Goal: Task Accomplishment & Management: Use online tool/utility

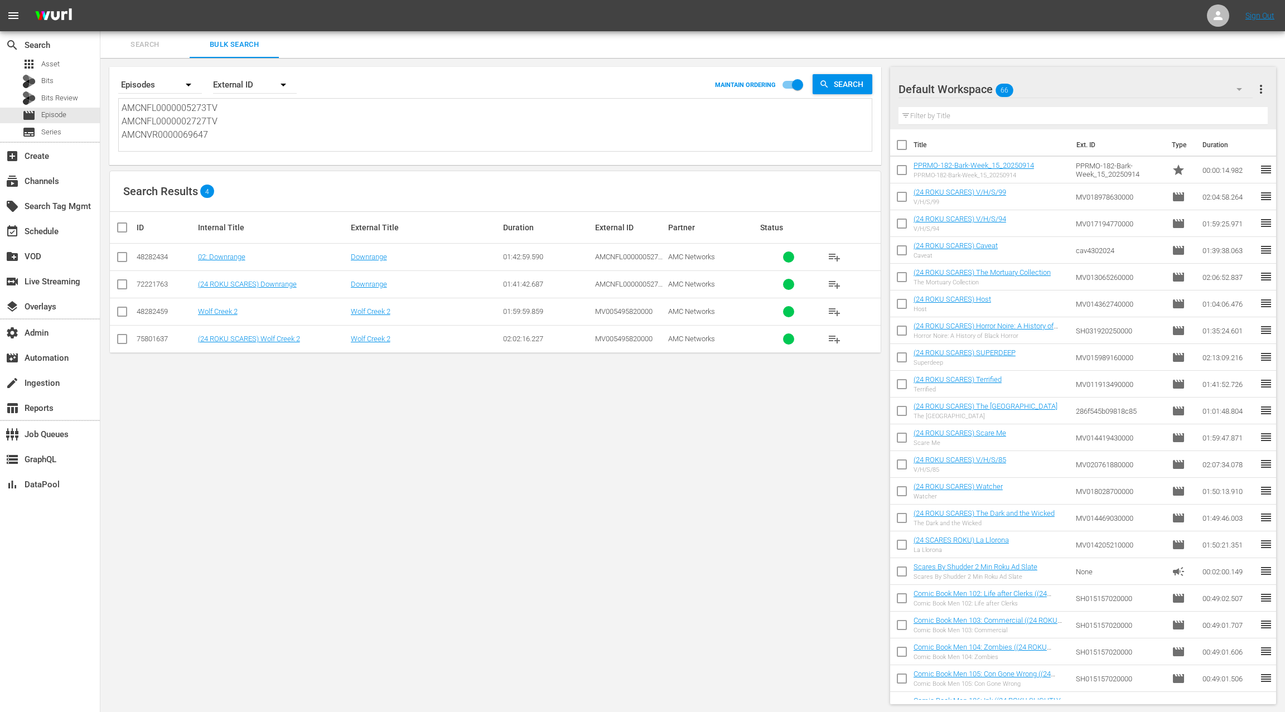
click at [172, 120] on textarea "AMCNFL0000005273TV AMCNFL0000002727TV AMCNVR0000069647" at bounding box center [497, 126] width 750 height 51
click at [139, 110] on textarea "AMCNFL0000005273TV AMCNFL0000002727TV AMCNVR0000069647" at bounding box center [497, 126] width 750 height 51
drag, startPoint x: 139, startPoint y: 110, endPoint x: 249, endPoint y: 138, distance: 113.5
click at [249, 138] on textarea "AMCNFL0000005273TV AMCNFL0000002727TV AMCNVR0000069647" at bounding box center [497, 126] width 750 height 51
paste textarea "68684424 68684425 68684426 68684427 68684439 68684440"
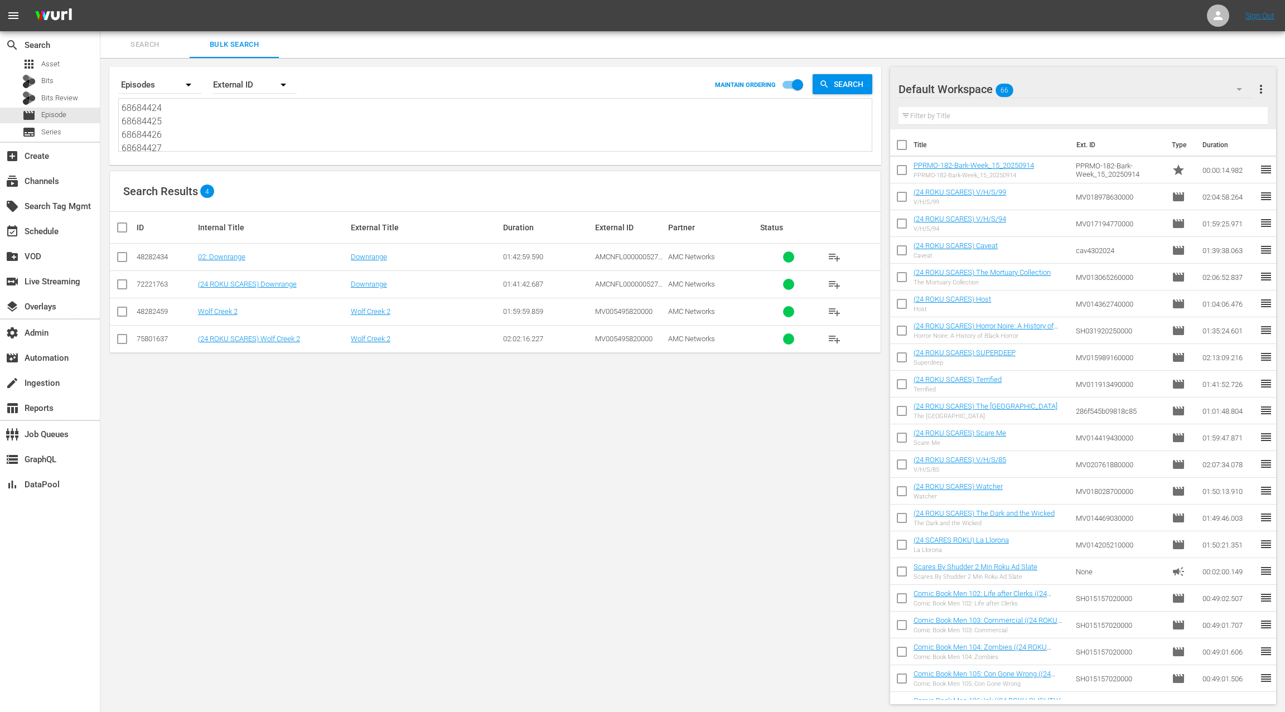
scroll to position [1, 0]
type textarea "68684424 68684425 68684426 68684427 68684439 68684440"
click at [249, 84] on div "External ID" at bounding box center [255, 84] width 84 height 31
click at [259, 136] on div "Wurl ID" at bounding box center [248, 134] width 45 height 18
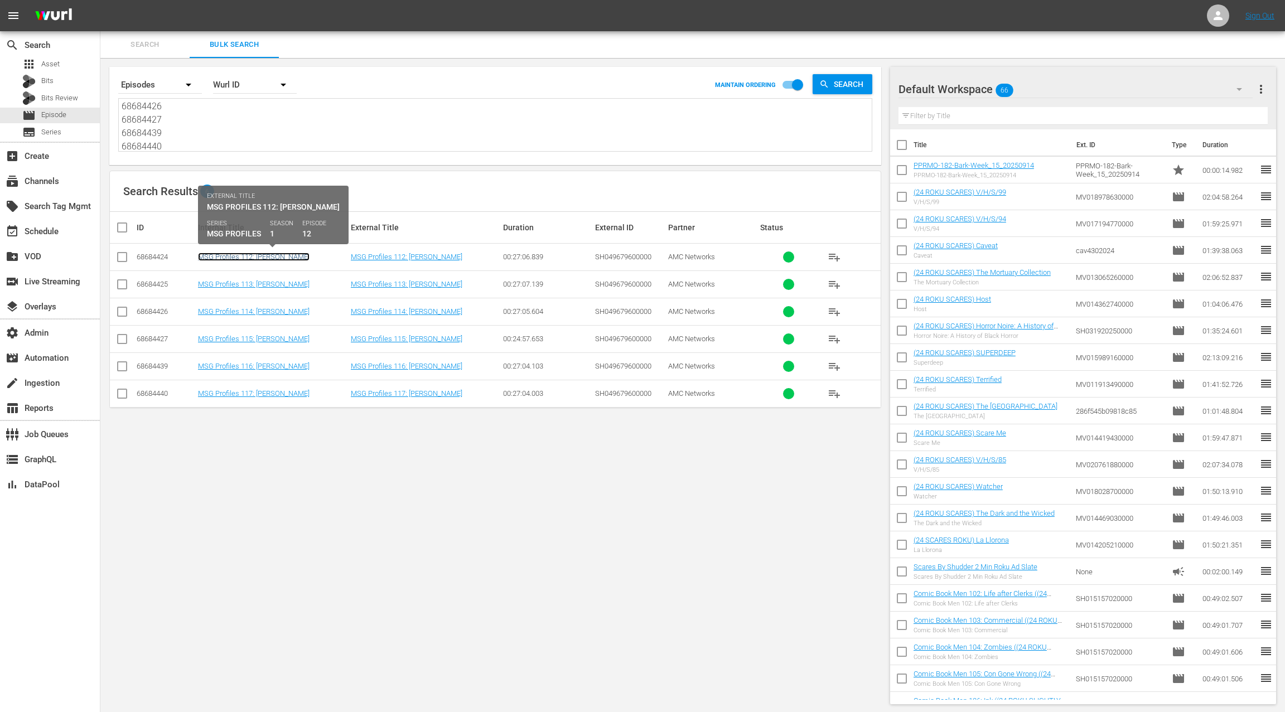
click at [272, 255] on link "MSG Profiles 112: Patrick Ewing" at bounding box center [254, 257] width 112 height 8
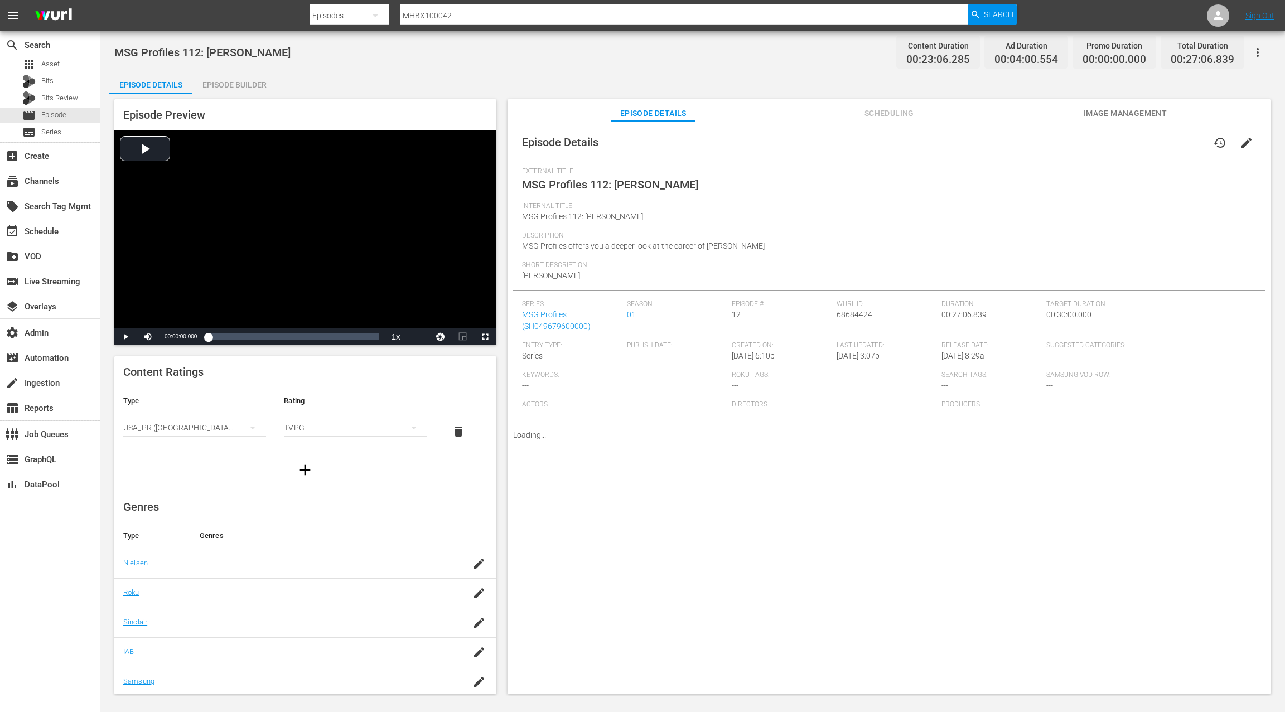
click at [233, 86] on div "Episode Builder" at bounding box center [234, 84] width 84 height 27
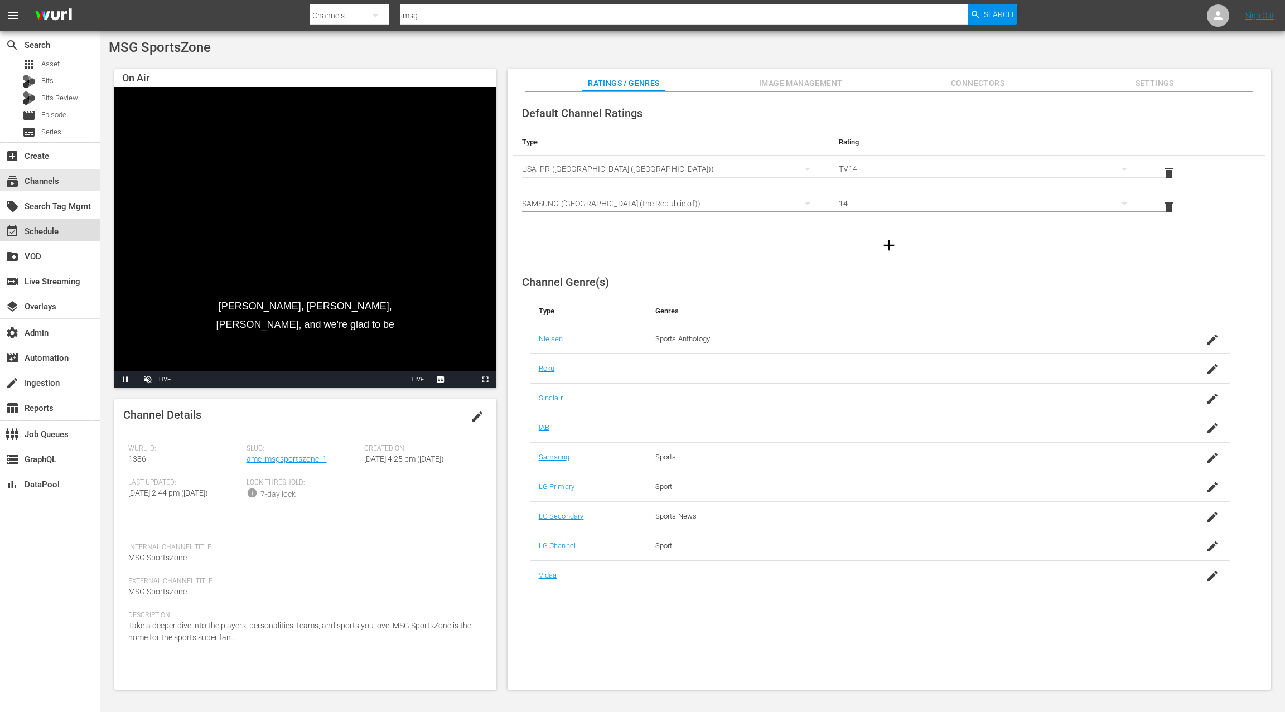
click at [64, 230] on div "event_available Schedule" at bounding box center [50, 230] width 100 height 22
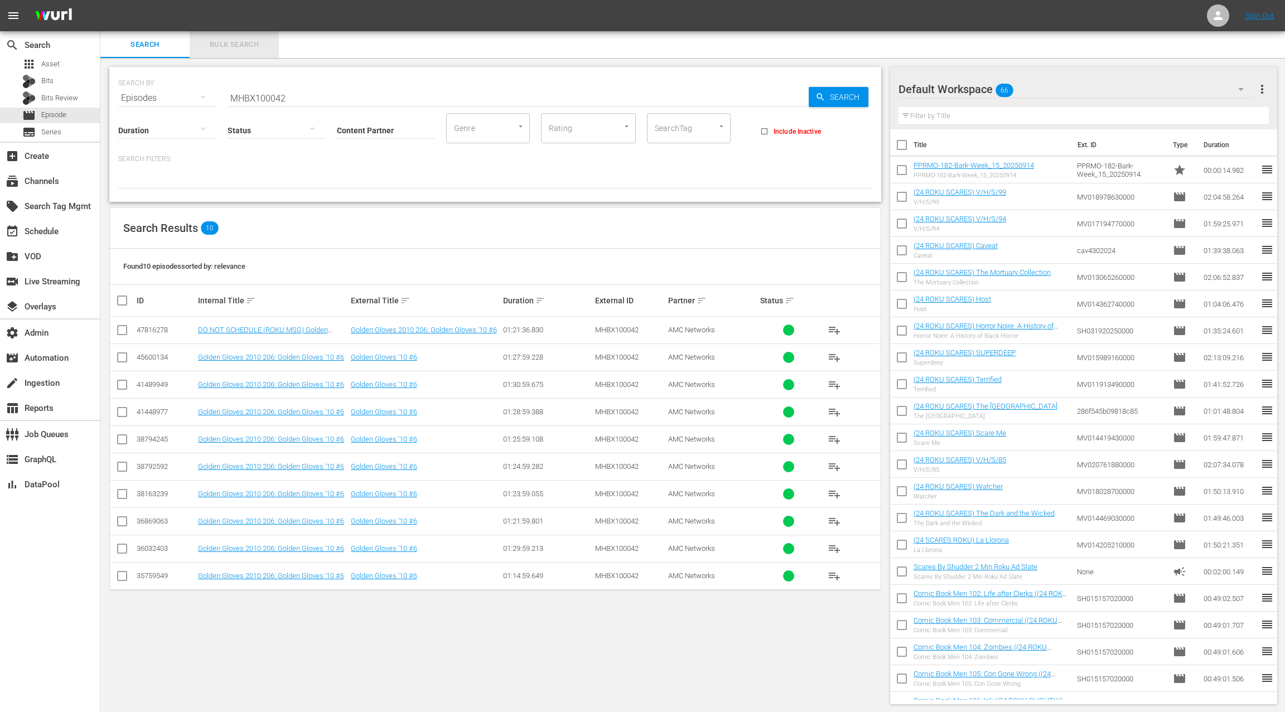
click at [239, 48] on span "Bulk Search" at bounding box center [234, 44] width 76 height 13
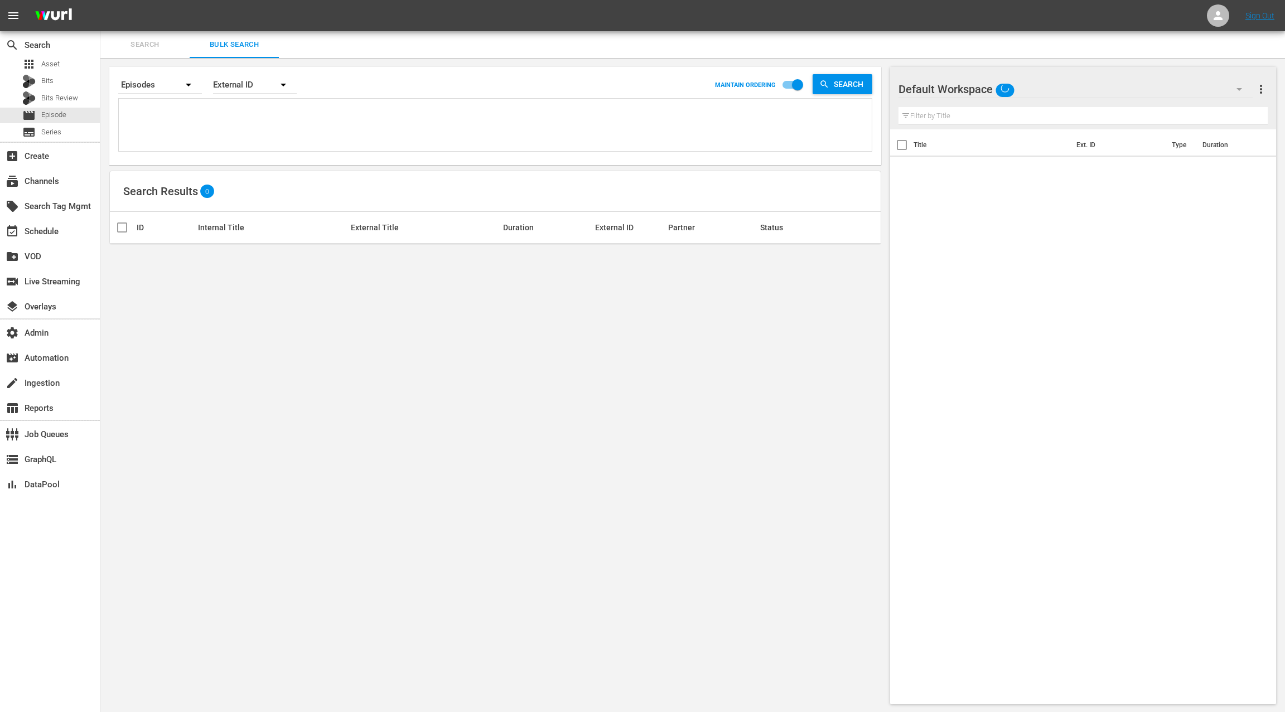
click at [224, 120] on textarea at bounding box center [497, 126] width 750 height 51
paste textarea "AMCNVR0000018953 AMCNVR0000018954 AMCNVR0000018955 AMCNVR0000018956 AMCNVR00000…"
type textarea "AMCNVR0000018953 AMCNVR0000018954 AMCNVR0000018955 AMCNVR0000018956 AMCNVR00000…"
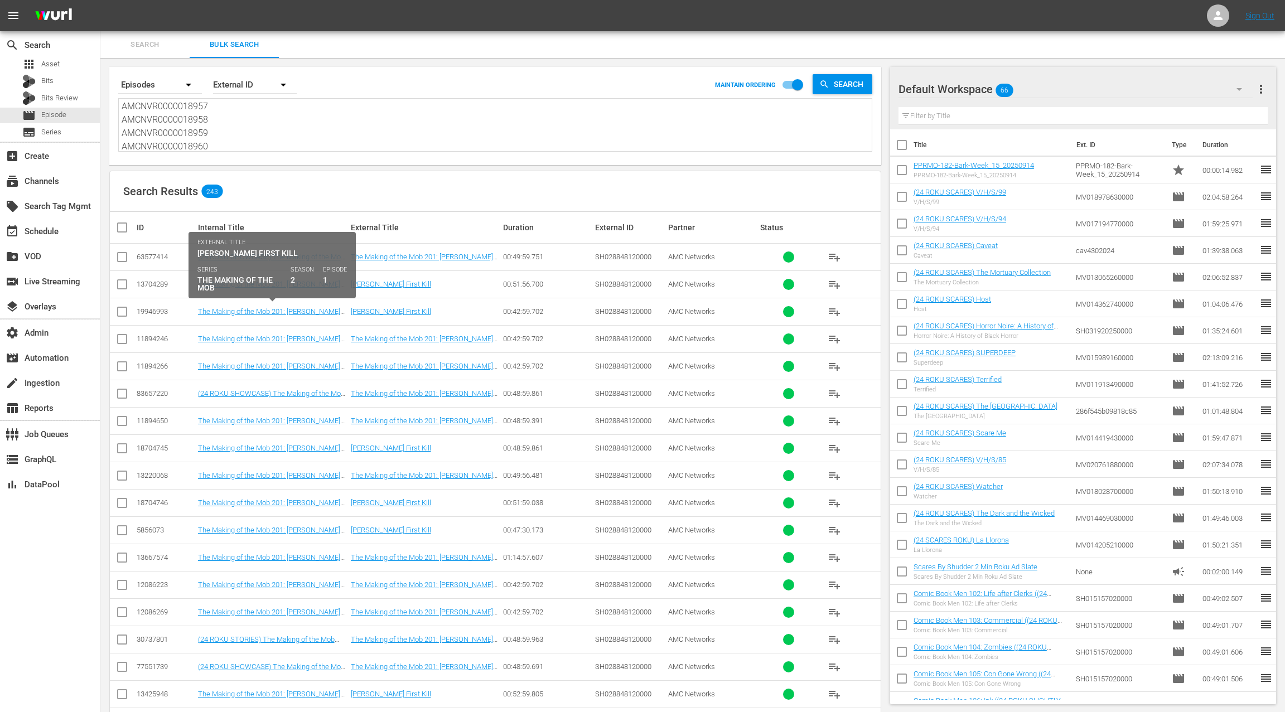
type textarea "AMCNVR0000018953 AMCNVR0000018954 AMCNVR0000018955 AMCNVR0000018956 AMCNVR00000…"
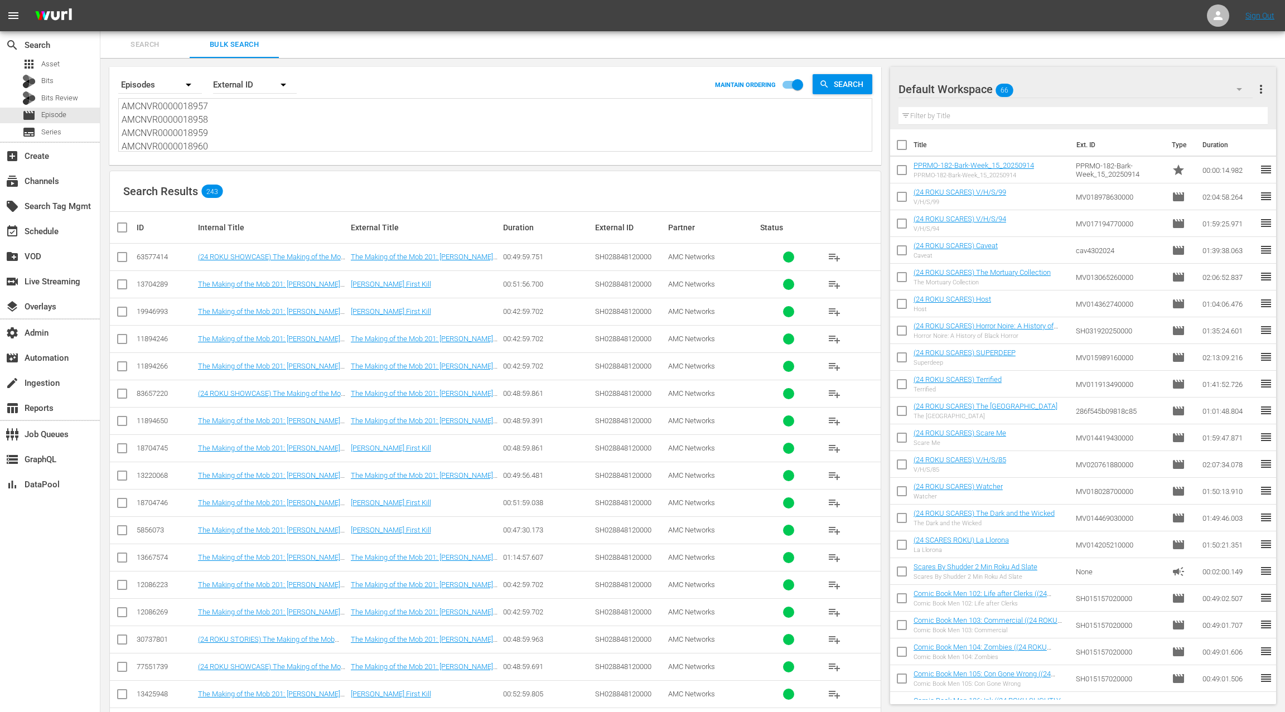
click at [119, 257] on input "checkbox" at bounding box center [121, 259] width 13 height 13
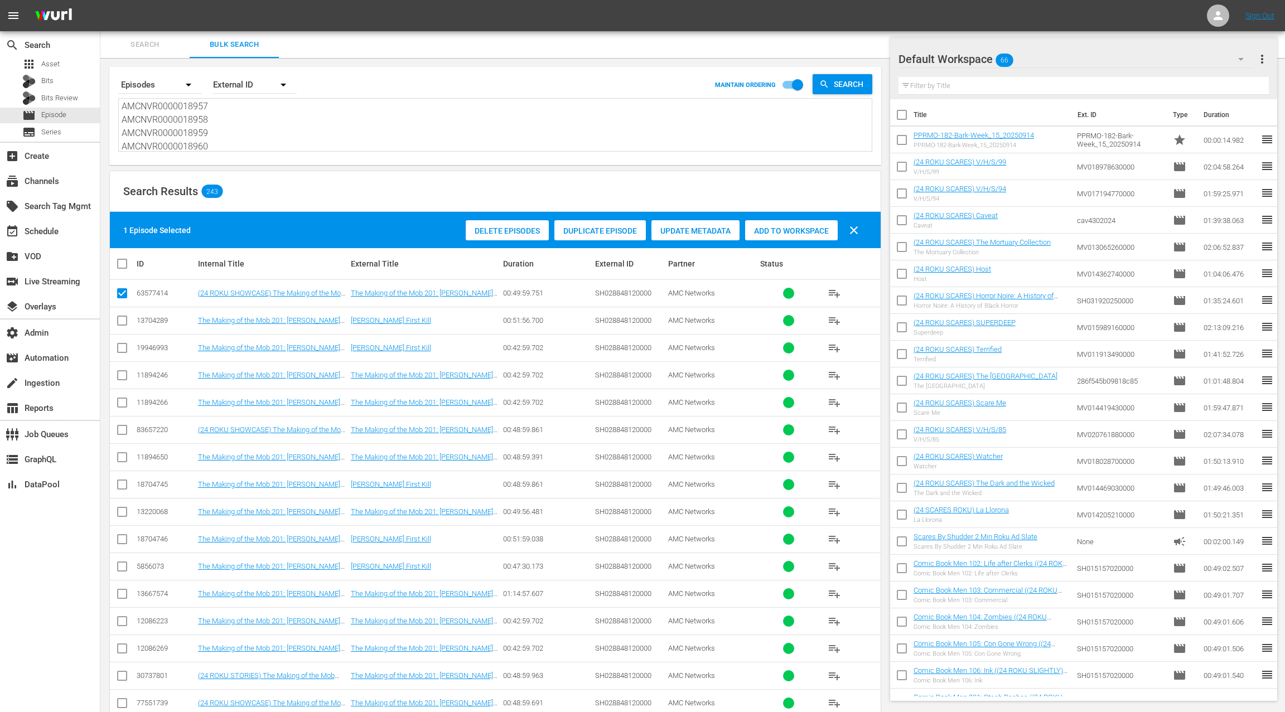
scroll to position [143, 0]
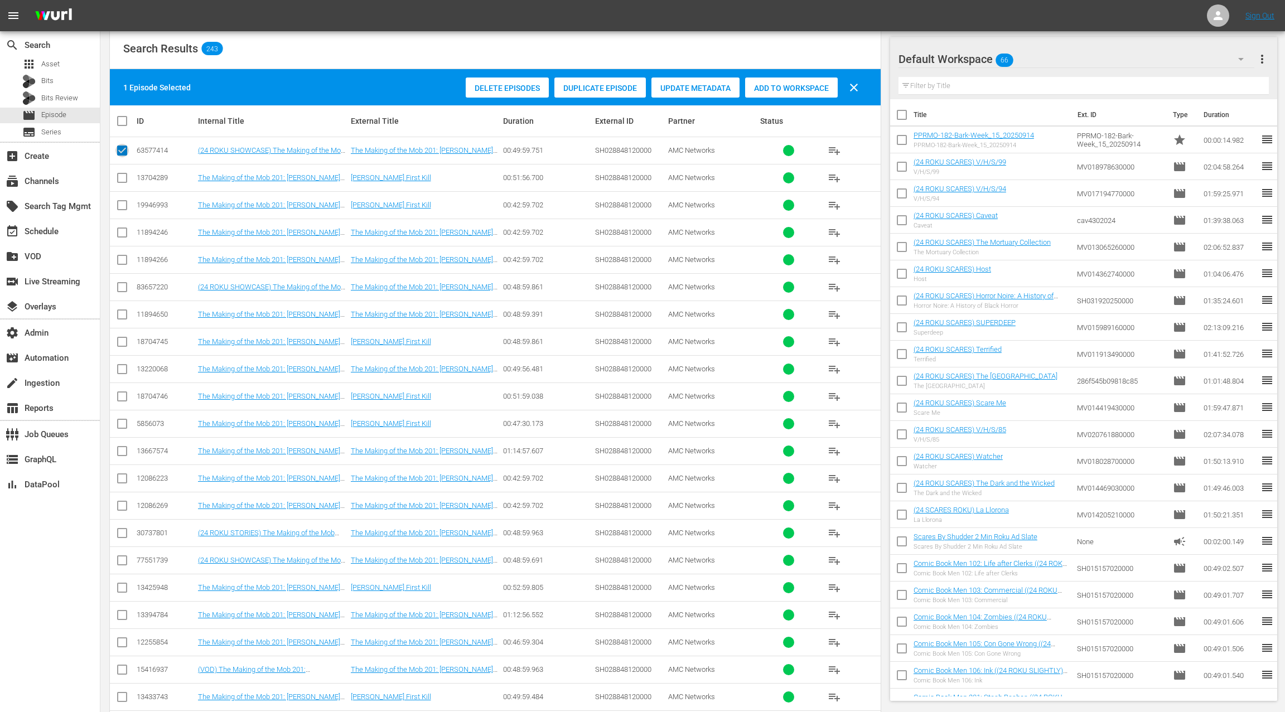
click at [125, 151] on input "checkbox" at bounding box center [121, 152] width 13 height 13
checkbox input "false"
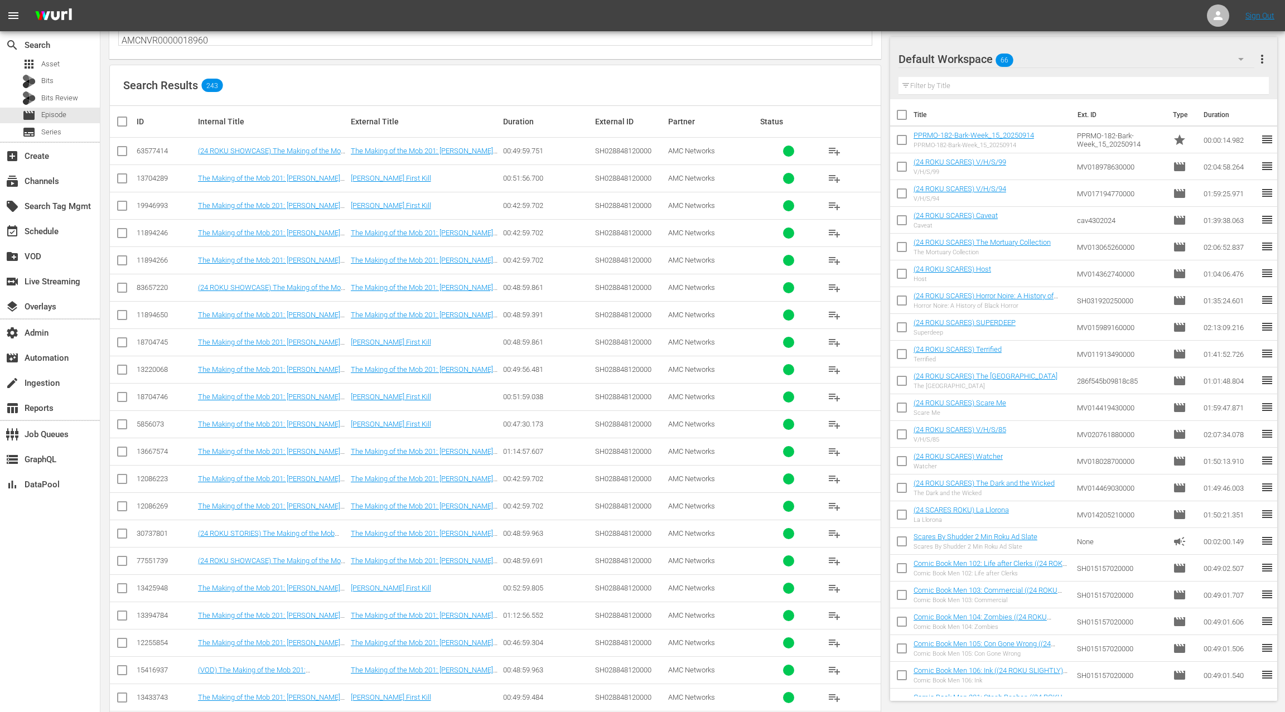
click at [122, 284] on input "checkbox" at bounding box center [121, 289] width 13 height 13
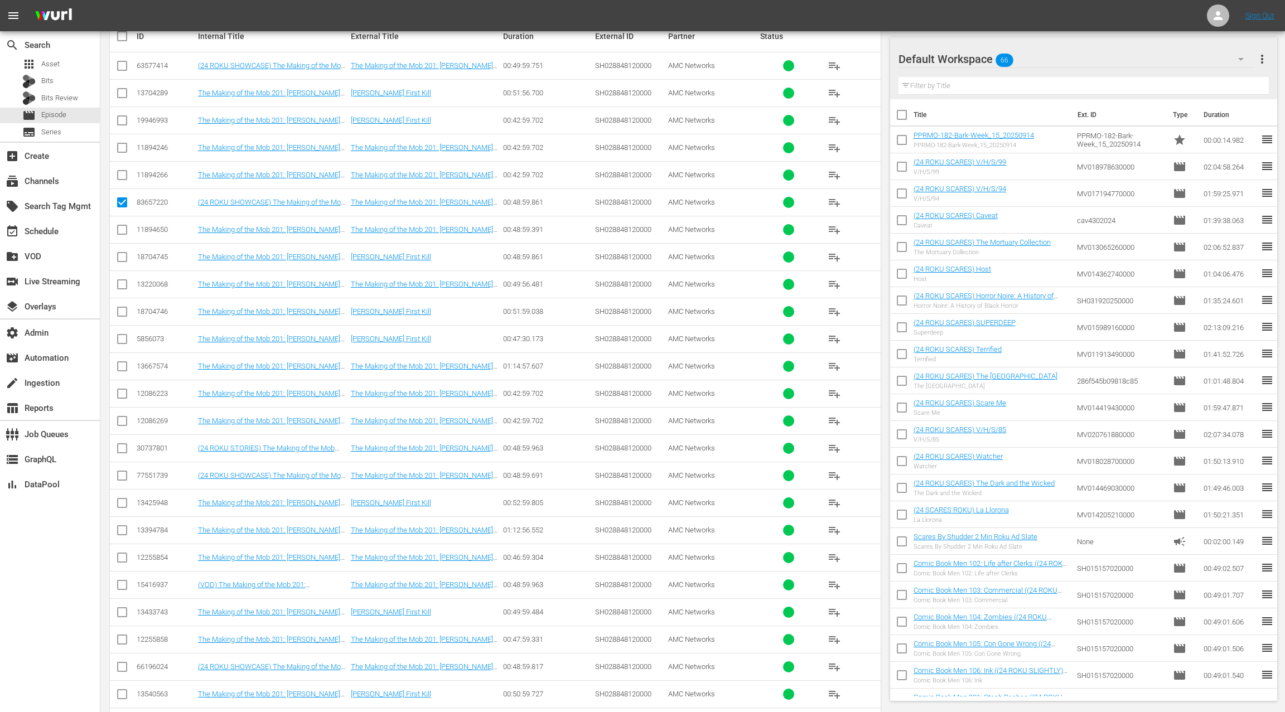
scroll to position [226, 0]
drag, startPoint x: 124, startPoint y: 203, endPoint x: 210, endPoint y: 299, distance: 128.7
click at [124, 203] on input "checkbox" at bounding box center [121, 205] width 13 height 13
checkbox input "false"
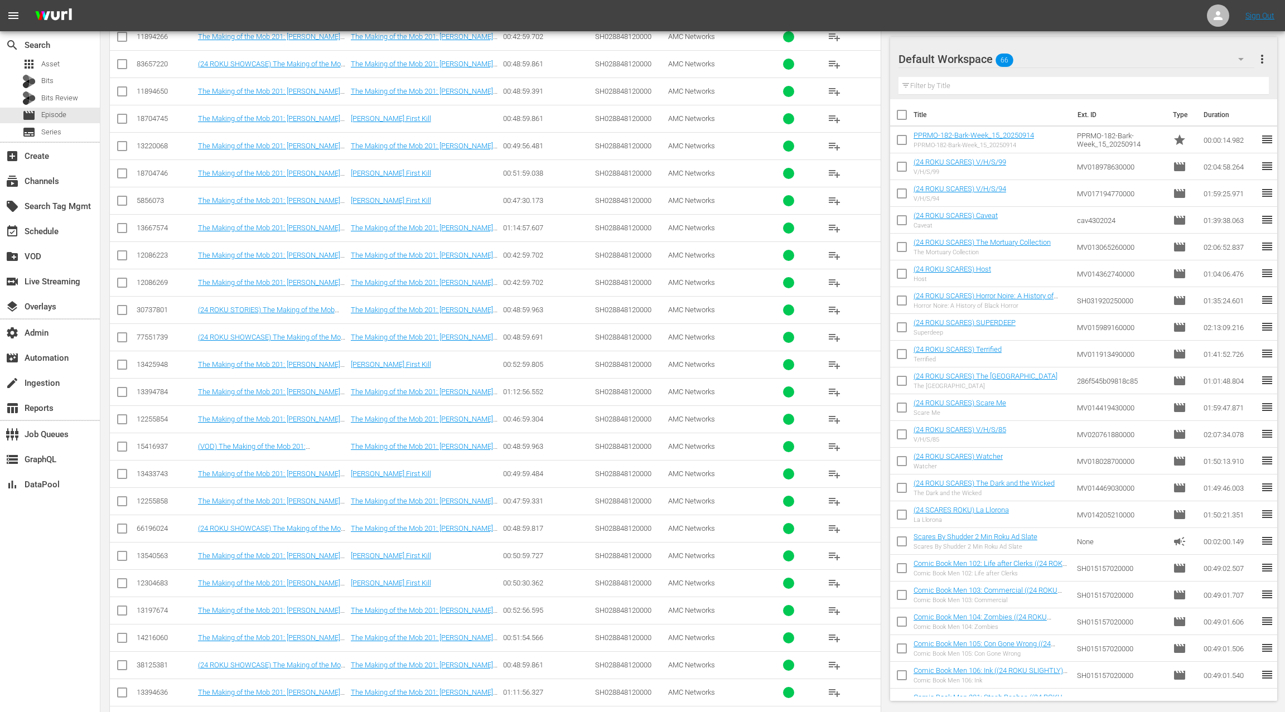
drag, startPoint x: 126, startPoint y: 306, endPoint x: 204, endPoint y: 296, distance: 78.2
click at [126, 306] on input "checkbox" at bounding box center [121, 312] width 13 height 13
checkbox input "true"
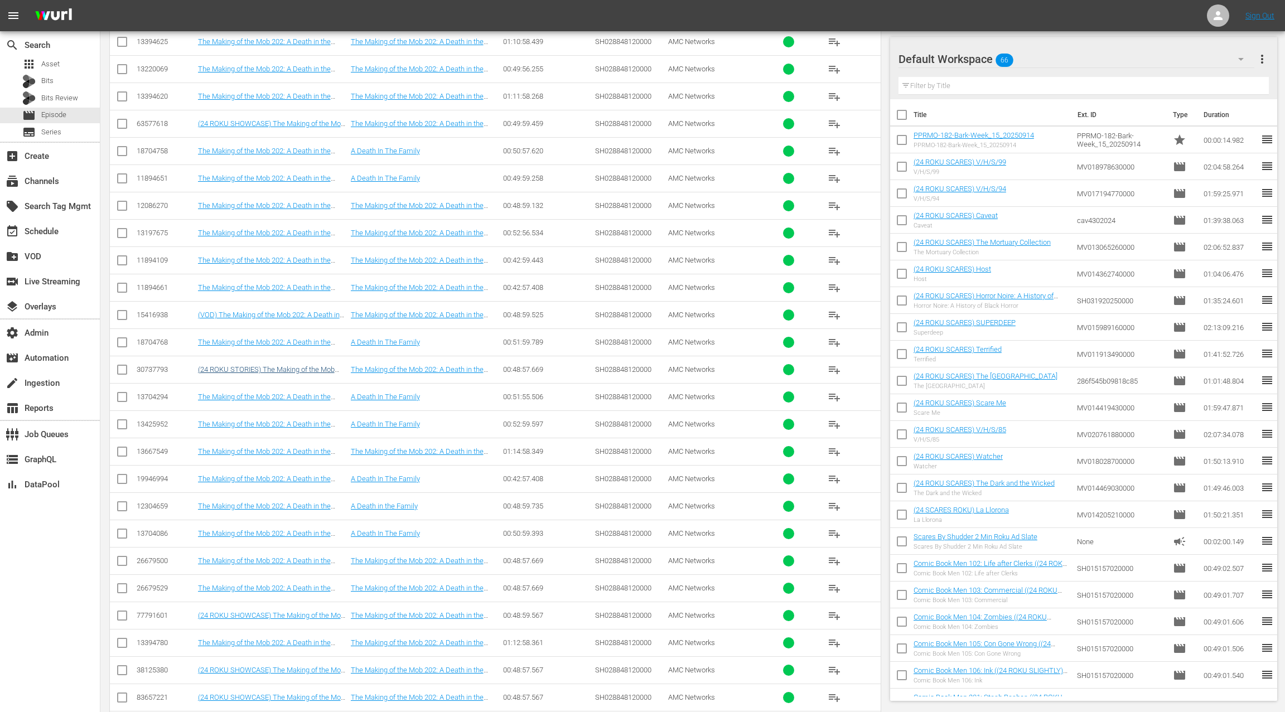
scroll to position [1280, 0]
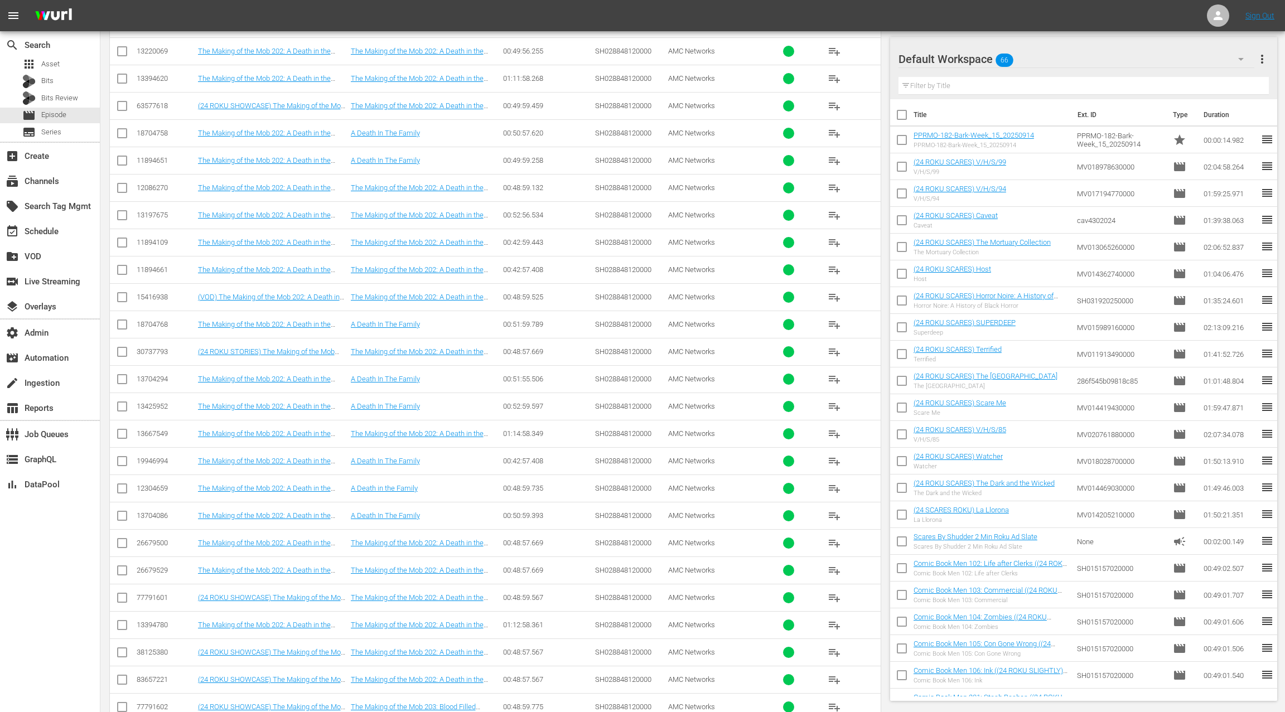
drag, startPoint x: 123, startPoint y: 343, endPoint x: 205, endPoint y: 364, distance: 84.0
click at [123, 347] on input "checkbox" at bounding box center [121, 353] width 13 height 13
checkbox input "true"
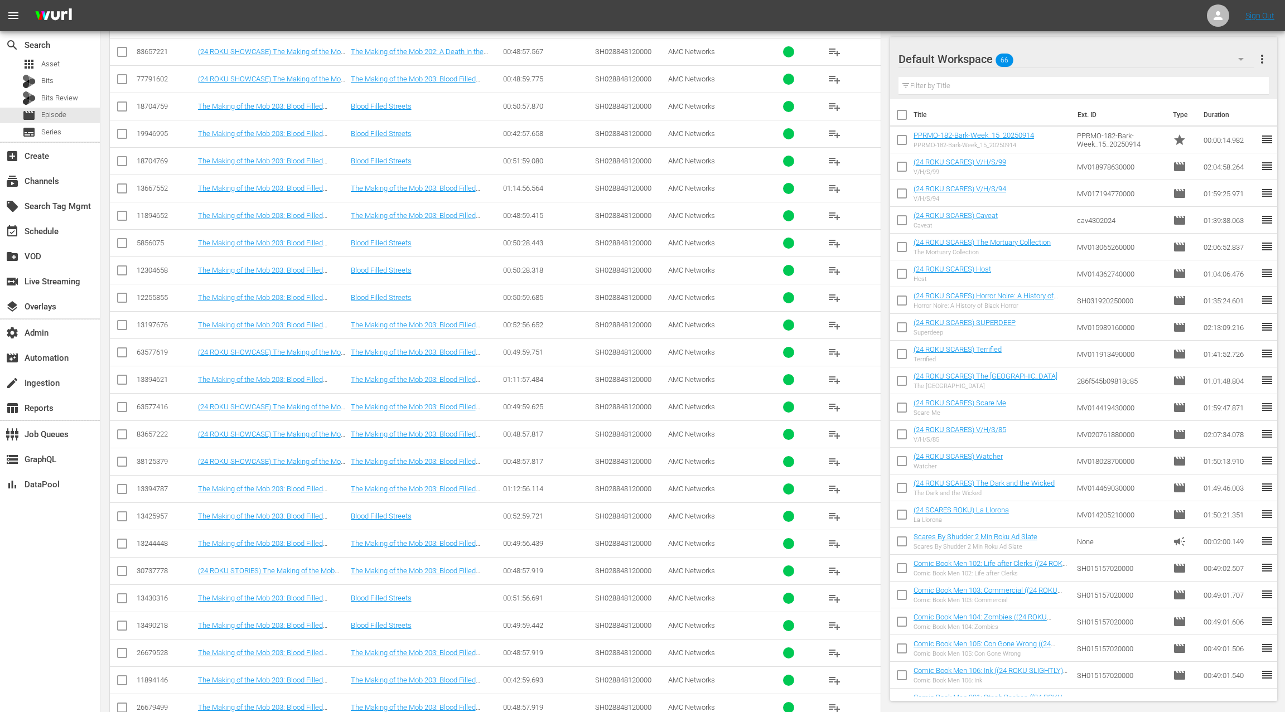
scroll to position [2105, 0]
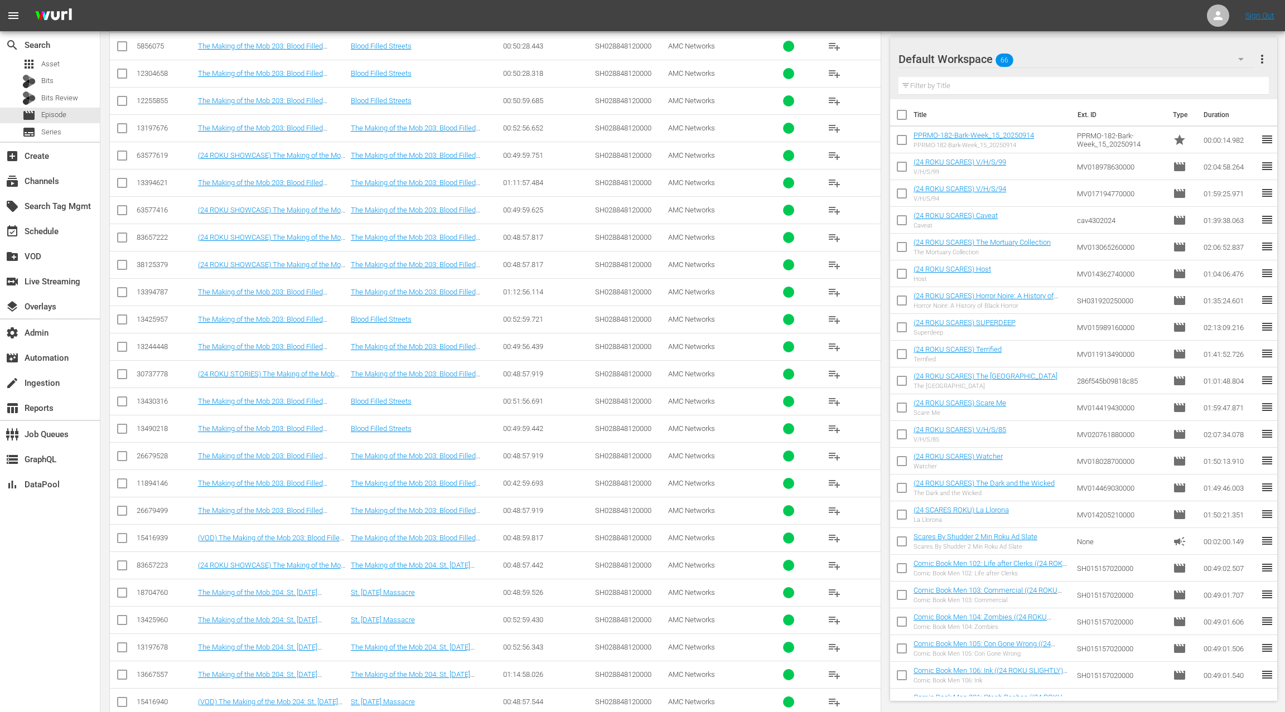
click at [122, 370] on input "checkbox" at bounding box center [121, 376] width 13 height 13
checkbox input "true"
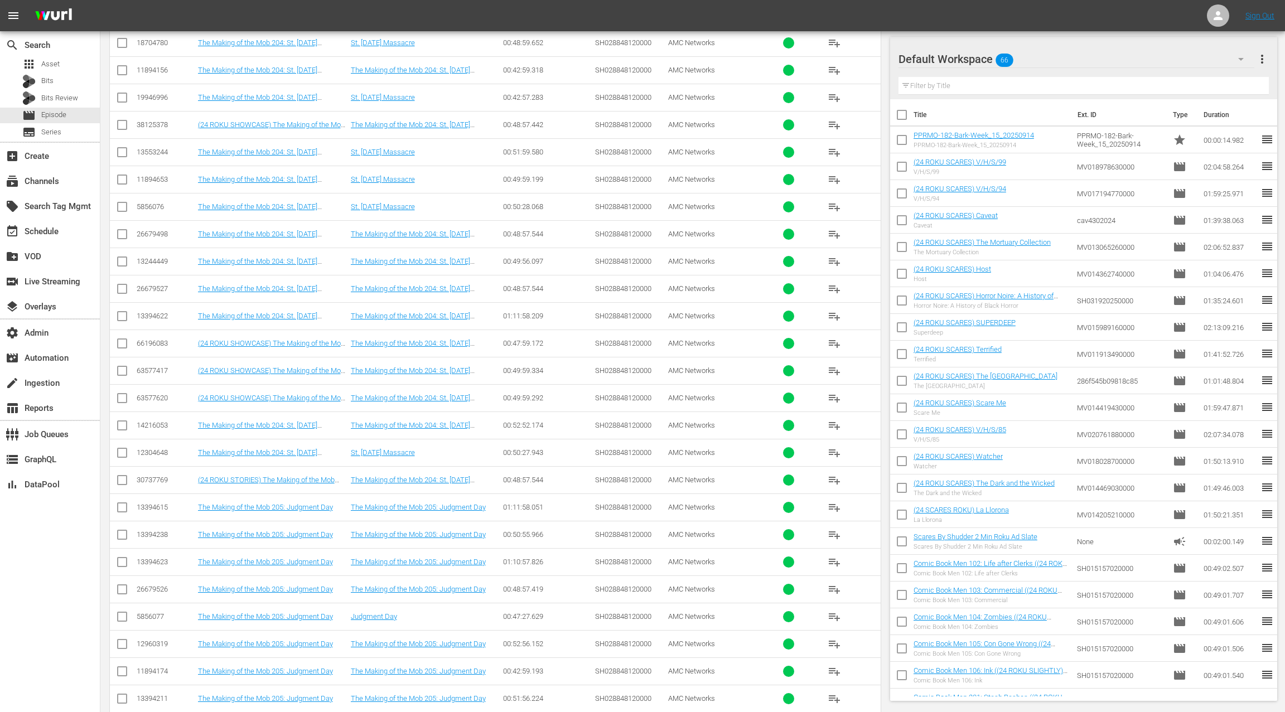
scroll to position [3000, 0]
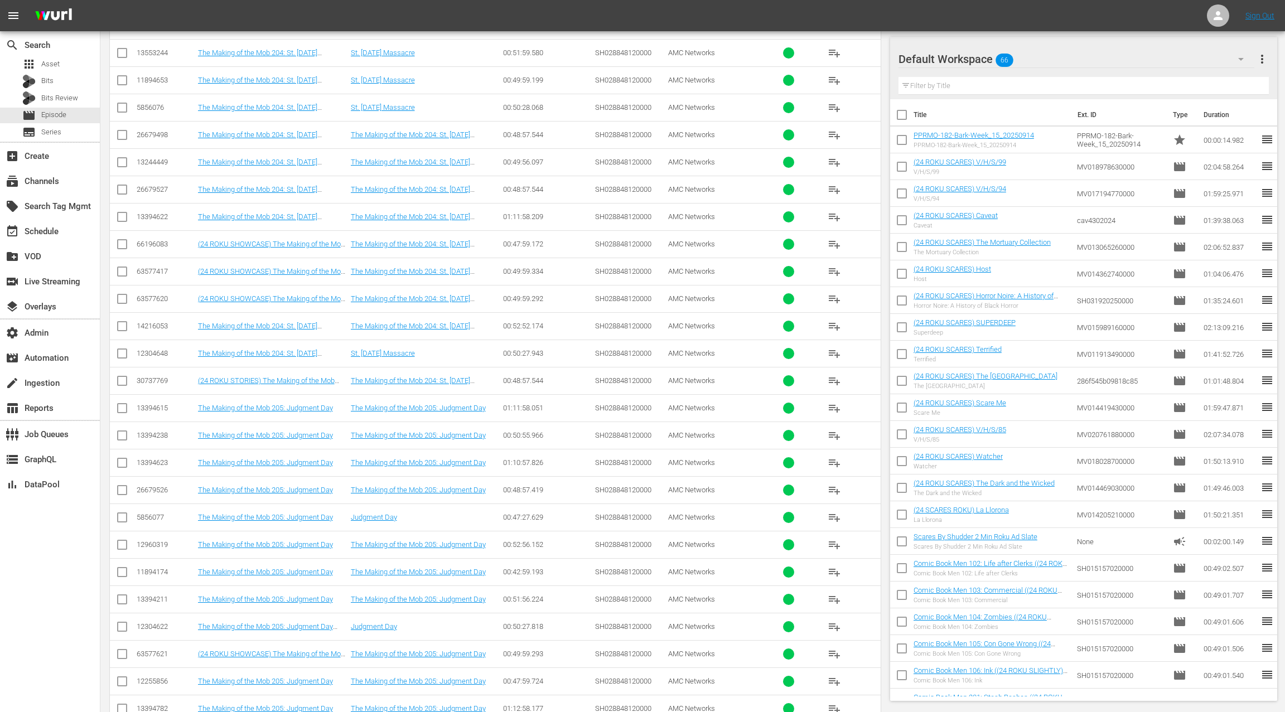
click at [123, 376] on input "checkbox" at bounding box center [121, 382] width 13 height 13
checkbox input "true"
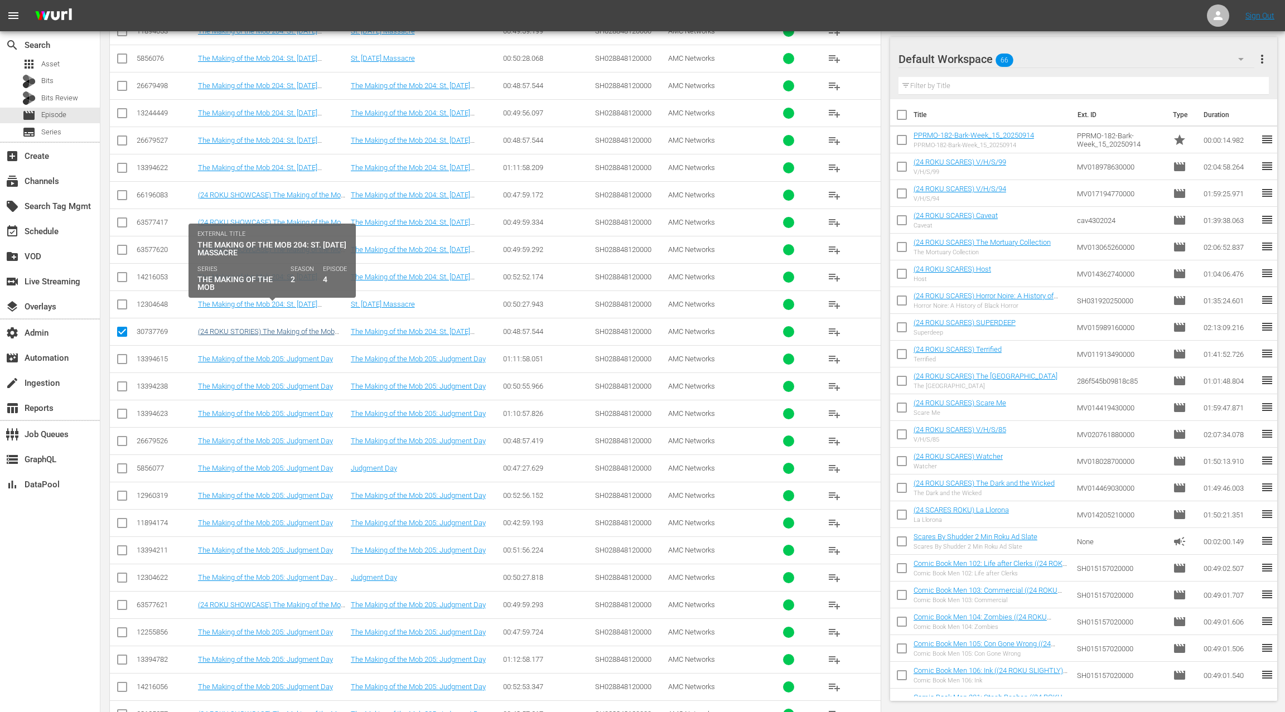
scroll to position [3002, 0]
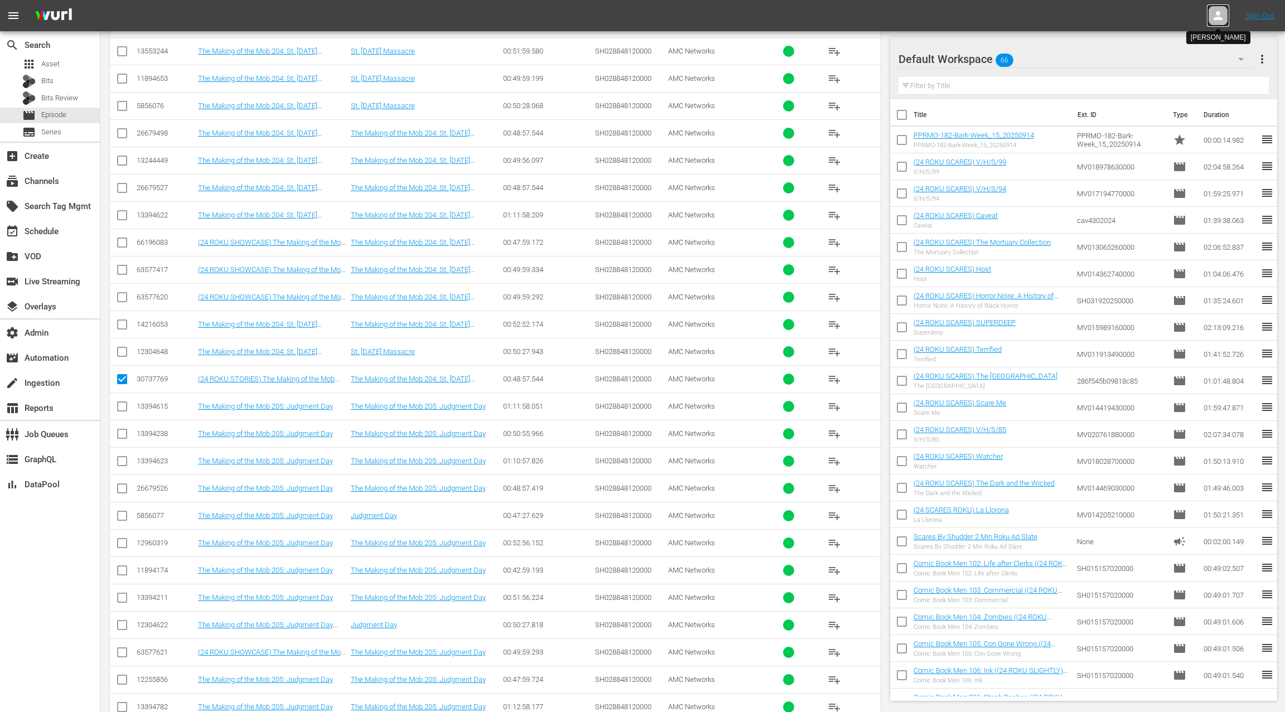
click at [1216, 17] on icon at bounding box center [1217, 15] width 9 height 9
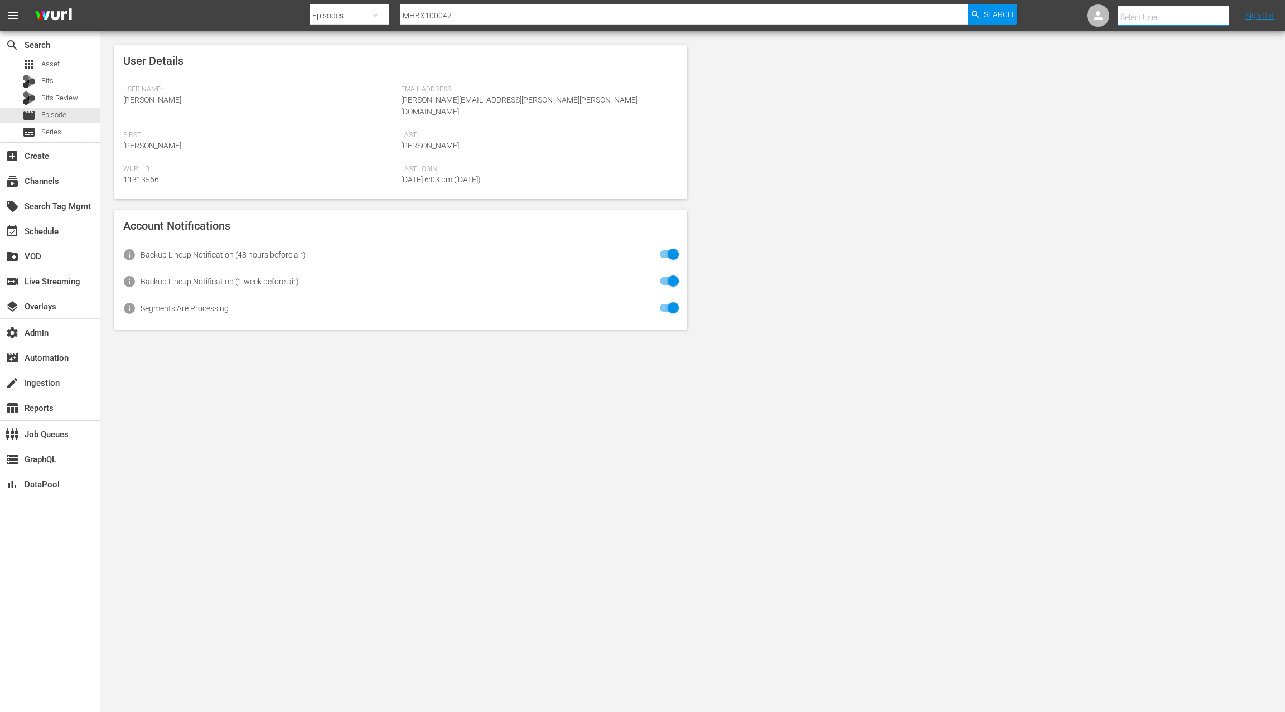
click at [1184, 16] on input "text" at bounding box center [1188, 17] width 143 height 27
type input "i"
click at [1171, 55] on div "Scheduling Team <ifcfilms@amc.com>" at bounding box center [1164, 48] width 174 height 27
type input "Scheduling Team (11313738)"
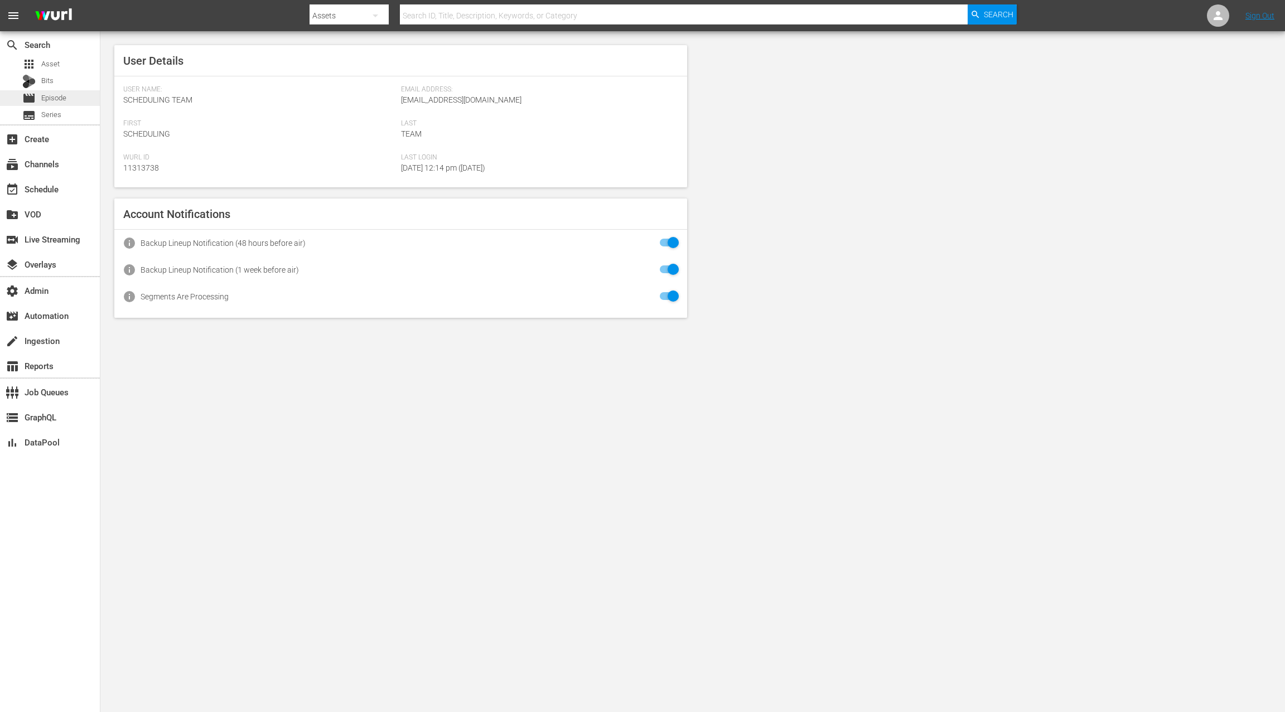
click at [67, 99] on div "movie Episode" at bounding box center [50, 98] width 100 height 16
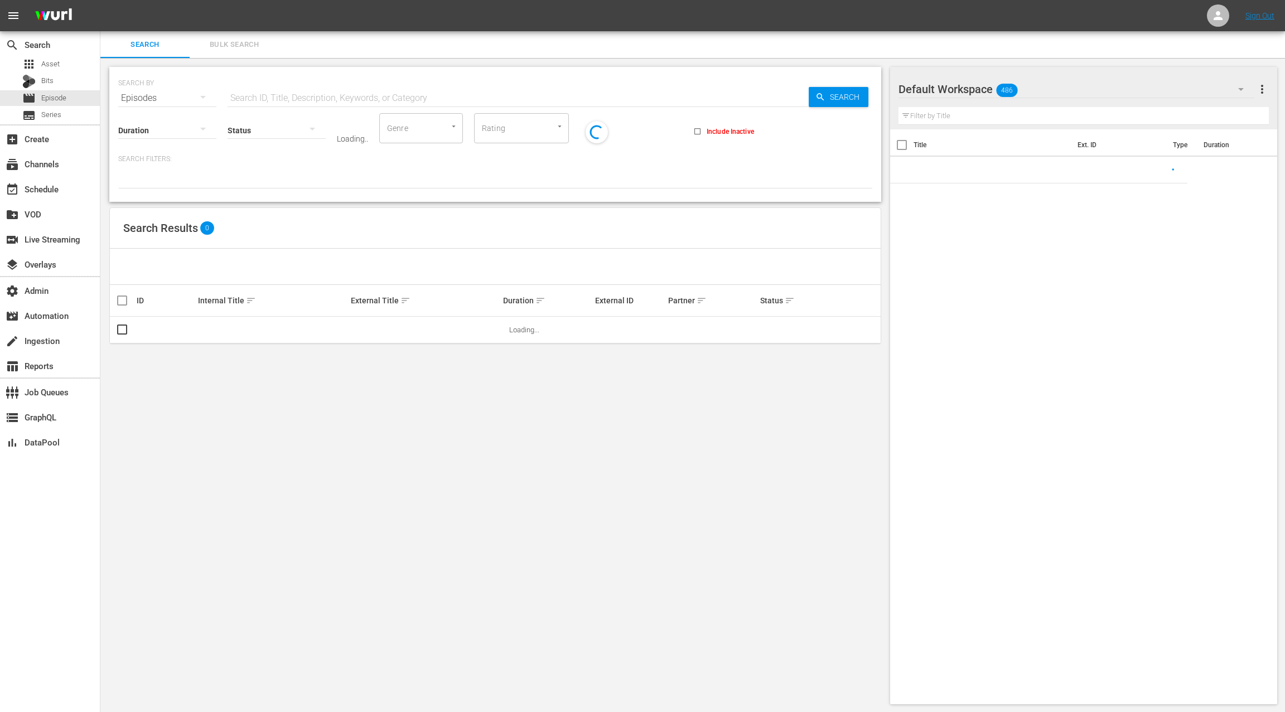
click at [226, 43] on span "Bulk Search" at bounding box center [234, 44] width 76 height 13
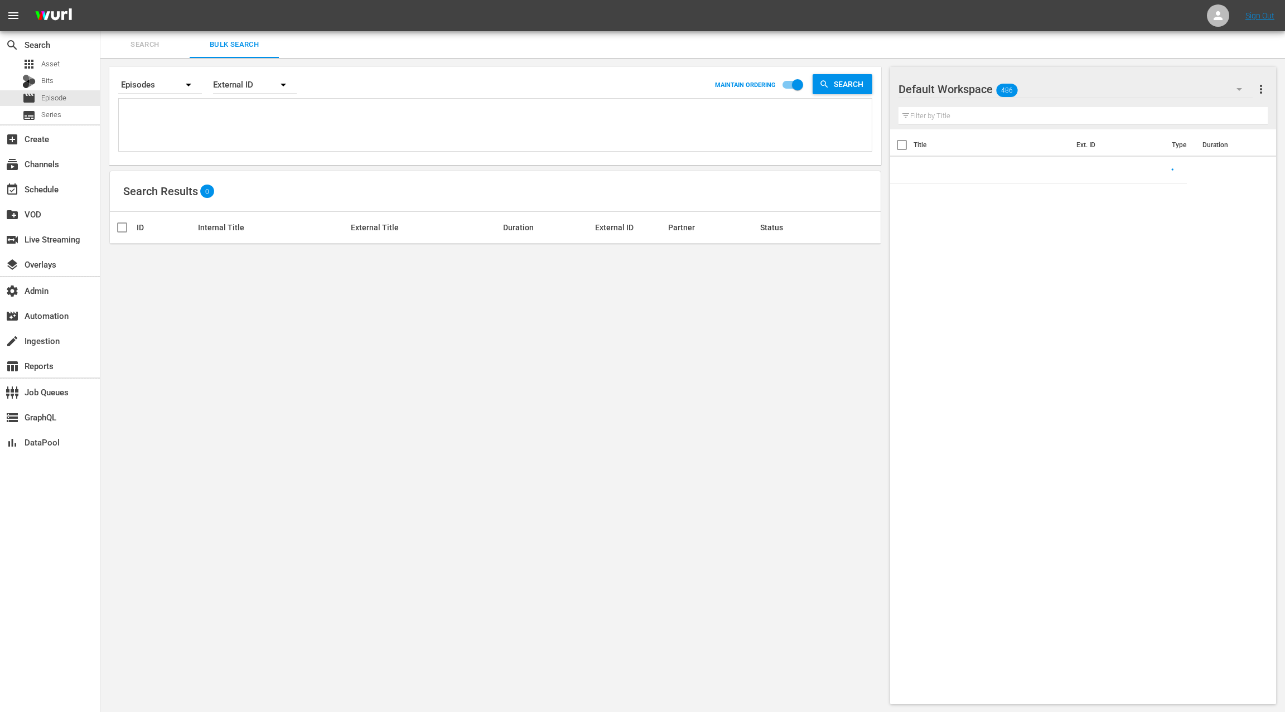
click at [215, 114] on textarea at bounding box center [497, 126] width 750 height 51
paste textarea "AMCNVR0000018953 AMCNVR0000018954 AMCNVR0000018955 AMCNVR0000018956 AMCNVR00000…"
type textarea "AMCNVR0000018953 AMCNVR0000018954 AMCNVR0000018955 AMCNVR0000018956 AMCNVR00000…"
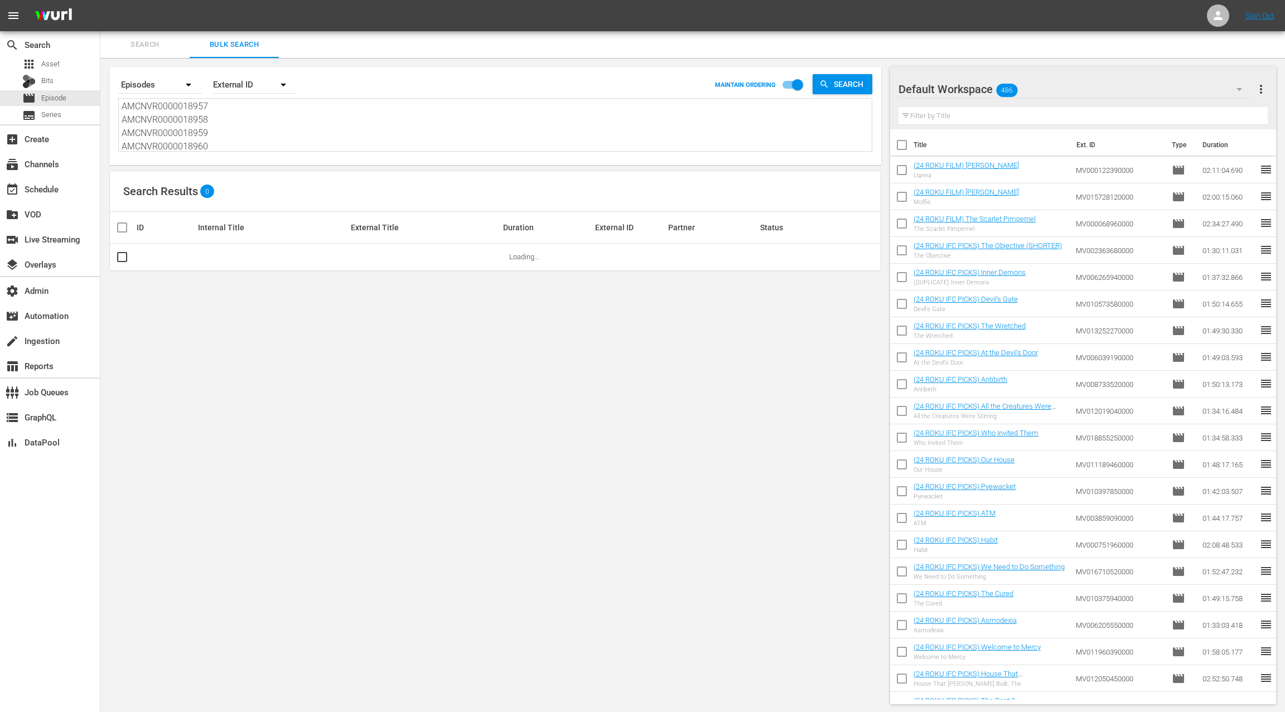
type textarea "AMCNVR0000018953 AMCNVR0000018954 AMCNVR0000018955 AMCNVR0000018956 AMCNVR00000…"
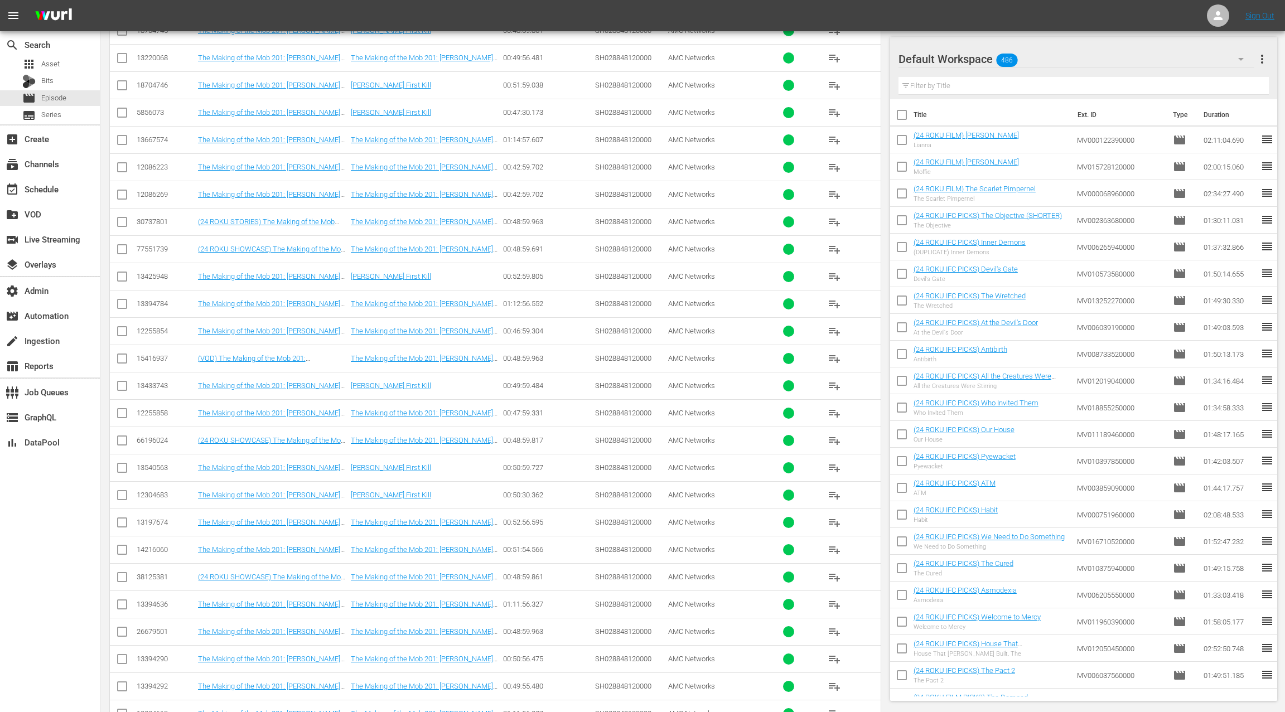
scroll to position [422, 0]
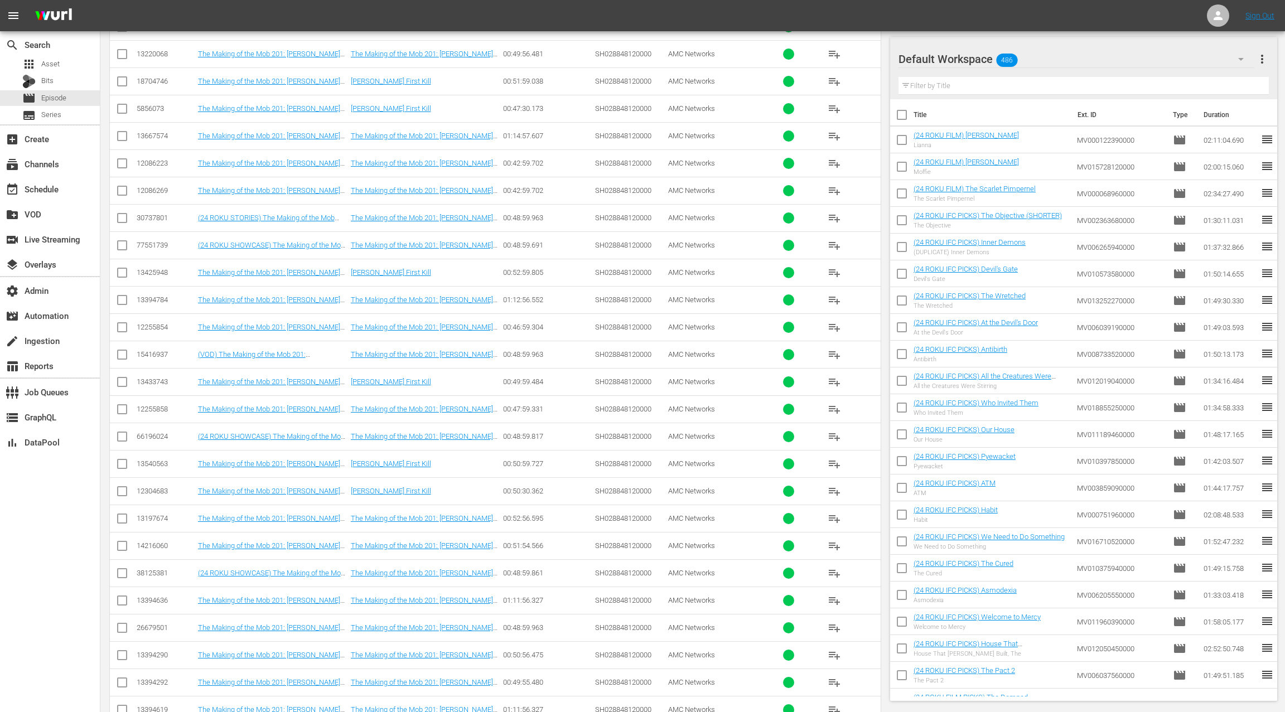
click at [123, 217] on input "checkbox" at bounding box center [121, 220] width 13 height 13
checkbox input "true"
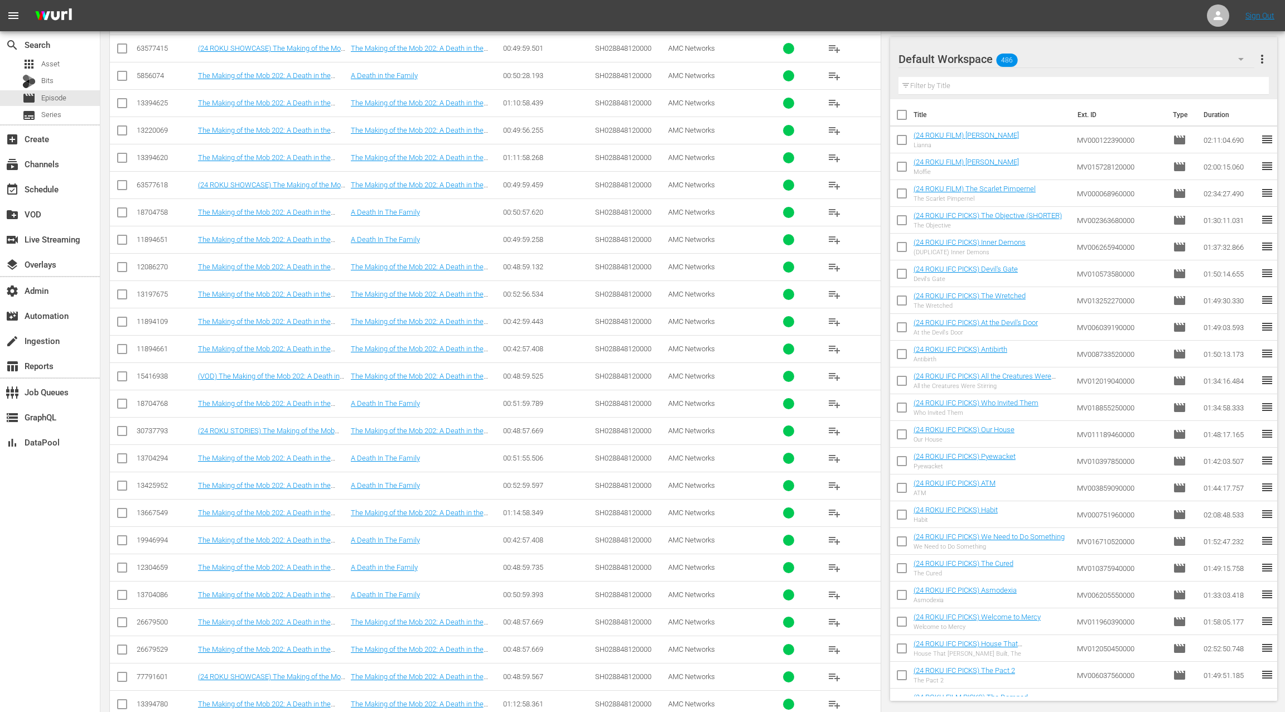
scroll to position [1328, 0]
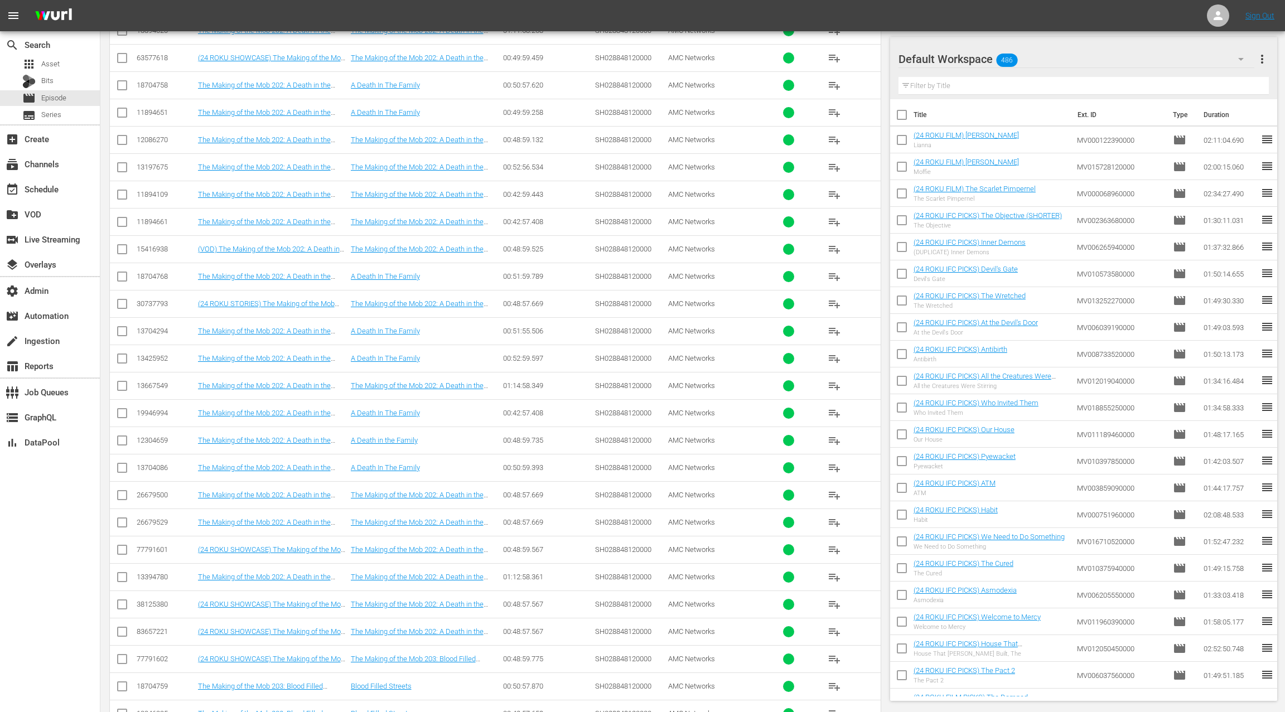
click at [122, 299] on input "checkbox" at bounding box center [121, 305] width 13 height 13
checkbox input "true"
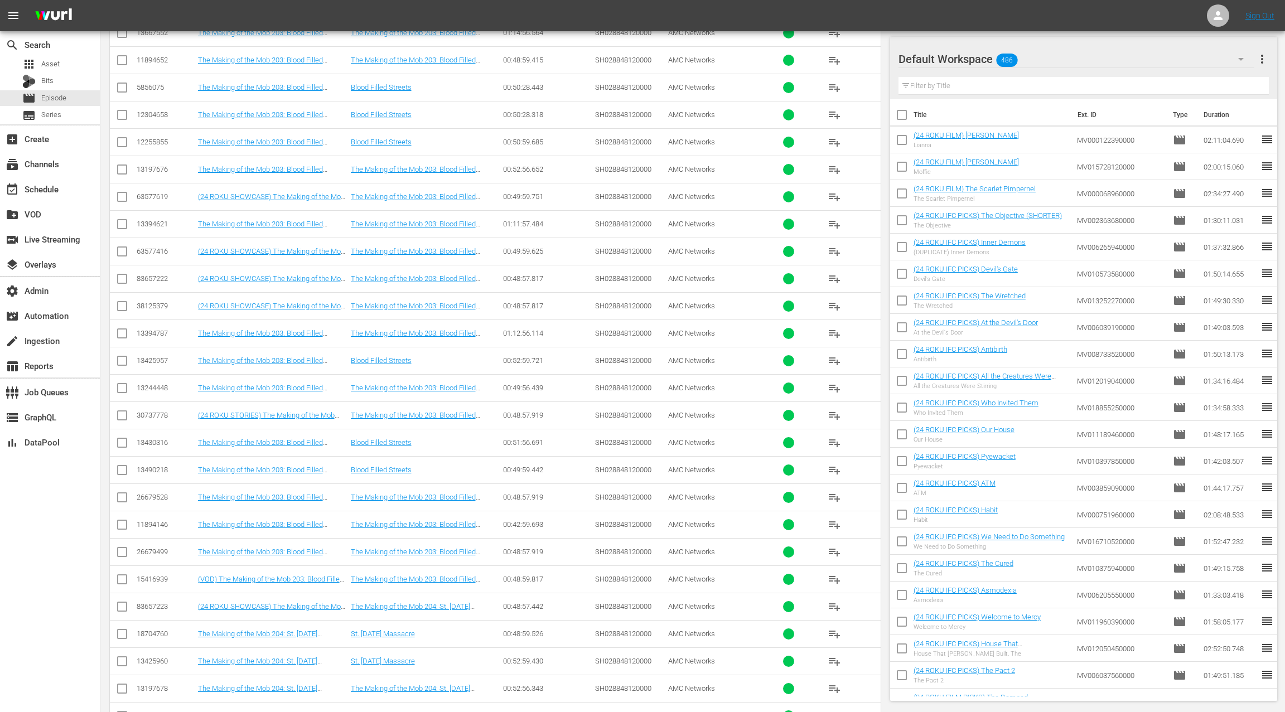
scroll to position [2210, 0]
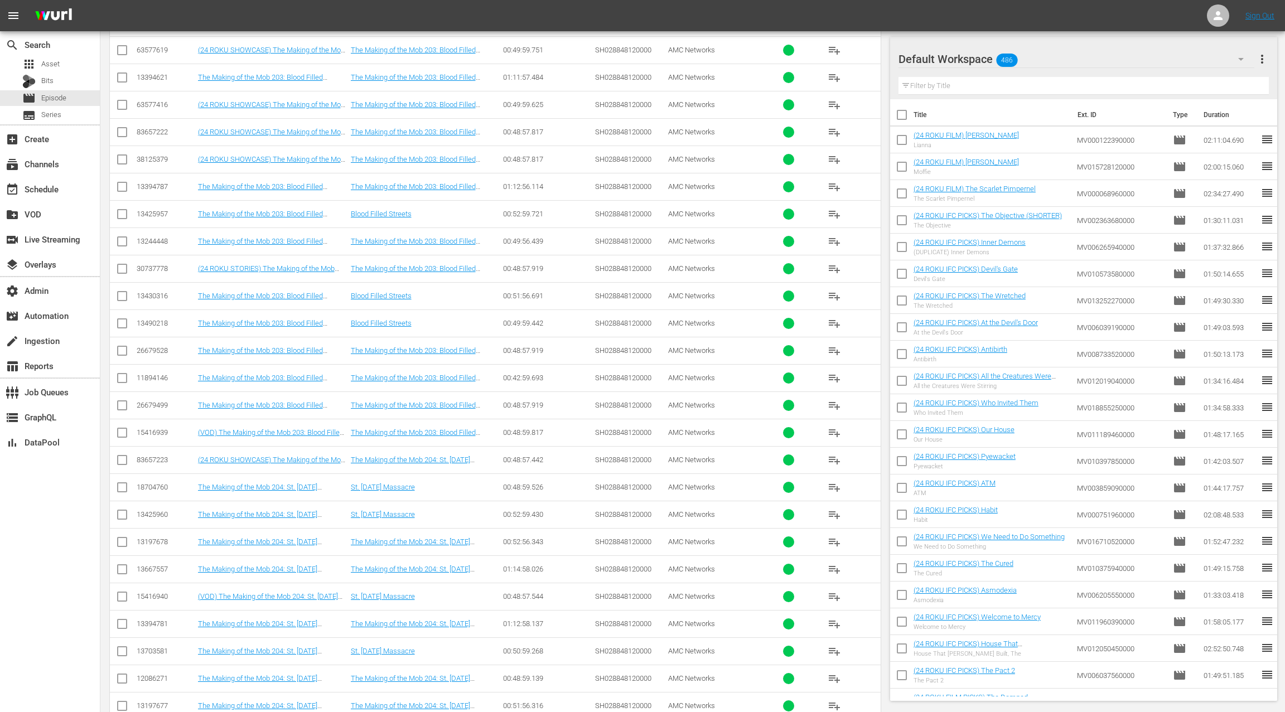
drag, startPoint x: 124, startPoint y: 254, endPoint x: 182, endPoint y: 263, distance: 58.8
click at [127, 264] on input "checkbox" at bounding box center [121, 270] width 13 height 13
checkbox input "true"
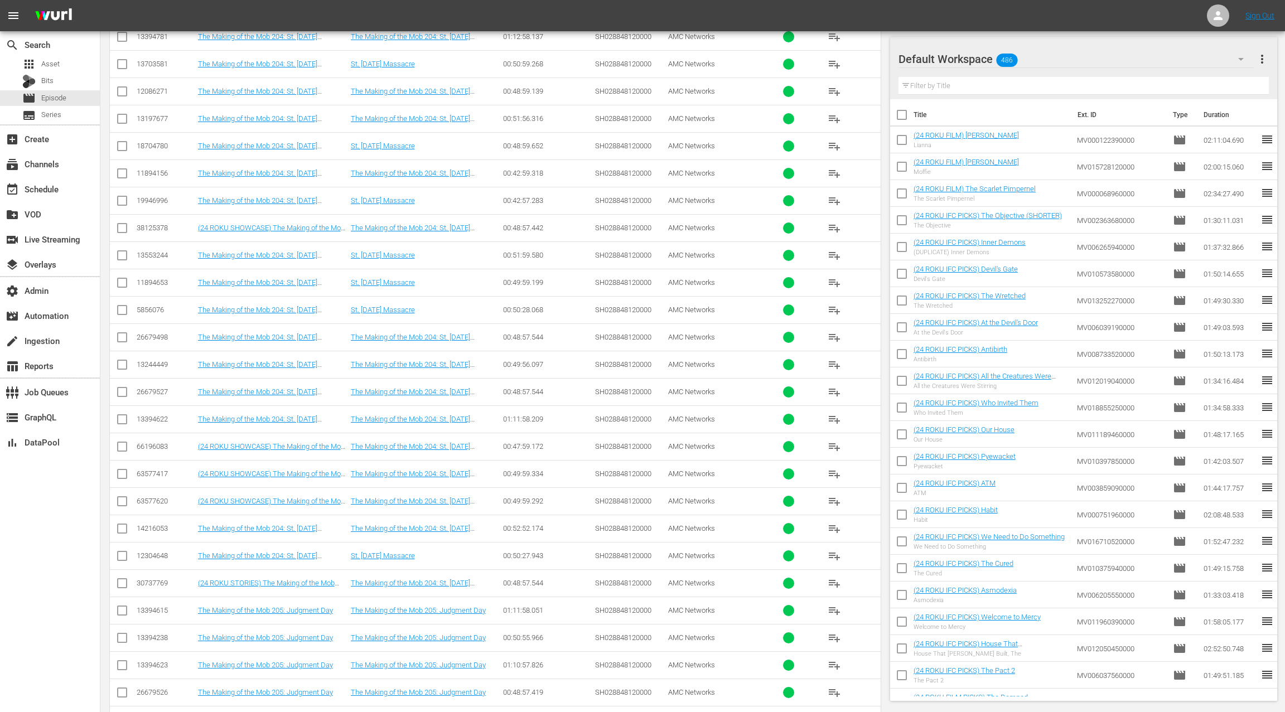
scroll to position [3137, 0]
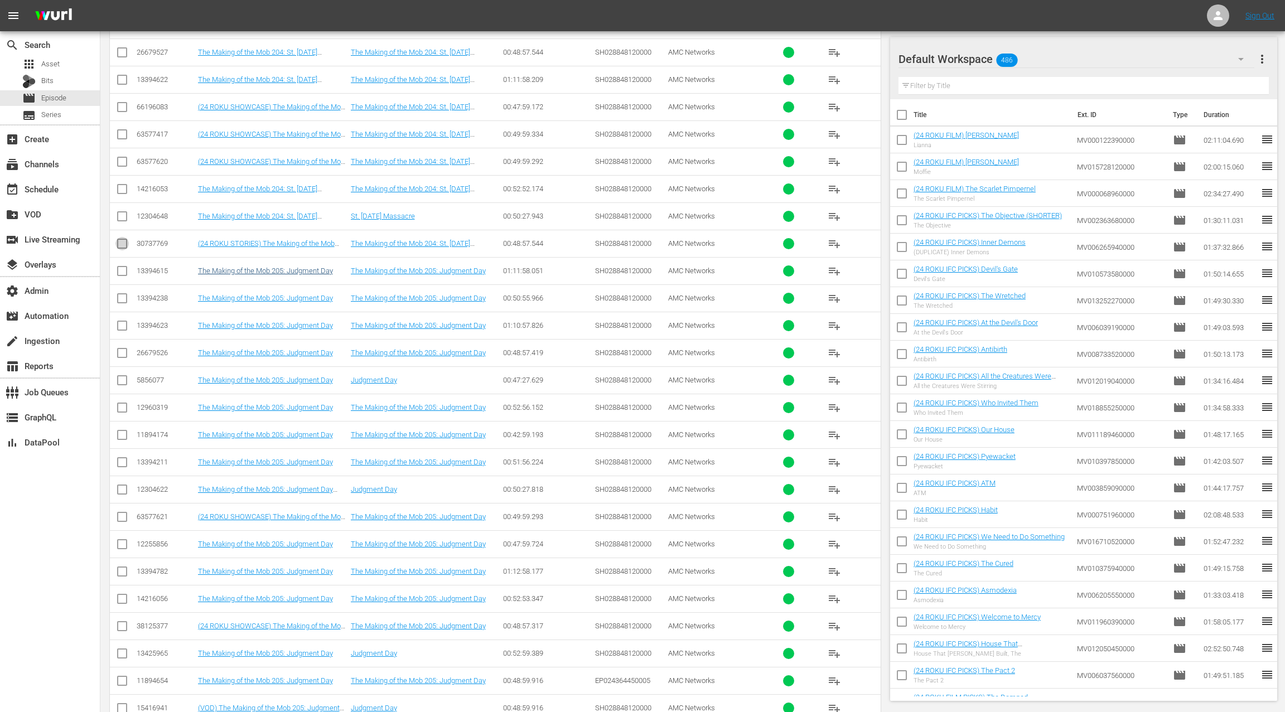
drag, startPoint x: 124, startPoint y: 221, endPoint x: 208, endPoint y: 245, distance: 86.9
click at [124, 239] on input "checkbox" at bounding box center [121, 245] width 13 height 13
checkbox input "true"
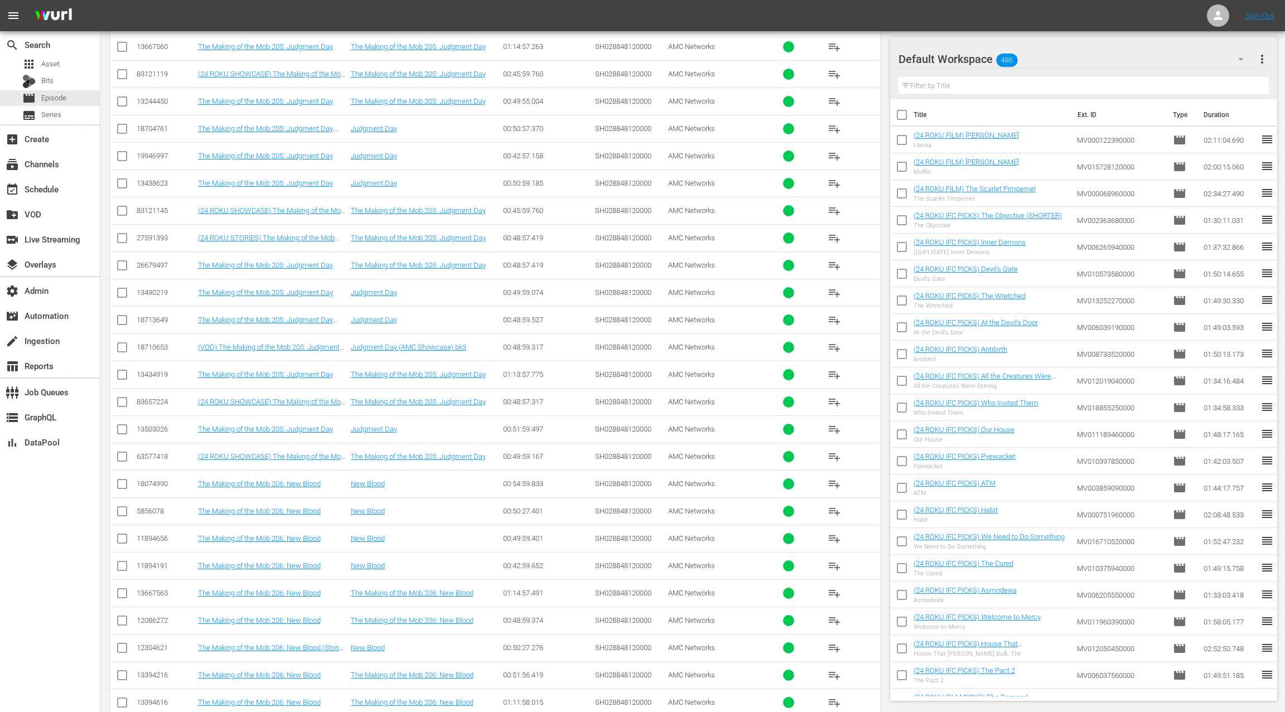
scroll to position [3861, 0]
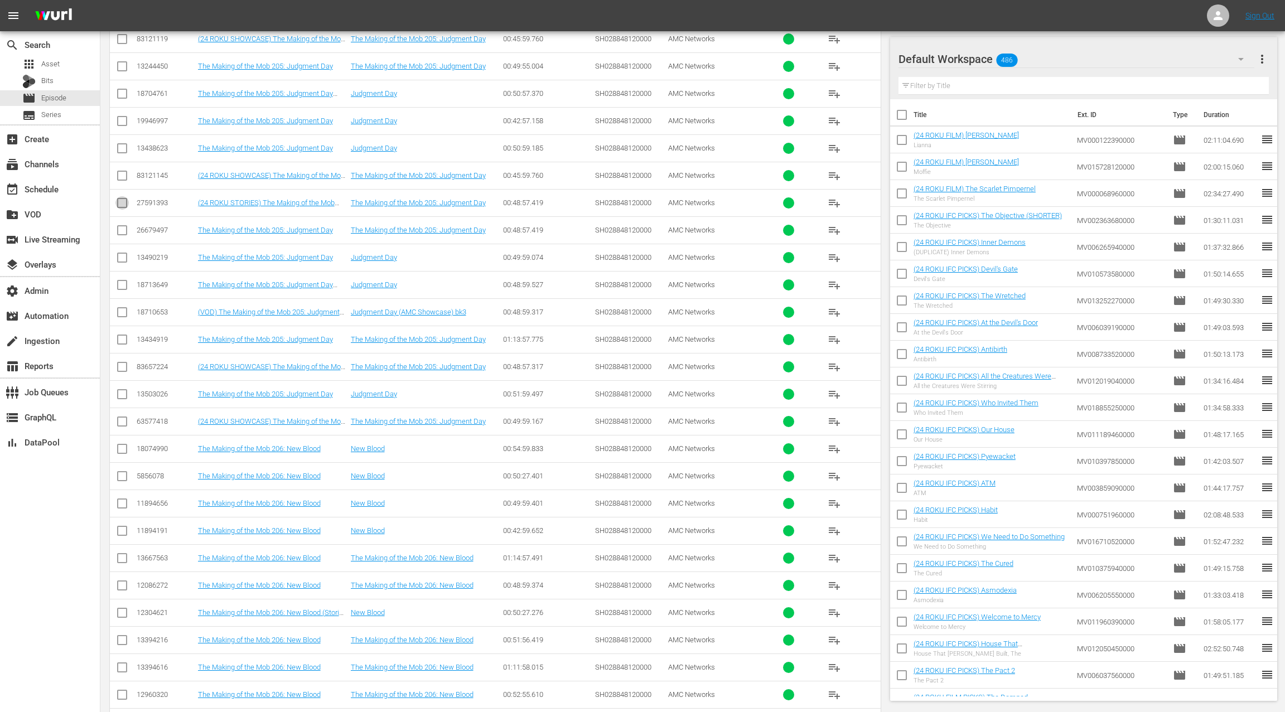
click at [122, 199] on input "checkbox" at bounding box center [121, 205] width 13 height 13
checkbox input "true"
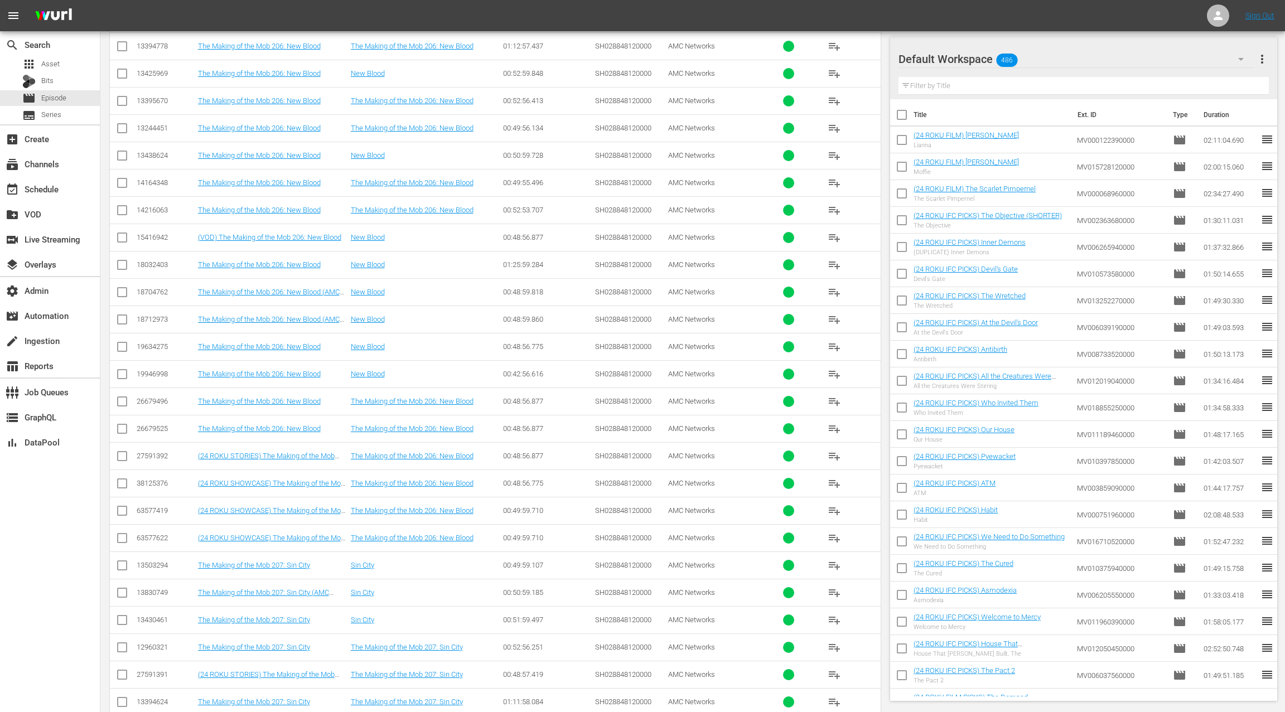
scroll to position [4635, 0]
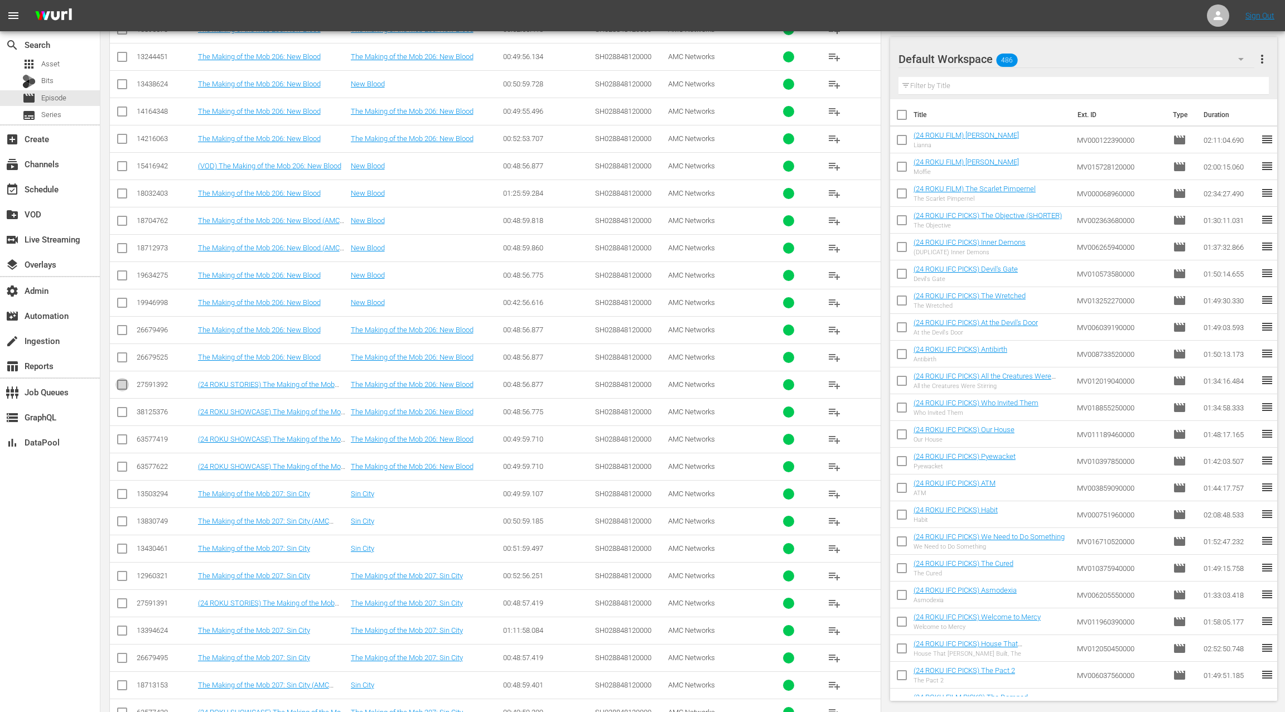
click at [121, 380] on input "checkbox" at bounding box center [121, 386] width 13 height 13
checkbox input "true"
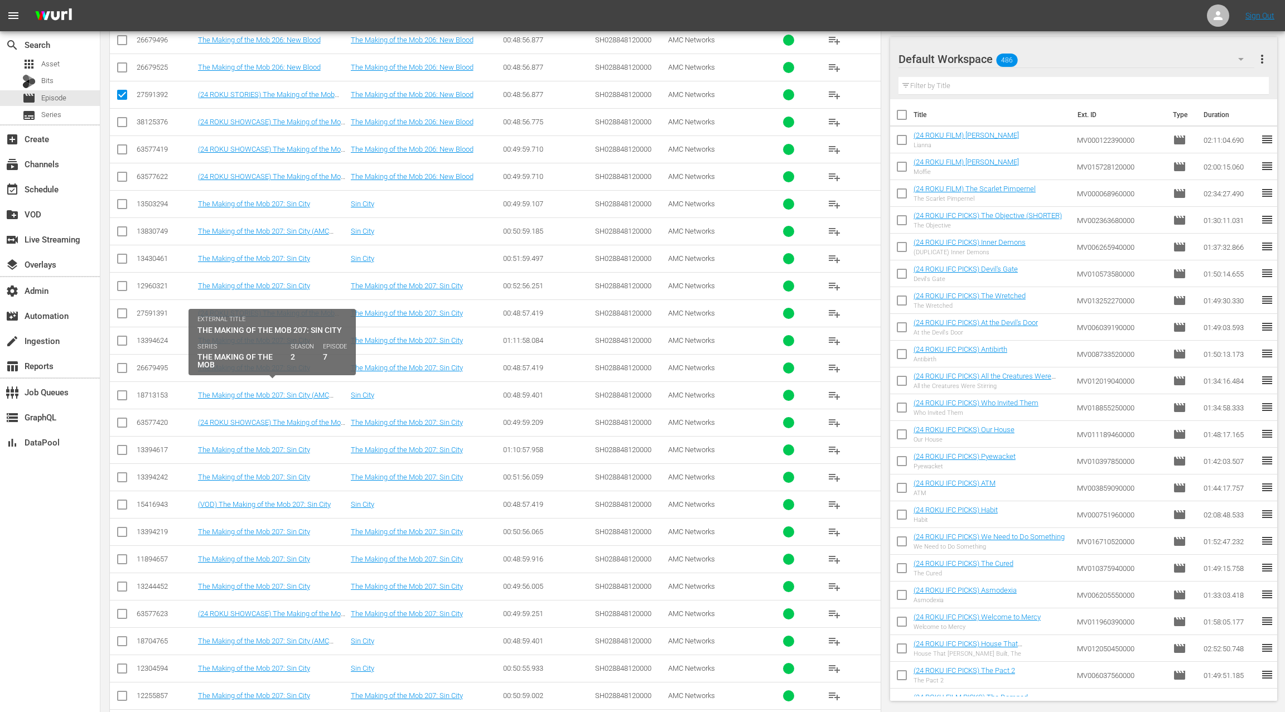
scroll to position [4974, 0]
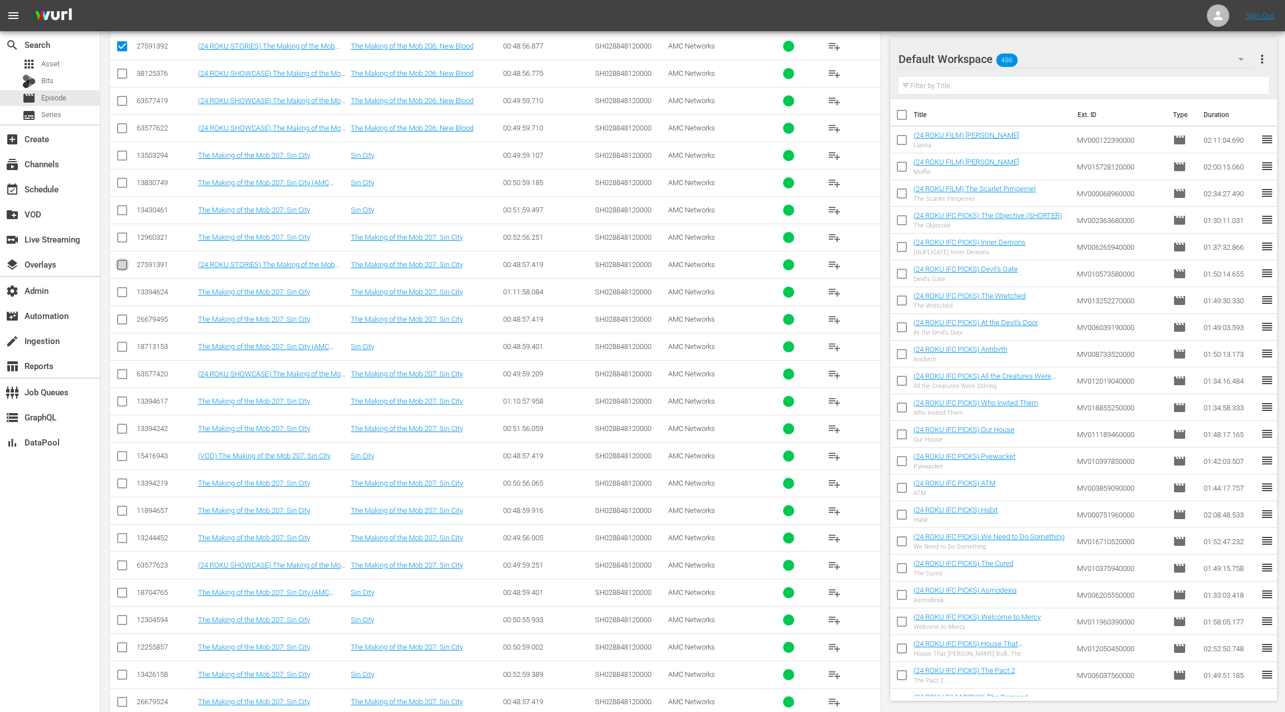
click at [122, 260] on input "checkbox" at bounding box center [121, 266] width 13 height 13
checkbox input "true"
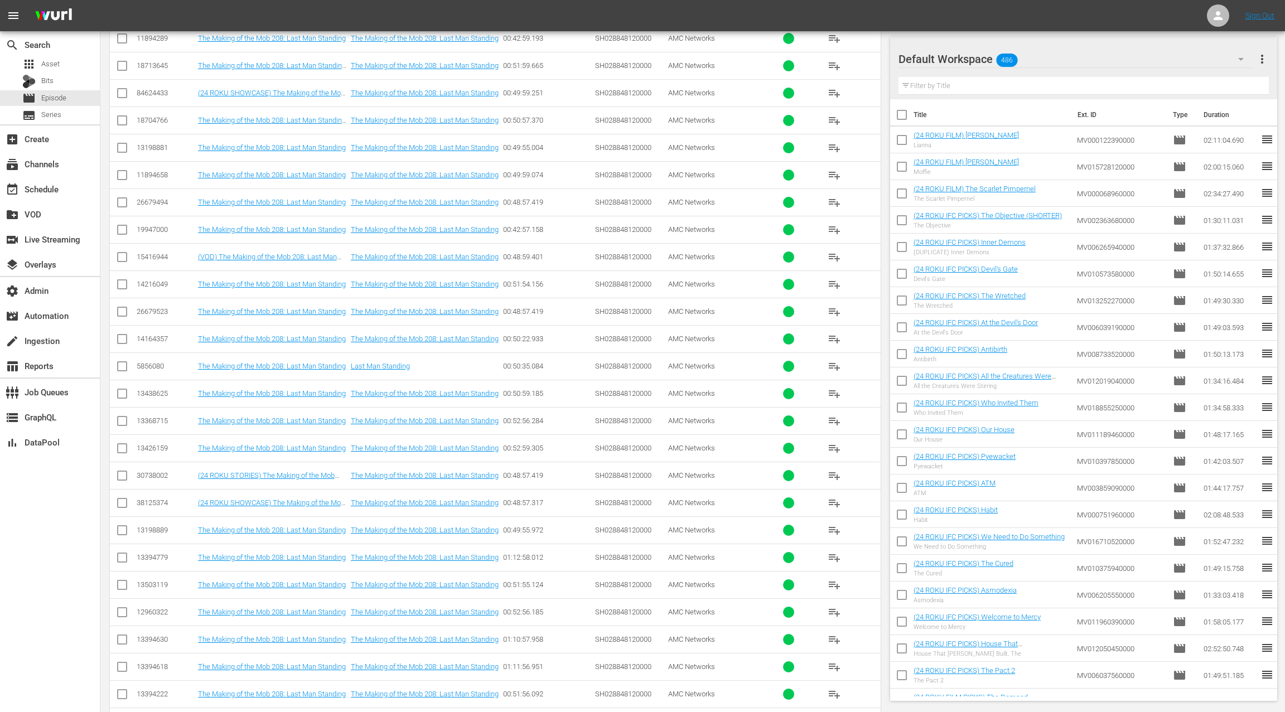
scroll to position [6079, 0]
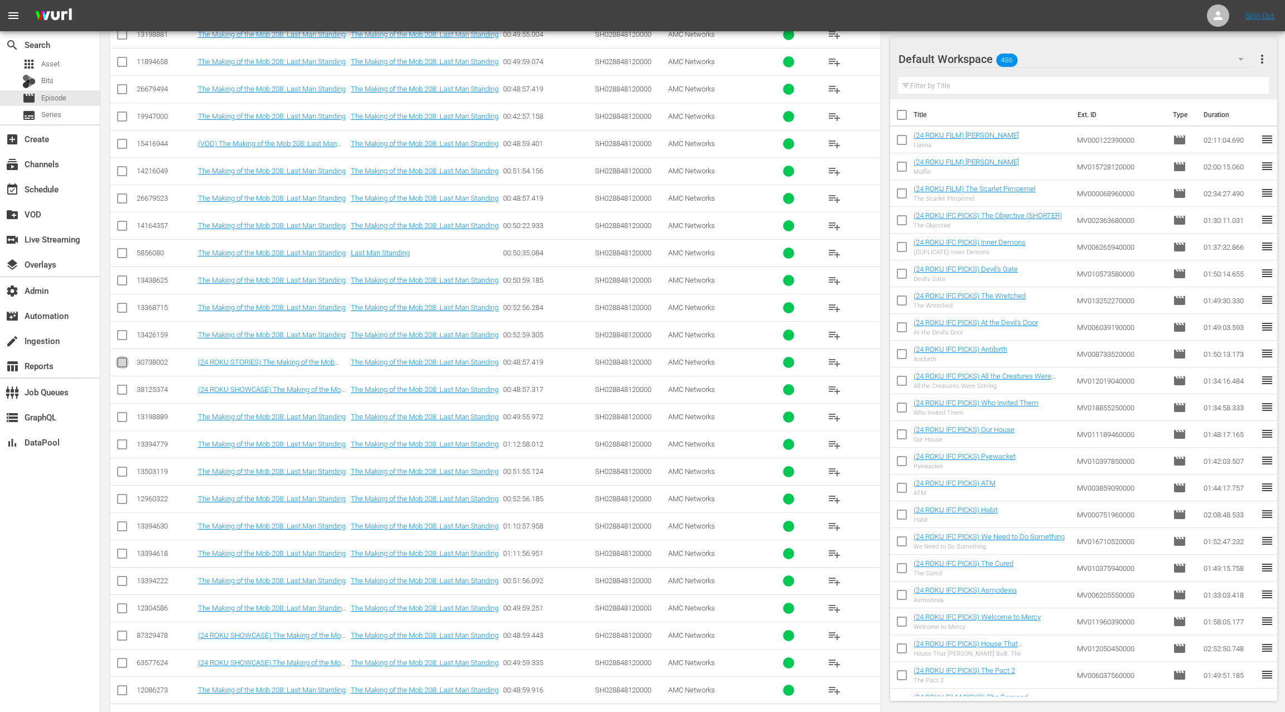
click at [124, 358] on input "checkbox" at bounding box center [121, 364] width 13 height 13
checkbox input "true"
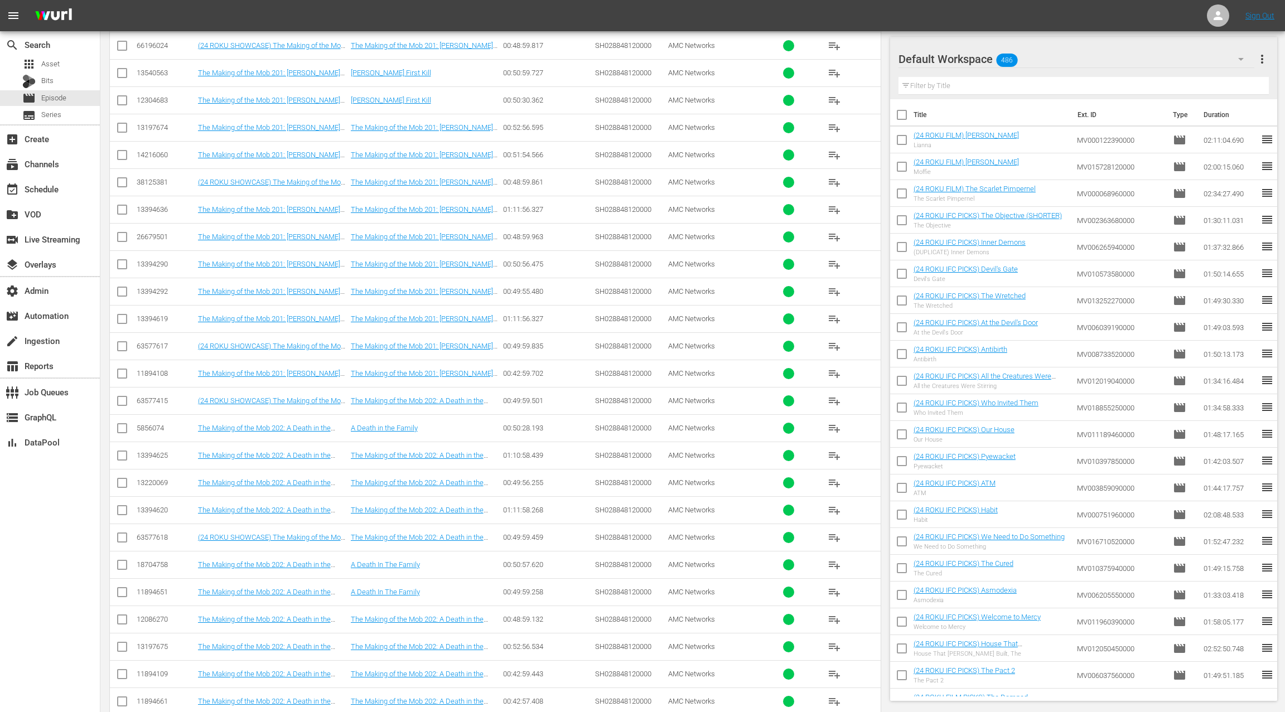
scroll to position [0, 0]
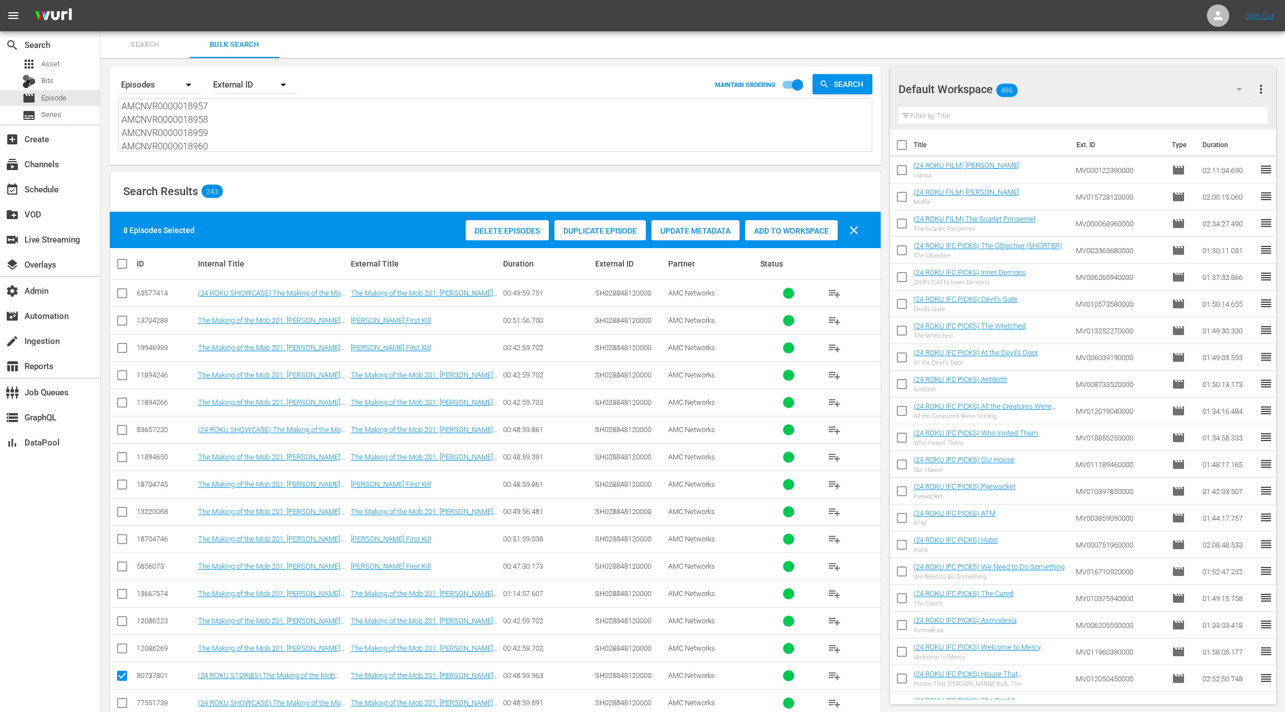
click at [244, 143] on textarea "AMCNVR0000018953 AMCNVR0000018954 AMCNVR0000018955 AMCNVR0000018956 AMCNVR00000…" at bounding box center [497, 126] width 750 height 51
paste textarea "AMCNVR0000018938 AMCNVR0000018941 AMCNVR0000018947 AMCNVR0000018948 AMCNVR00000…"
type textarea "AMCNVR0000018938 AMCNVR0000018941 AMCNVR0000018947 AMCNVR0000018948 AMCNVR00000…"
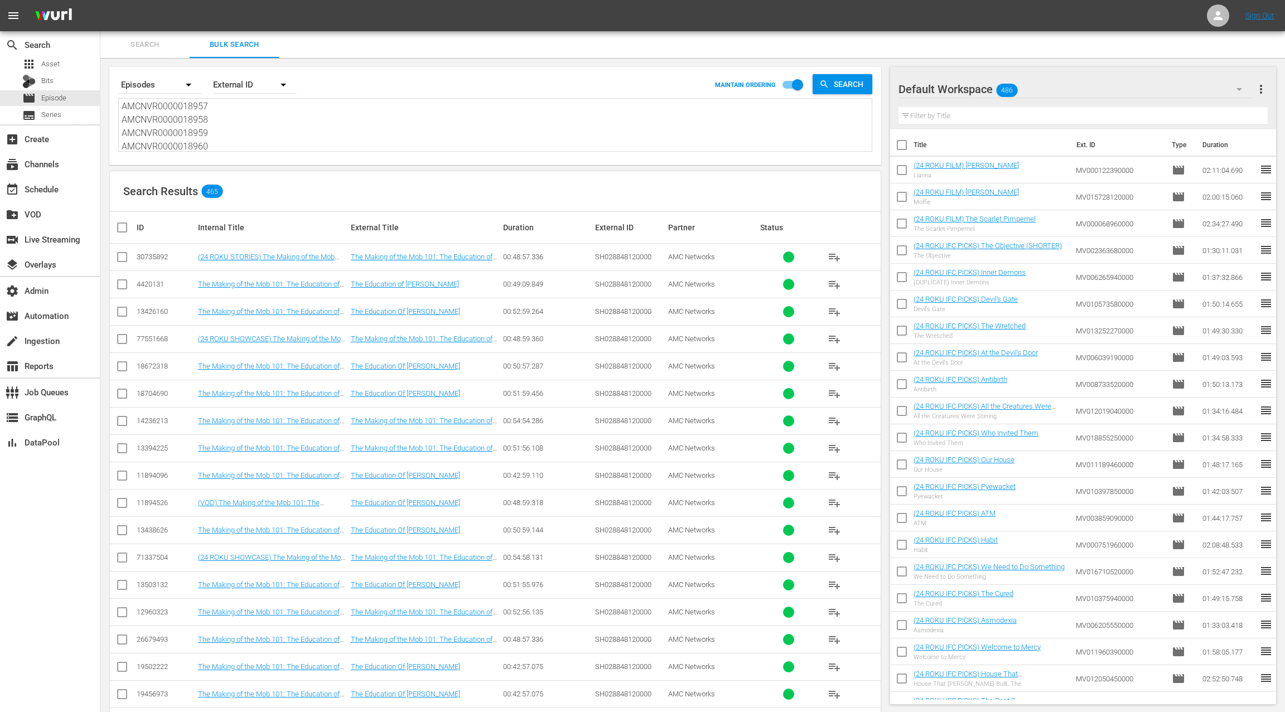
type textarea "AMCNVR0000018938 AMCNVR0000018941 AMCNVR0000018947 AMCNVR0000018948 AMCNVR00000…"
drag, startPoint x: 120, startPoint y: 258, endPoint x: 190, endPoint y: 310, distance: 86.9
click at [120, 258] on input "checkbox" at bounding box center [121, 259] width 13 height 13
checkbox input "true"
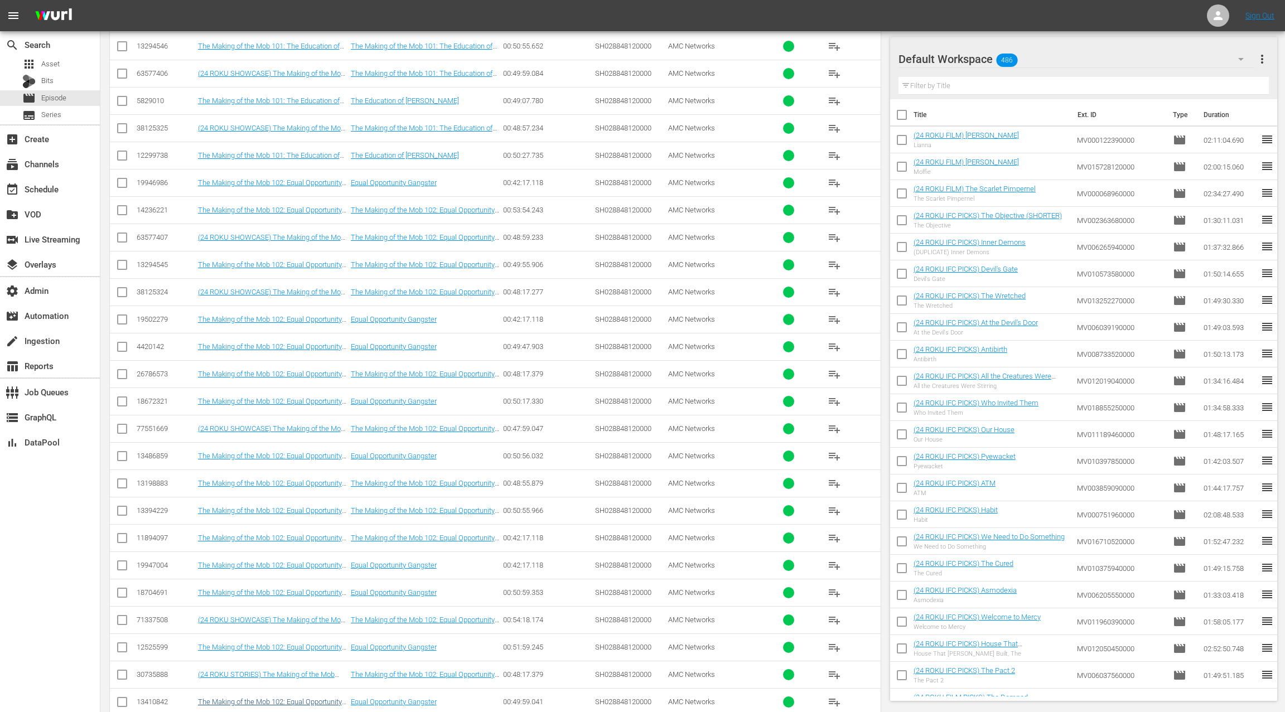
scroll to position [1271, 0]
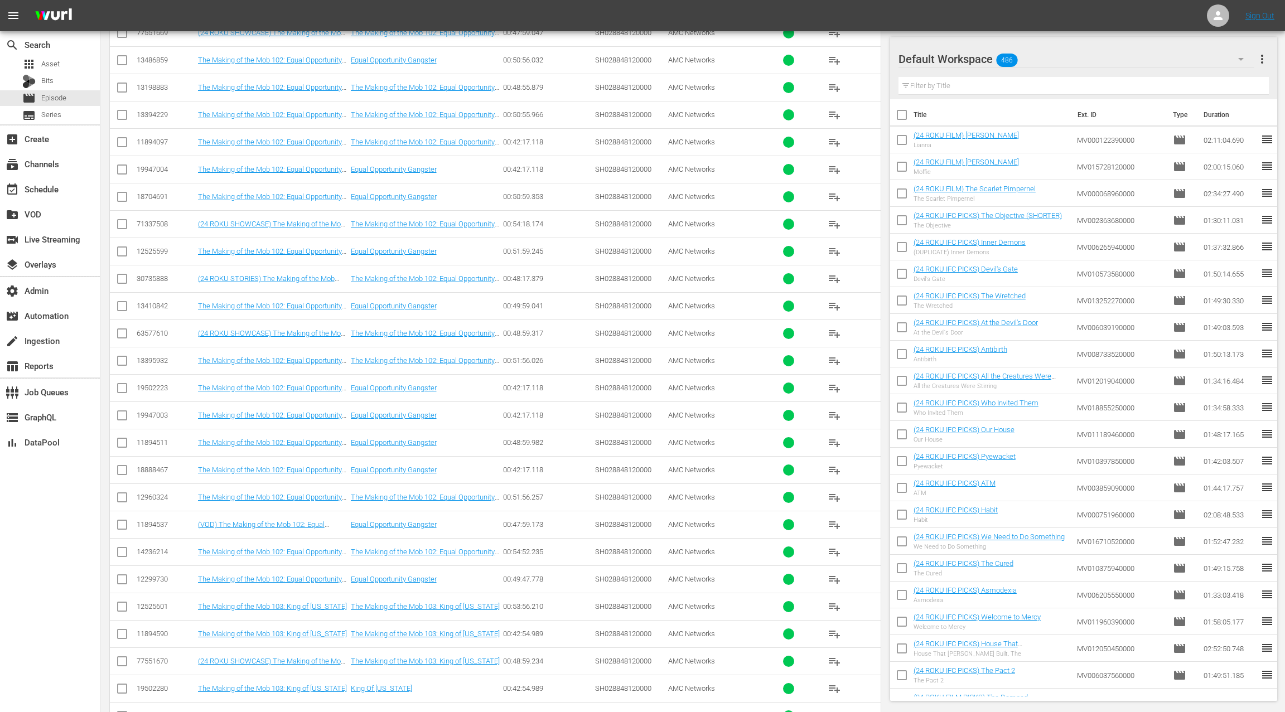
drag, startPoint x: 122, startPoint y: 272, endPoint x: 219, endPoint y: 231, distance: 104.9
click at [122, 274] on input "checkbox" at bounding box center [121, 280] width 13 height 13
checkbox input "true"
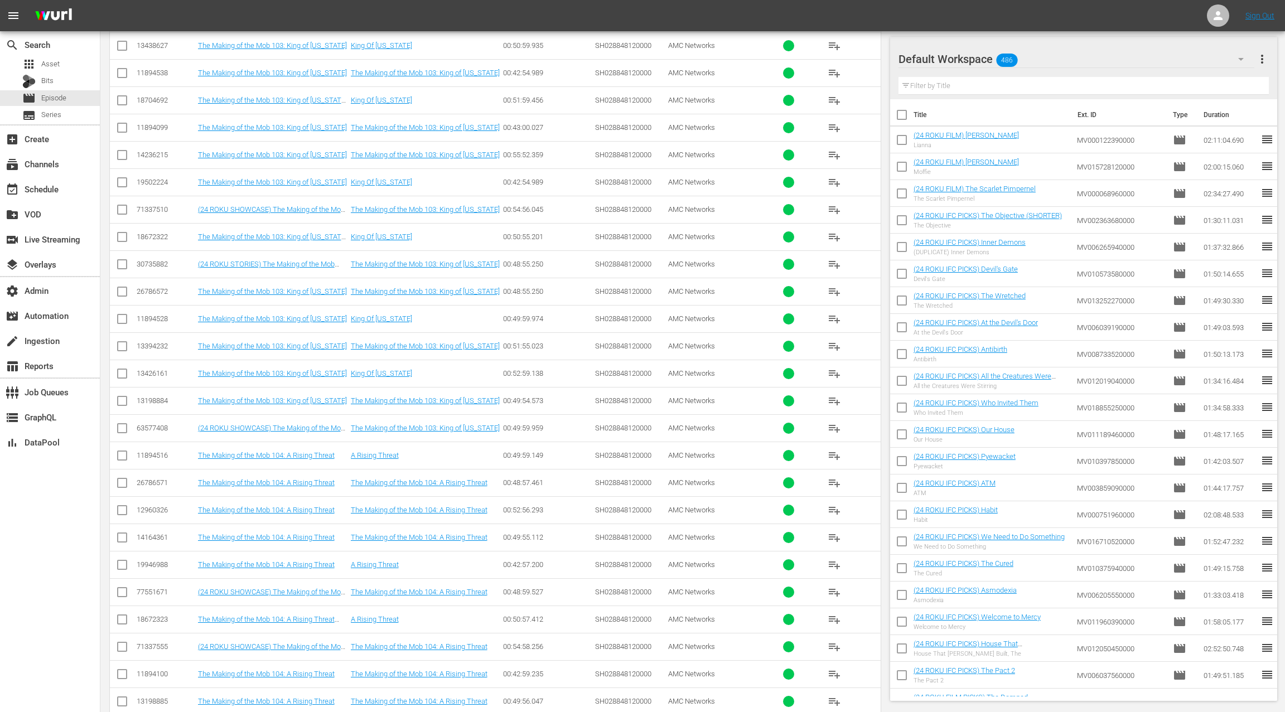
scroll to position [2278, 0]
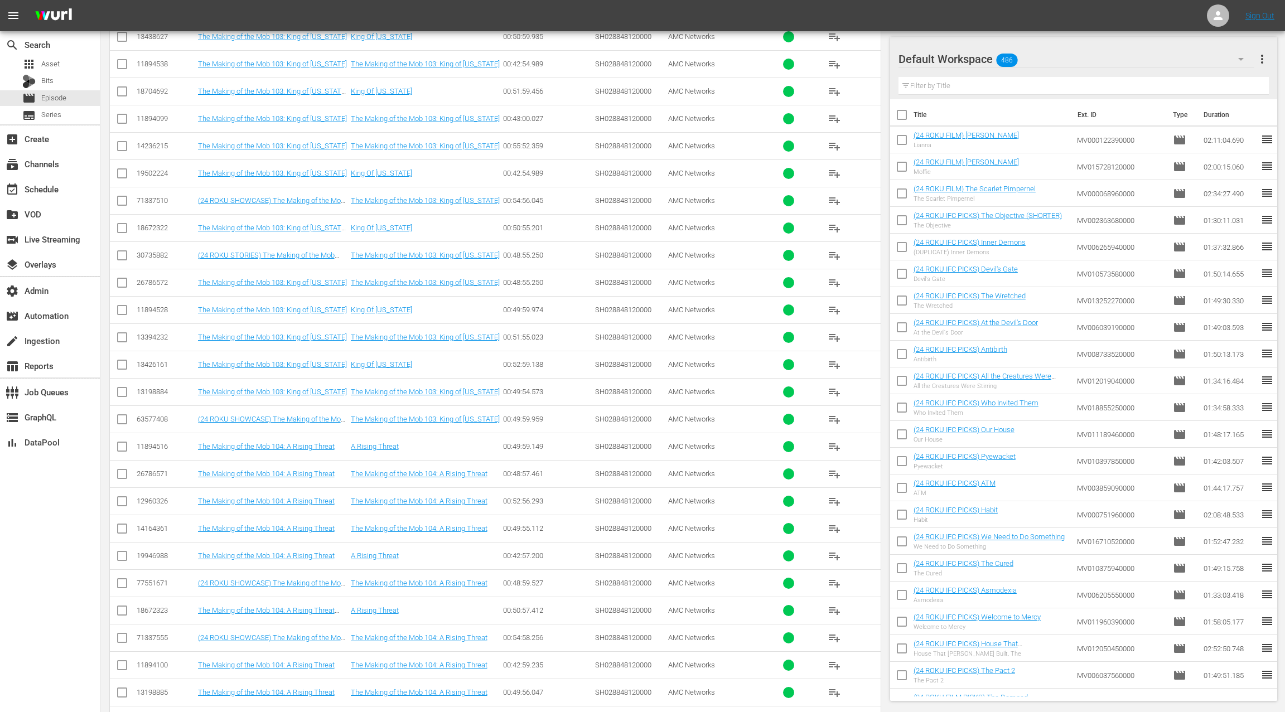
drag, startPoint x: 124, startPoint y: 240, endPoint x: 199, endPoint y: 285, distance: 86.5
click at [124, 251] on input "checkbox" at bounding box center [121, 257] width 13 height 13
checkbox input "true"
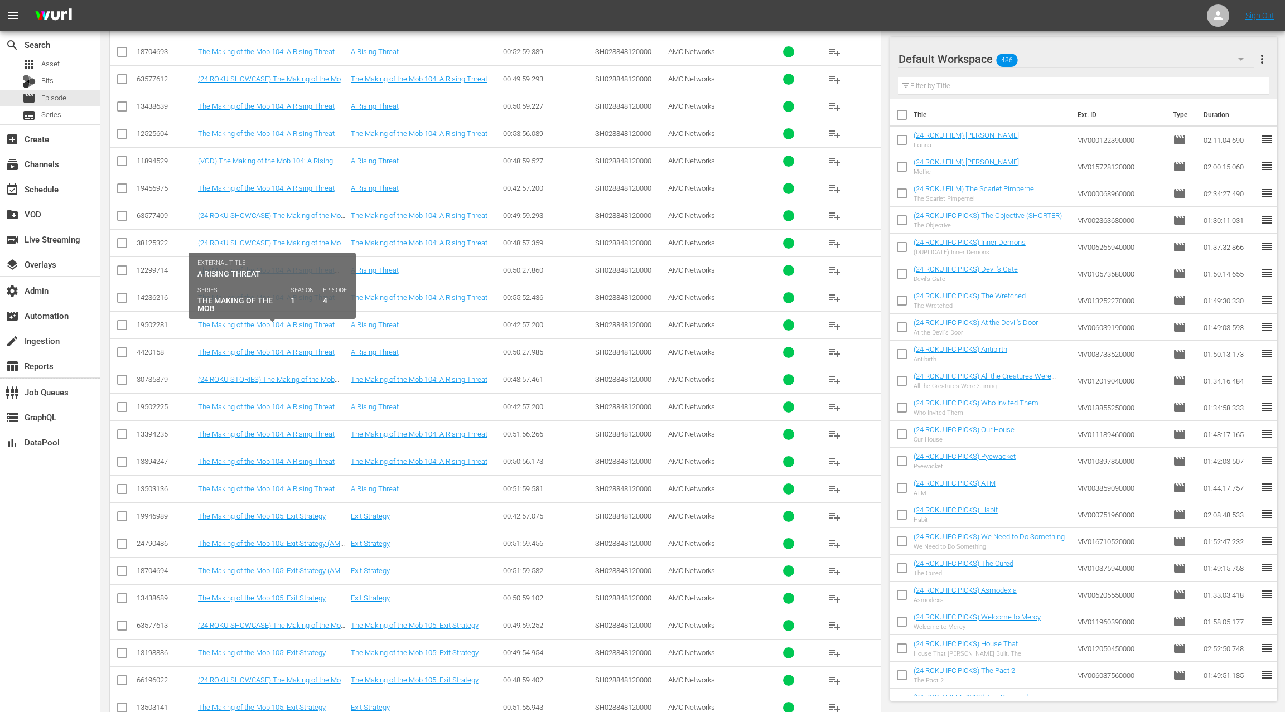
scroll to position [3047, 0]
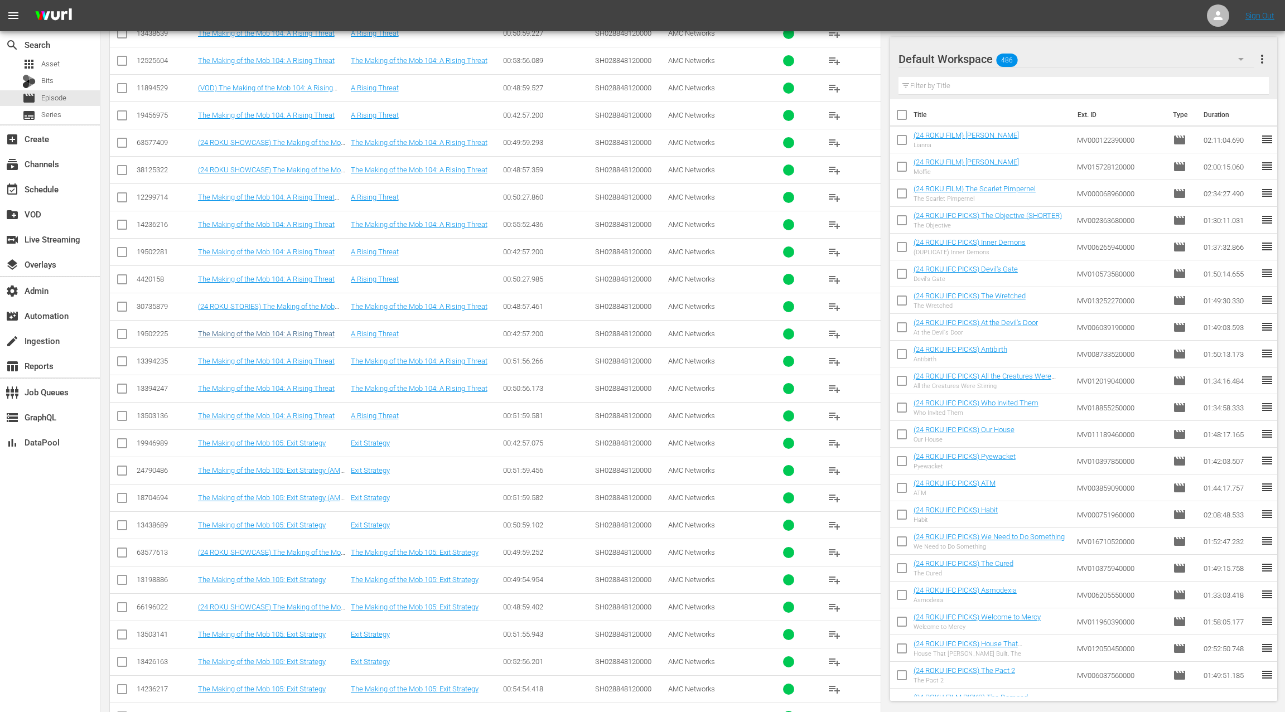
drag, startPoint x: 124, startPoint y: 286, endPoint x: 203, endPoint y: 312, distance: 82.7
click at [124, 302] on input "checkbox" at bounding box center [121, 308] width 13 height 13
checkbox input "true"
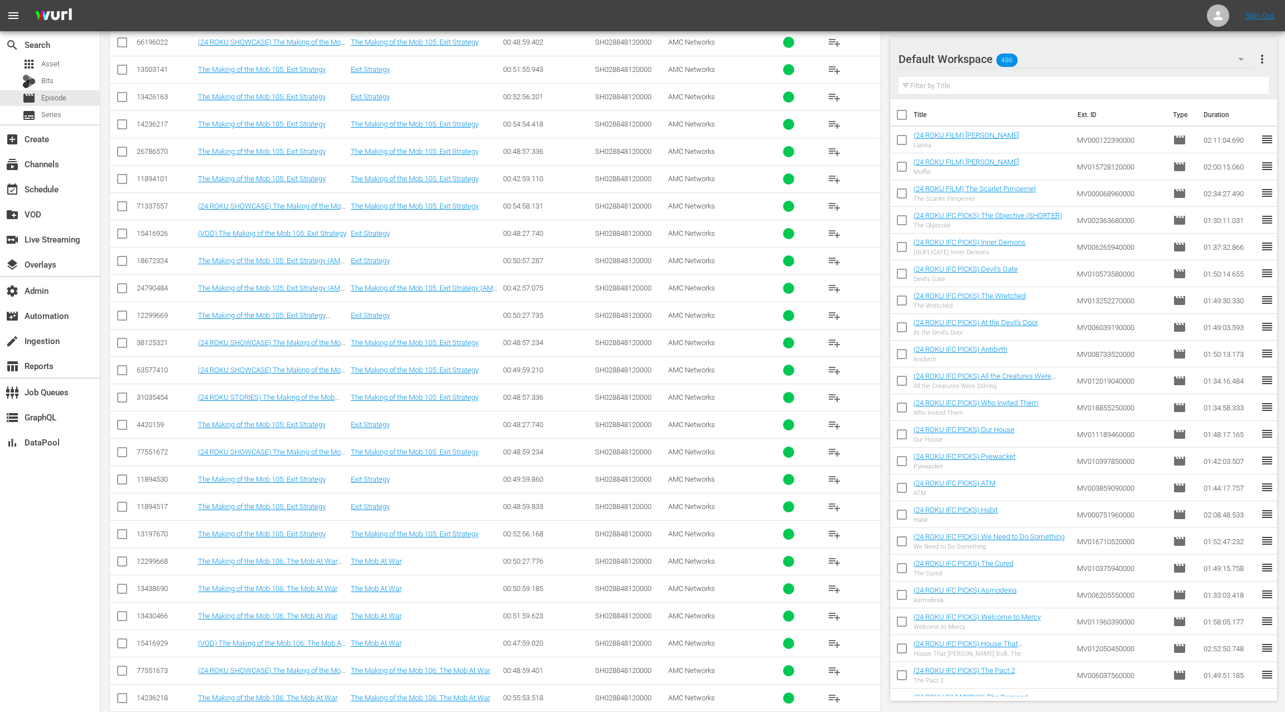
scroll to position [3677, 0]
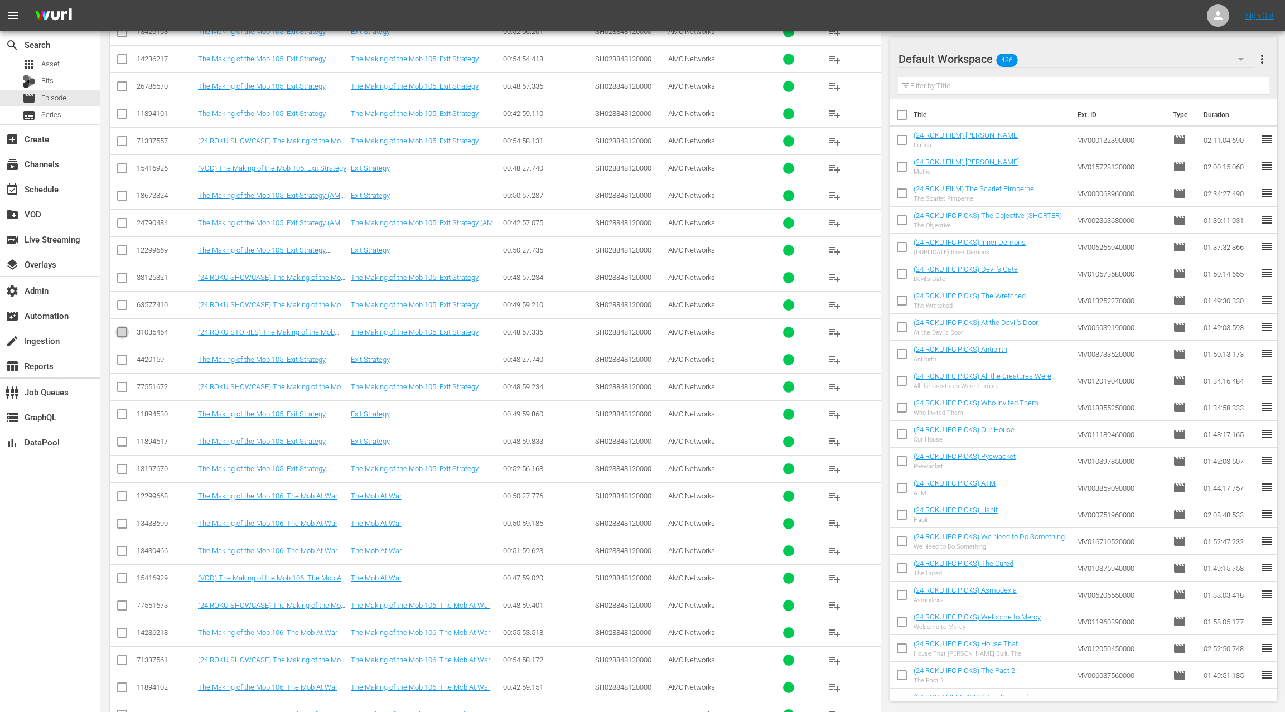
drag, startPoint x: 125, startPoint y: 310, endPoint x: 183, endPoint y: 335, distance: 63.2
click at [125, 328] on input "checkbox" at bounding box center [121, 334] width 13 height 13
checkbox input "true"
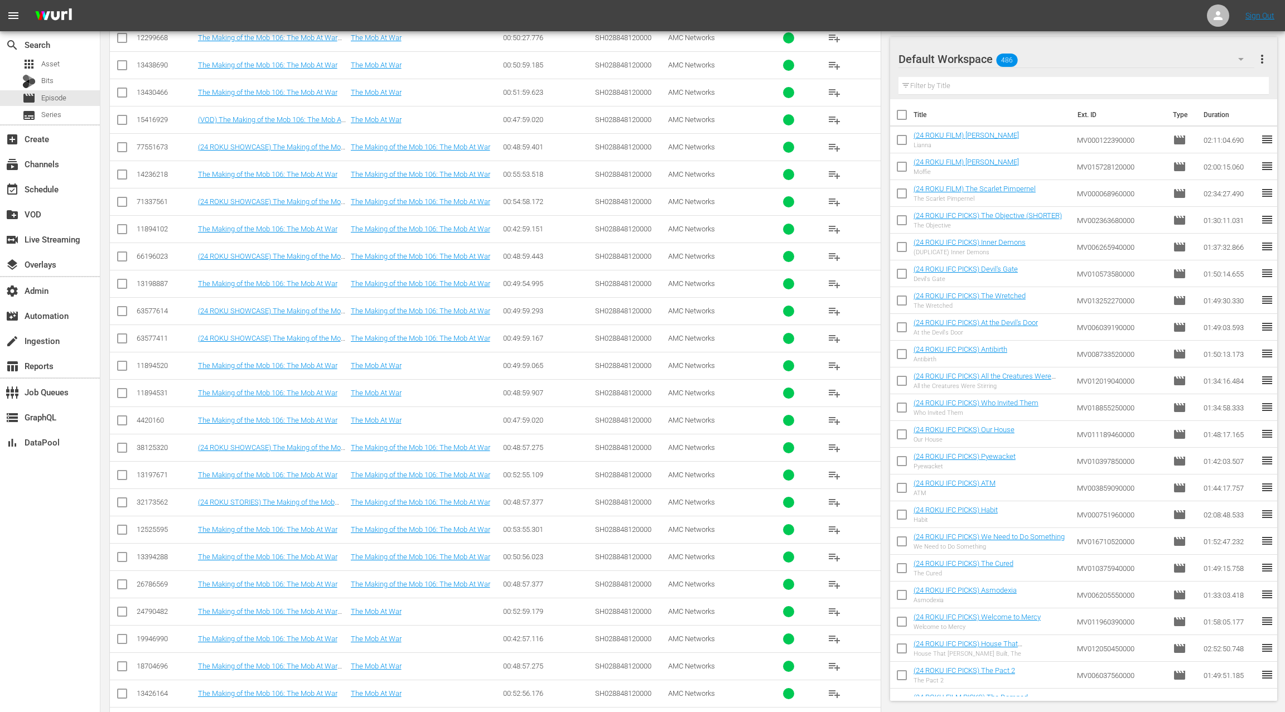
scroll to position [4309, 0]
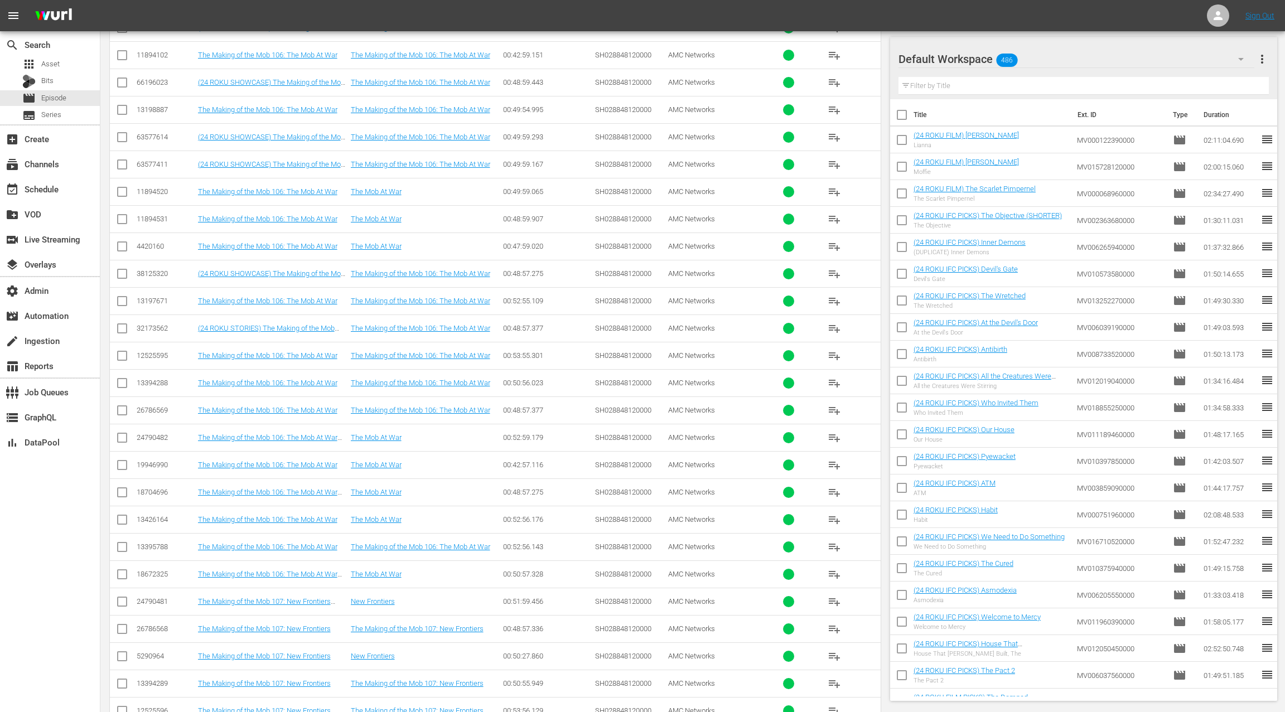
click at [121, 324] on input "checkbox" at bounding box center [121, 330] width 13 height 13
checkbox input "true"
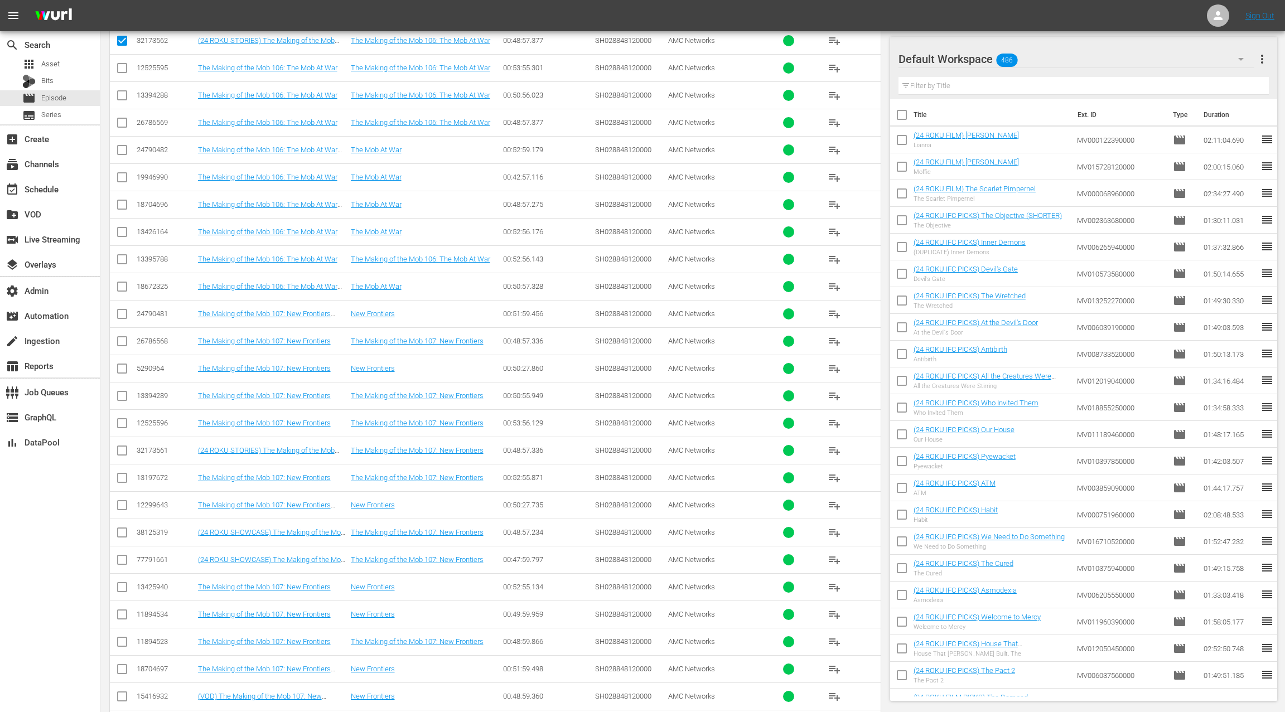
scroll to position [4709, 0]
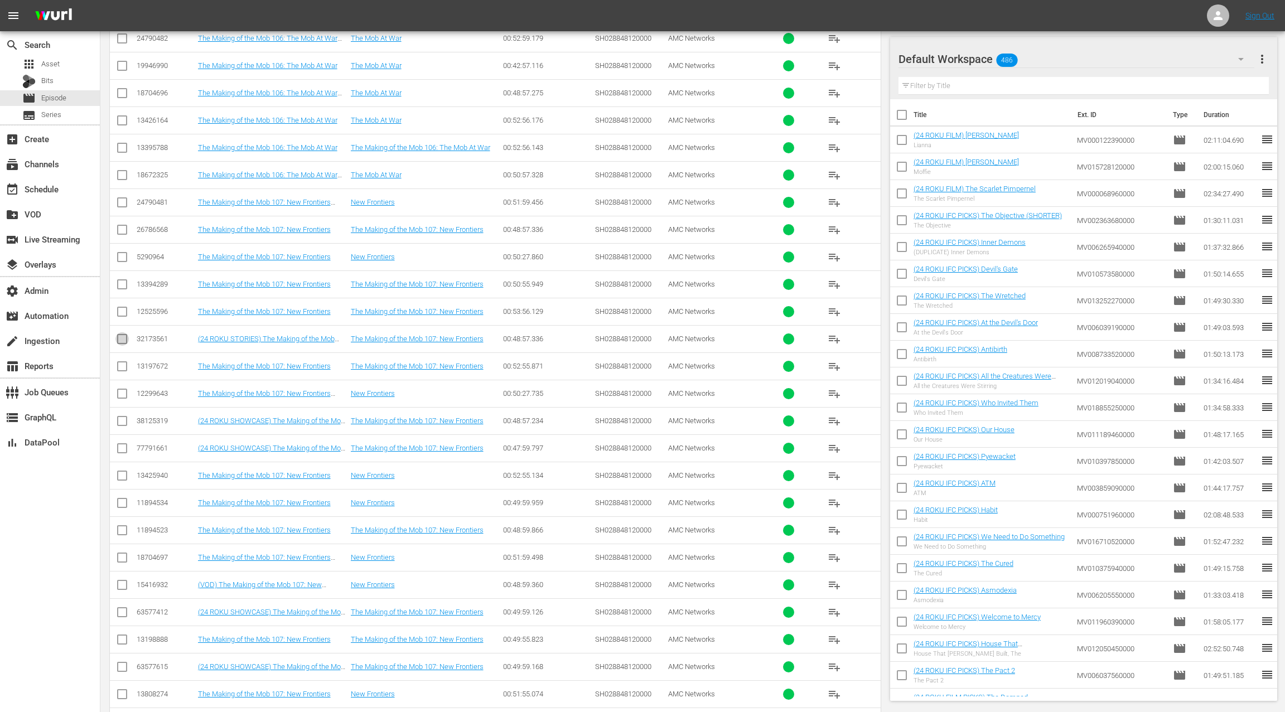
drag, startPoint x: 122, startPoint y: 308, endPoint x: 220, endPoint y: 341, distance: 103.5
click at [125, 335] on input "checkbox" at bounding box center [121, 341] width 13 height 13
checkbox input "true"
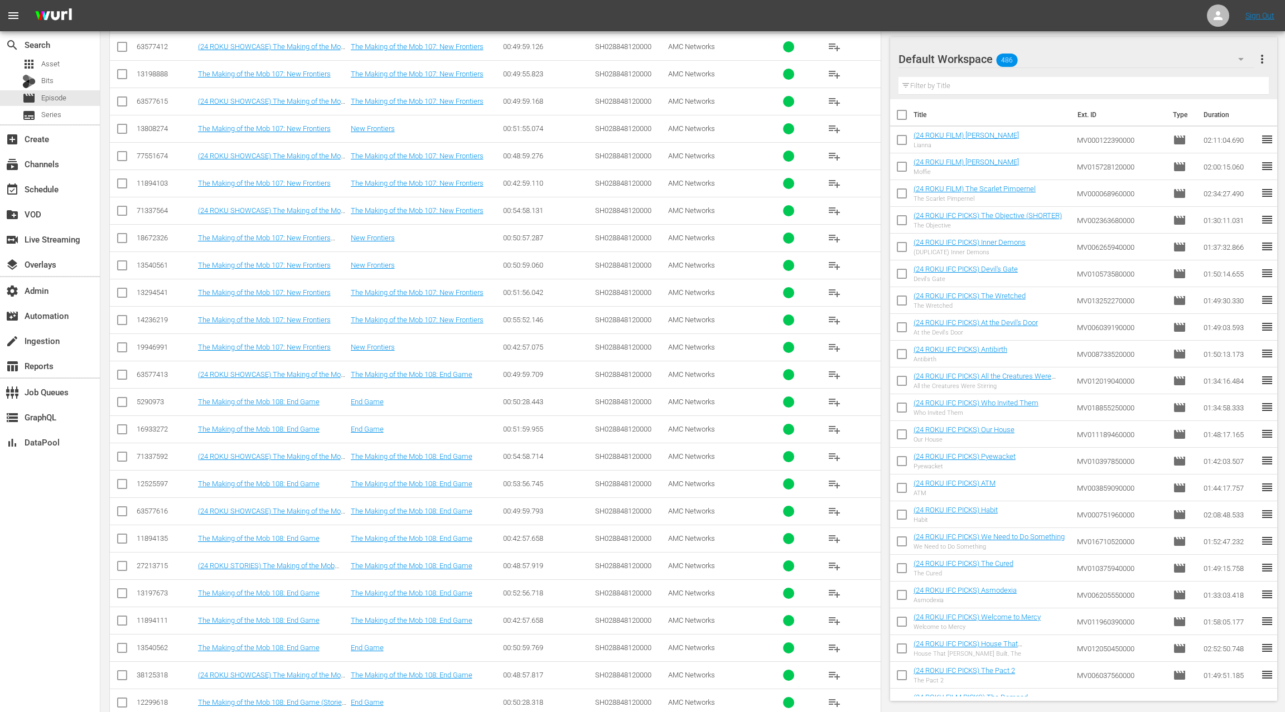
scroll to position [5547, 0]
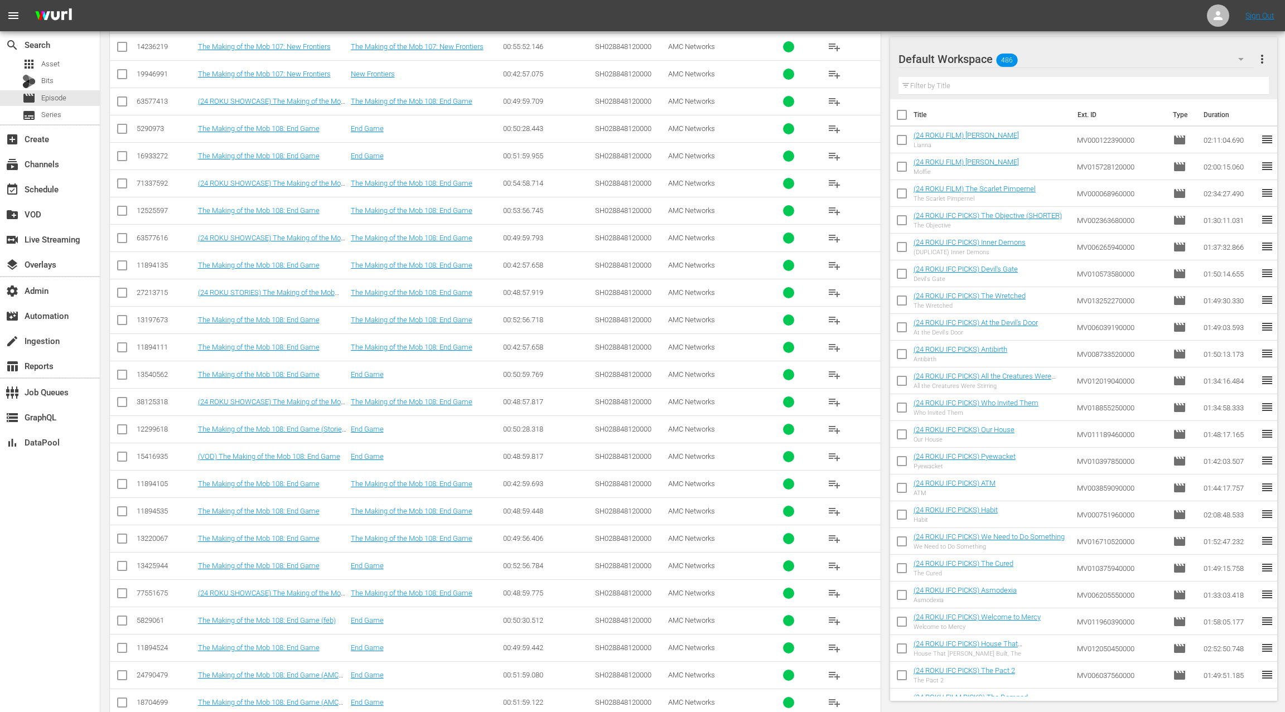
drag, startPoint x: 125, startPoint y: 255, endPoint x: 167, endPoint y: 275, distance: 46.6
click at [125, 288] on input "checkbox" at bounding box center [121, 294] width 13 height 13
checkbox input "true"
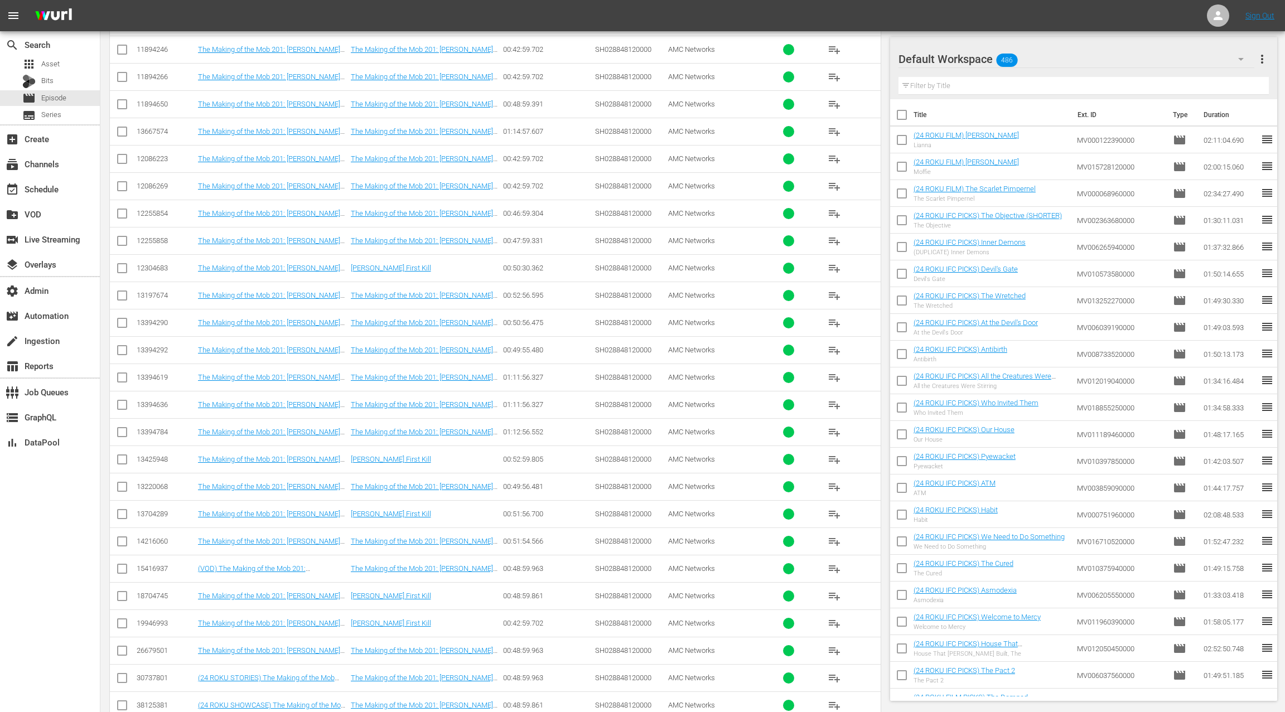
scroll to position [6710, 0]
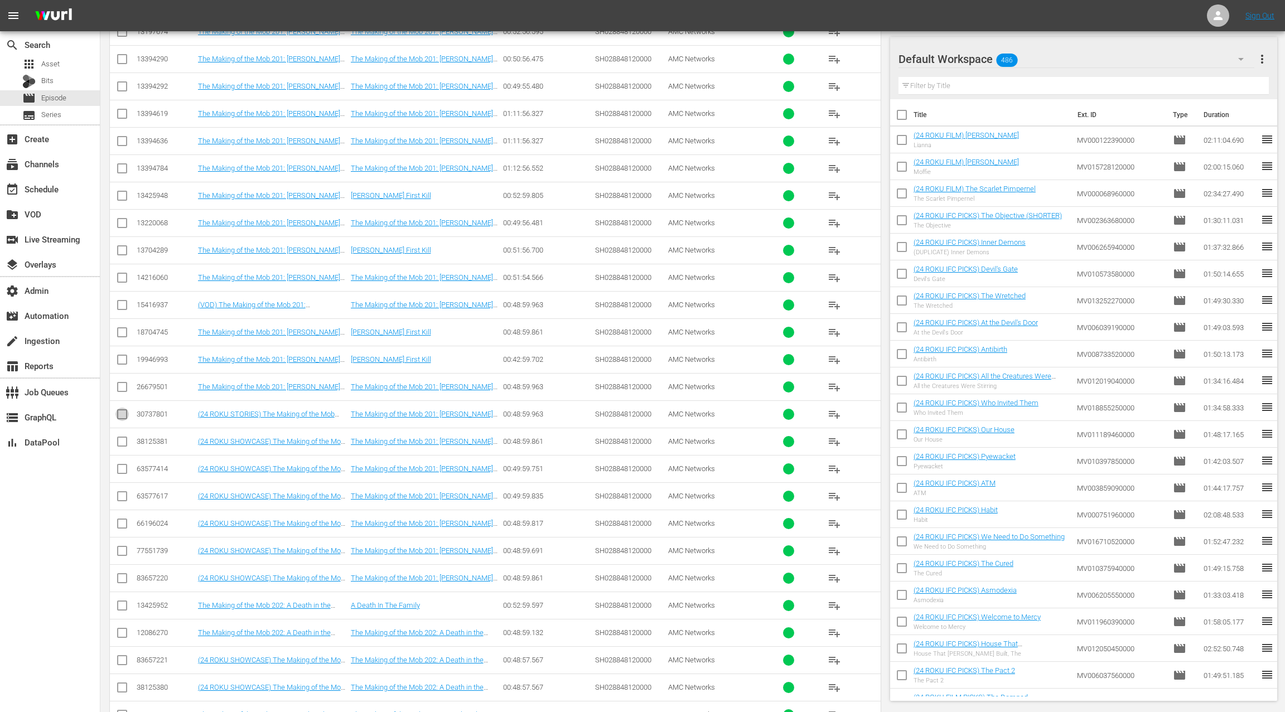
click at [117, 410] on input "checkbox" at bounding box center [121, 416] width 13 height 13
checkbox input "true"
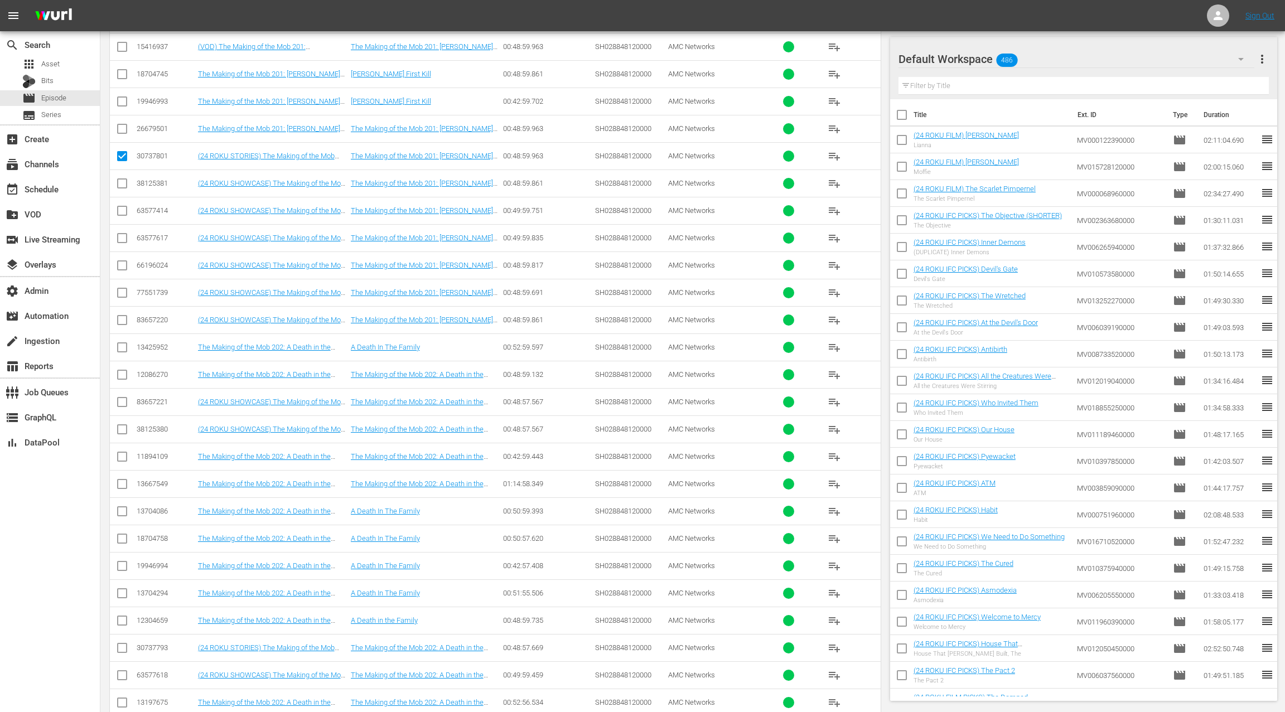
scroll to position [7283, 0]
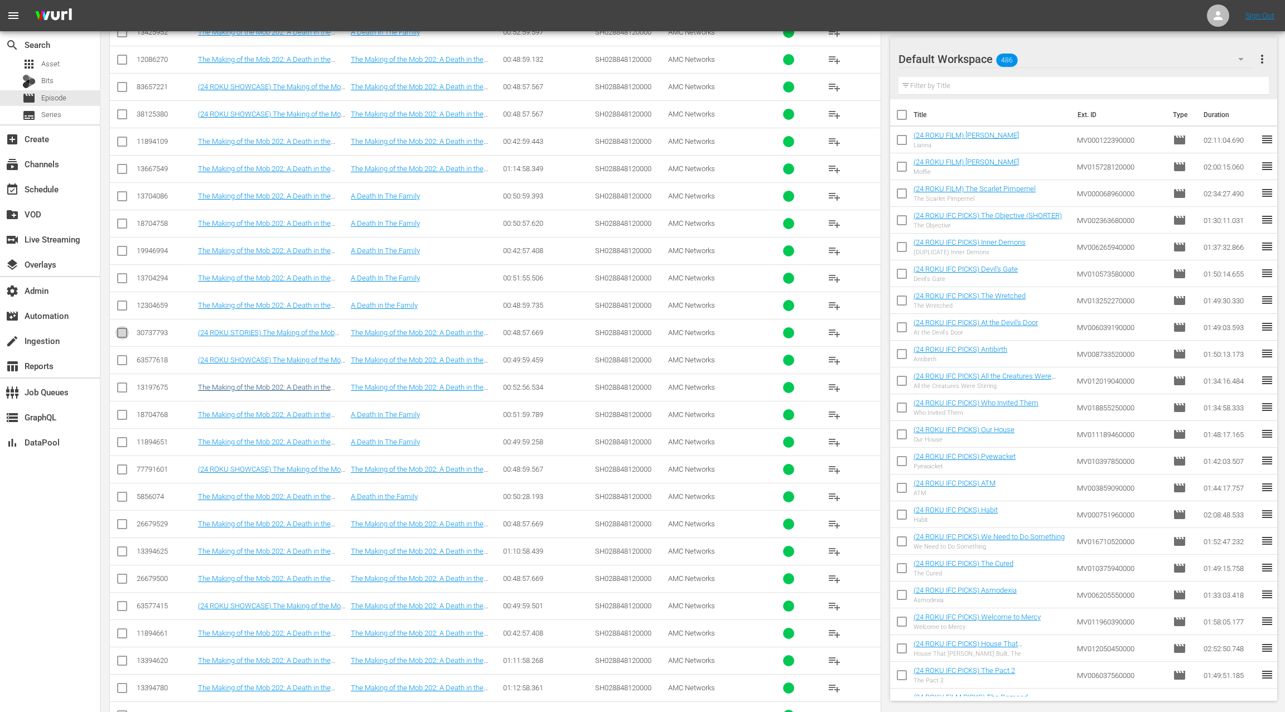
drag, startPoint x: 125, startPoint y: 282, endPoint x: 209, endPoint y: 336, distance: 99.6
click at [125, 328] on input "checkbox" at bounding box center [121, 334] width 13 height 13
checkbox input "true"
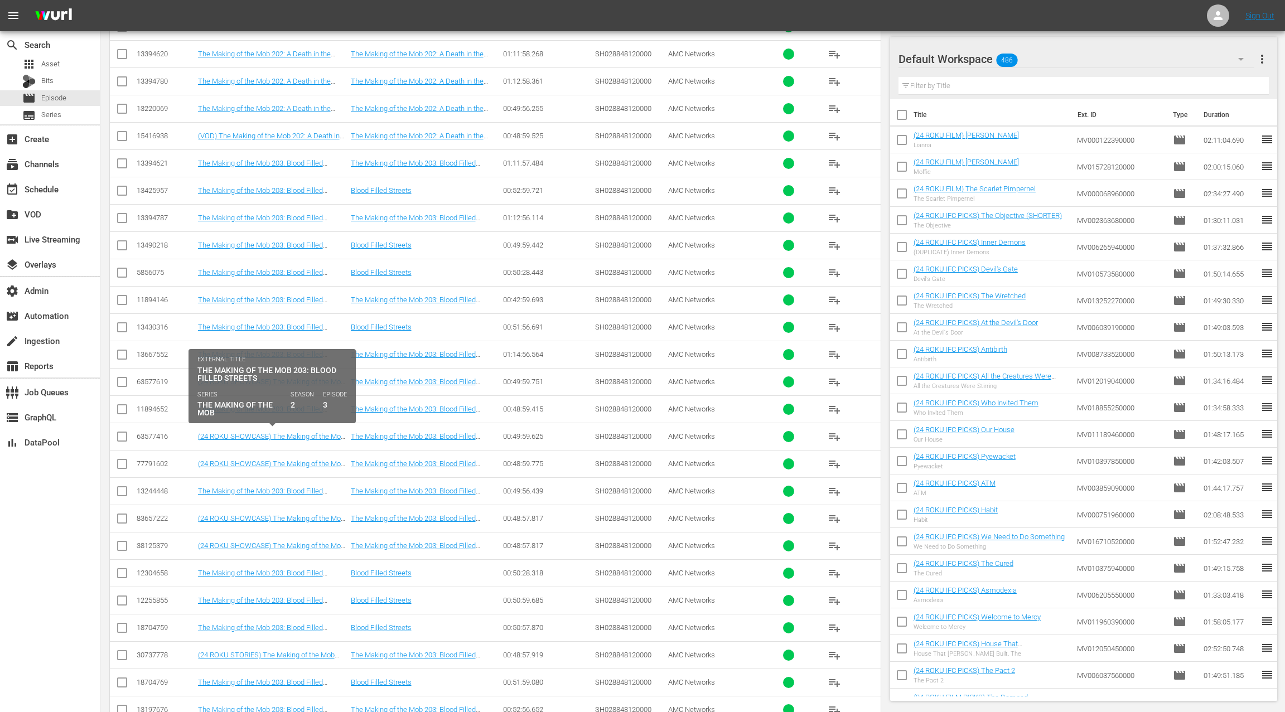
scroll to position [8148, 0]
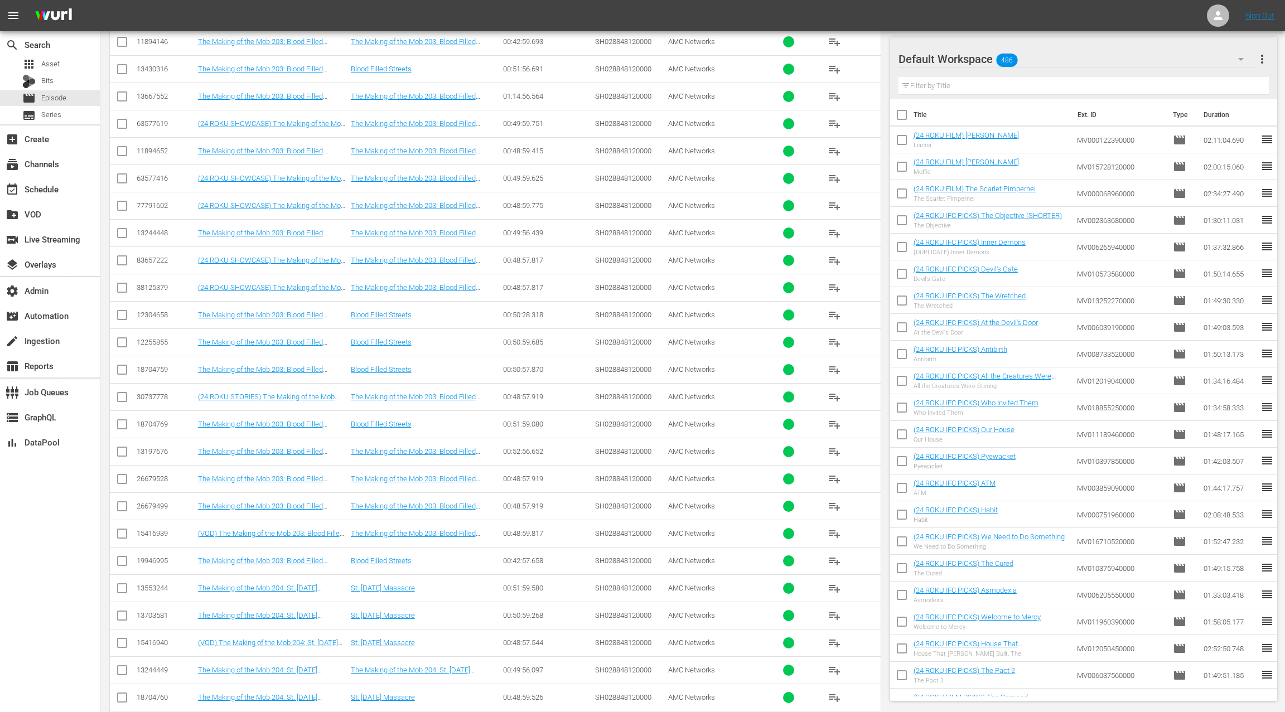
click at [124, 393] on input "checkbox" at bounding box center [121, 399] width 13 height 13
checkbox input "true"
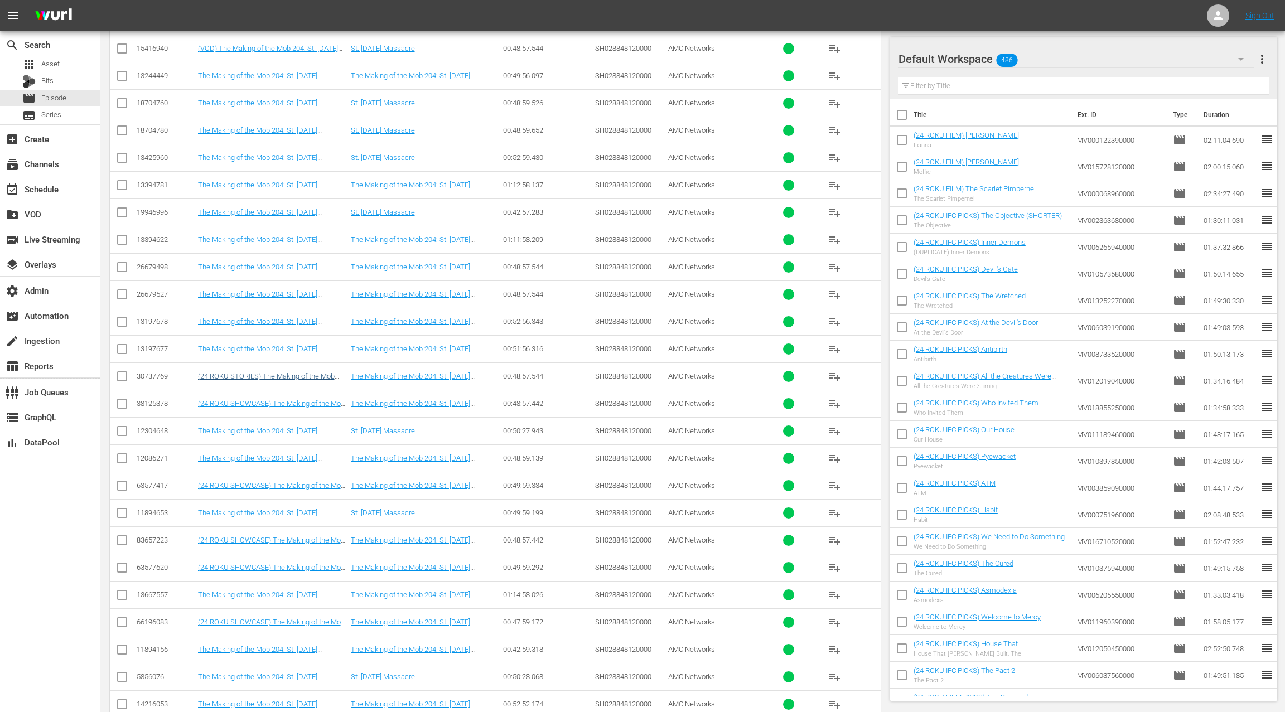
scroll to position [8747, 0]
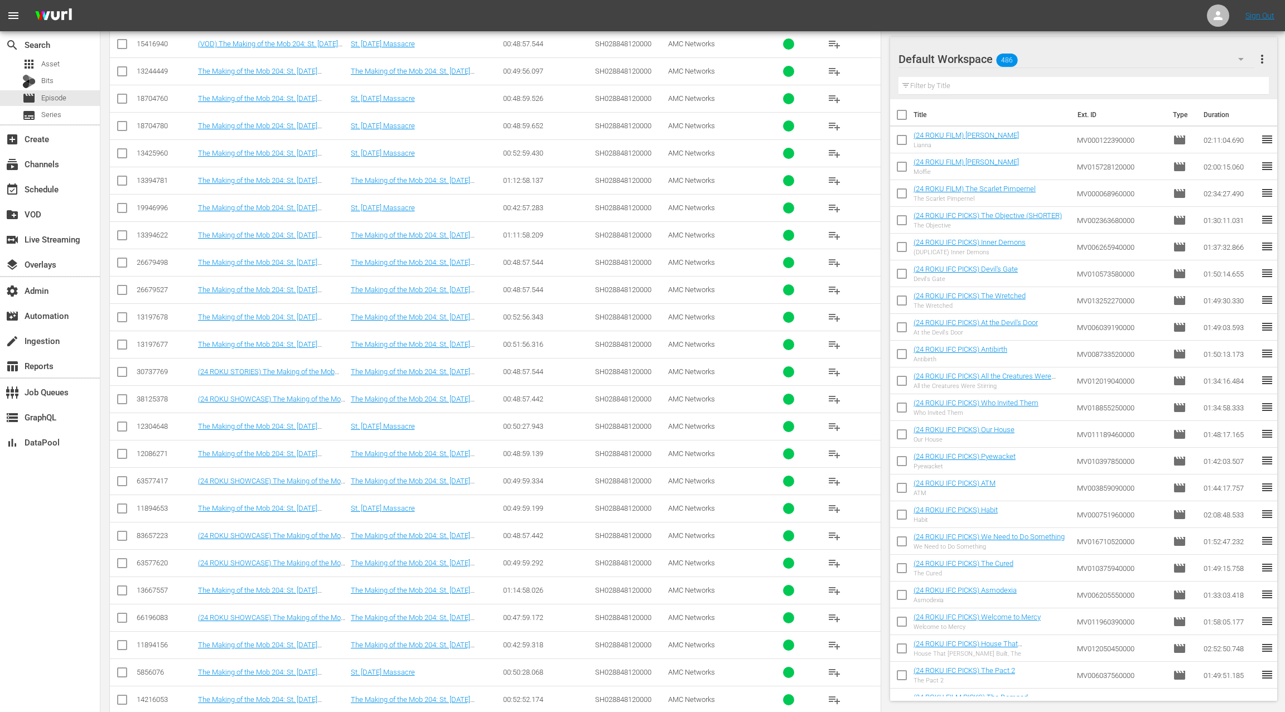
click at [126, 367] on input "checkbox" at bounding box center [121, 373] width 13 height 13
checkbox input "true"
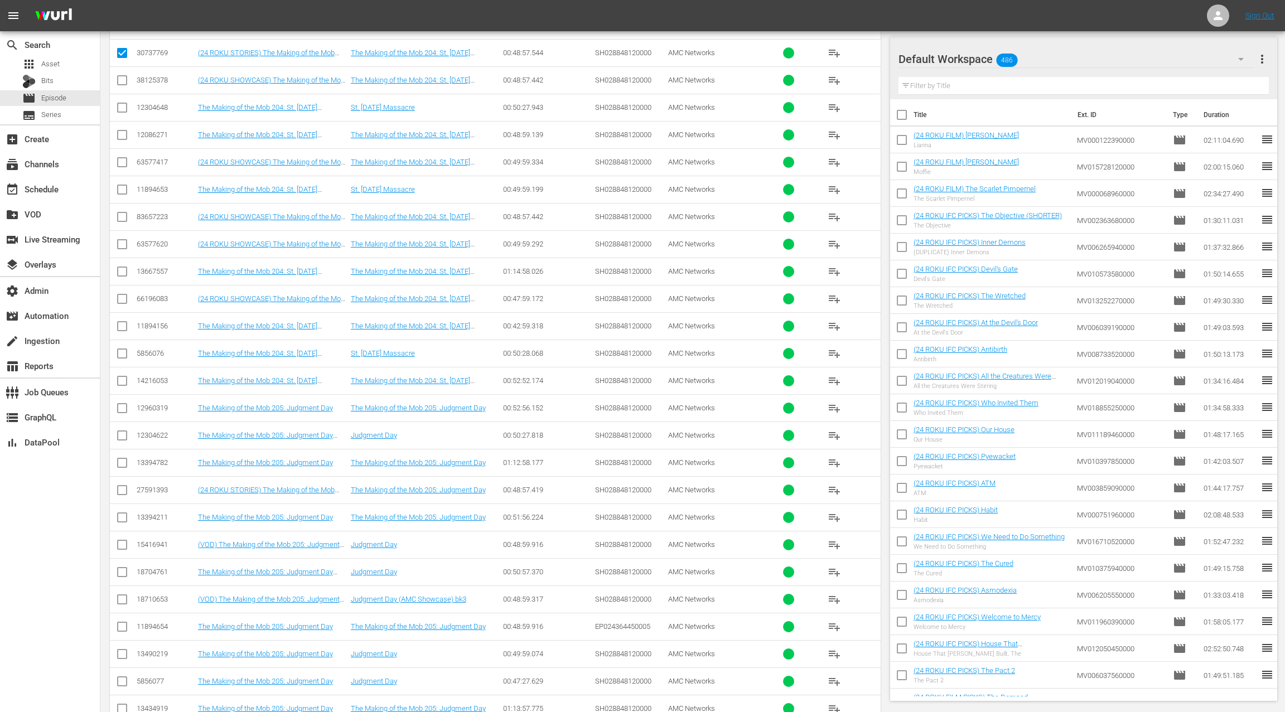
scroll to position [9231, 0]
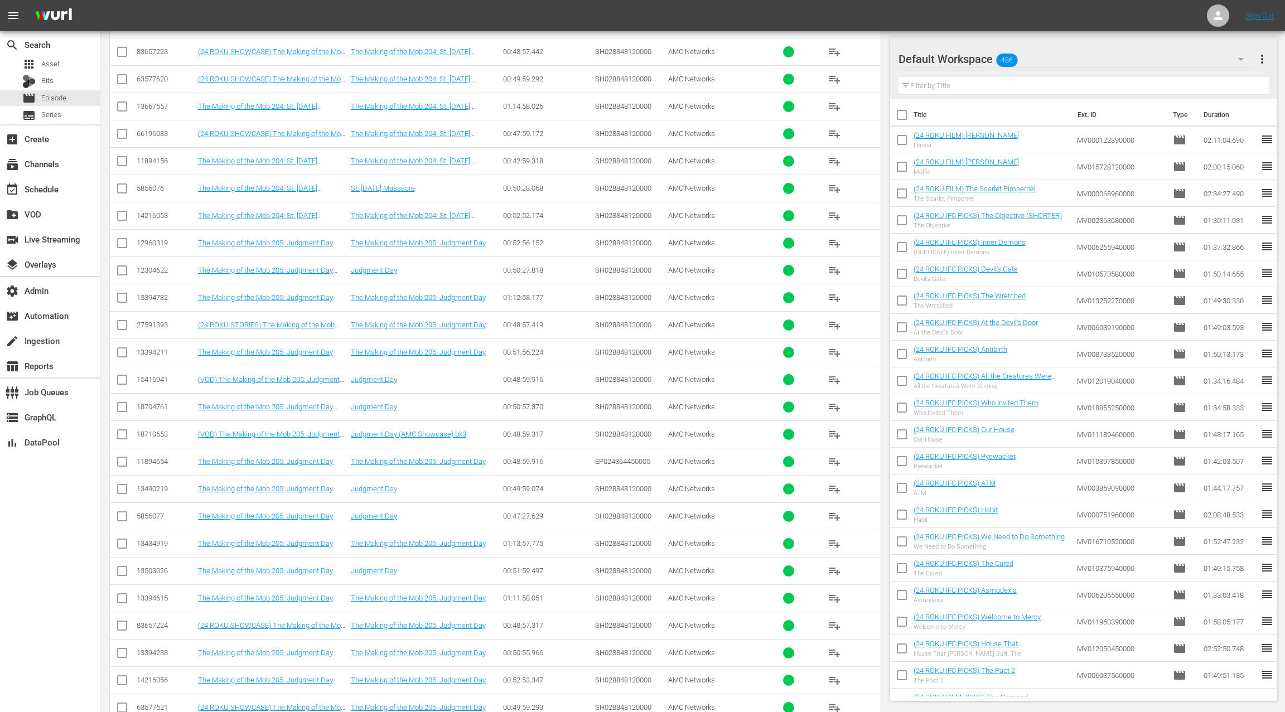
click at [124, 321] on input "checkbox" at bounding box center [121, 327] width 13 height 13
checkbox input "true"
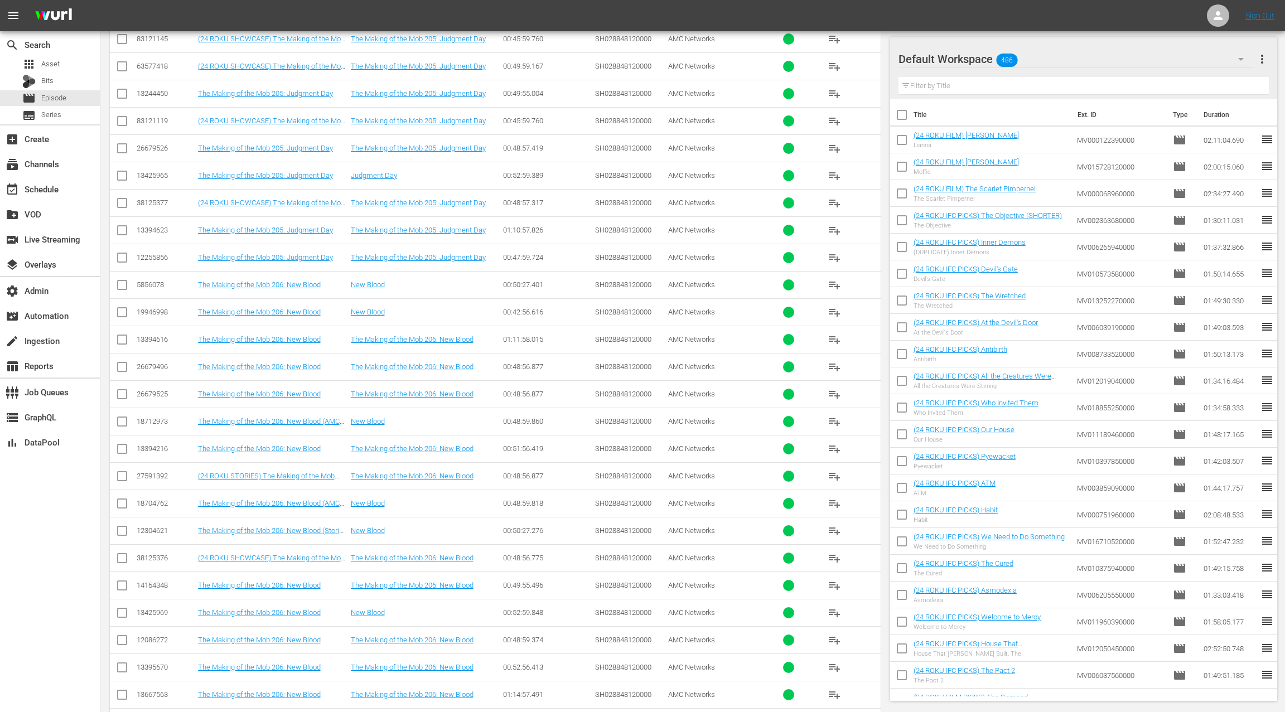
scroll to position [10194, 0]
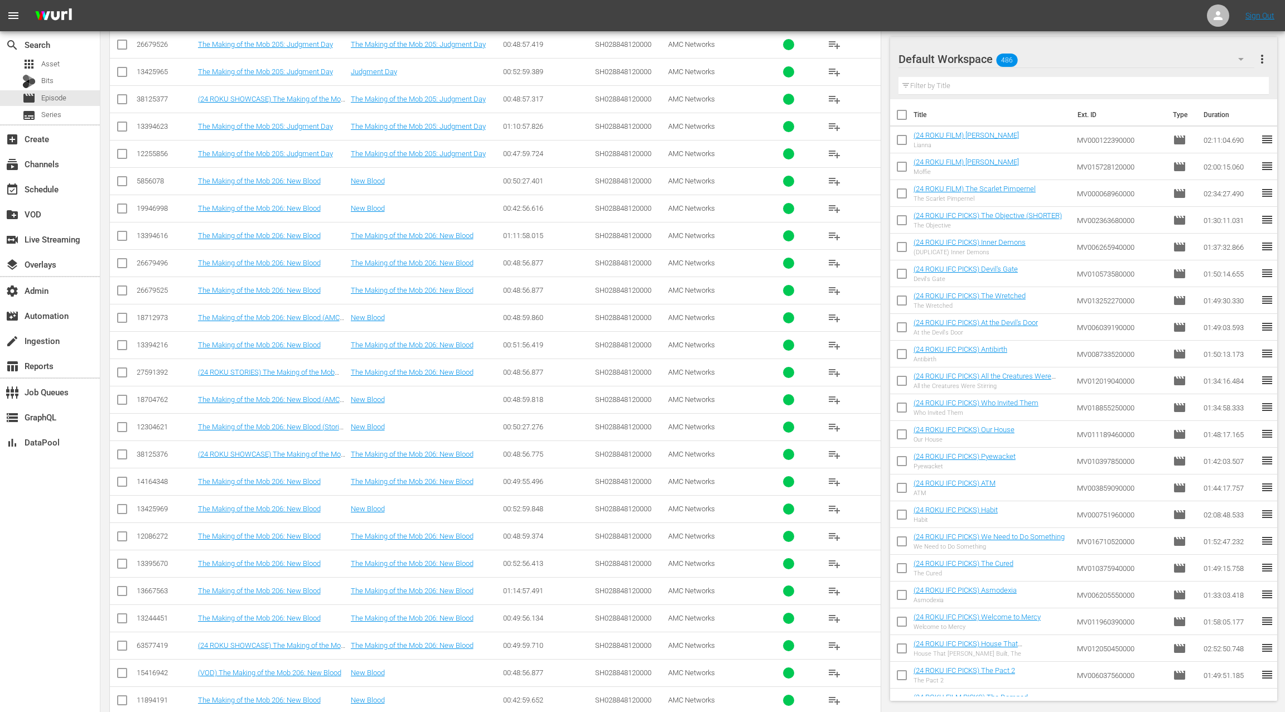
drag, startPoint x: 124, startPoint y: 301, endPoint x: 235, endPoint y: 369, distance: 130.6
click at [124, 368] on input "checkbox" at bounding box center [121, 374] width 13 height 13
checkbox input "true"
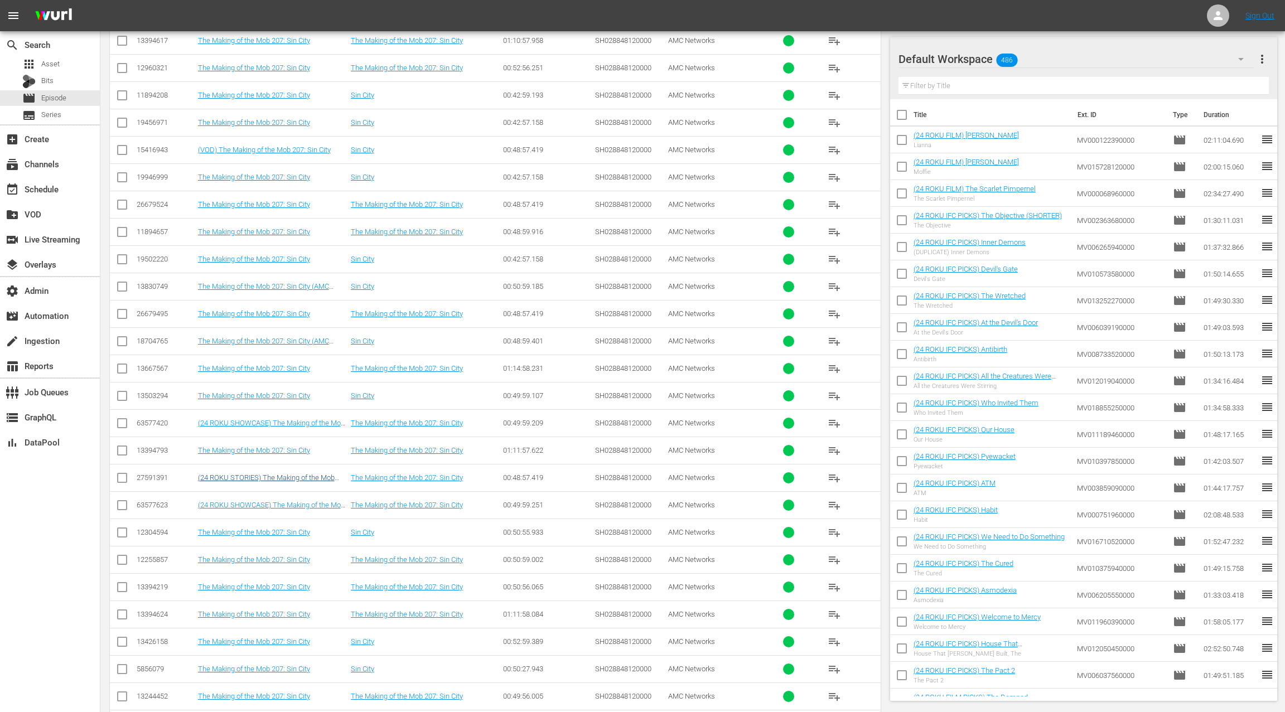
scroll to position [11191, 0]
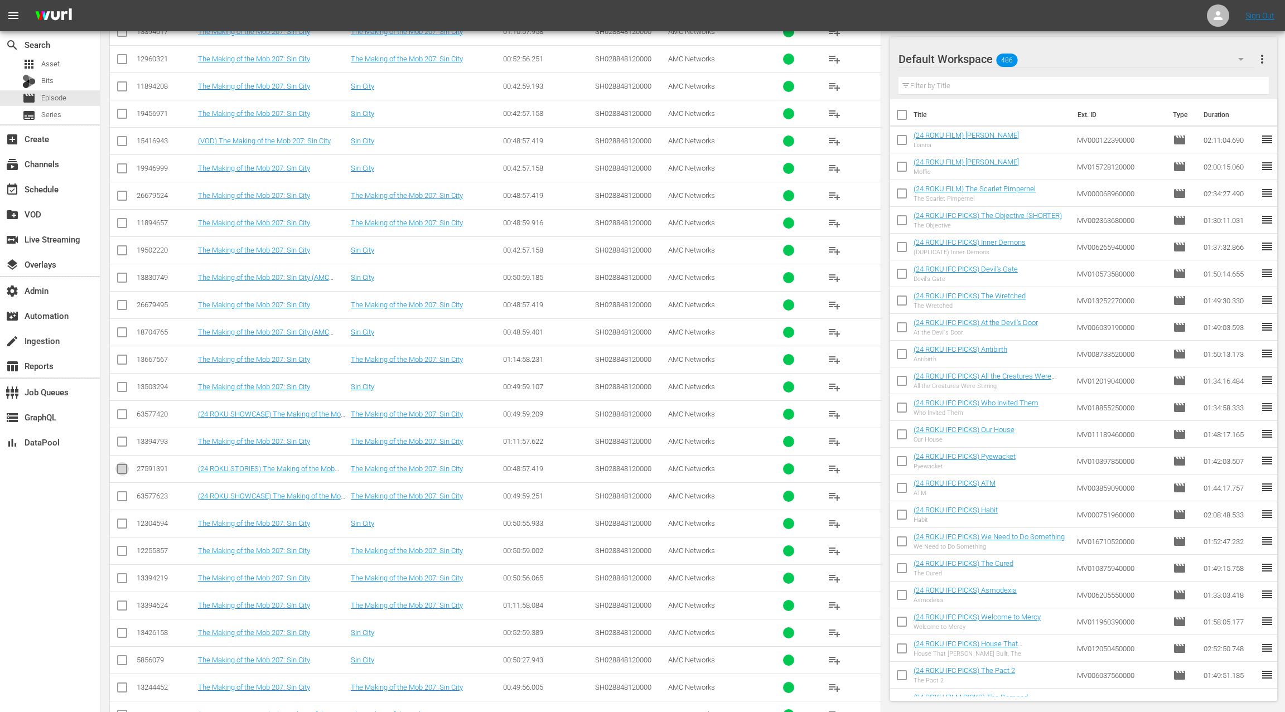
drag, startPoint x: 123, startPoint y: 390, endPoint x: 210, endPoint y: 412, distance: 89.1
click at [123, 464] on input "checkbox" at bounding box center [121, 470] width 13 height 13
checkbox input "true"
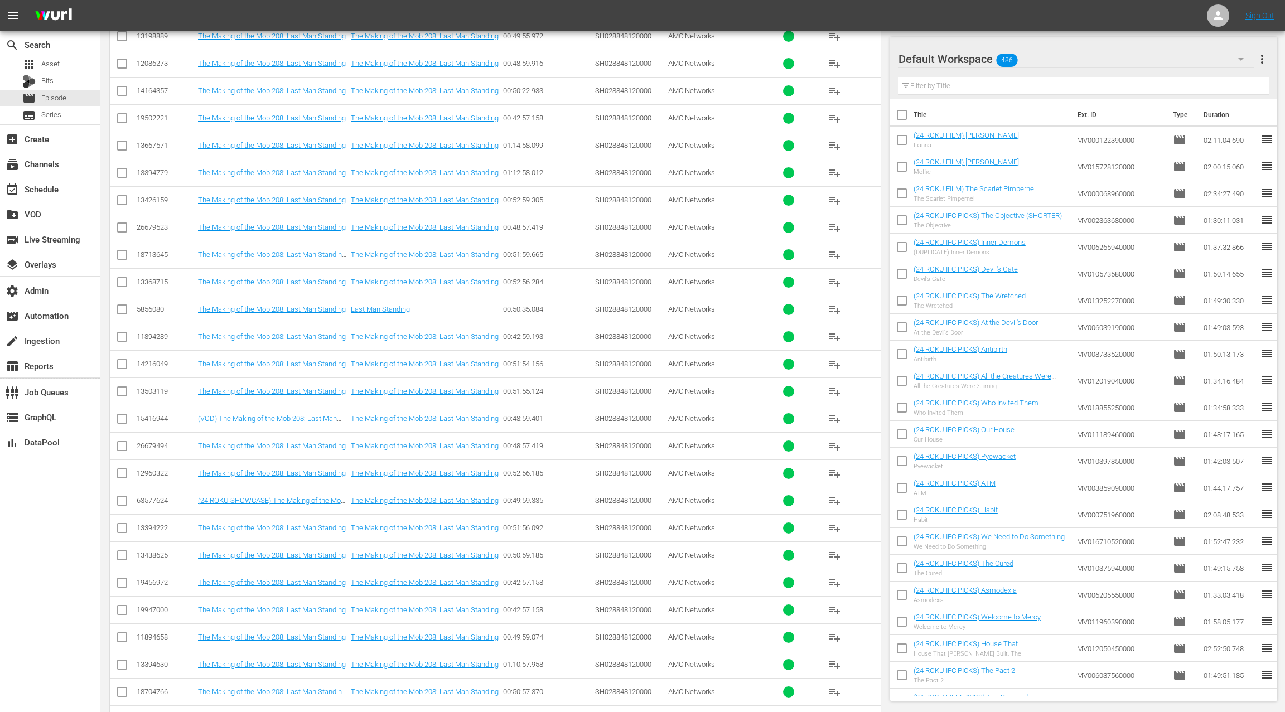
scroll to position [12206, 0]
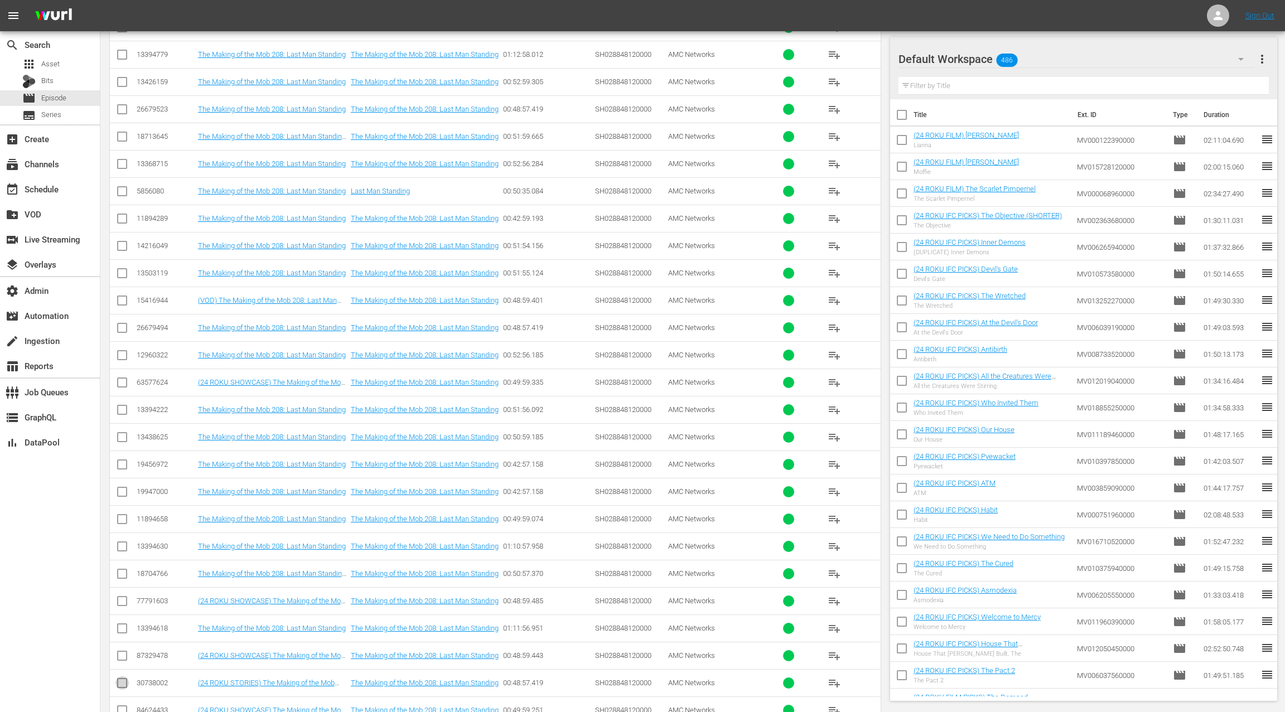
click at [120, 679] on input "checkbox" at bounding box center [121, 685] width 13 height 13
checkbox input "true"
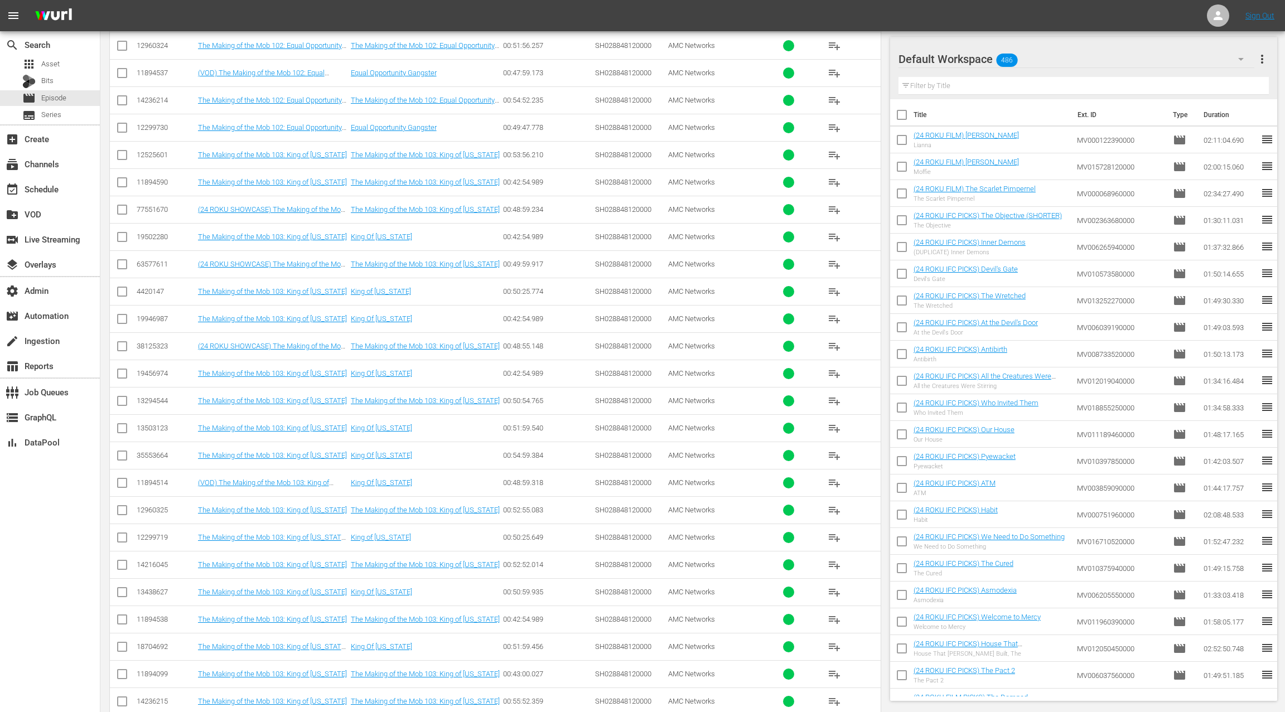
scroll to position [0, 0]
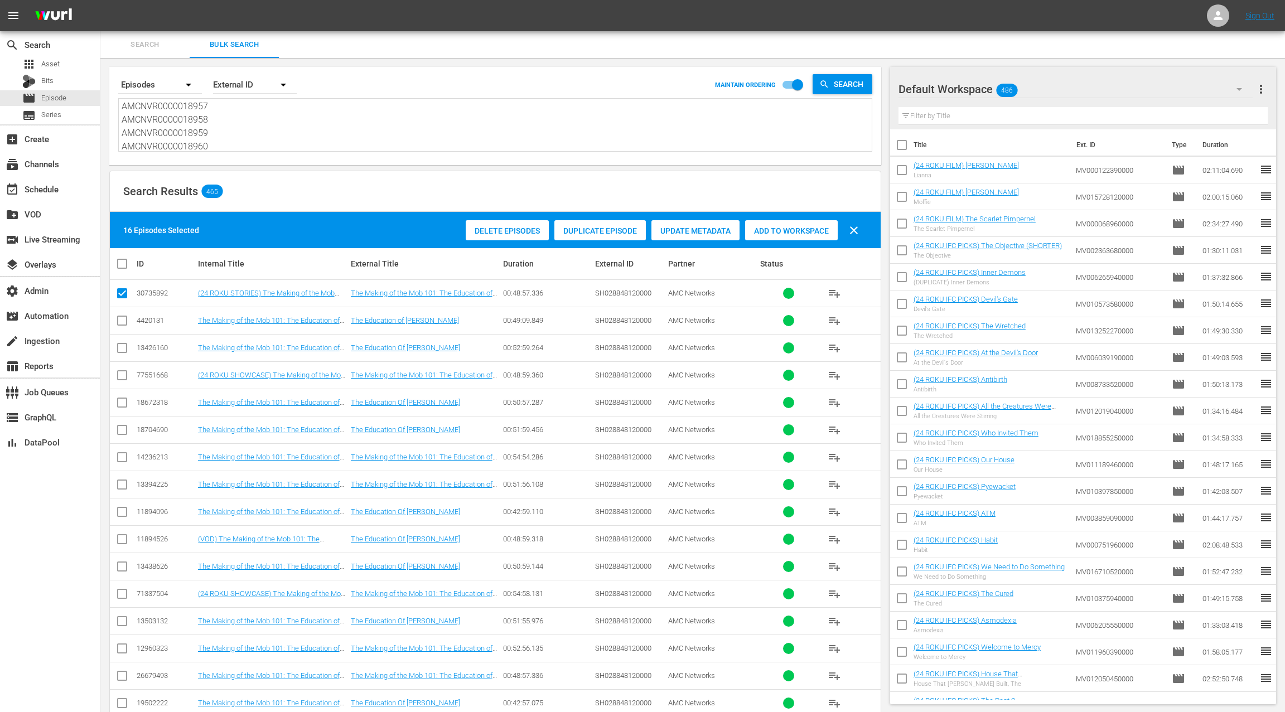
click at [593, 233] on span "Duplicate Episode" at bounding box center [599, 230] width 91 height 9
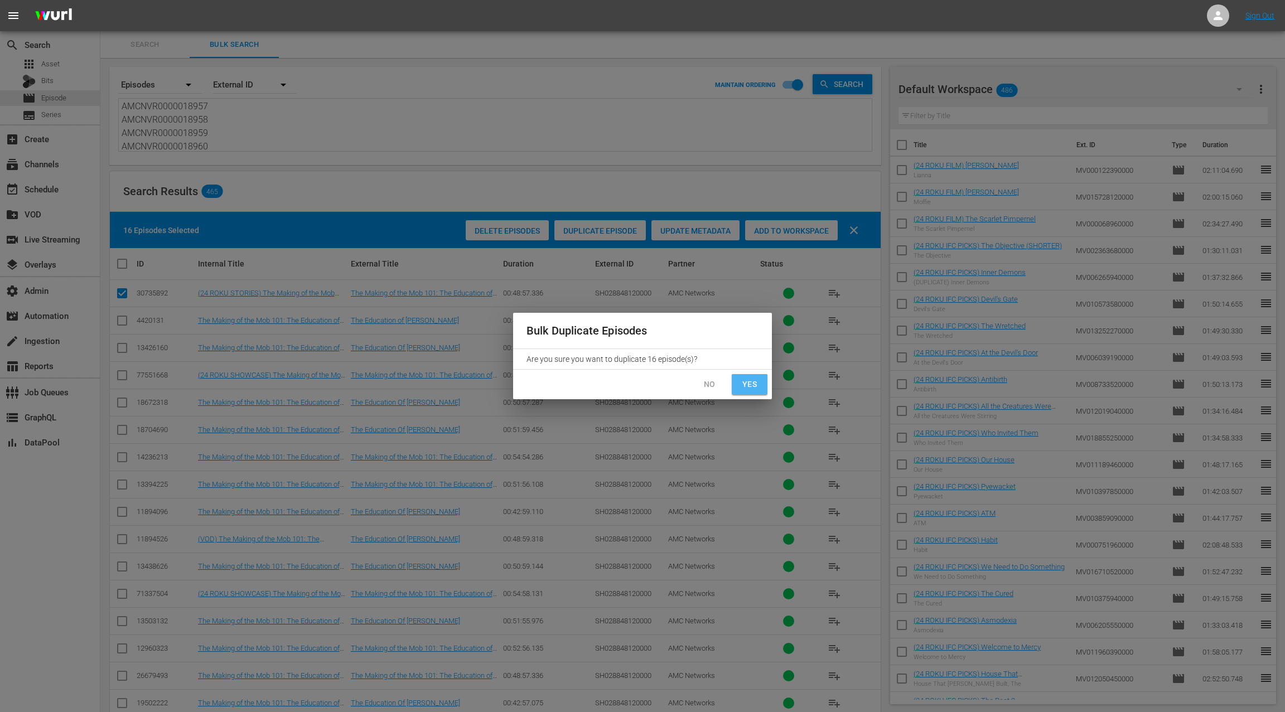
click at [747, 380] on span "Yes" at bounding box center [750, 385] width 18 height 14
checkbox input "false"
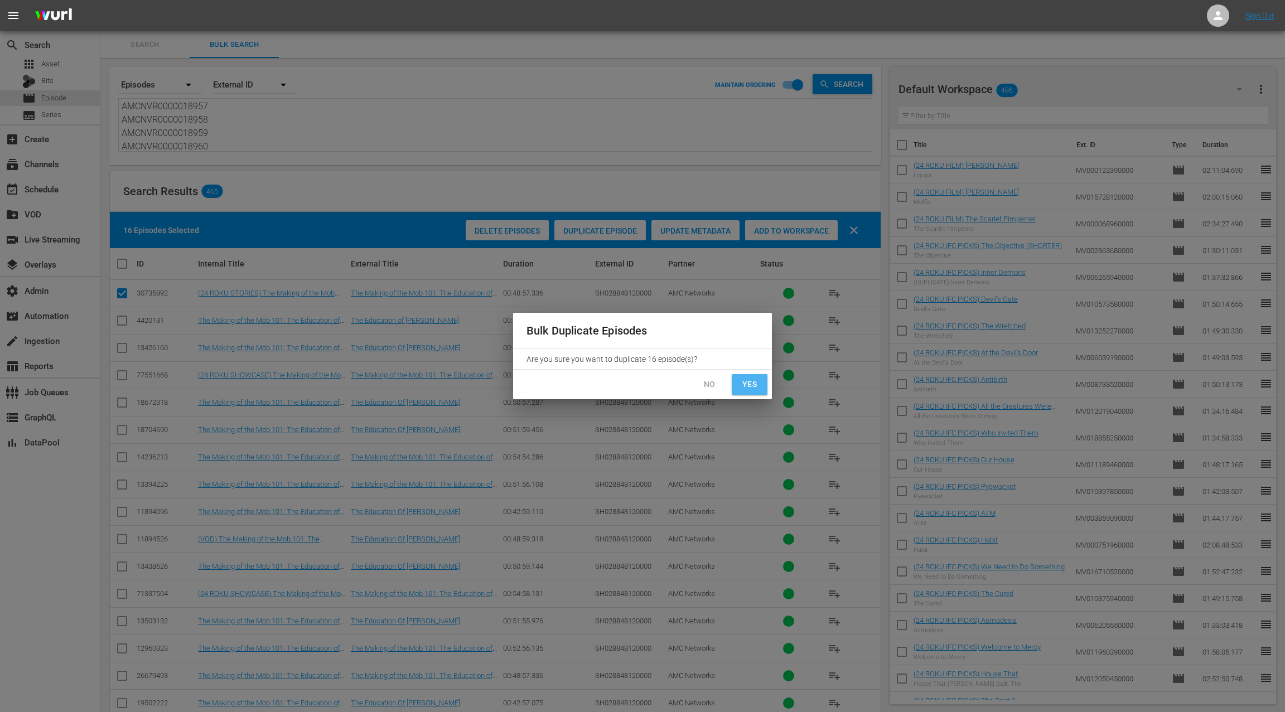
checkbox input "false"
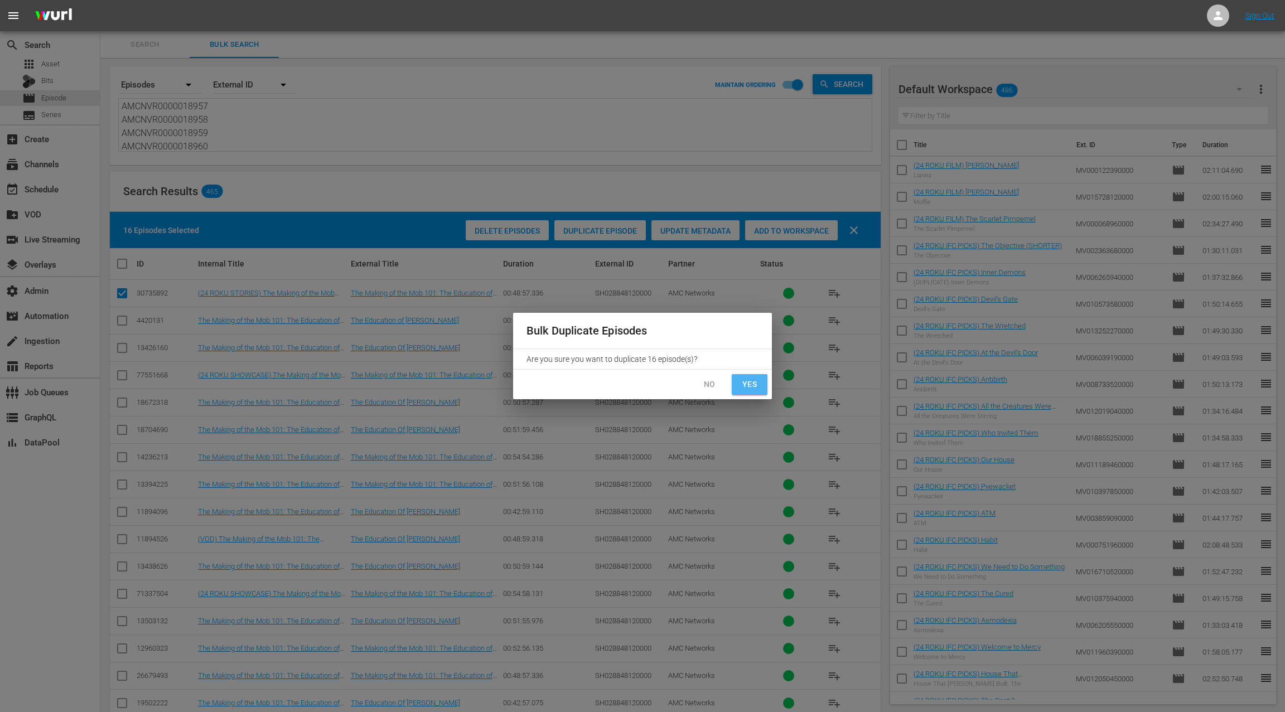
checkbox input "false"
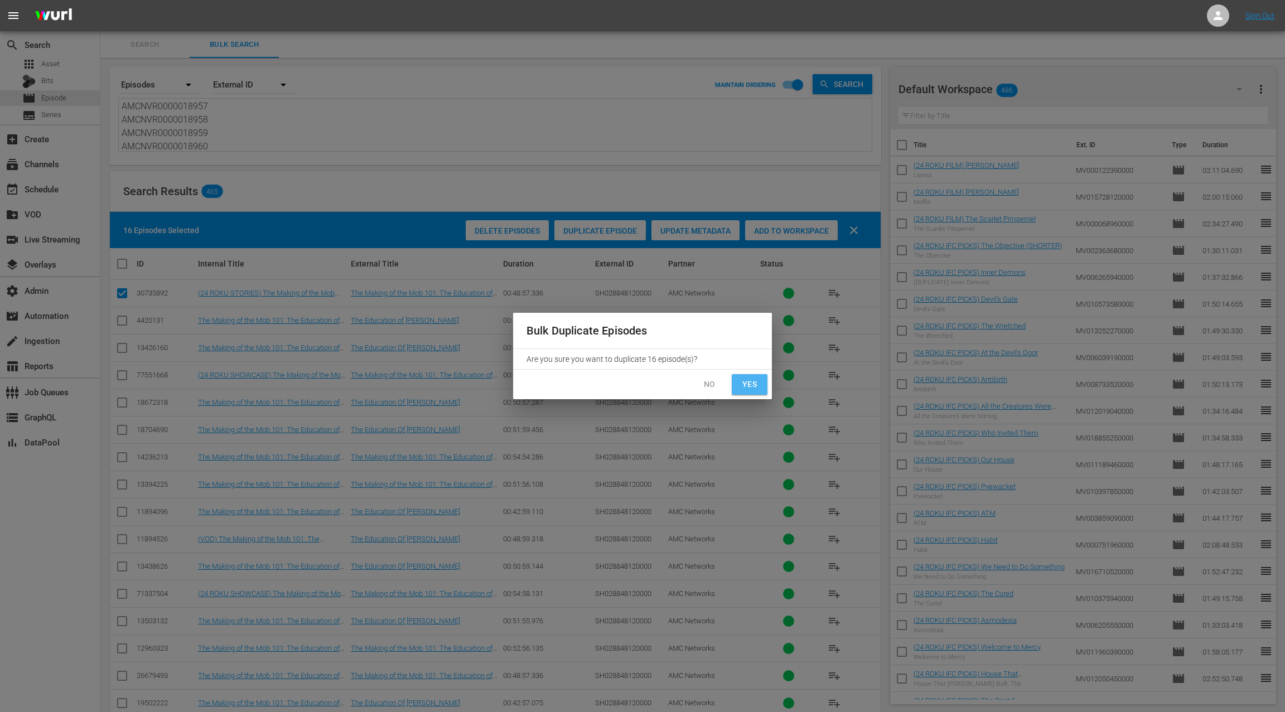
checkbox input "false"
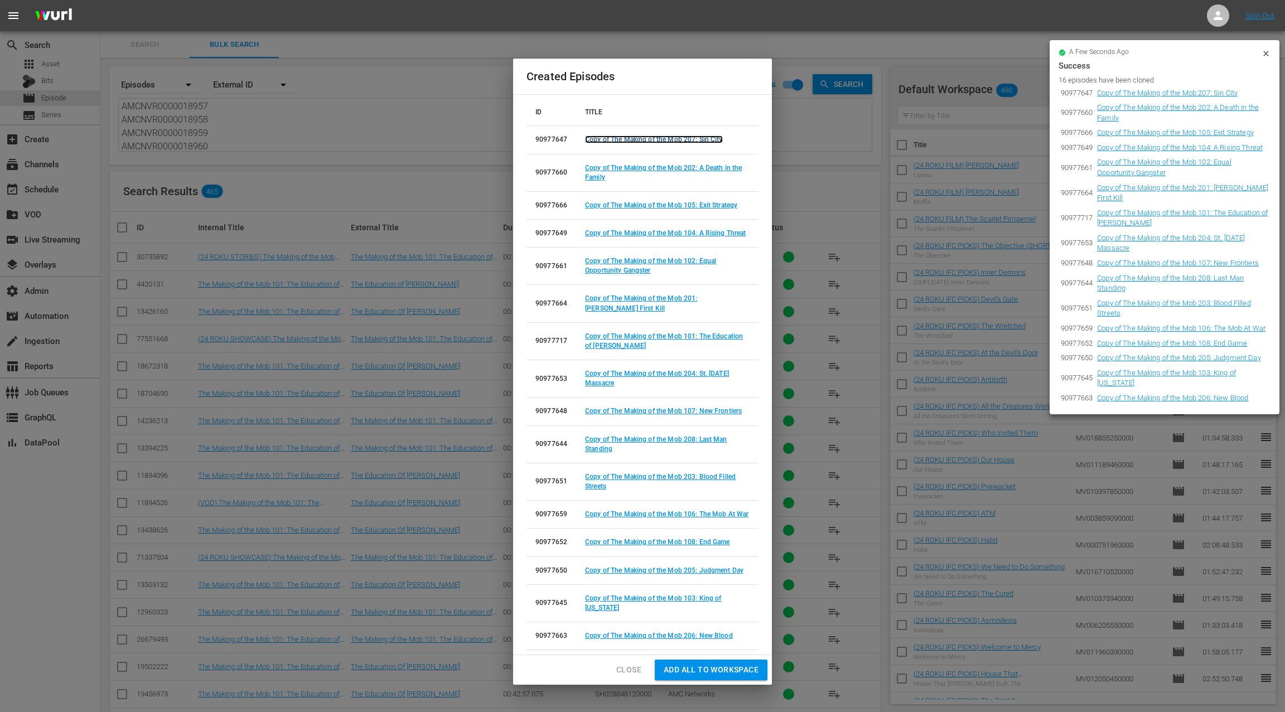
click at [623, 141] on link "Copy of The Making of the Mob 207: Sin City" at bounding box center [654, 140] width 138 height 8
click at [622, 167] on link "Copy of The Making of the Mob 202: A Death in the Family" at bounding box center [663, 172] width 157 height 17
click at [617, 207] on link "Copy of The Making of the Mob 105: Exit Strategy" at bounding box center [661, 205] width 152 height 8
click at [624, 233] on link "Copy of The Making of the Mob 104: A Rising Threat" at bounding box center [665, 233] width 161 height 8
click at [620, 263] on link "Copy of The Making of the Mob 102: Equal Opportunity Gangster" at bounding box center [650, 265] width 131 height 17
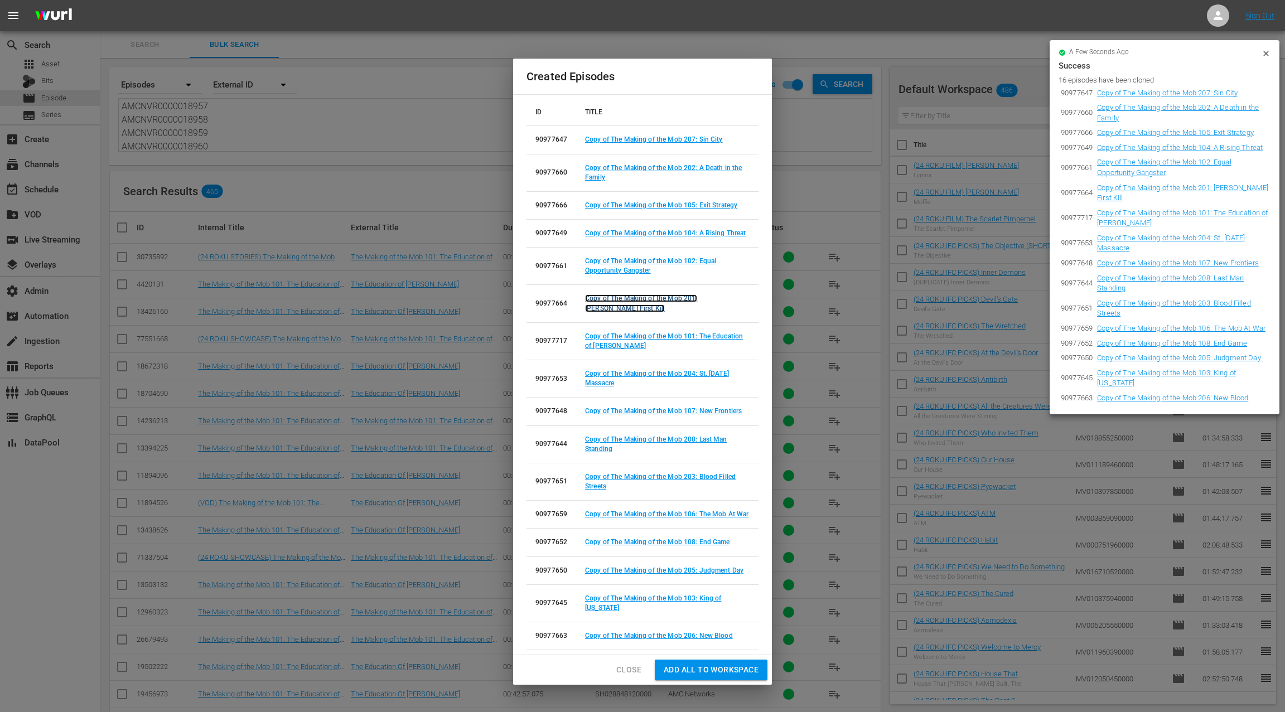
click at [617, 299] on link "Copy of The Making of the Mob 201: Capone's First Kill" at bounding box center [641, 302] width 112 height 17
click at [616, 334] on link "Copy of The Making of the Mob 101: The Education of Lucky Luciano" at bounding box center [664, 340] width 158 height 17
click at [609, 374] on link "Copy of The Making of the Mob 204: St. Valentine's Day Massacre" at bounding box center [657, 378] width 144 height 17
click at [612, 410] on link "Copy of The Making of the Mob 107: New Frontiers" at bounding box center [663, 411] width 157 height 8
click at [611, 439] on link "Copy of The Making of the Mob 208: Last Man Standing" at bounding box center [656, 444] width 142 height 17
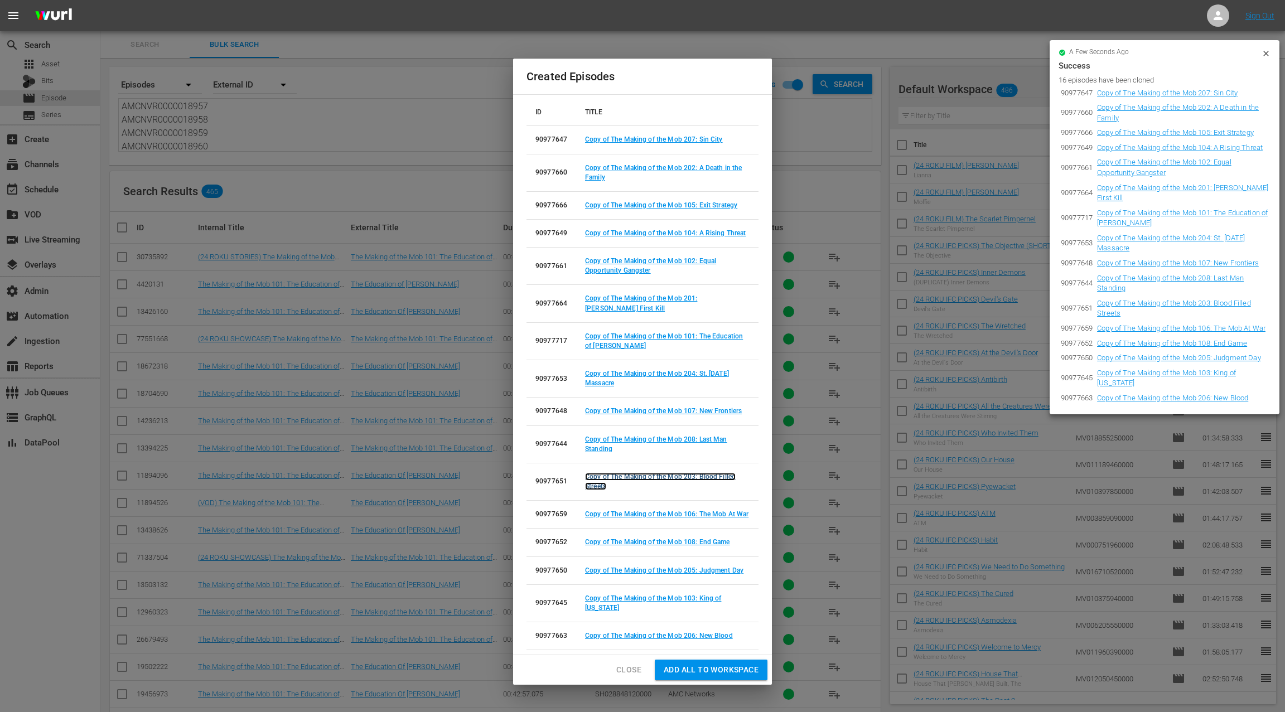
click at [606, 477] on link "Copy of The Making of the Mob 203: Blood Filled Streets" at bounding box center [660, 481] width 151 height 17
click at [602, 513] on link "Copy of The Making of the Mob 106: The Mob At War" at bounding box center [666, 514] width 163 height 8
click at [614, 541] on link "Copy of The Making of the Mob 108: End Game" at bounding box center [657, 542] width 145 height 8
click at [613, 567] on link "Copy of The Making of the Mob 205: Judgment Day" at bounding box center [664, 571] width 158 height 8
click at [620, 594] on link "Copy of The Making of the Mob 103: King of New York" at bounding box center [653, 602] width 136 height 17
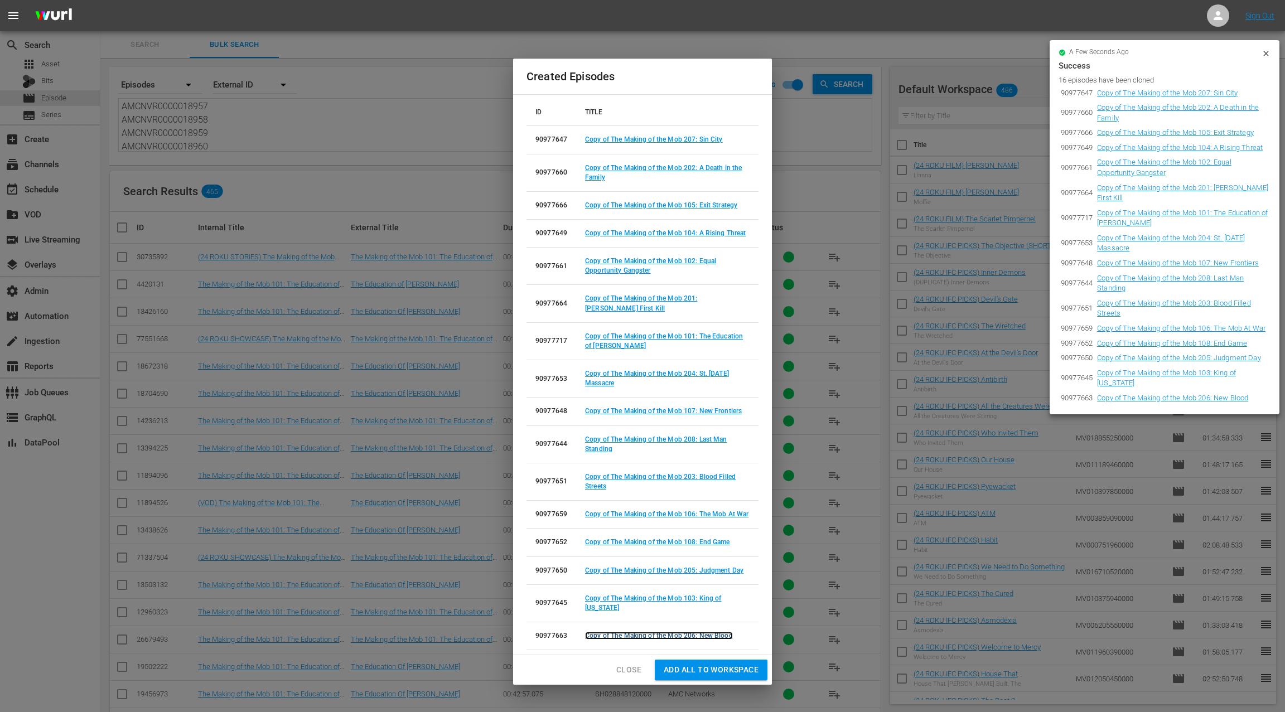
click at [618, 634] on link "Copy of The Making of the Mob 206: New Blood" at bounding box center [659, 636] width 148 height 8
drag, startPoint x: 1266, startPoint y: 54, endPoint x: 865, endPoint y: 176, distance: 419.6
click at [1266, 54] on icon at bounding box center [1265, 53] width 5 height 5
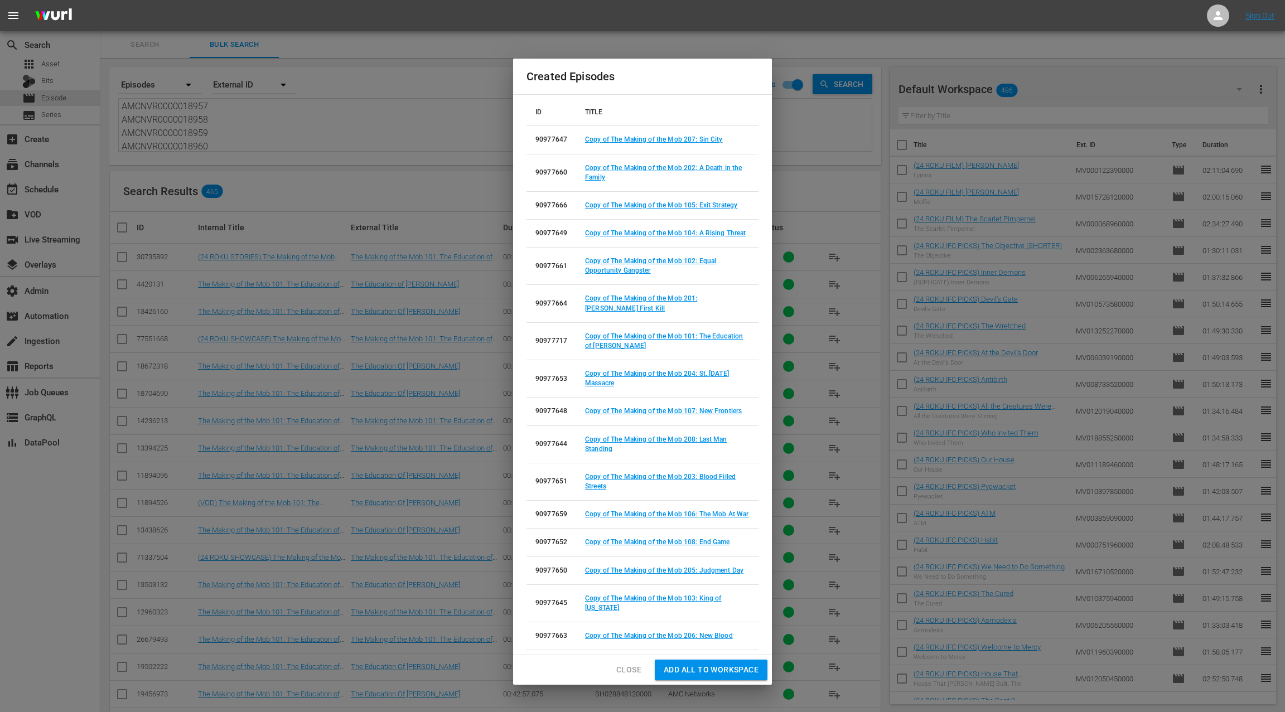
click at [825, 195] on div "Created Episodes ID TITLE 90977647 Copy of The Making of the Mob 207: Sin City …" at bounding box center [642, 356] width 1285 height 712
click at [802, 189] on div "Created Episodes ID TITLE 90977647 Copy of The Making of the Mob 207: Sin City …" at bounding box center [642, 356] width 1285 height 712
click at [627, 668] on span "Close" at bounding box center [628, 670] width 25 height 14
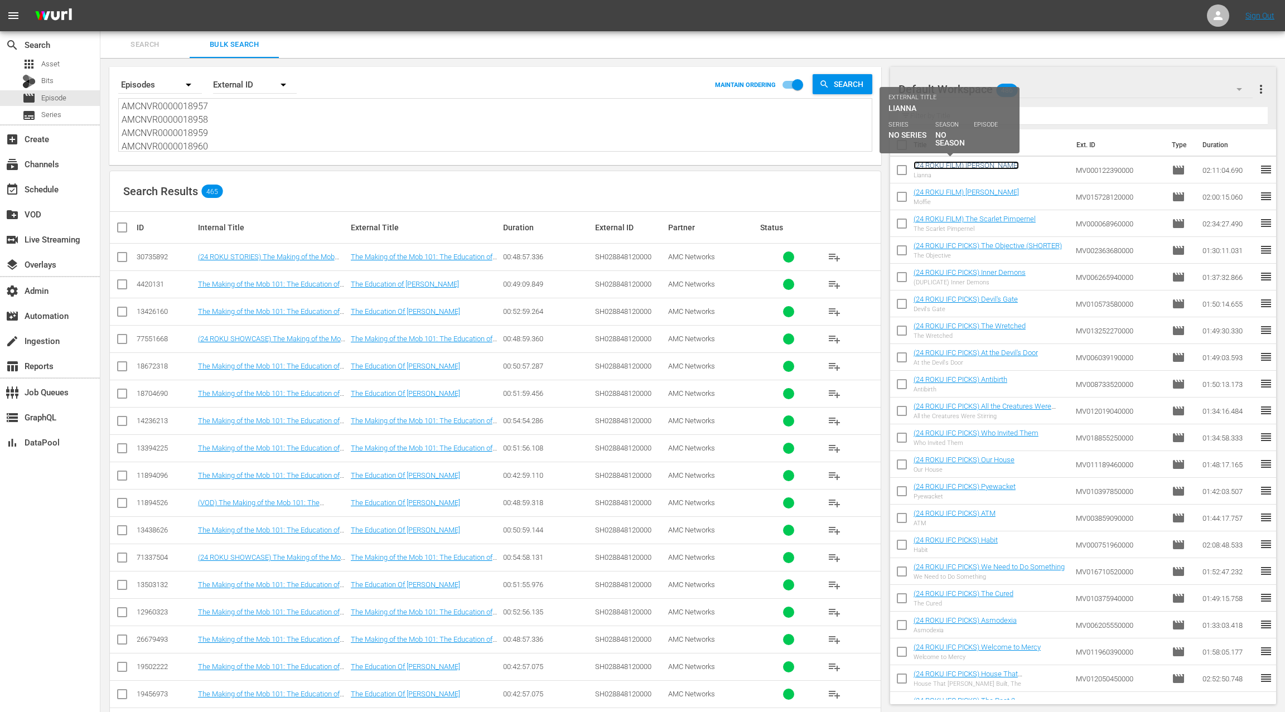
click at [949, 168] on link "(24 ROKU FILM) Lianna" at bounding box center [965, 165] width 105 height 8
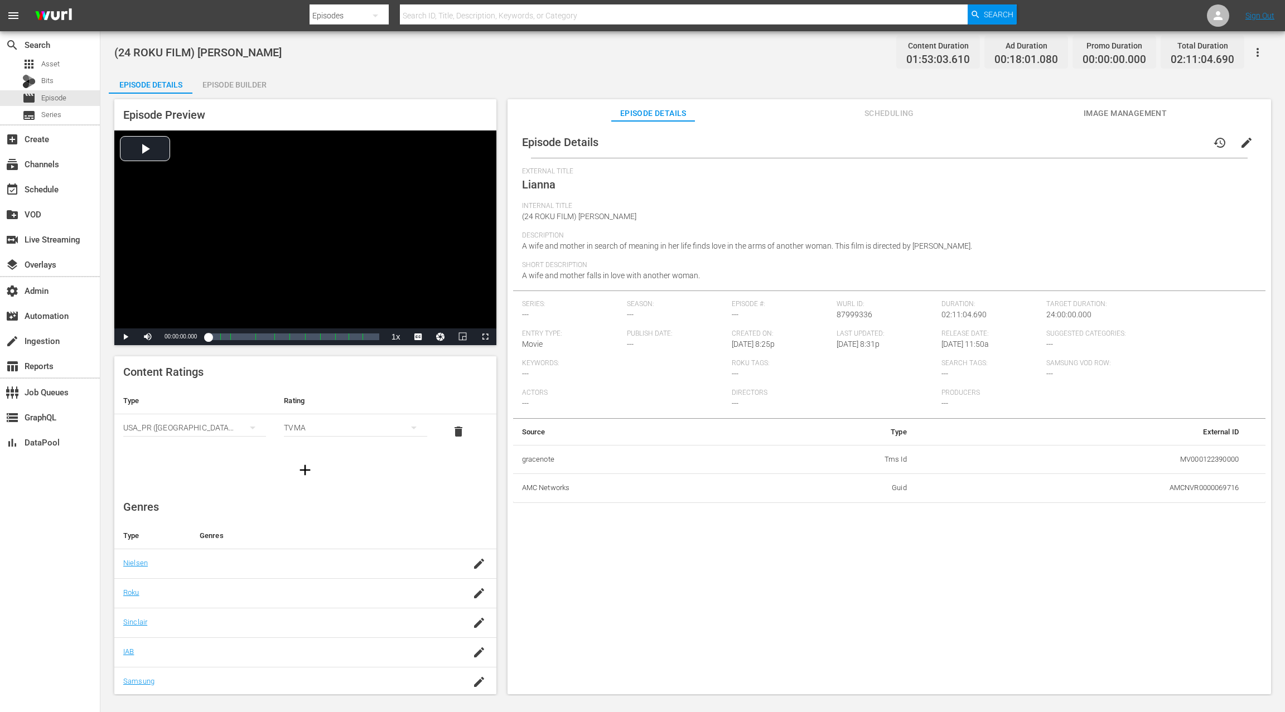
click at [245, 85] on div "Episode Builder" at bounding box center [234, 84] width 84 height 27
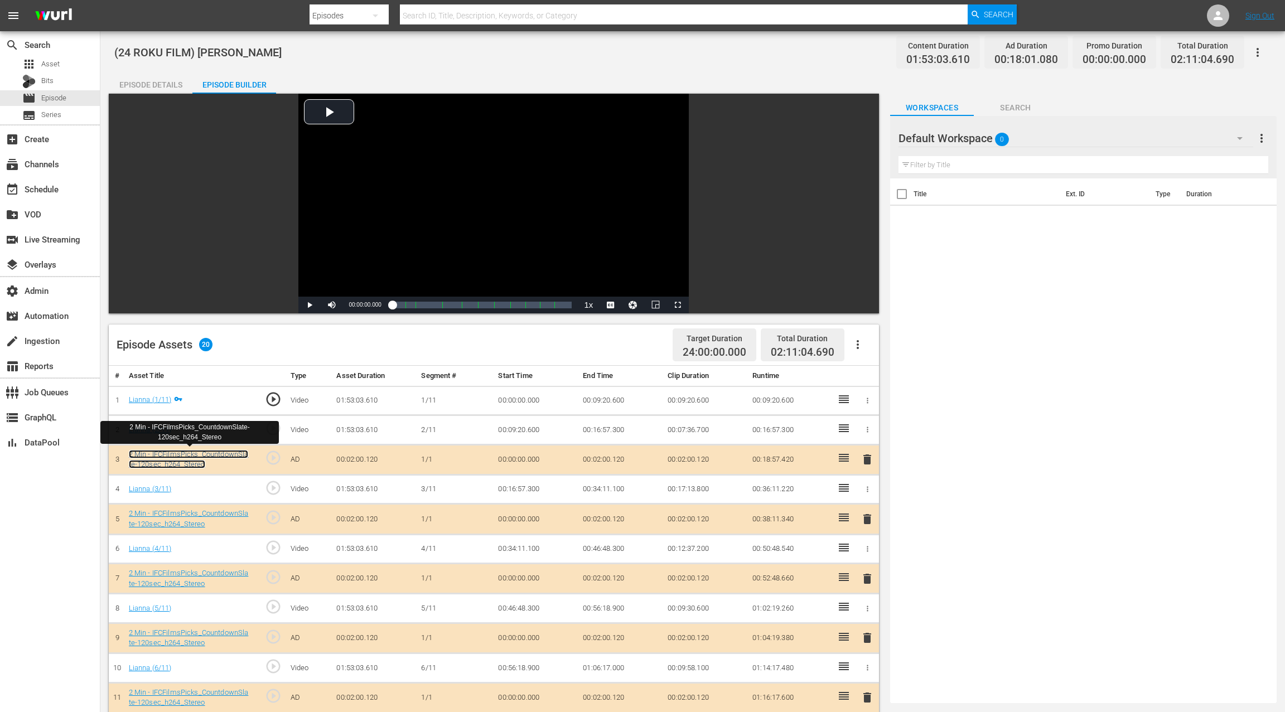
click at [194, 454] on link "2 Min - IFCFilmsPicks_CountdownSlate-120sec_h264_Stereo" at bounding box center [189, 459] width 120 height 19
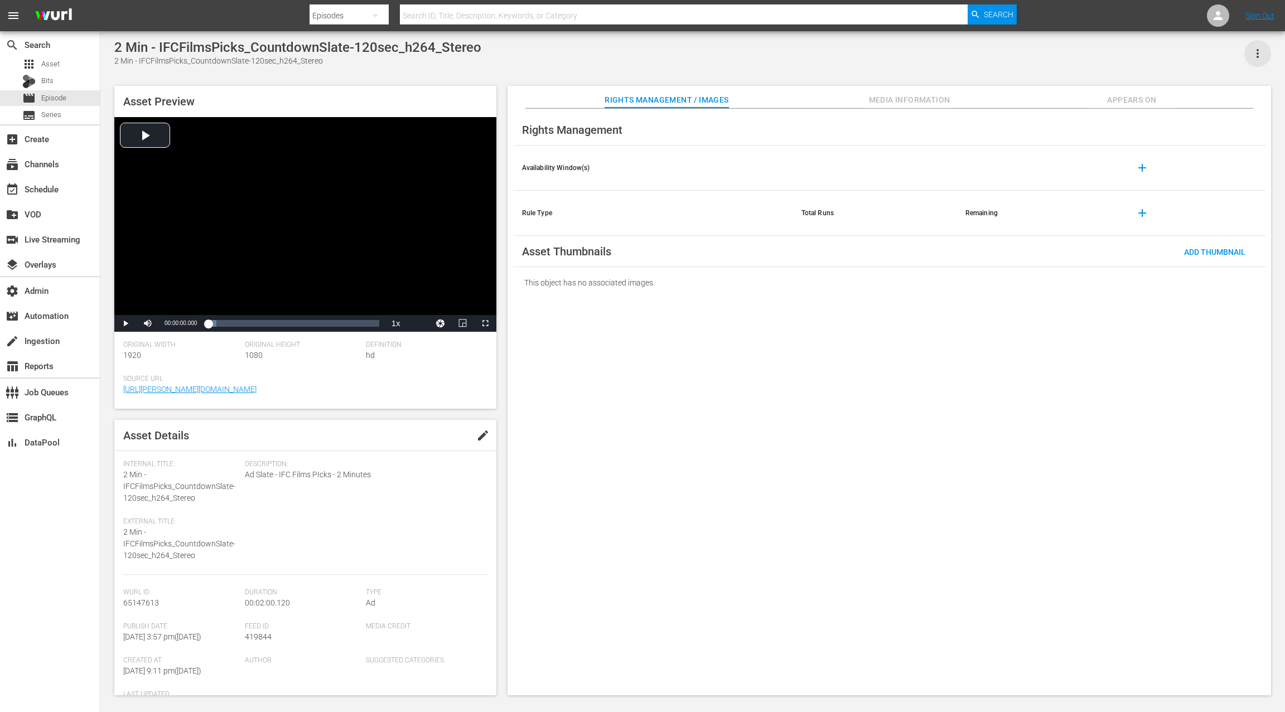
click at [1257, 56] on icon "button" at bounding box center [1257, 53] width 13 height 13
click at [1227, 57] on div "Add To Workspace" at bounding box center [1208, 58] width 107 height 27
click at [60, 98] on span "Episode" at bounding box center [53, 98] width 25 height 11
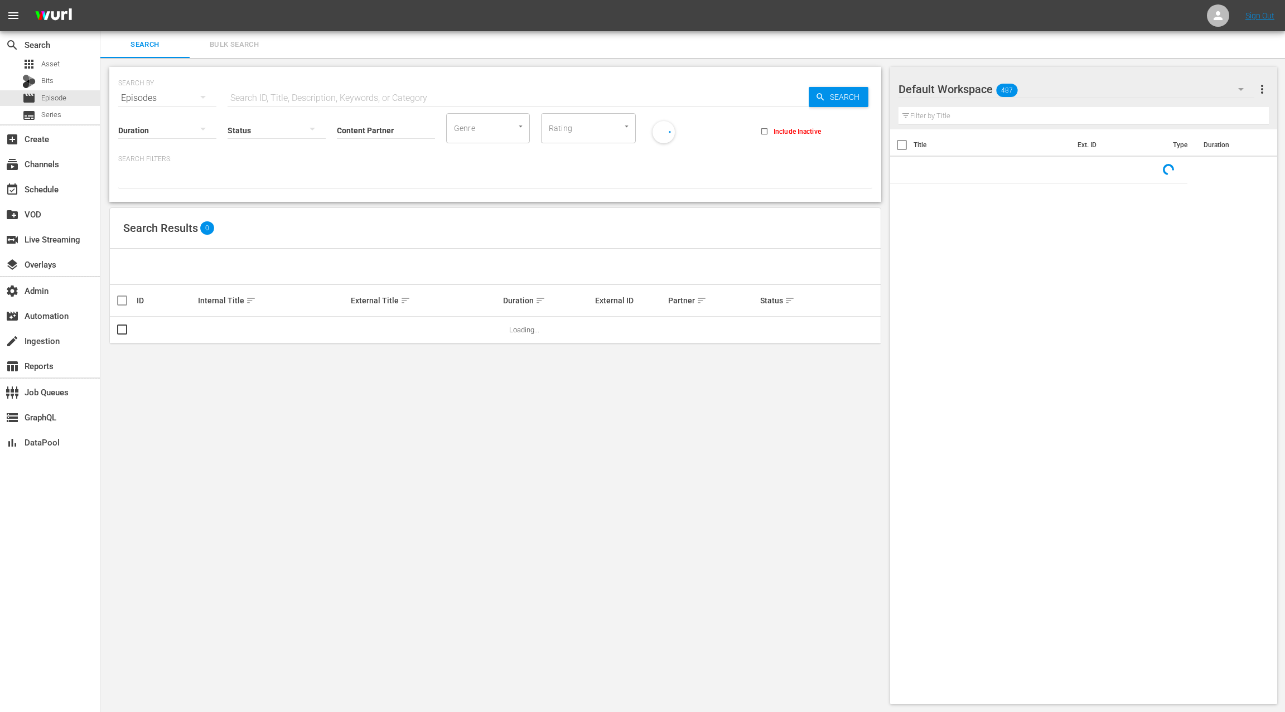
click at [242, 94] on input "text" at bounding box center [518, 98] width 581 height 27
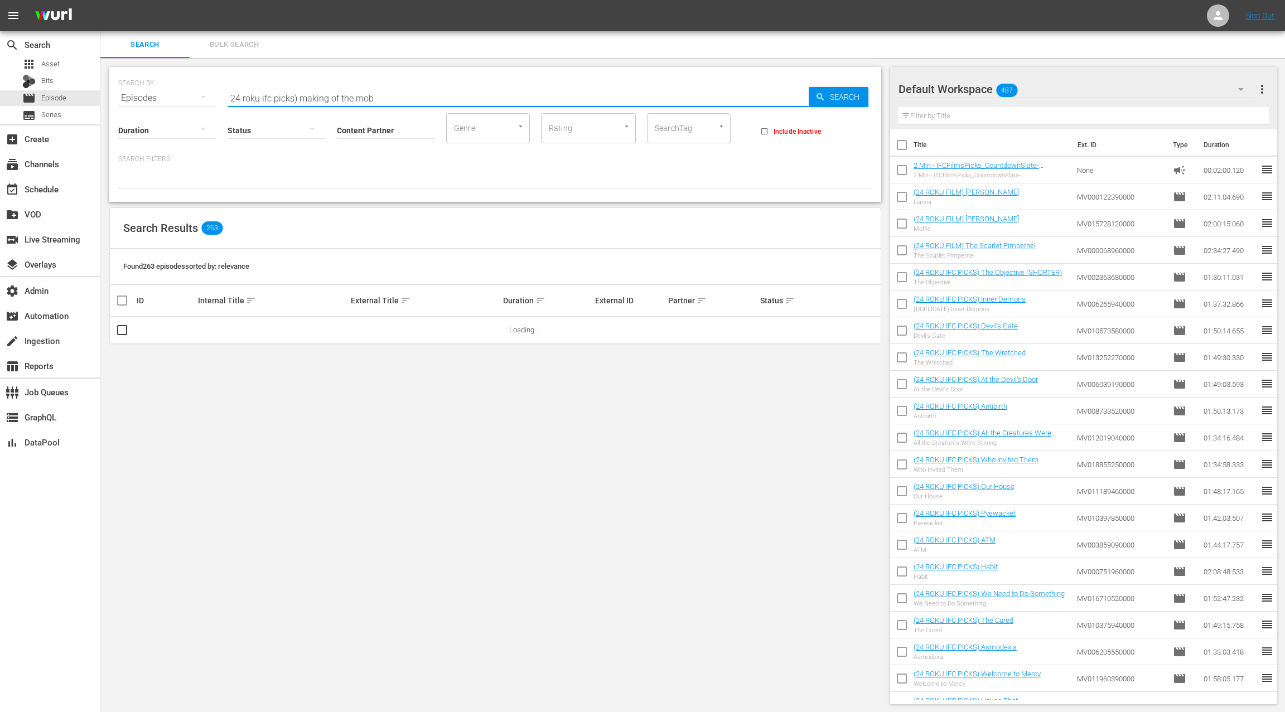
type input "24 roku ifc picks) making of the mob"
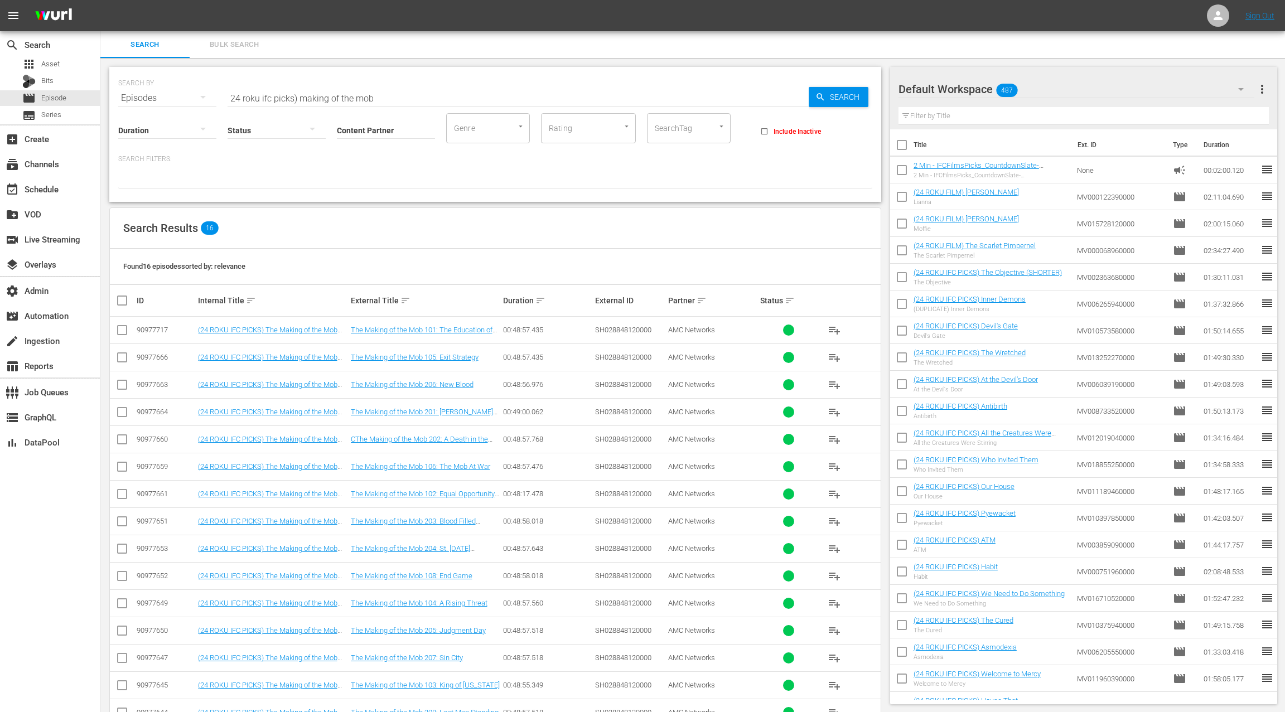
click at [254, 303] on div "Internal Title sort" at bounding box center [272, 300] width 149 height 13
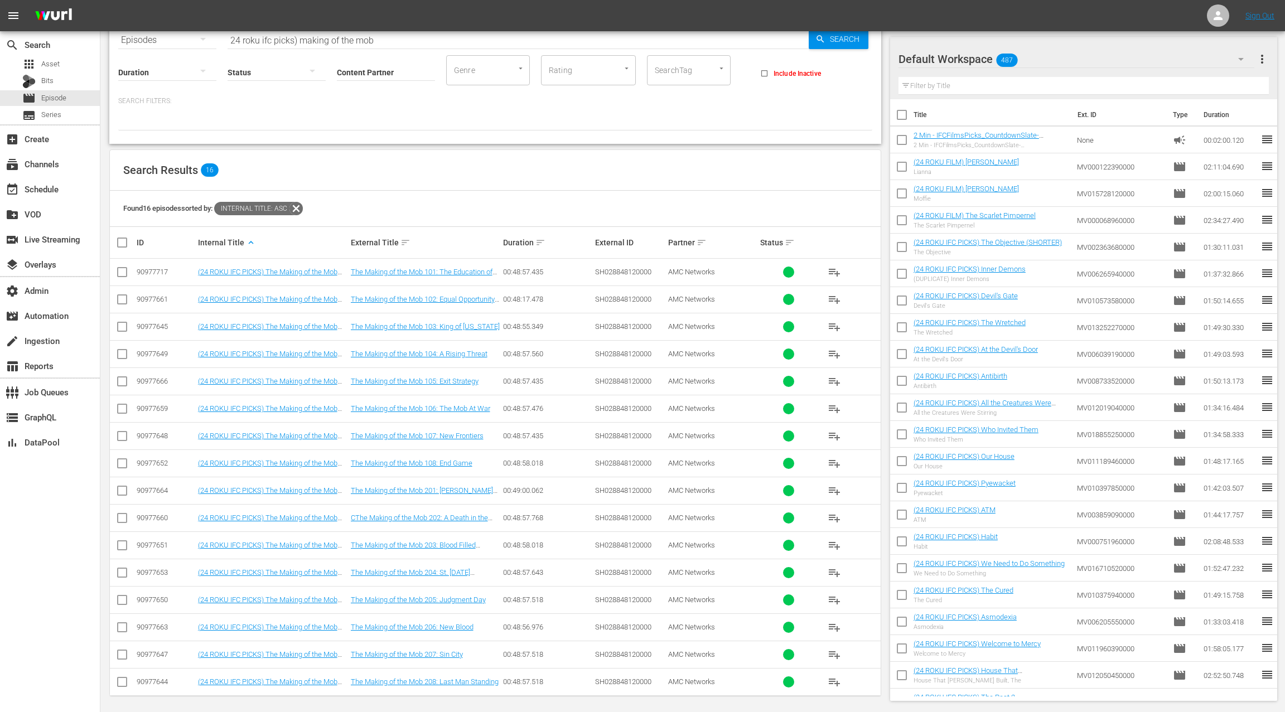
scroll to position [44, 0]
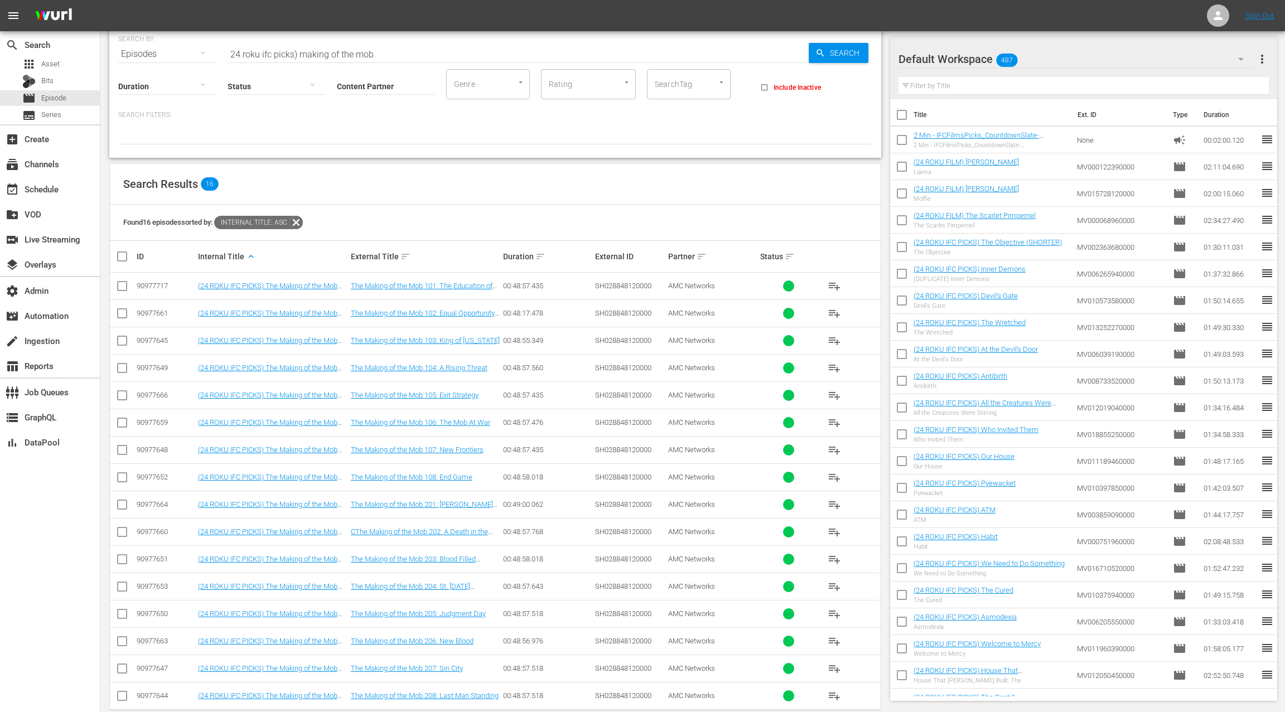
click at [127, 257] on input "checkbox" at bounding box center [126, 256] width 22 height 13
checkbox input "true"
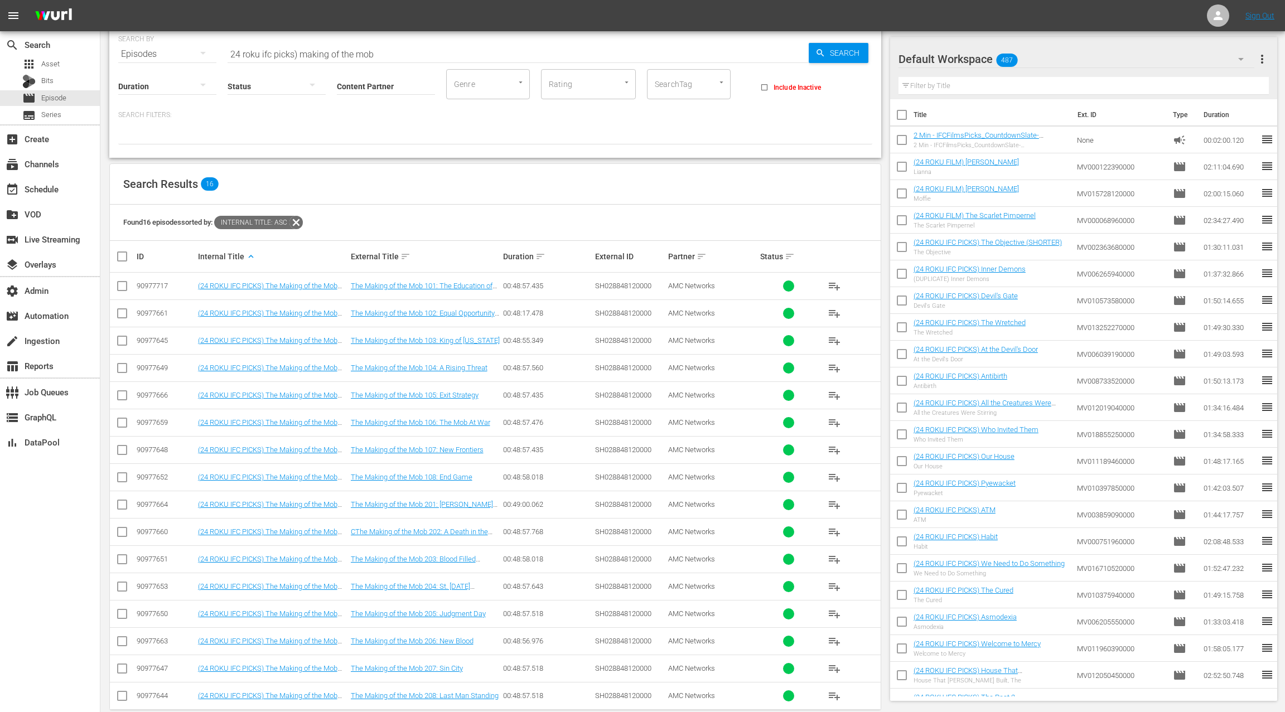
checkbox input "true"
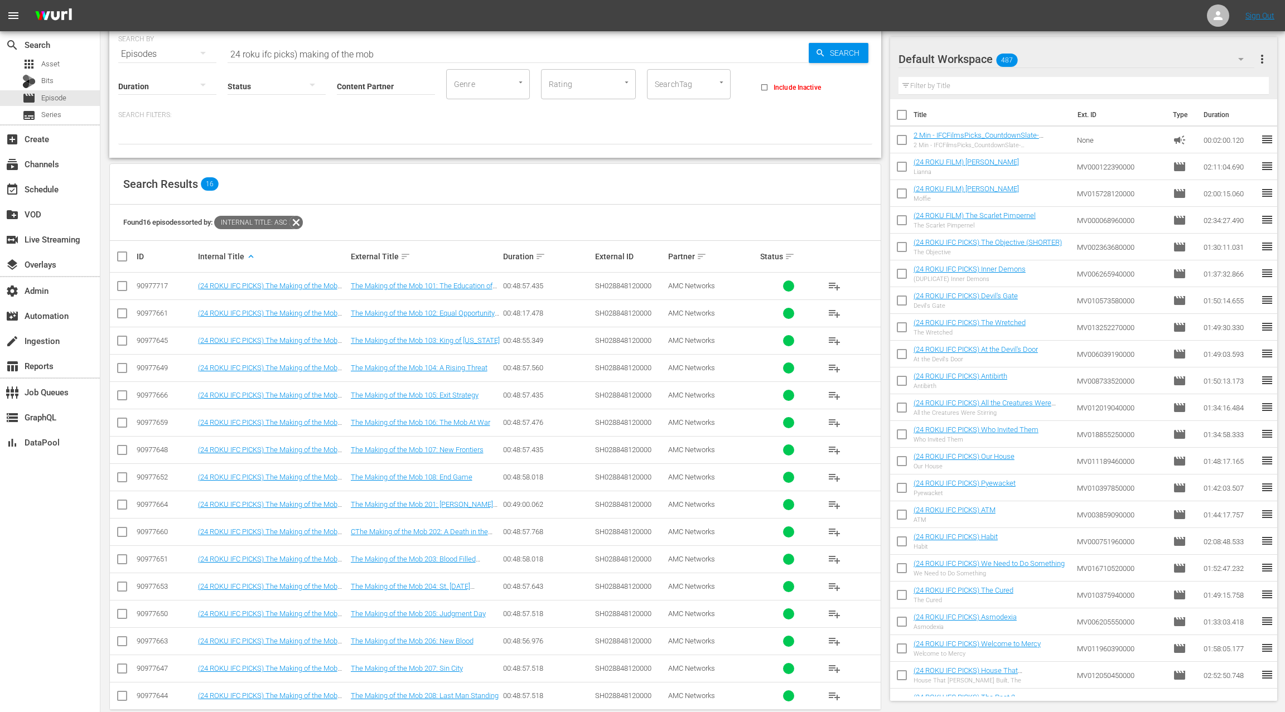
checkbox input "true"
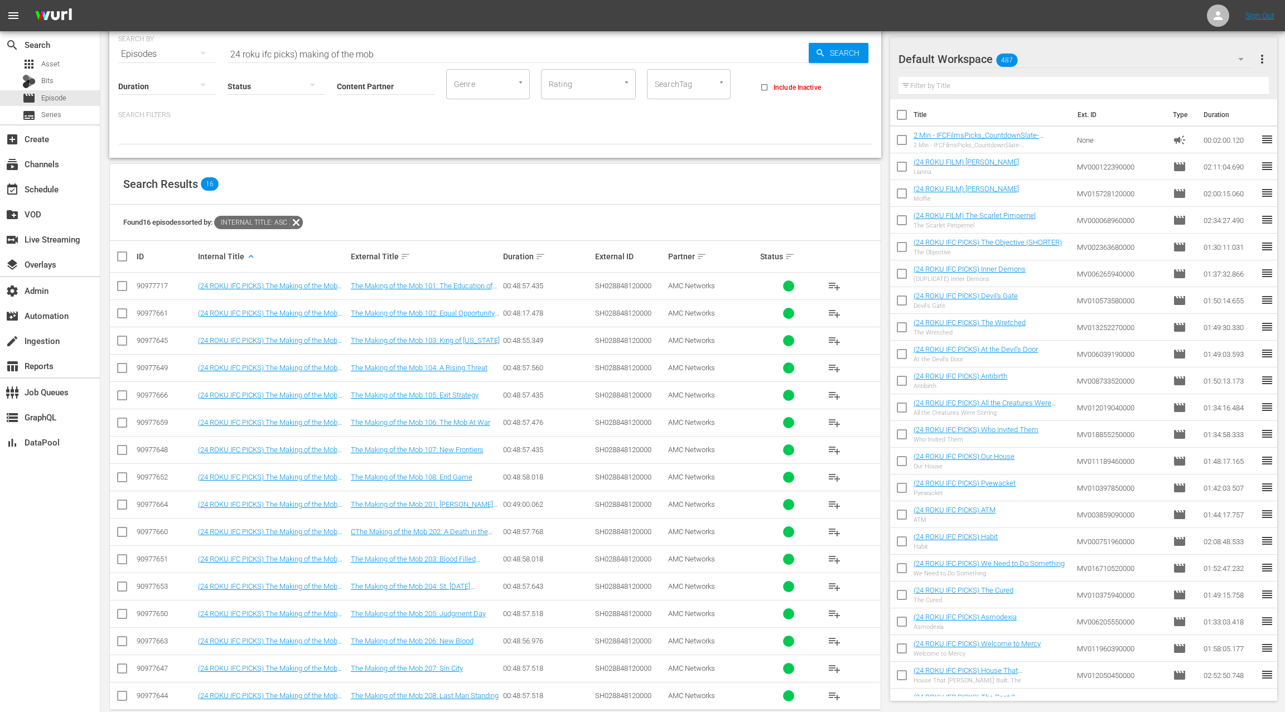
checkbox input "true"
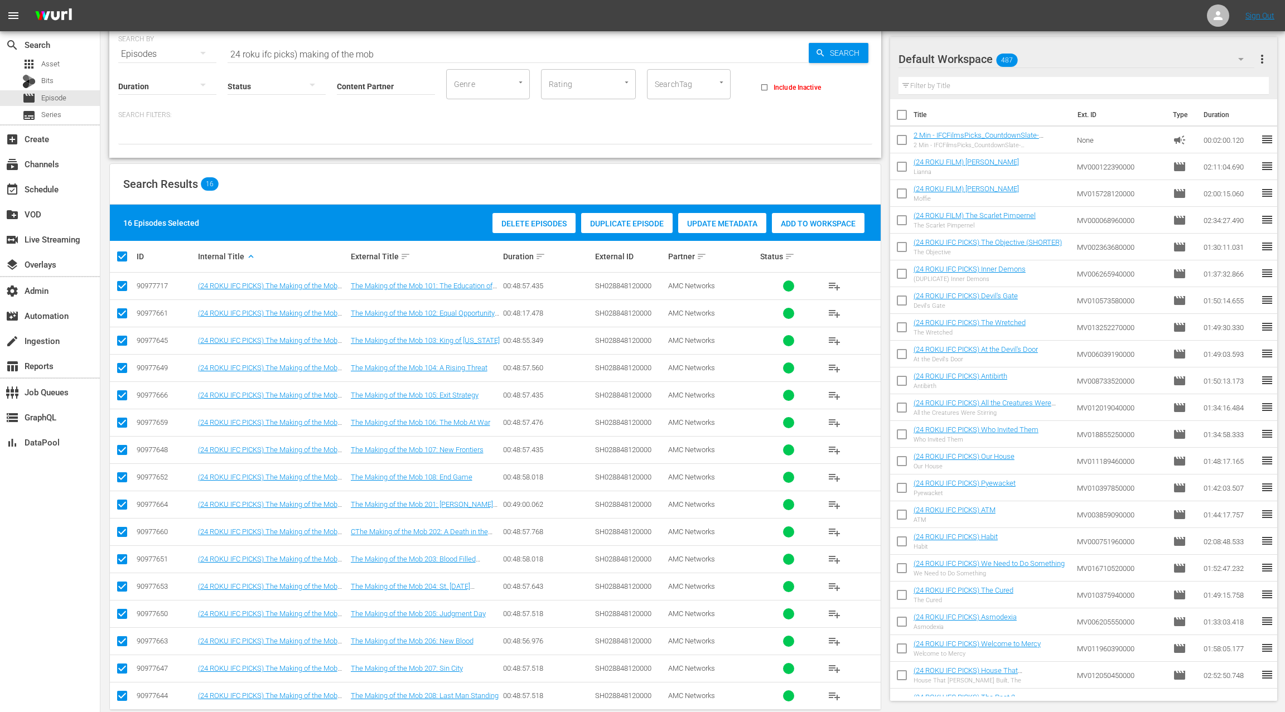
click at [801, 229] on div "Add to Workspace" at bounding box center [818, 223] width 93 height 21
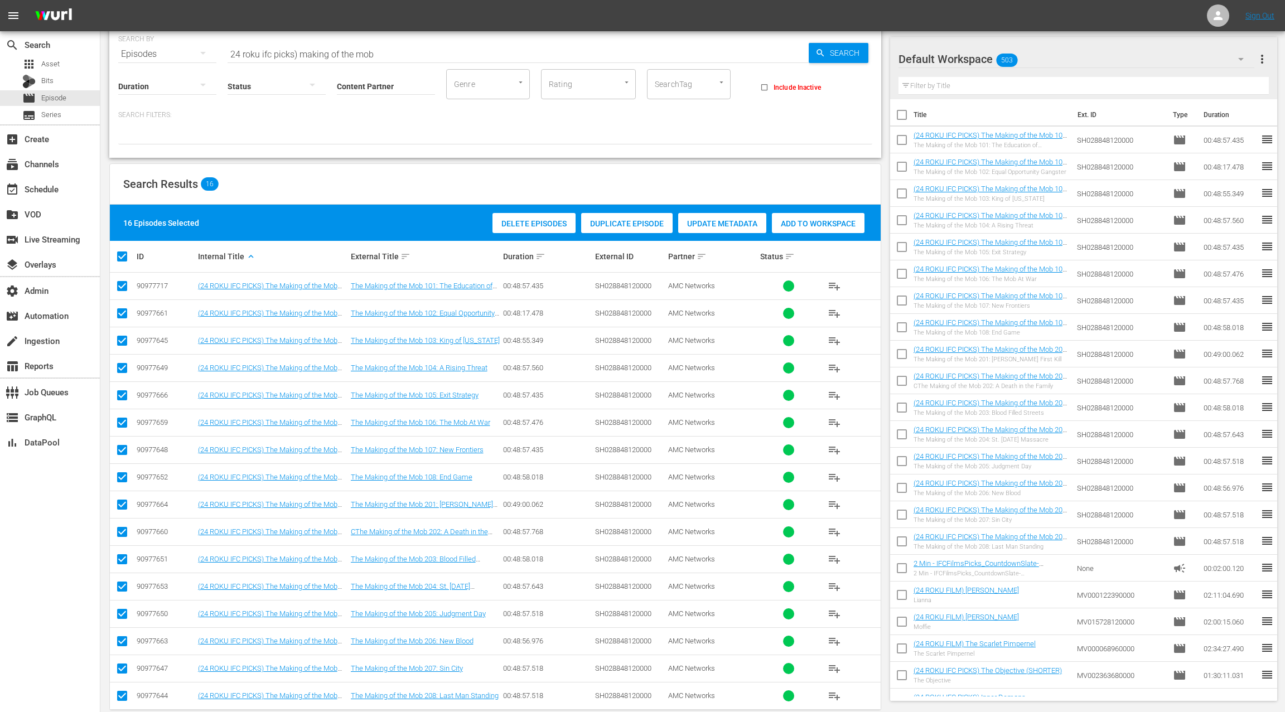
click at [152, 284] on div "90977717" at bounding box center [166, 286] width 58 height 8
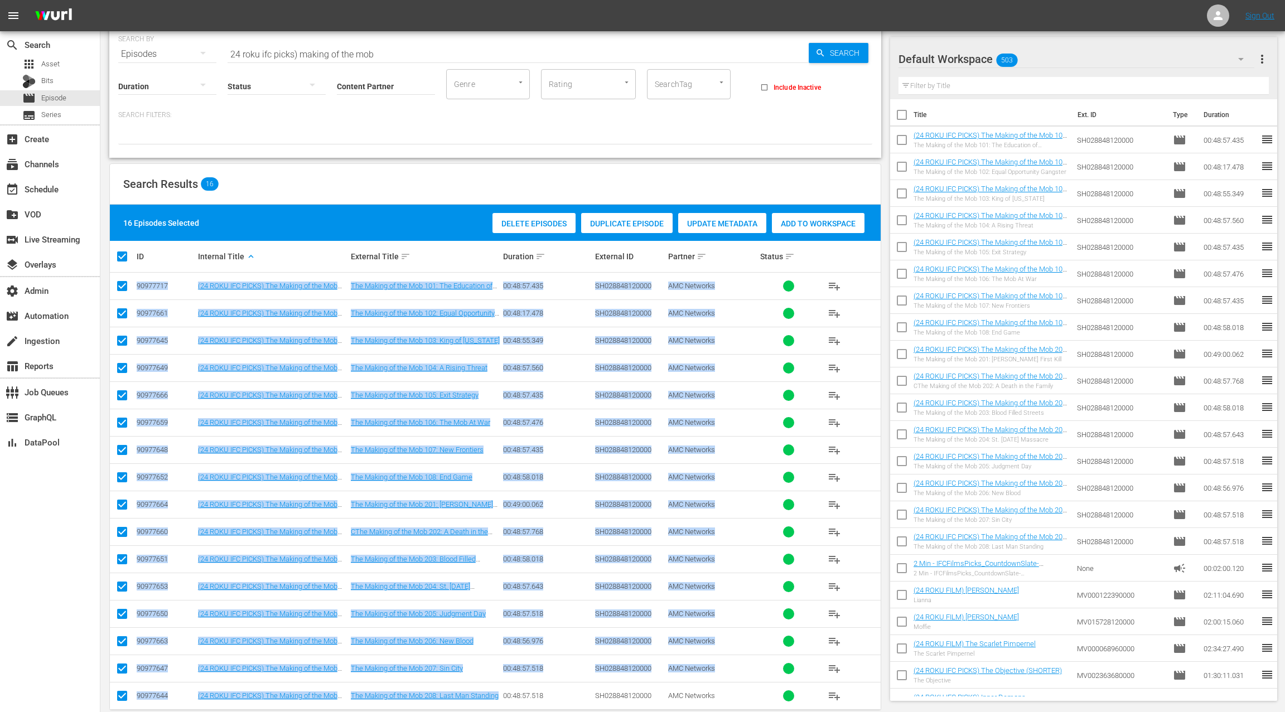
scroll to position [58, 0]
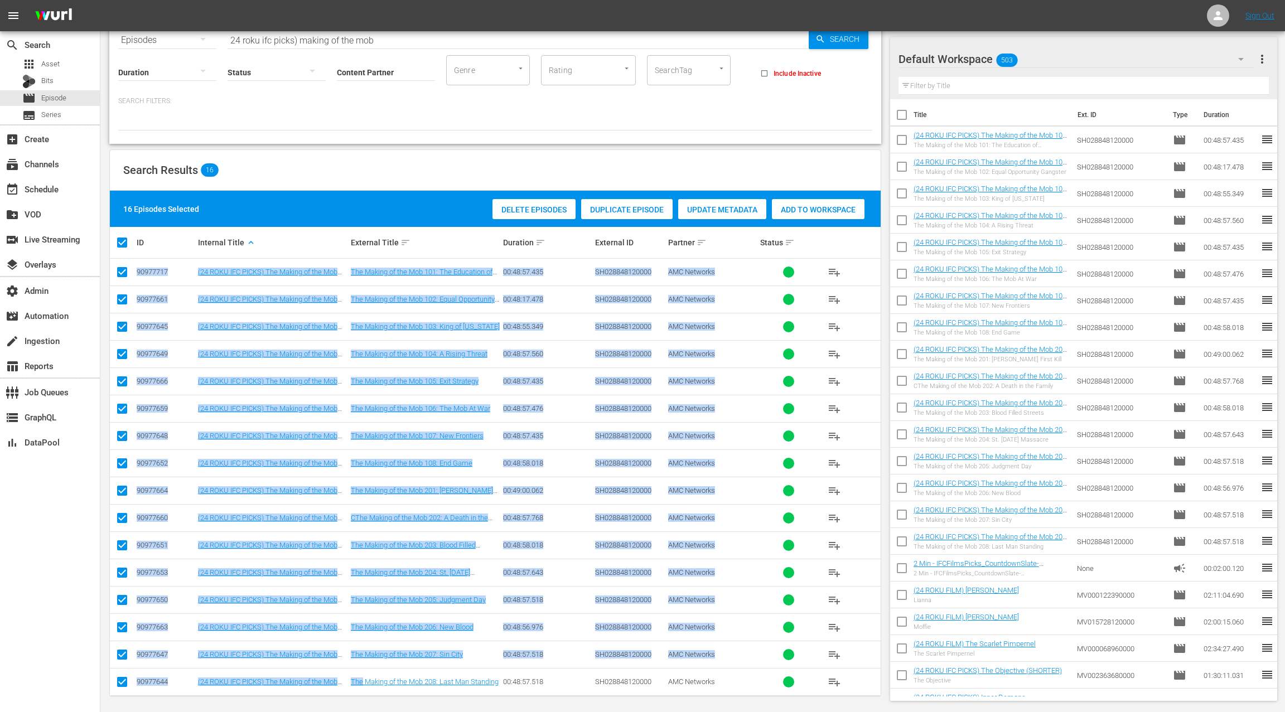
drag, startPoint x: 152, startPoint y: 284, endPoint x: 444, endPoint y: 672, distance: 485.9
click at [444, 672] on tbody "90977717 (24 ROKU IFC PICKS) The Making of the Mob 101: The Education of Lucky …" at bounding box center [495, 477] width 771 height 437
copy tbody "90977717 (24 ROKU IFC PICKS) The Making of the Mob 101: The Education of Lucky …"
click at [1220, 16] on icon at bounding box center [1217, 15] width 13 height 13
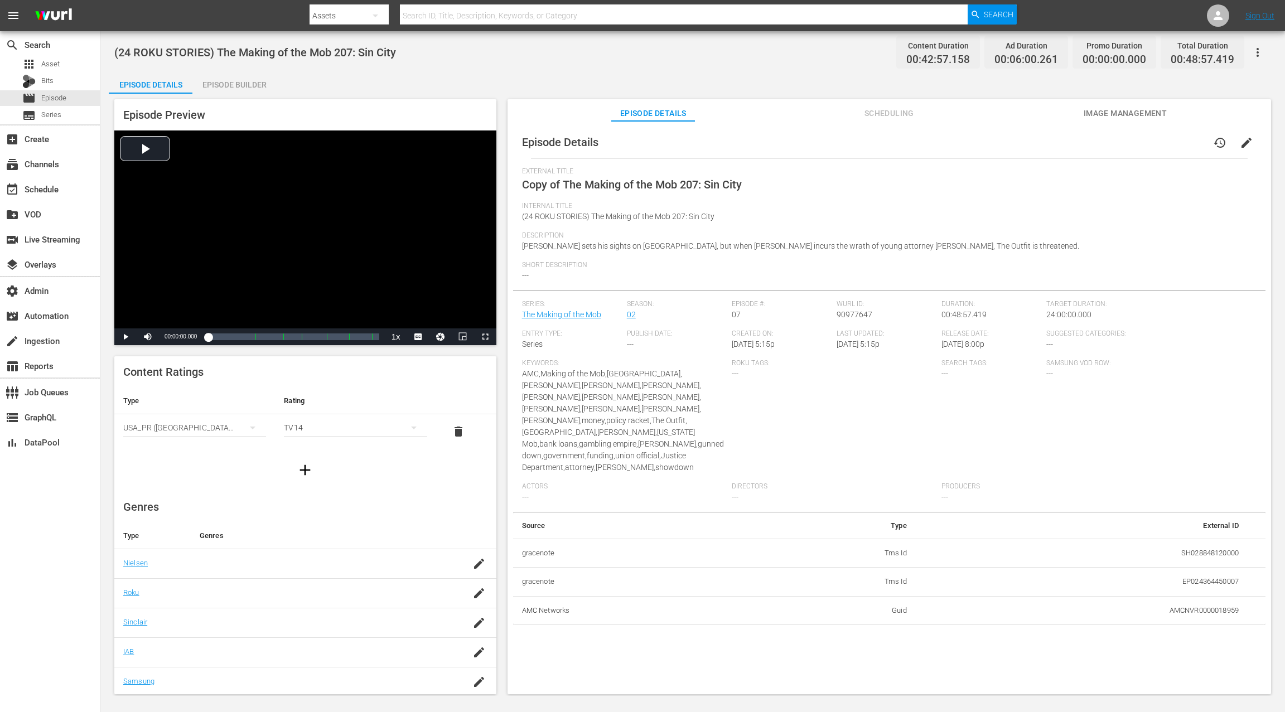
click at [963, 141] on button "edit" at bounding box center [1246, 142] width 27 height 27
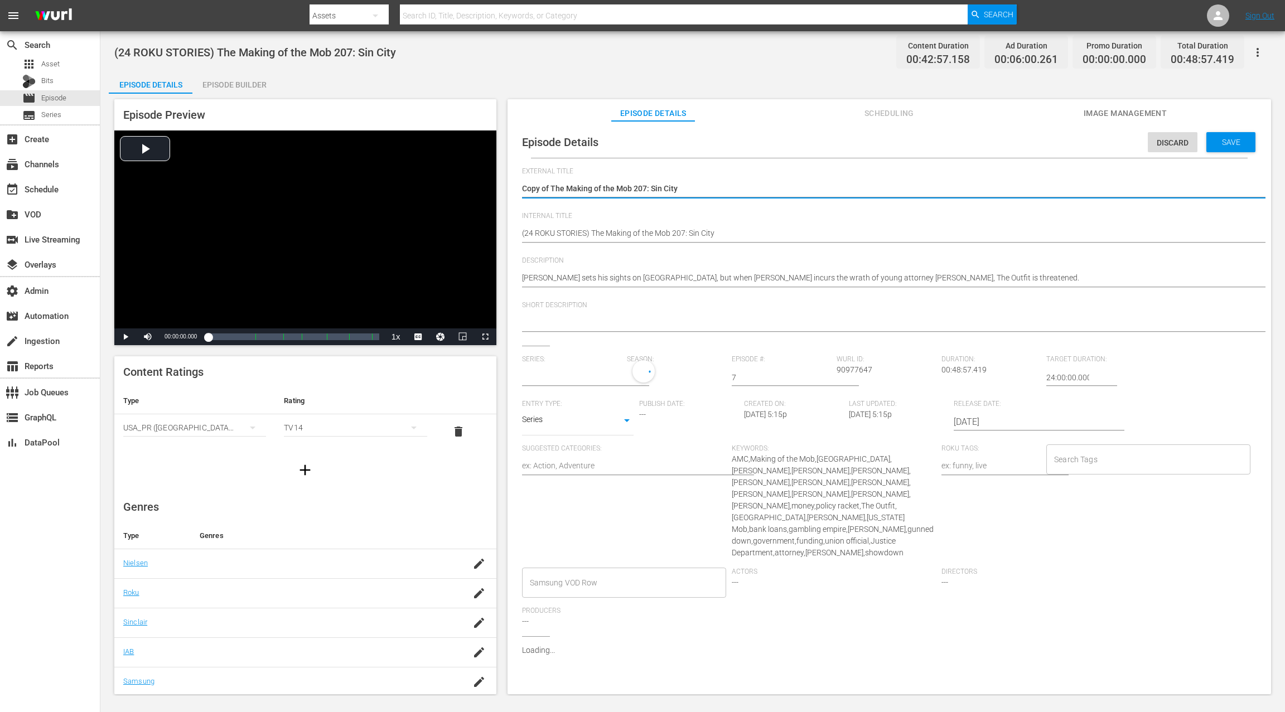
type input "The Making of the Mob"
drag, startPoint x: 553, startPoint y: 190, endPoint x: 530, endPoint y: 190, distance: 23.4
click at [530, 190] on textarea "Copy of The Making of the Mob 207: Sin City" at bounding box center [886, 189] width 729 height 13
click at [534, 190] on textarea "Copy of The Making of the Mob 207: Sin City" at bounding box center [886, 189] width 729 height 13
drag, startPoint x: 550, startPoint y: 188, endPoint x: 516, endPoint y: 188, distance: 34.0
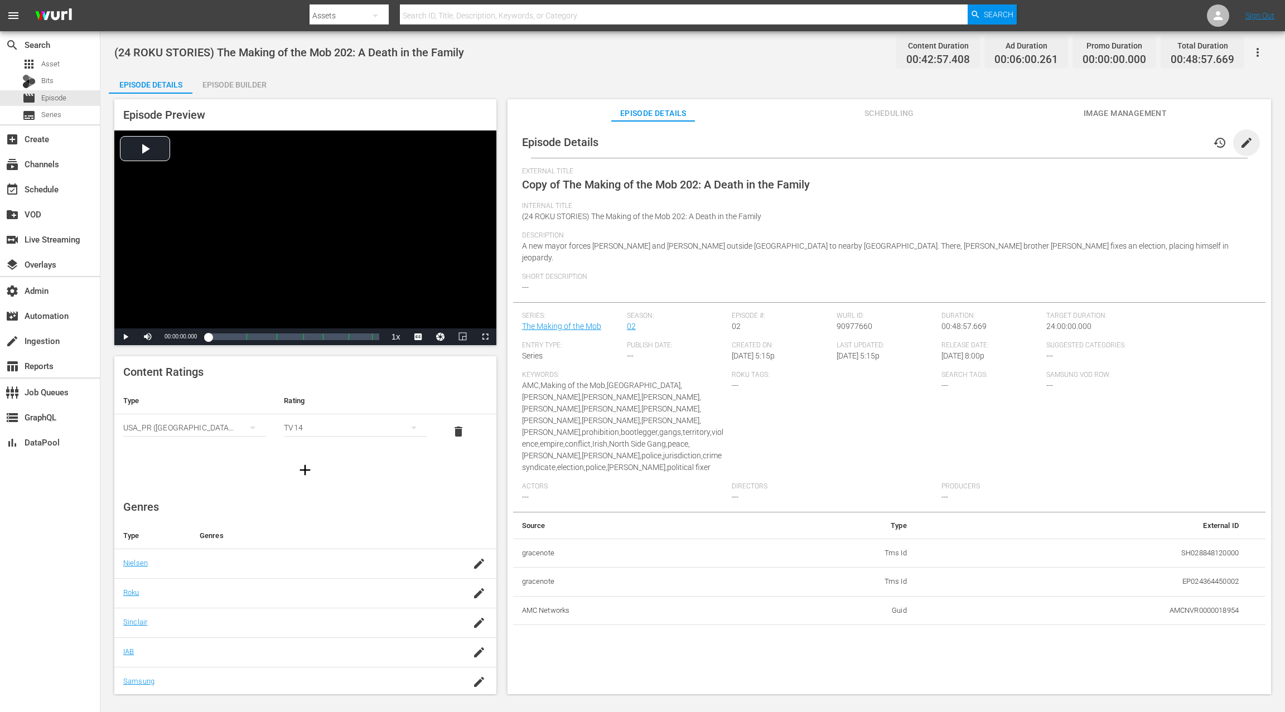
drag, startPoint x: 1242, startPoint y: 144, endPoint x: 976, endPoint y: 159, distance: 266.4
click at [963, 143] on span "edit" at bounding box center [1246, 142] width 13 height 13
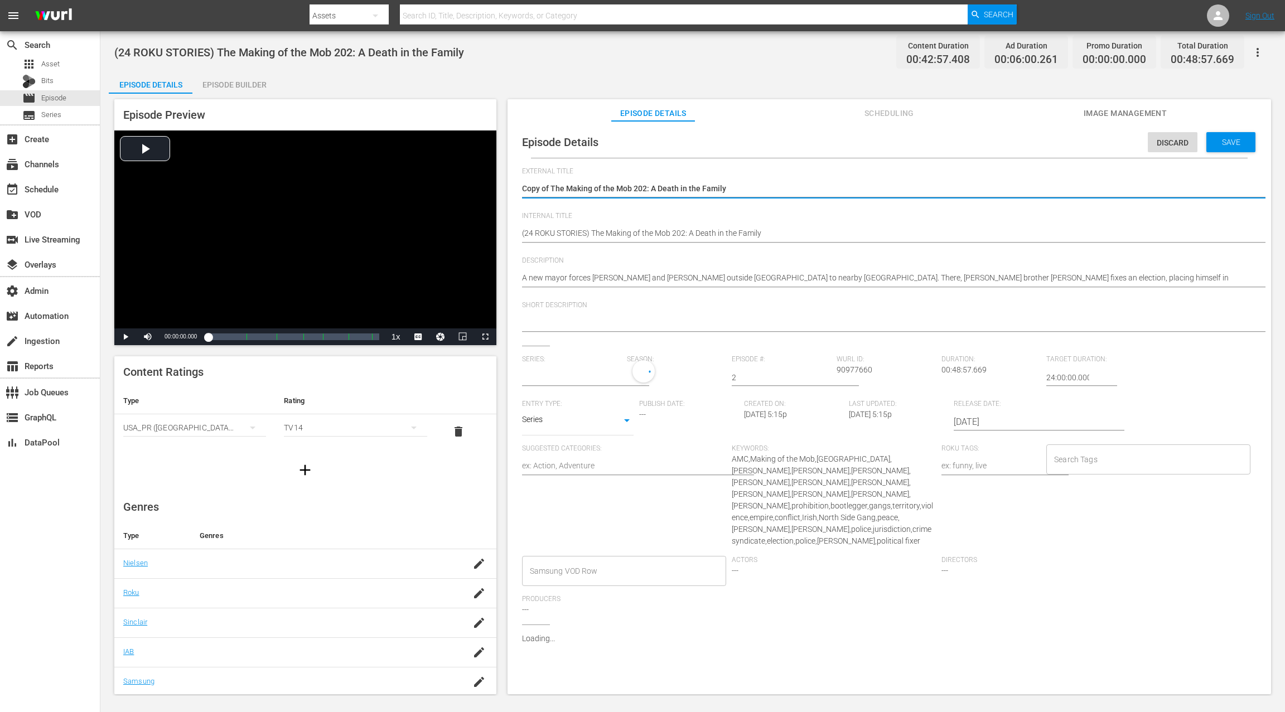
type input "The Making of the Mob"
drag, startPoint x: 550, startPoint y: 187, endPoint x: 525, endPoint y: 188, distance: 24.6
click at [525, 188] on textarea "Copy of The Making of the Mob 202: A Death in the Family" at bounding box center [886, 189] width 729 height 13
type textarea "CThe Making of the Mob 202: A Death in the Family"
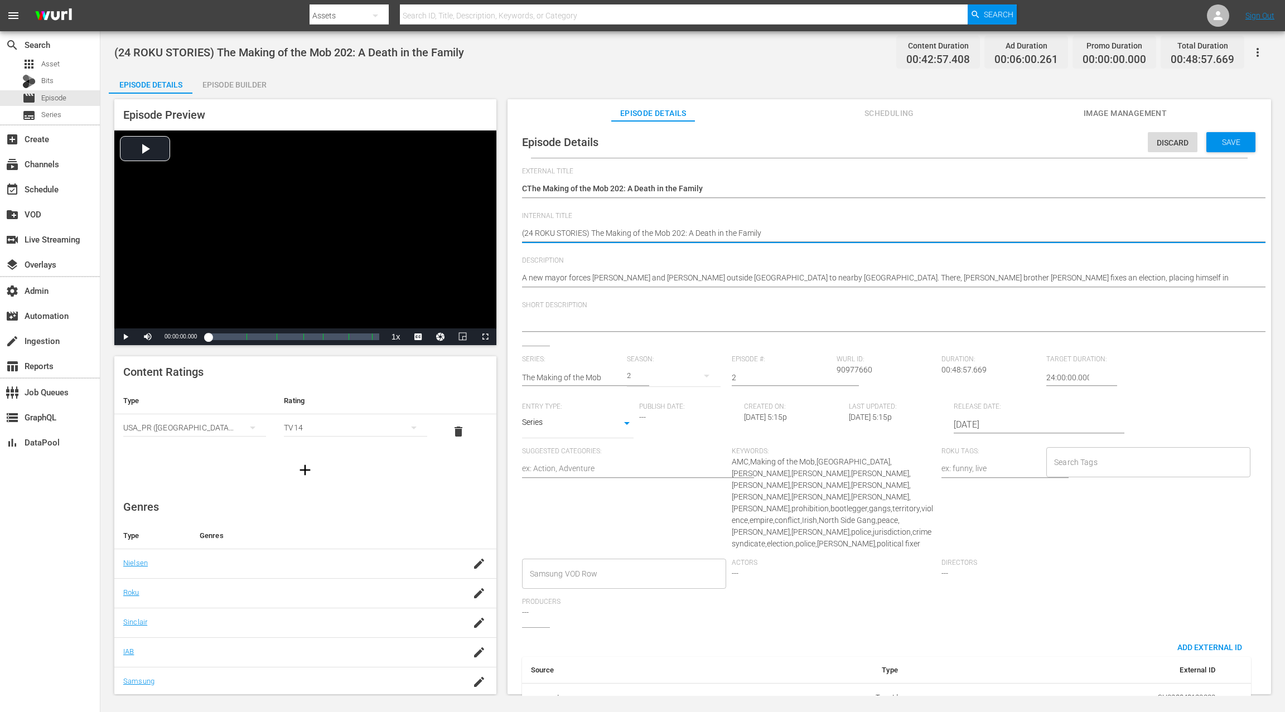
click at [565, 231] on textarea "(24 ROKU STORIES) The Making of the Mob 202: A Death in the Family" at bounding box center [886, 234] width 729 height 13
paste textarea "IFC PICK"
type textarea "(24 ROKU IFC PICKS) The Making of the Mob 202: A Death in the Family"
drag, startPoint x: 1245, startPoint y: 141, endPoint x: 1161, endPoint y: 116, distance: 87.9
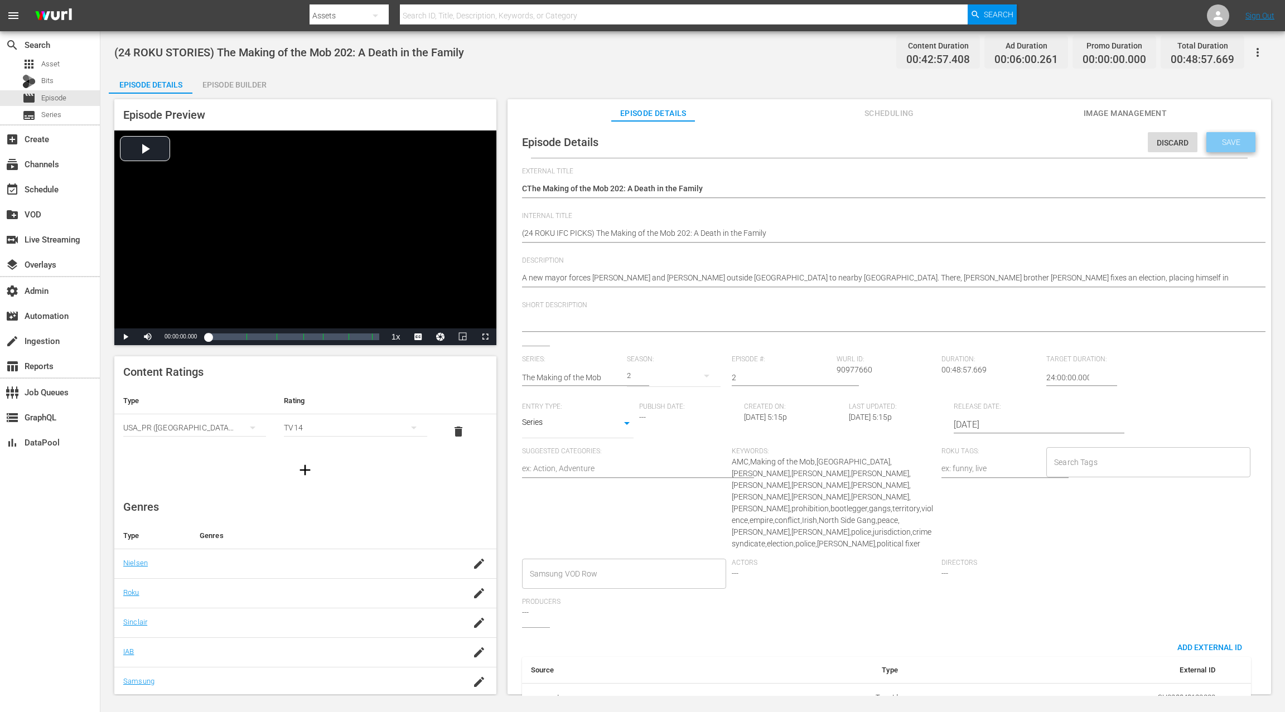
click at [963, 141] on div "Save" at bounding box center [1230, 142] width 49 height 20
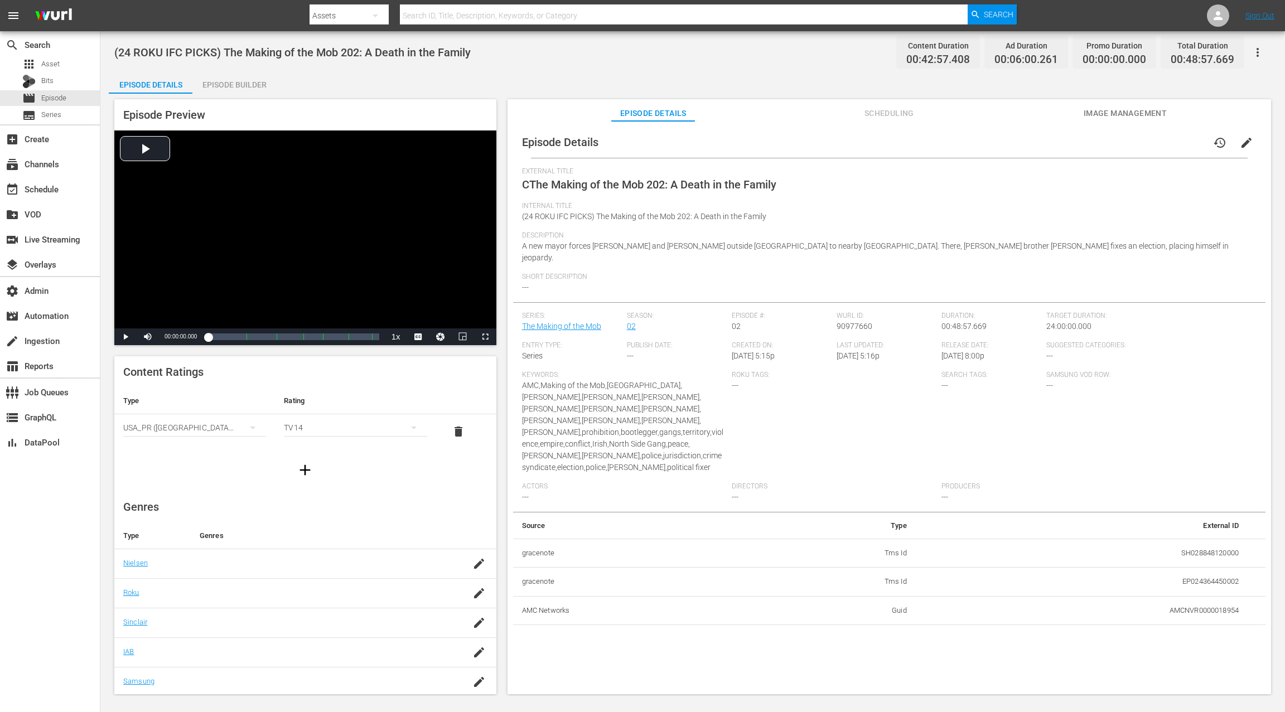
drag, startPoint x: 246, startPoint y: 81, endPoint x: 294, endPoint y: 95, distance: 50.1
click at [250, 81] on div "Episode Builder" at bounding box center [234, 84] width 84 height 27
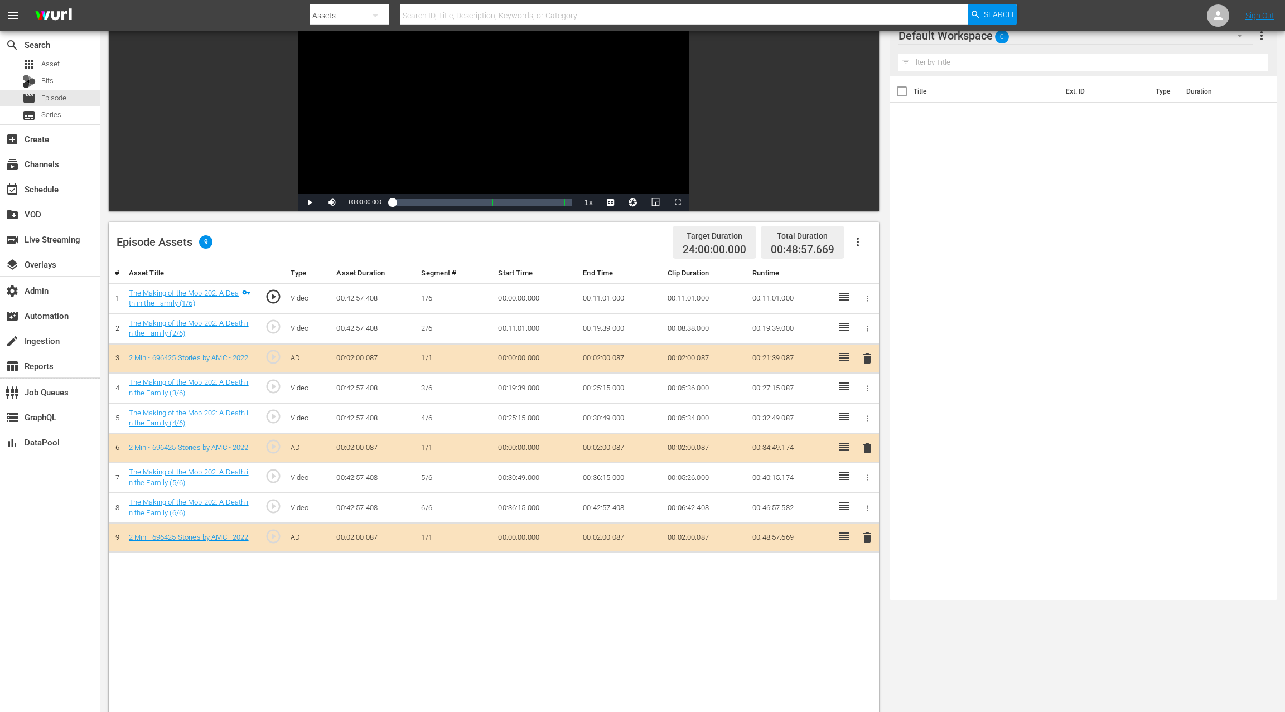
scroll to position [150, 0]
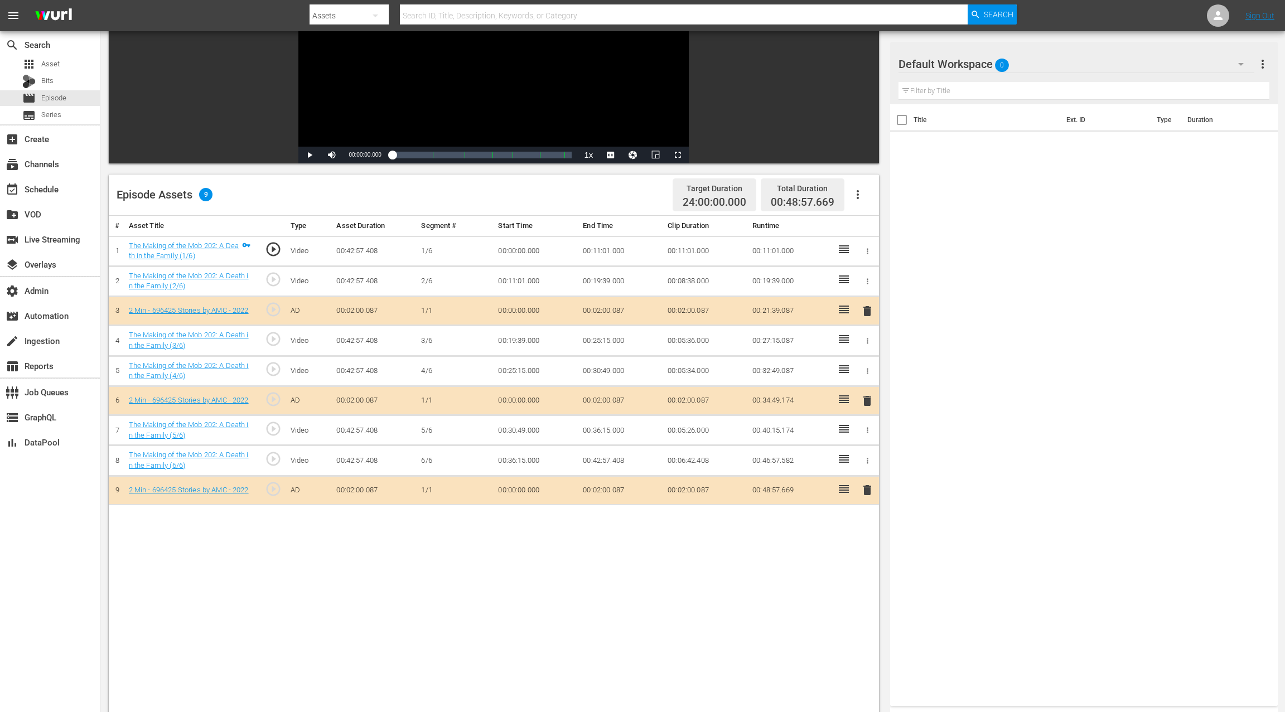
click at [856, 199] on icon "button" at bounding box center [857, 194] width 13 height 13
click at [863, 224] on div "Clear Ads" at bounding box center [891, 225] width 76 height 27
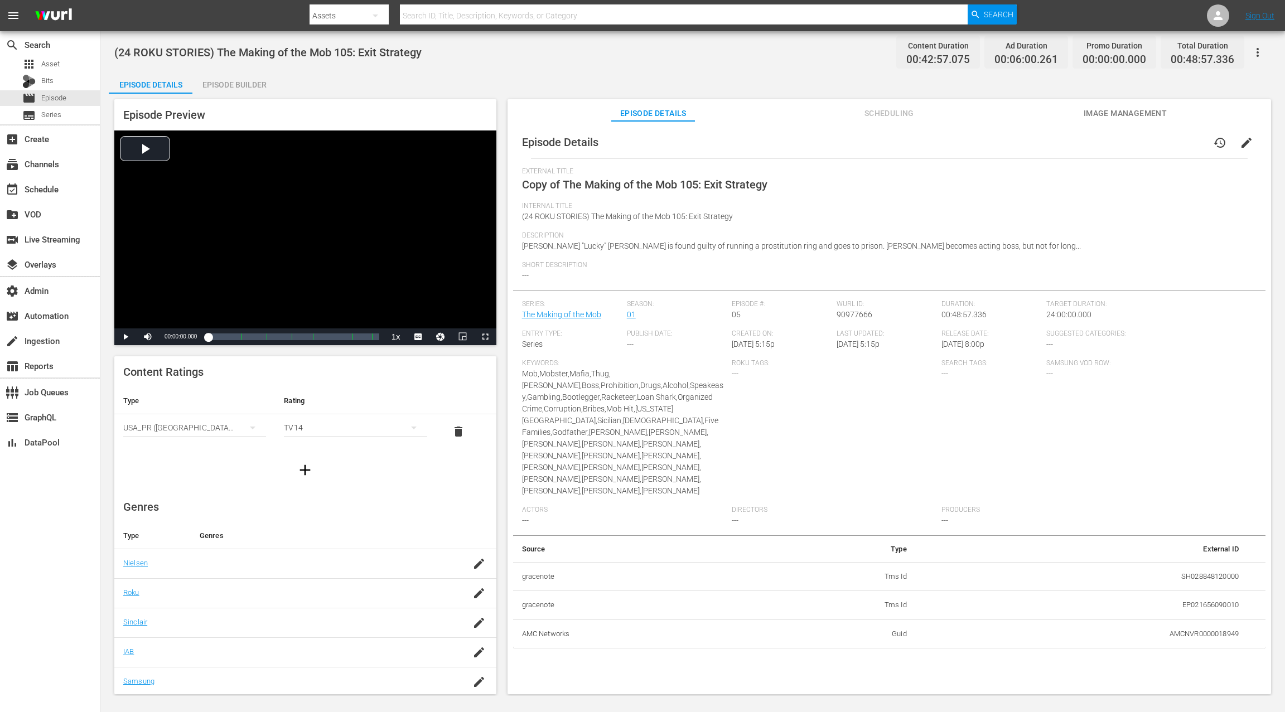
click at [963, 139] on span "edit" at bounding box center [1246, 142] width 13 height 13
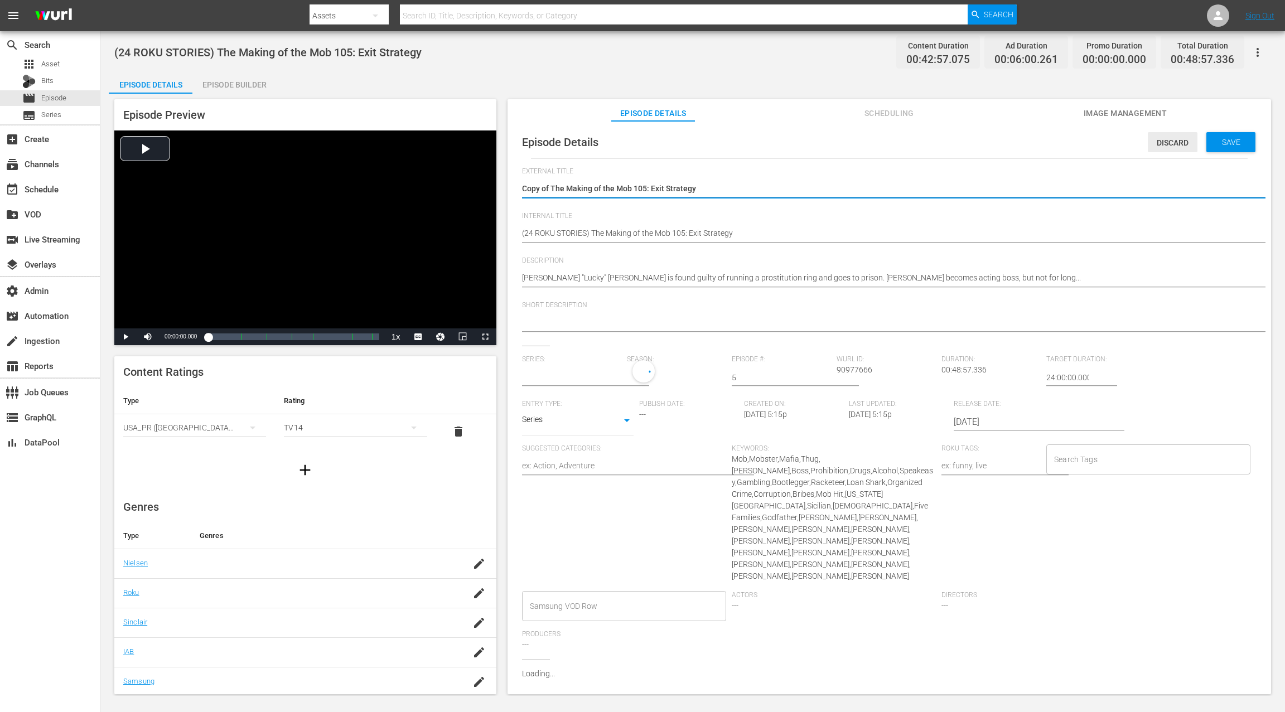
type input "The Making of the Mob"
drag, startPoint x: 551, startPoint y: 188, endPoint x: 511, endPoint y: 188, distance: 40.1
click at [511, 188] on div "Episode Details Discard Save External Title Copy of The Making of the Mob 105: …" at bounding box center [888, 413] width 763 height 584
type textarea "The Making of the Mob 105: Exit Strategy"
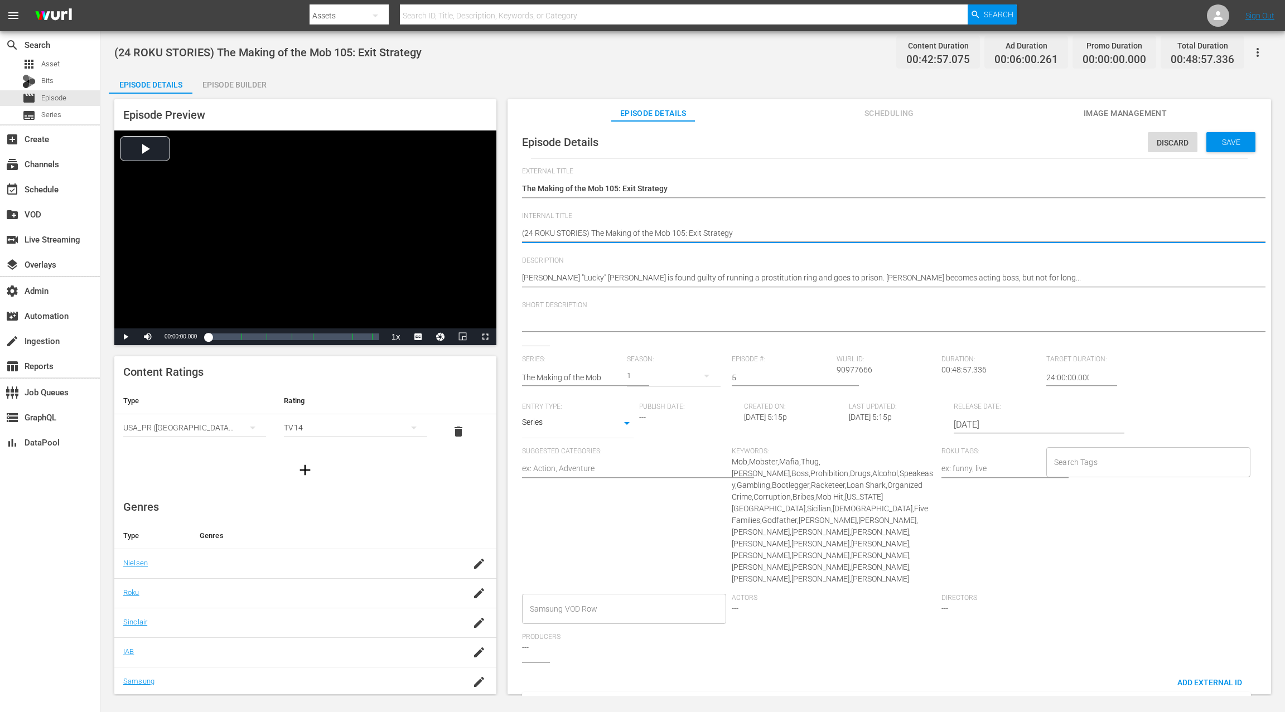
click at [567, 234] on textarea "(24 ROKU STORIES) The Making of the Mob 105: Exit Strategy" at bounding box center [886, 234] width 729 height 13
paste textarea "IFC PICK"
type textarea "(24 ROKU IFC PICKS) The Making of the Mob 105: Exit Strategy"
click at [963, 149] on div "Save" at bounding box center [1230, 142] width 49 height 20
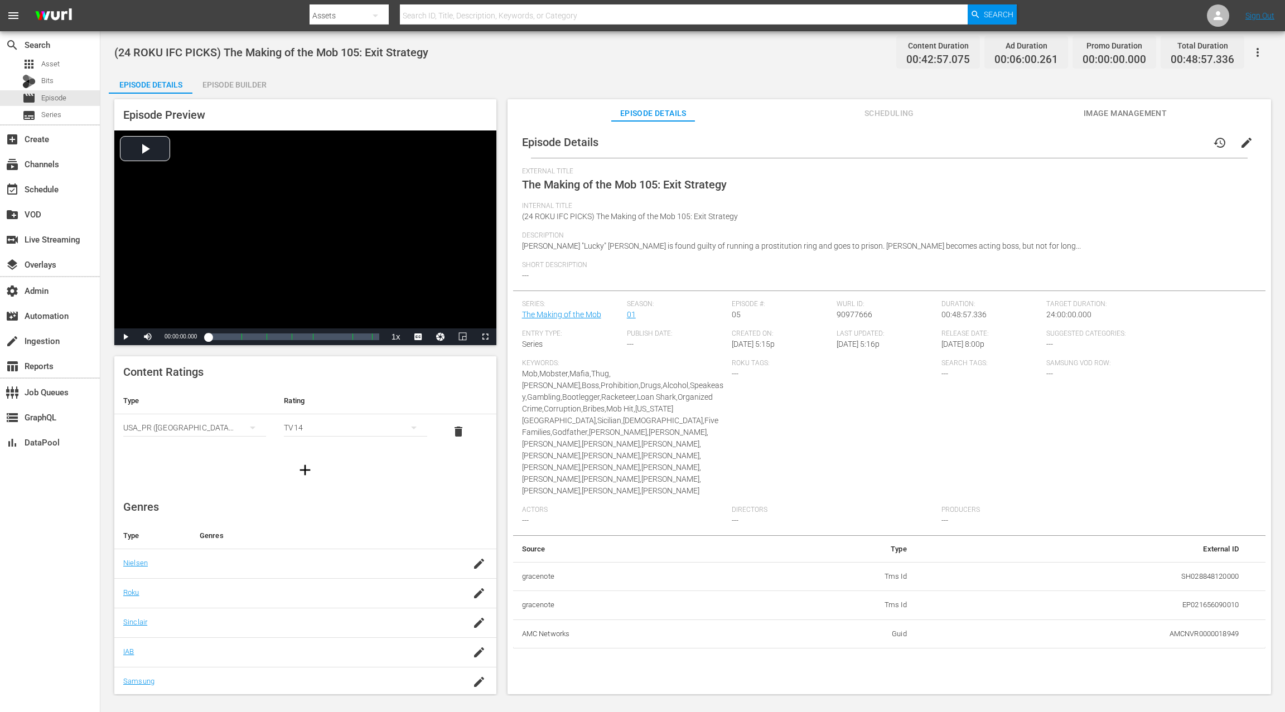
drag, startPoint x: 218, startPoint y: 85, endPoint x: 234, endPoint y: 91, distance: 17.1
click at [219, 85] on div "Episode Builder" at bounding box center [234, 84] width 84 height 27
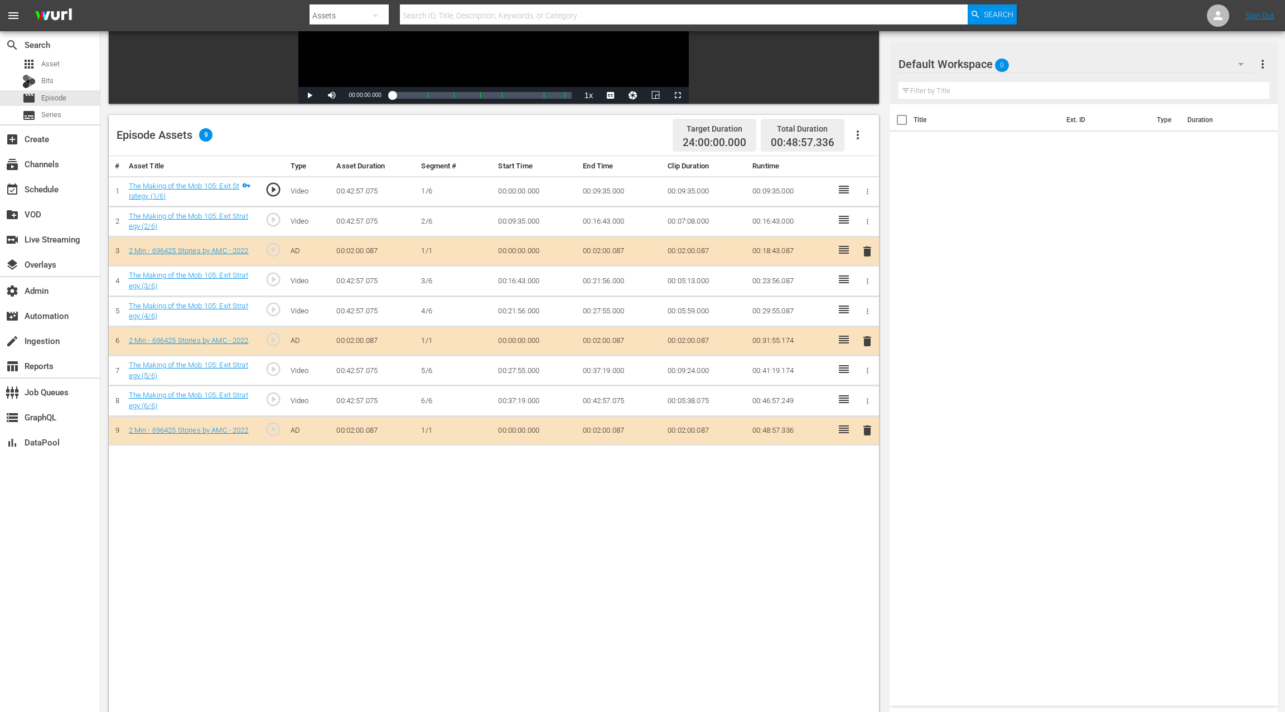
scroll to position [282, 0]
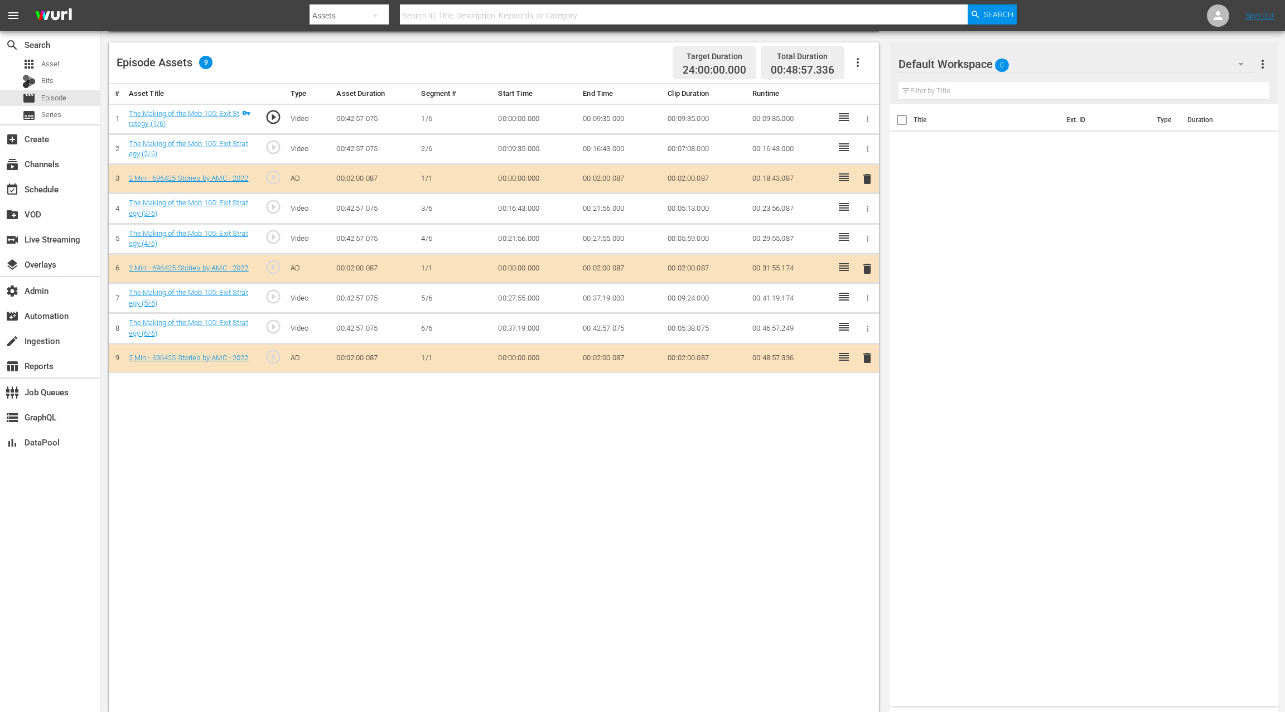
click at [857, 59] on icon "button" at bounding box center [858, 62] width 2 height 9
drag, startPoint x: 870, startPoint y: 95, endPoint x: 863, endPoint y: 110, distance: 17.5
click at [870, 95] on div "Clear Ads" at bounding box center [891, 93] width 76 height 27
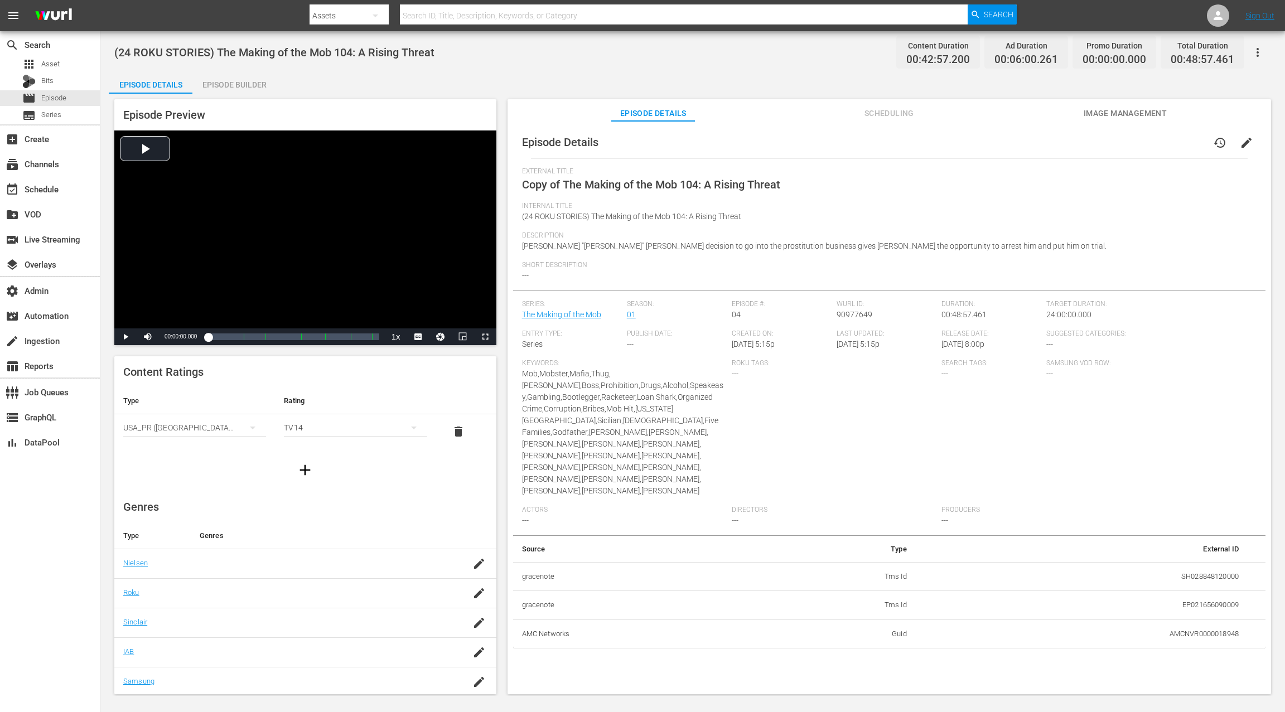
click at [963, 143] on span "edit" at bounding box center [1246, 142] width 13 height 13
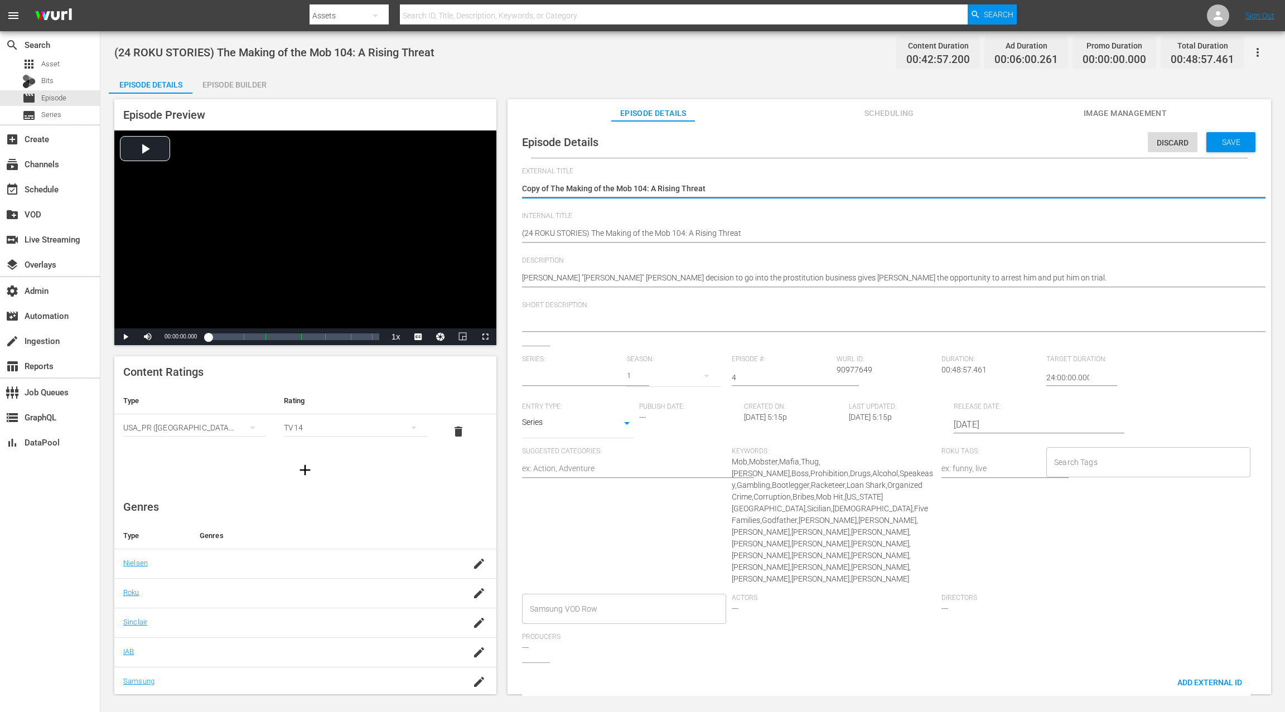
drag, startPoint x: 551, startPoint y: 188, endPoint x: 524, endPoint y: 190, distance: 27.4
click at [524, 190] on textarea "Copy of The Making of the Mob 104: A Rising Threat" at bounding box center [886, 189] width 729 height 13
type textarea "The Making of the Mob 104: A Rising Threat"
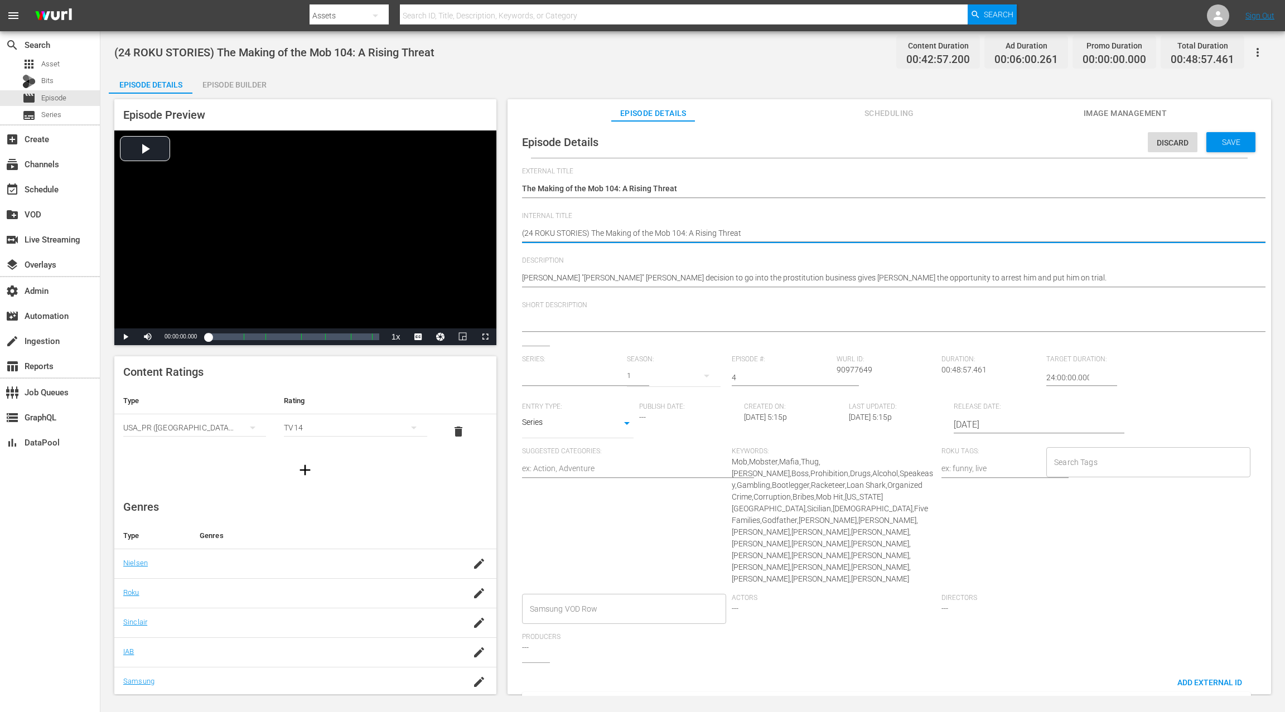
click at [570, 235] on textarea "(24 ROKU STORIES) The Making of the Mob 104: A Rising Threat" at bounding box center [886, 234] width 729 height 13
paste textarea "IFC PICK"
type textarea "(24 ROKU IFC PICKS) The Making of the Mob 104: A Rising Threat"
click at [963, 141] on span "Save" at bounding box center [1231, 142] width 36 height 9
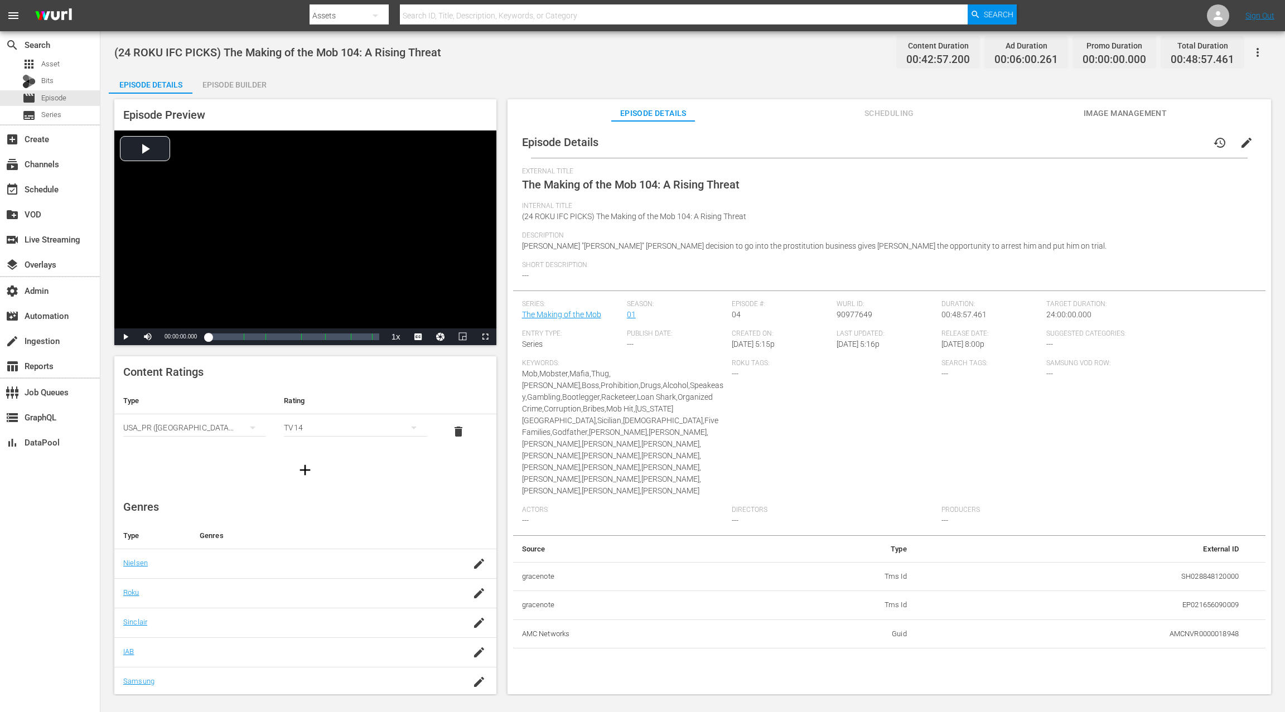
click at [224, 89] on div "Episode Builder" at bounding box center [234, 84] width 84 height 27
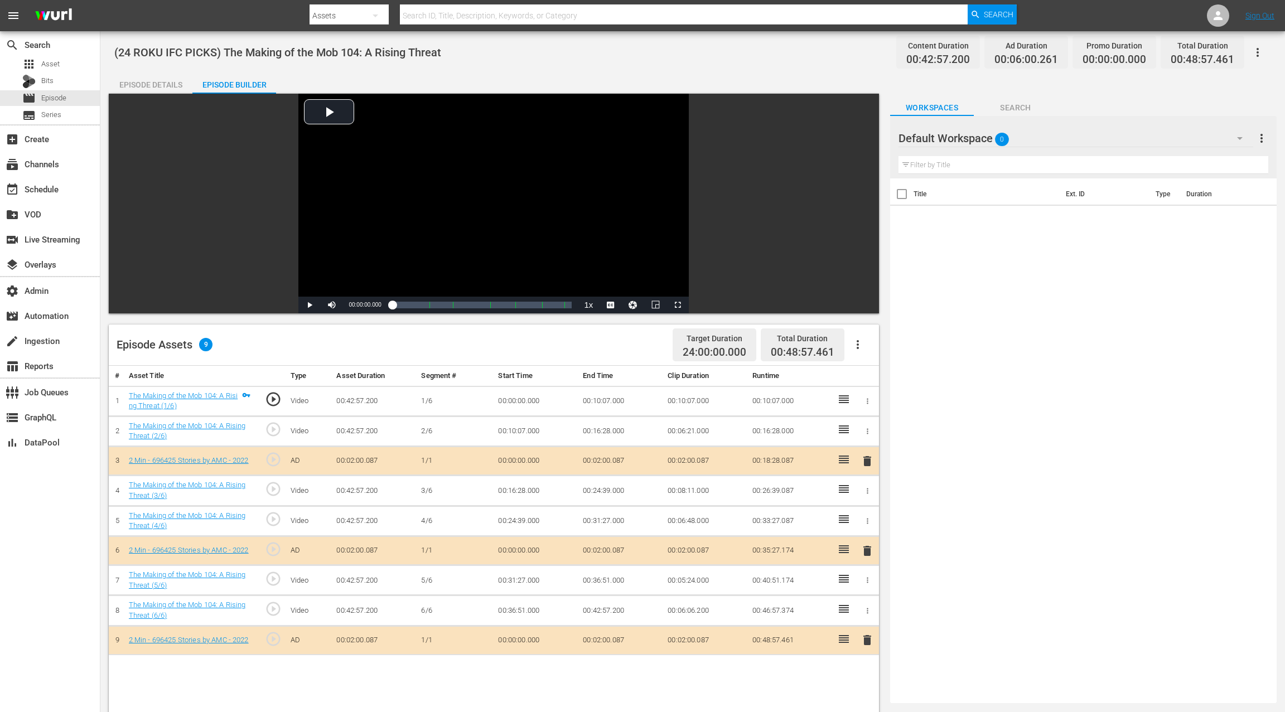
click at [861, 352] on button "button" at bounding box center [857, 344] width 27 height 27
click at [877, 375] on div "Clear Ads" at bounding box center [891, 375] width 76 height 27
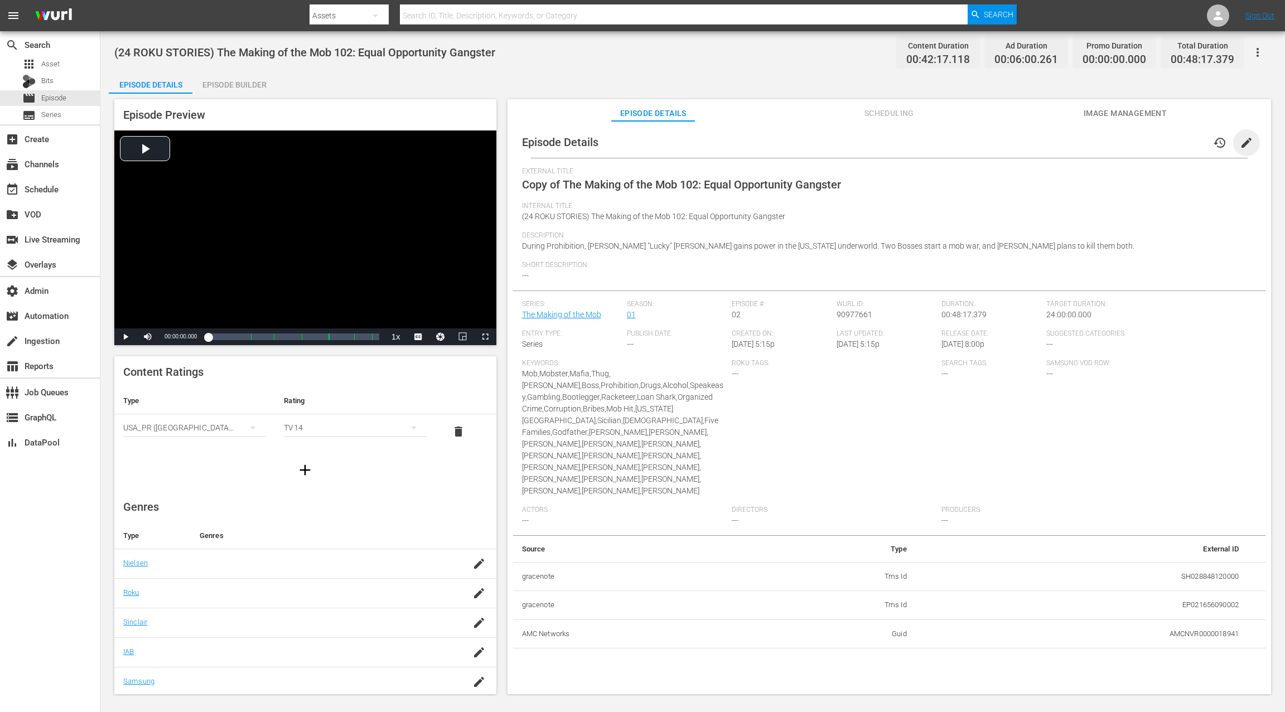
click at [963, 143] on span "edit" at bounding box center [1246, 142] width 13 height 13
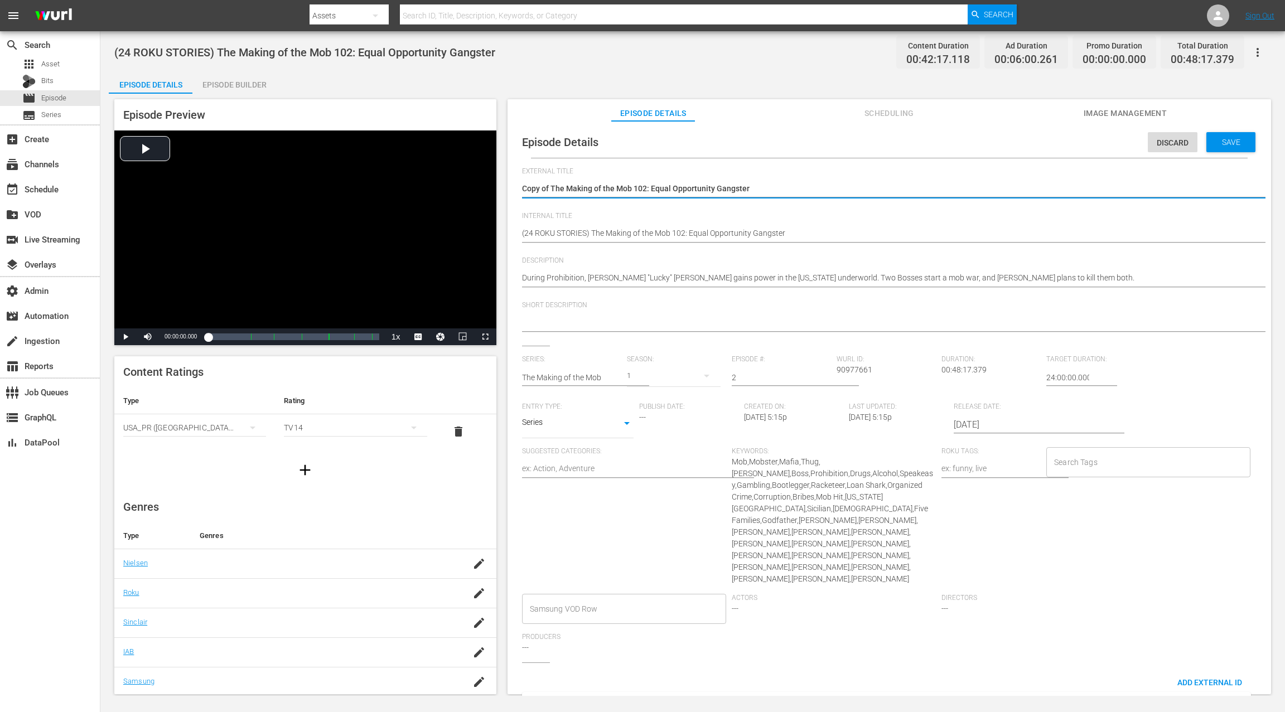
drag, startPoint x: 550, startPoint y: 188, endPoint x: 521, endPoint y: 189, distance: 29.0
click at [521, 189] on div "Episode Details Discard Save External Title Copy of The Making of the Mob 102: …" at bounding box center [889, 470] width 752 height 687
type textarea "The Making of the Mob 102: Equal Opportunity Gangster"
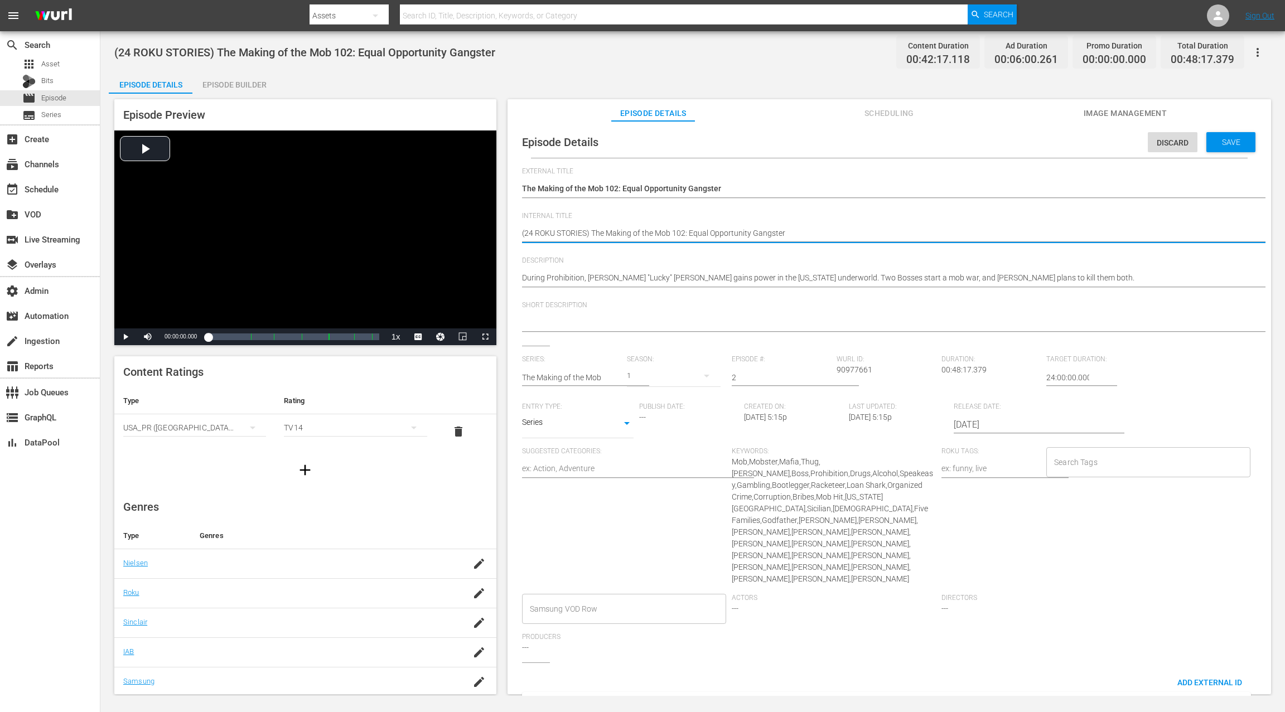
click at [569, 231] on textarea "(24 ROKU STORIES) The Making of the Mob 102: Equal Opportunity Gangster" at bounding box center [886, 234] width 729 height 13
paste textarea "IFC PICK"
type textarea "(24 ROKU IFC PICKS) The Making of the Mob 102: Equal Opportunity Gangster"
click at [963, 139] on span "Save" at bounding box center [1231, 142] width 36 height 9
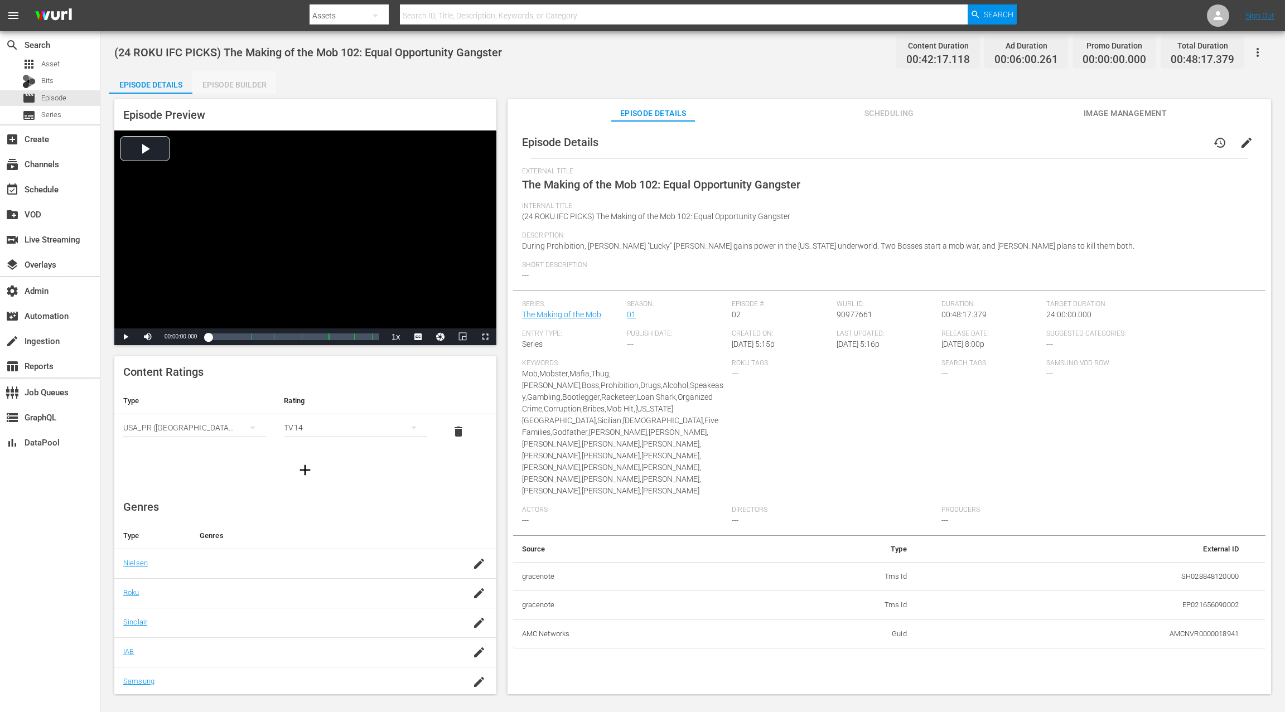
click at [236, 84] on div "Episode Builder" at bounding box center [234, 84] width 84 height 27
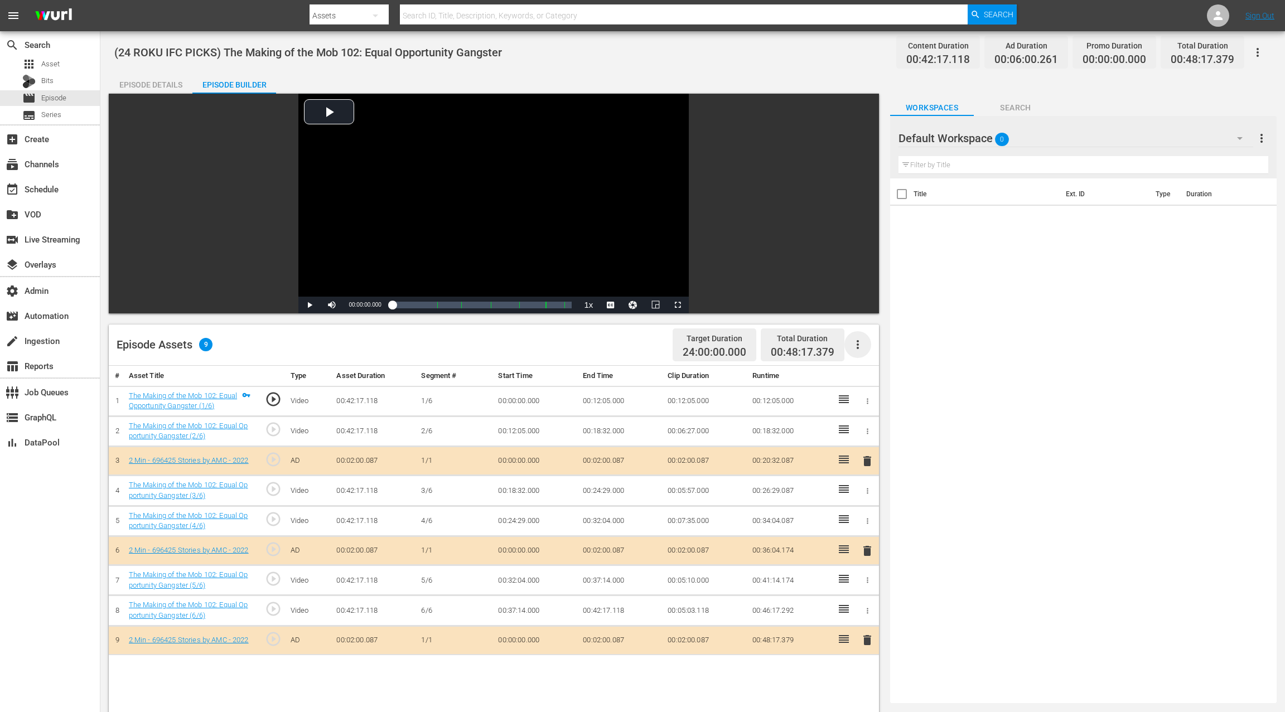
click at [860, 349] on icon "button" at bounding box center [857, 344] width 13 height 13
click at [867, 374] on div "Clear Ads" at bounding box center [891, 375] width 76 height 27
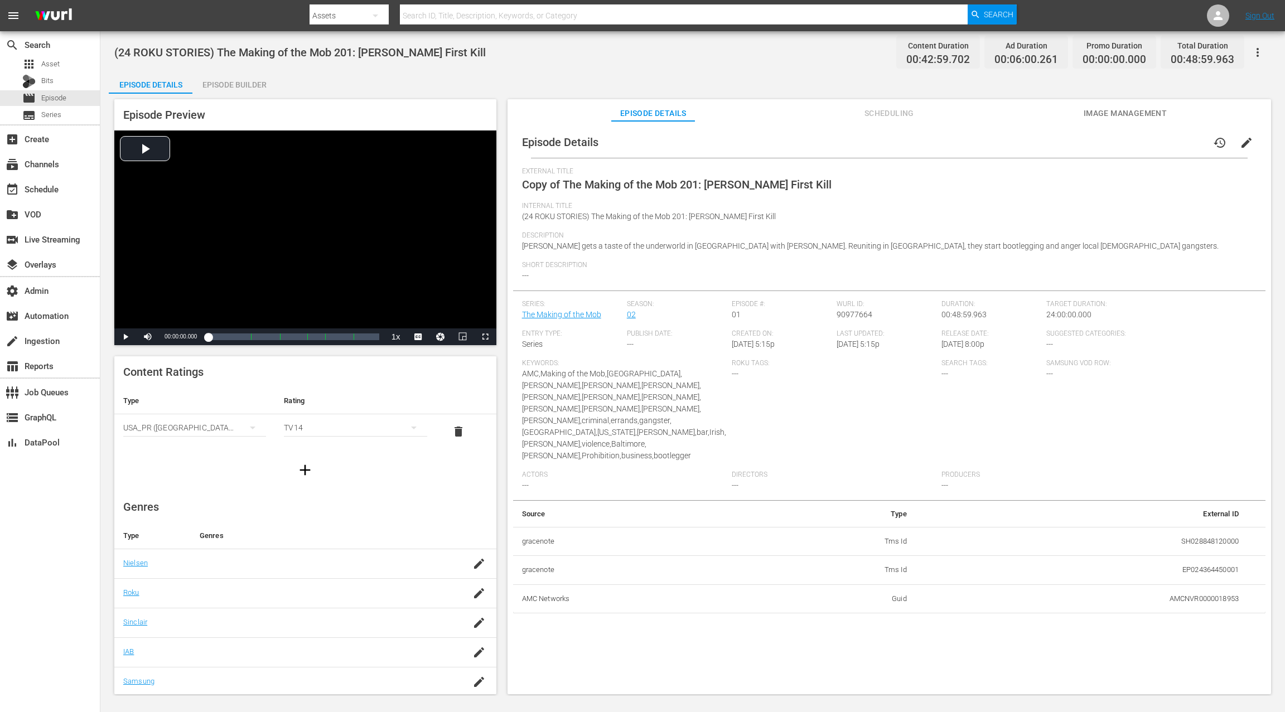
click at [963, 142] on span "edit" at bounding box center [1246, 142] width 13 height 13
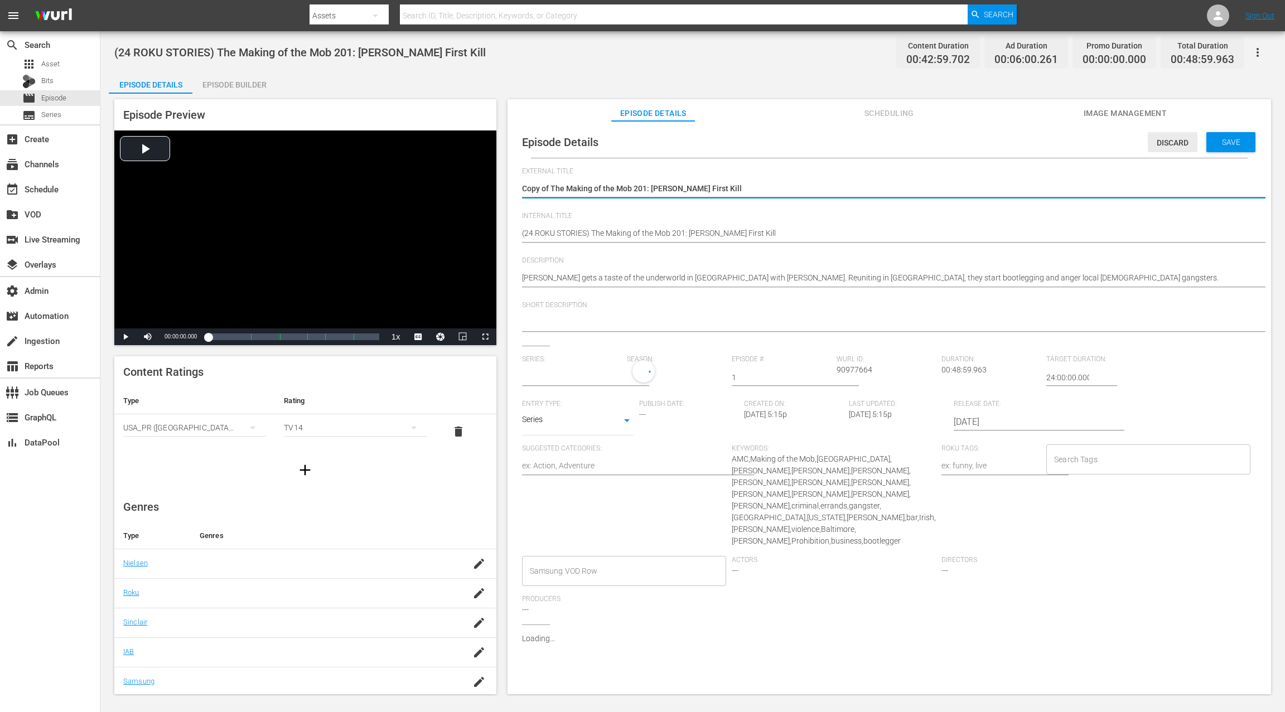
type input "The Making of the Mob"
drag, startPoint x: 551, startPoint y: 188, endPoint x: 529, endPoint y: 188, distance: 22.3
click at [529, 188] on textarea "Copy of The Making of the Mob 201: Capone's First Kill" at bounding box center [886, 189] width 729 height 13
type textarea "CoThe Making of the Mob 201: Capone's First Kill"
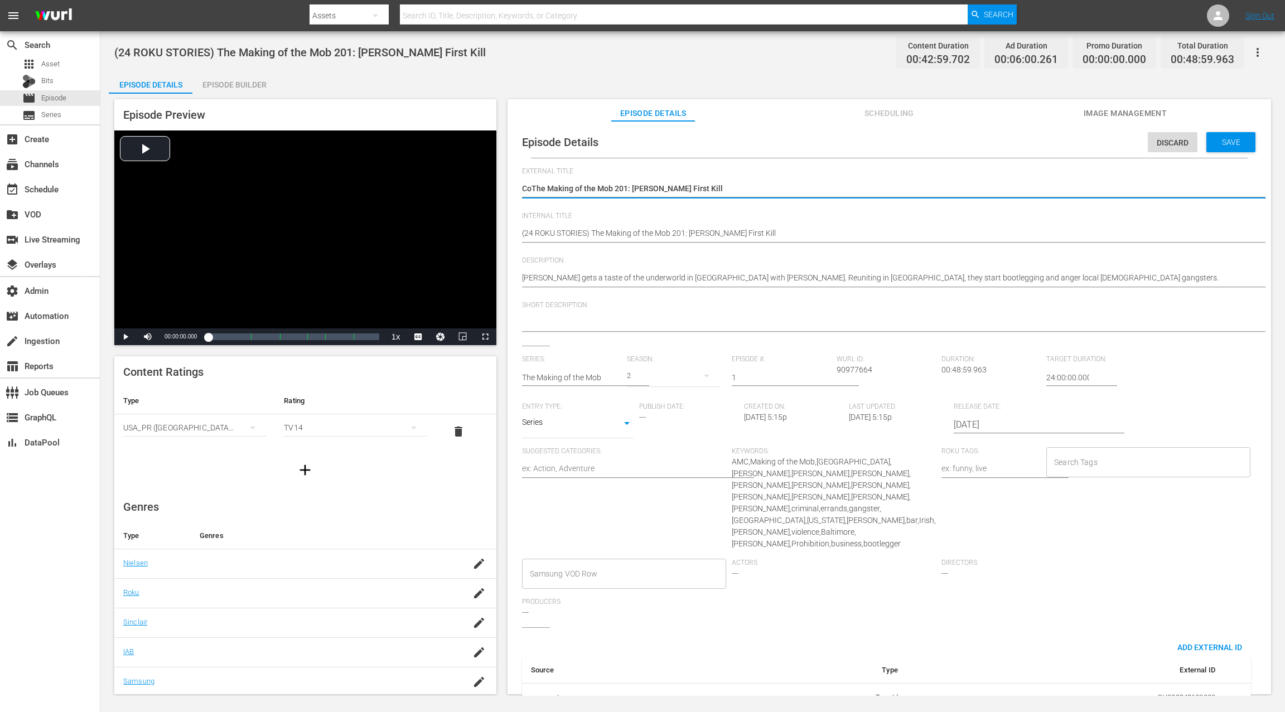
type textarea "CThe Making of the Mob 201: Capone's First Kill"
type textarea "The Making of the Mob 201: Capone's First Kill"
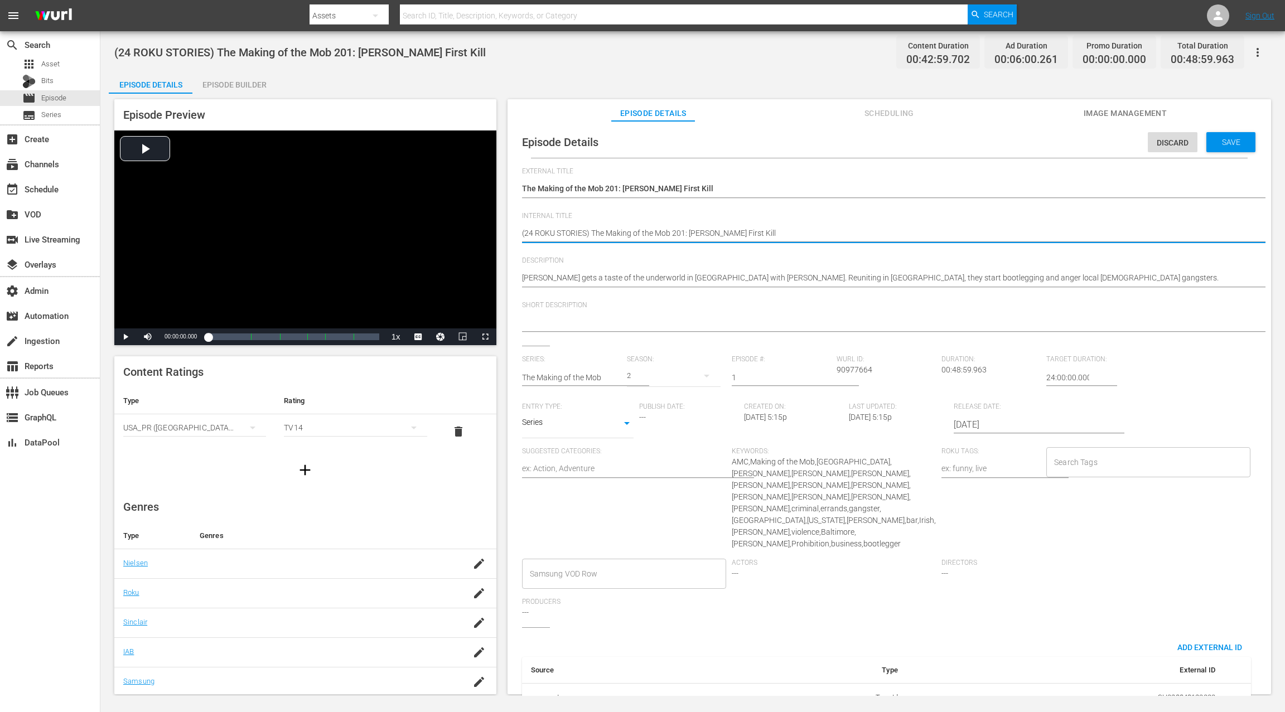
click at [565, 233] on textarea "(24 ROKU STORIES) The Making of the Mob 201: Capone's First Kill" at bounding box center [886, 234] width 729 height 13
paste textarea "IFC PICK"
type textarea "(24 ROKU IFC PICKS) The Making of the Mob 201: Capone's First Kill"
click at [963, 147] on span "Save" at bounding box center [1231, 142] width 36 height 9
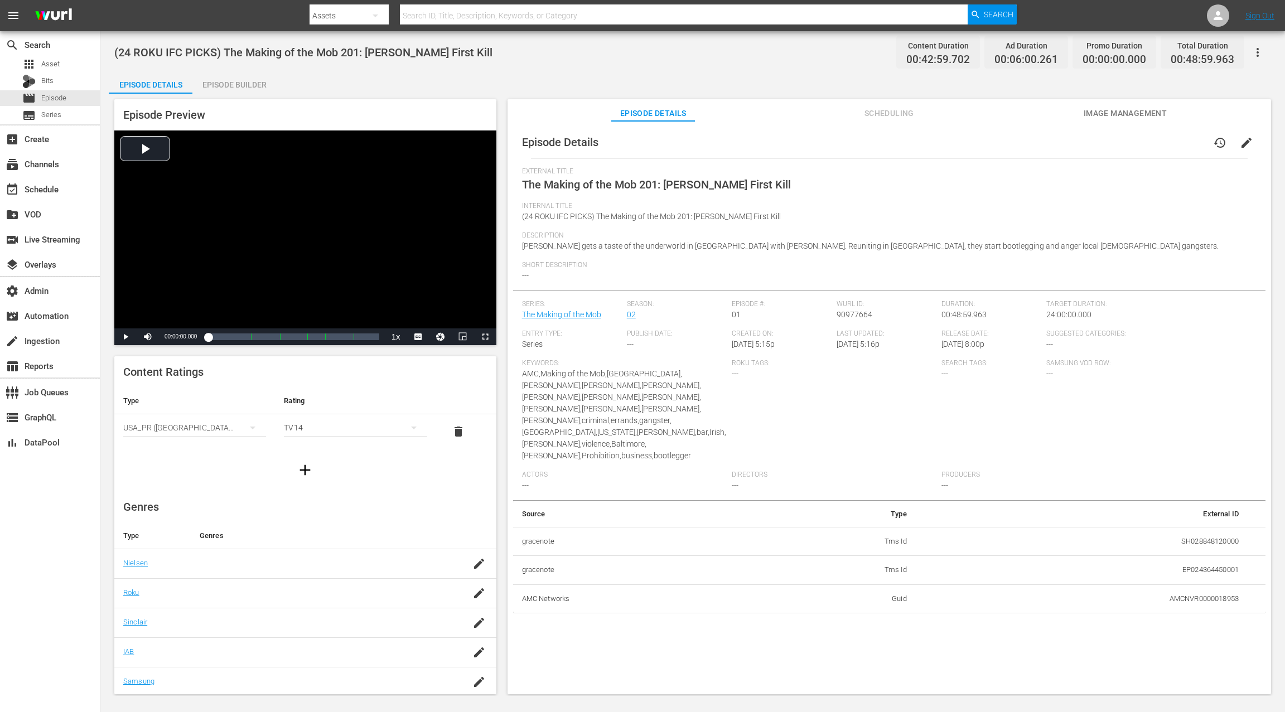
click at [248, 80] on div "Episode Builder" at bounding box center [234, 84] width 84 height 27
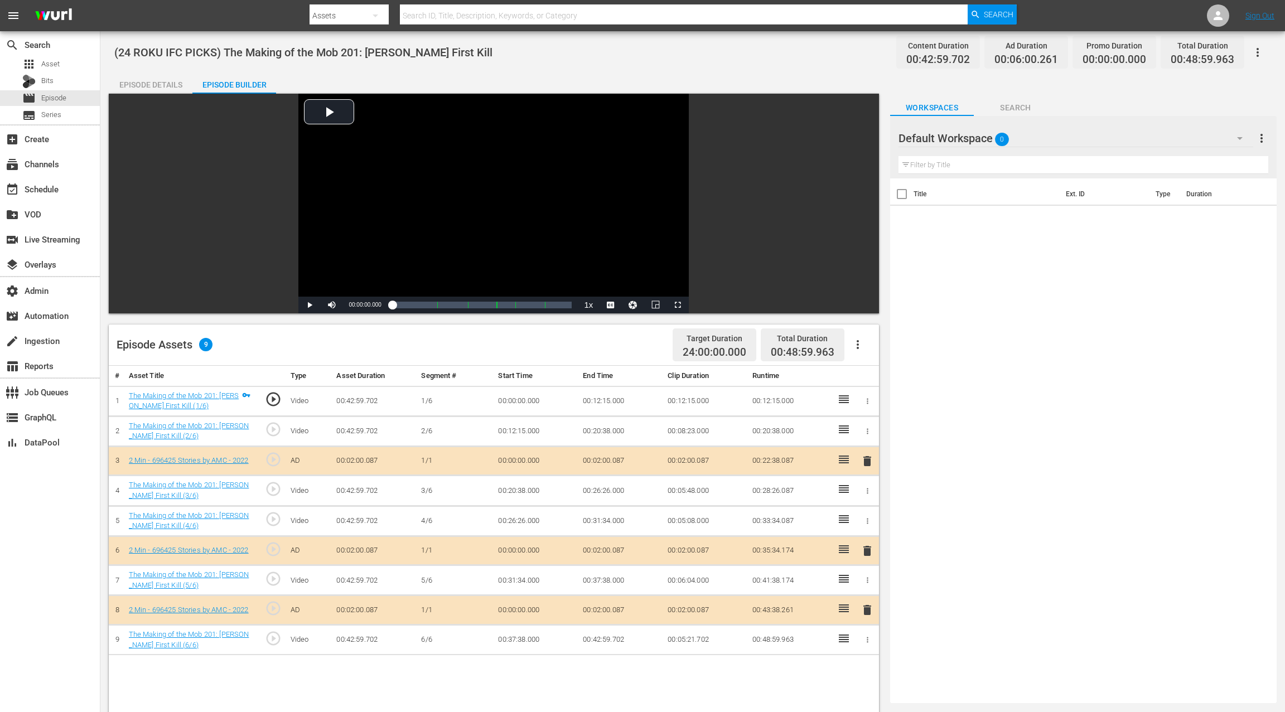
click at [854, 347] on icon "button" at bounding box center [857, 344] width 13 height 13
click at [877, 375] on div "Clear Ads" at bounding box center [891, 375] width 76 height 27
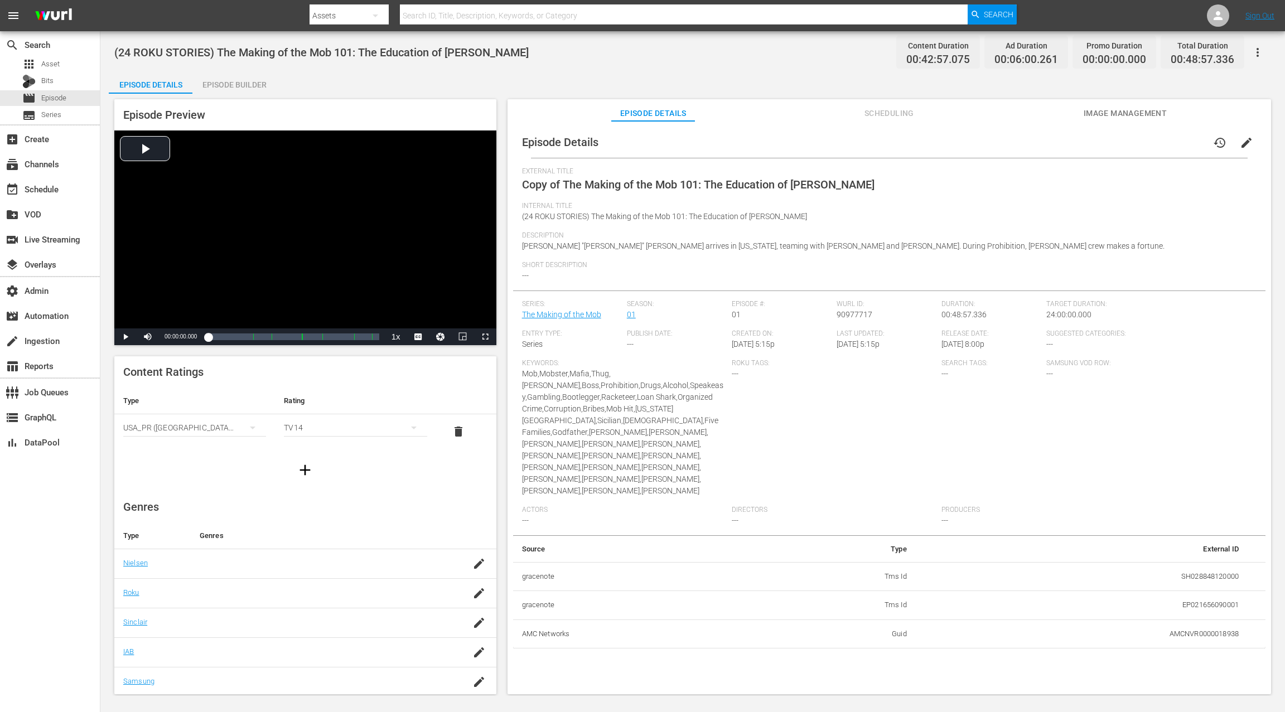
click at [963, 141] on button "edit" at bounding box center [1246, 142] width 27 height 27
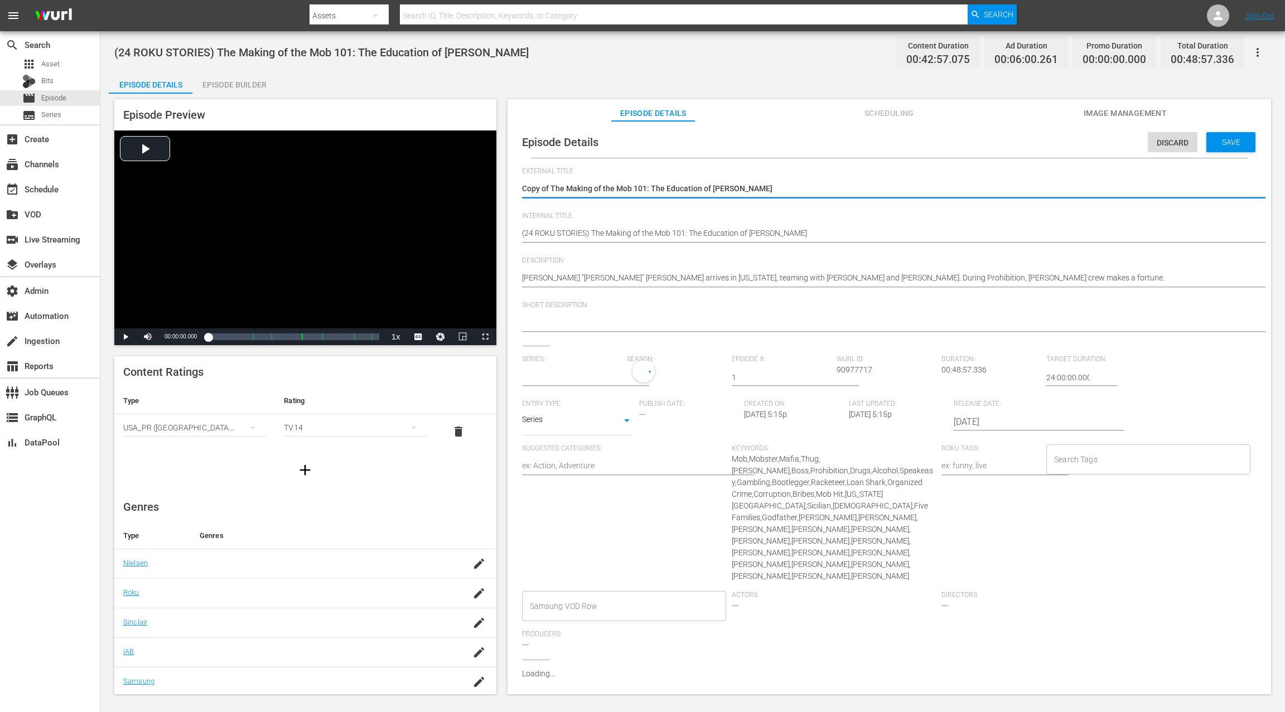
type input "The Making of the Mob"
drag, startPoint x: 550, startPoint y: 186, endPoint x: 522, endPoint y: 190, distance: 27.6
click at [522, 190] on textarea "Copy of The Making of the Mob 101: The Education of [PERSON_NAME]" at bounding box center [886, 189] width 729 height 13
type textarea "The Making of the Mob 101: The Education of [PERSON_NAME]"
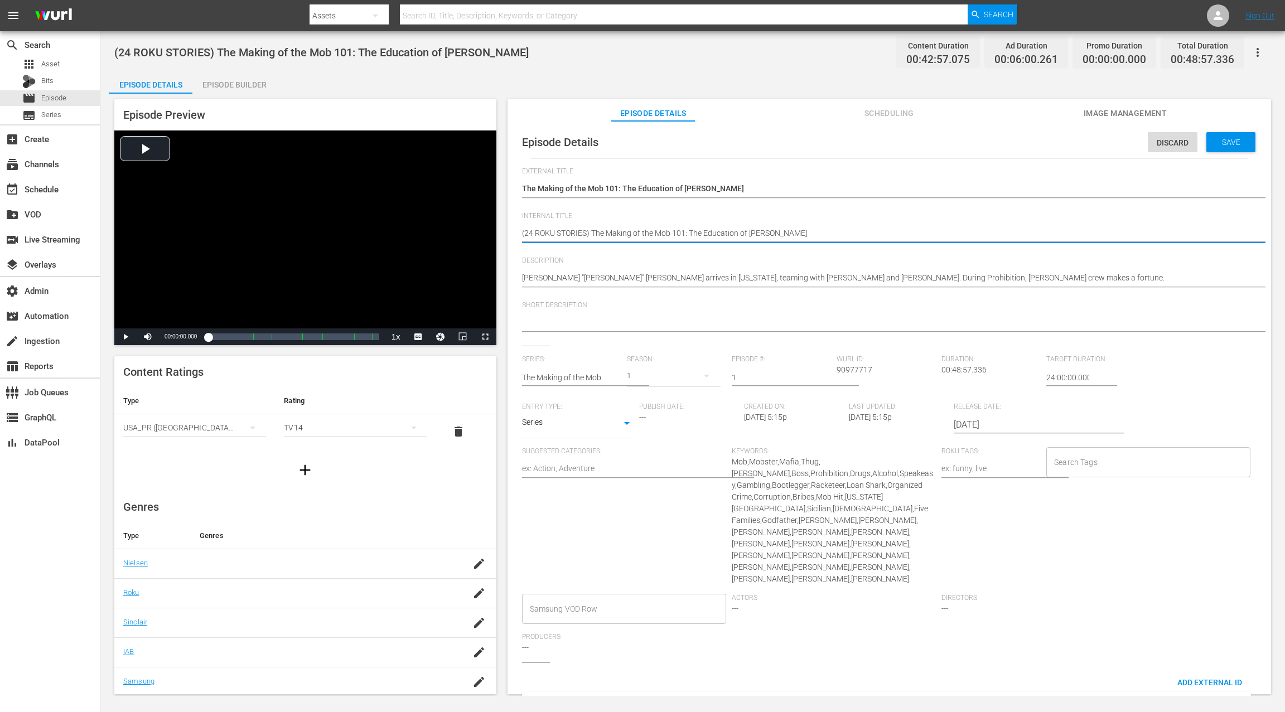
click at [574, 229] on textarea "(24 ROKU STORIES) The Making of the Mob 101: The Education of [PERSON_NAME]" at bounding box center [886, 234] width 729 height 13
paste textarea "IFC PICK"
type textarea "(24 ROKU IFC PICKS) The Making of the Mob 101: The Education of [PERSON_NAME]"
click at [963, 146] on span "Save" at bounding box center [1231, 142] width 36 height 9
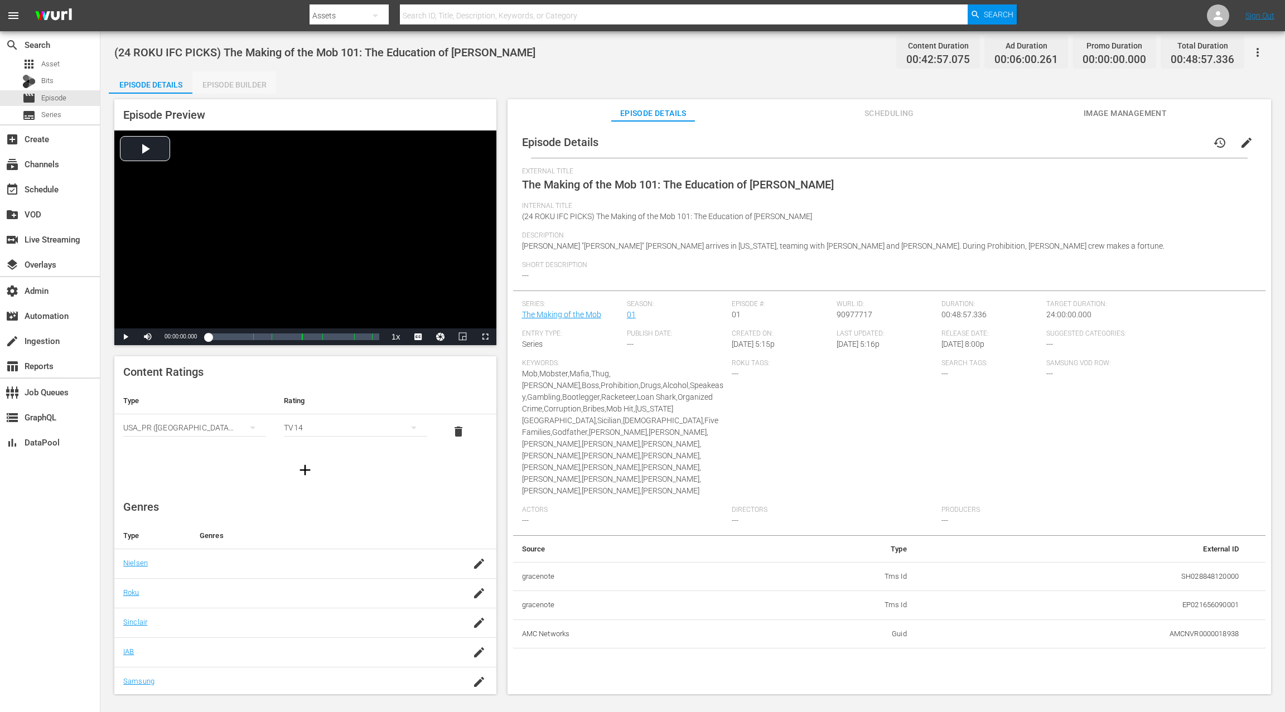
drag, startPoint x: 241, startPoint y: 85, endPoint x: 549, endPoint y: 193, distance: 326.3
click at [241, 86] on div "Episode Builder" at bounding box center [234, 84] width 84 height 27
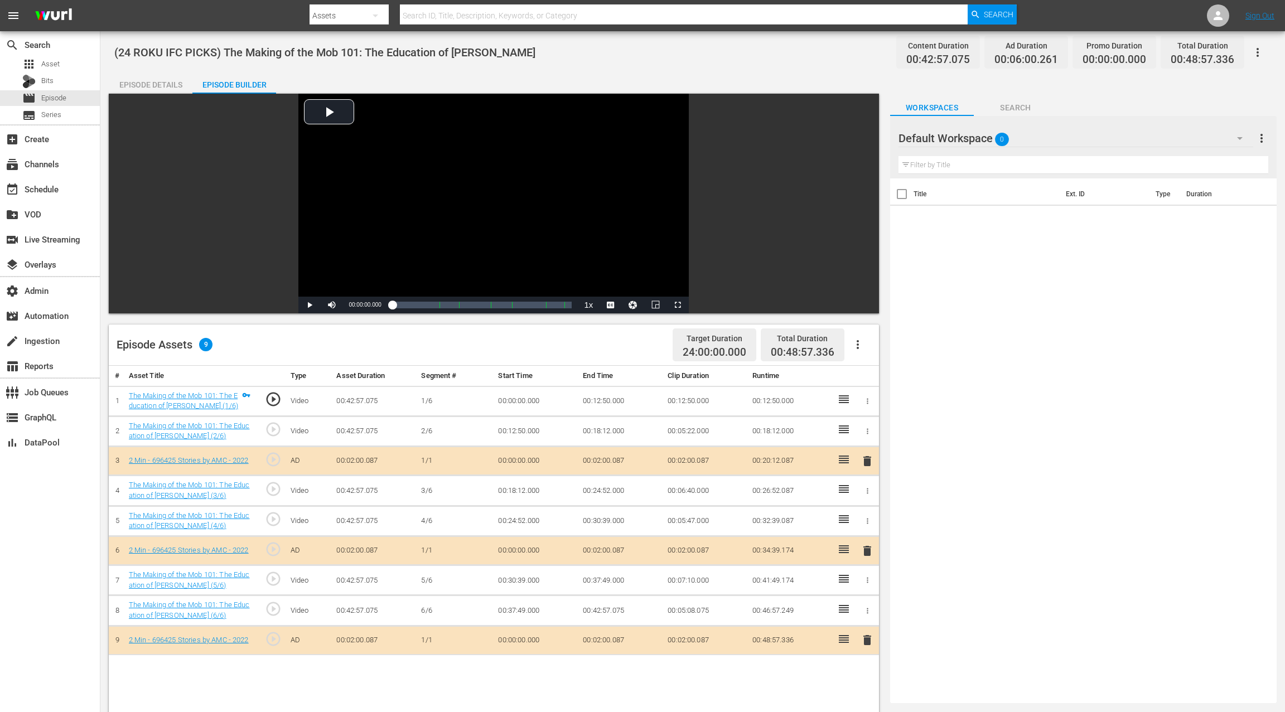
click at [860, 343] on icon "button" at bounding box center [857, 344] width 13 height 13
click at [872, 375] on div "Clear Ads" at bounding box center [891, 375] width 76 height 27
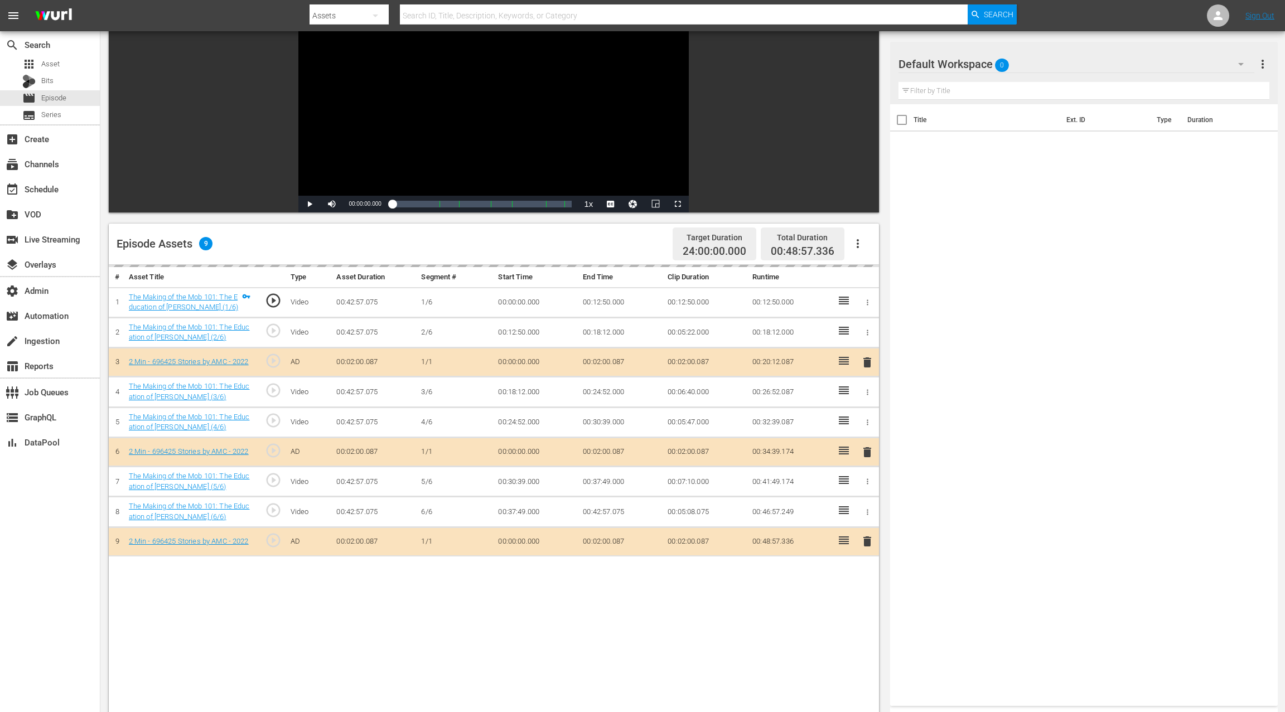
scroll to position [290, 0]
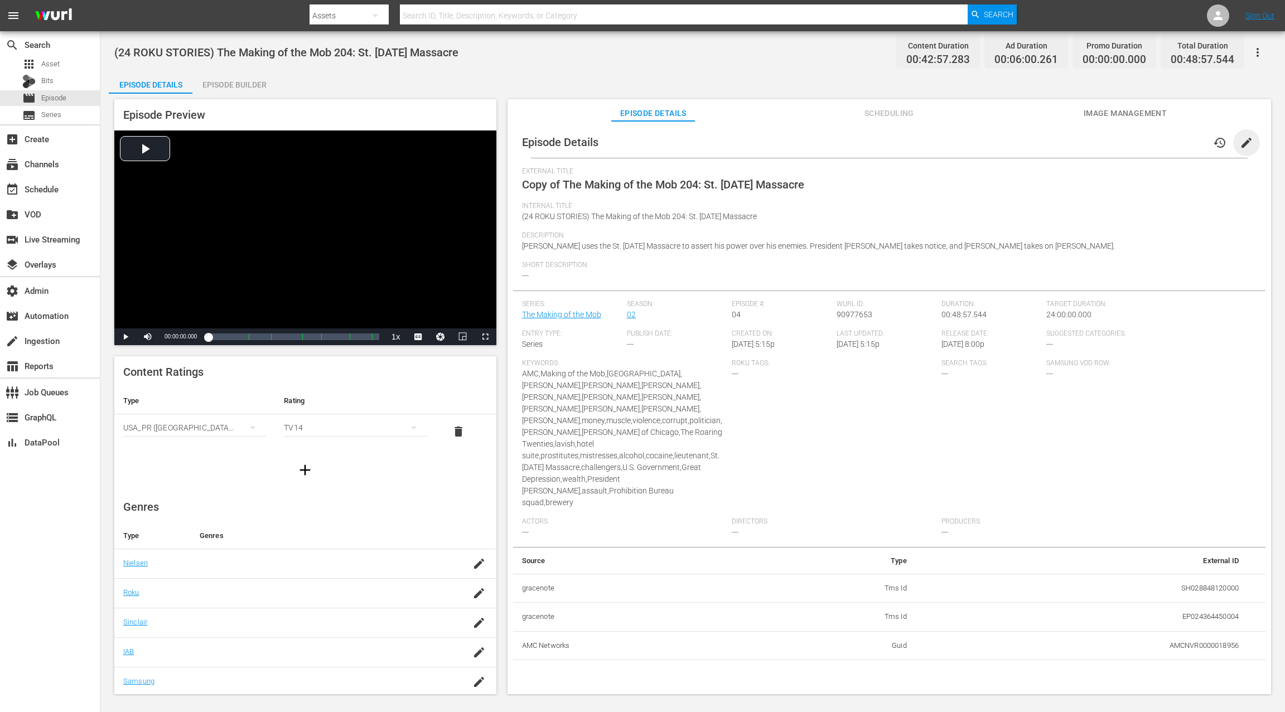
click at [963, 140] on span "edit" at bounding box center [1246, 142] width 13 height 13
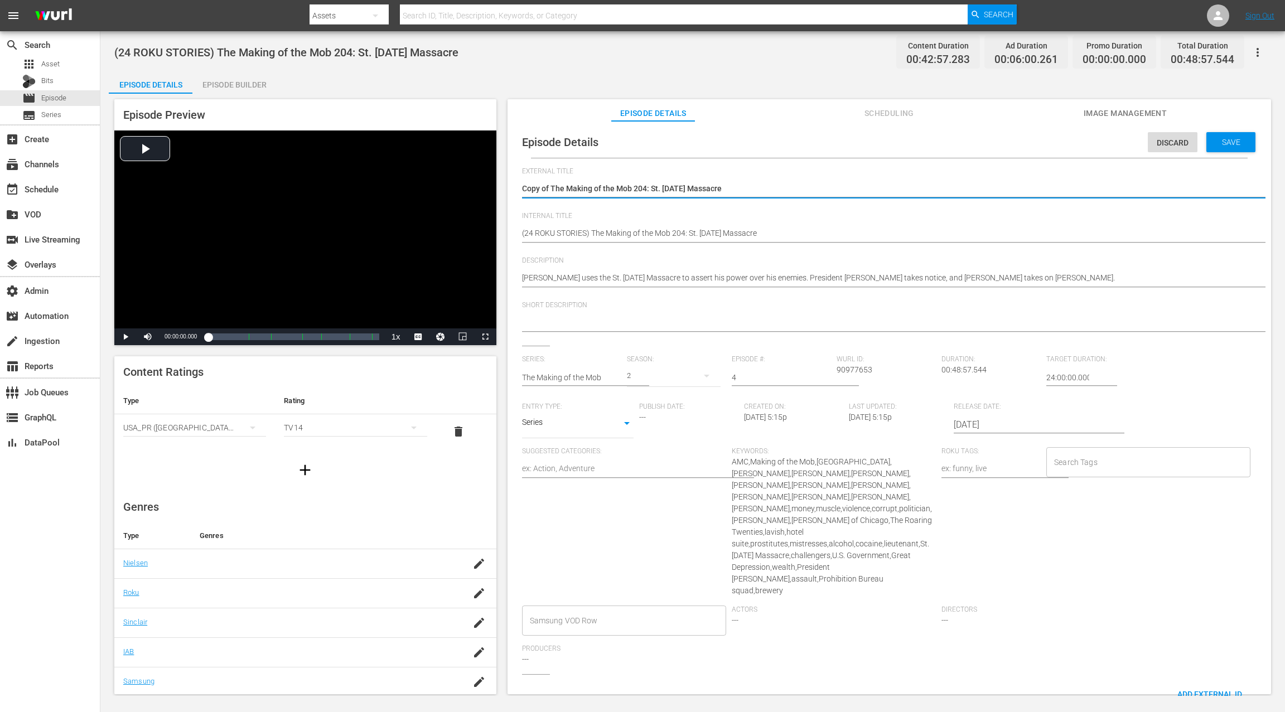
drag, startPoint x: 545, startPoint y: 188, endPoint x: 520, endPoint y: 188, distance: 25.1
click at [520, 188] on div "Episode Details Discard Save External Title Copy of The Making of the Mob 204: …" at bounding box center [889, 476] width 752 height 699
type textarea "The Making of the Mob 204: St. [DATE] Massacre"
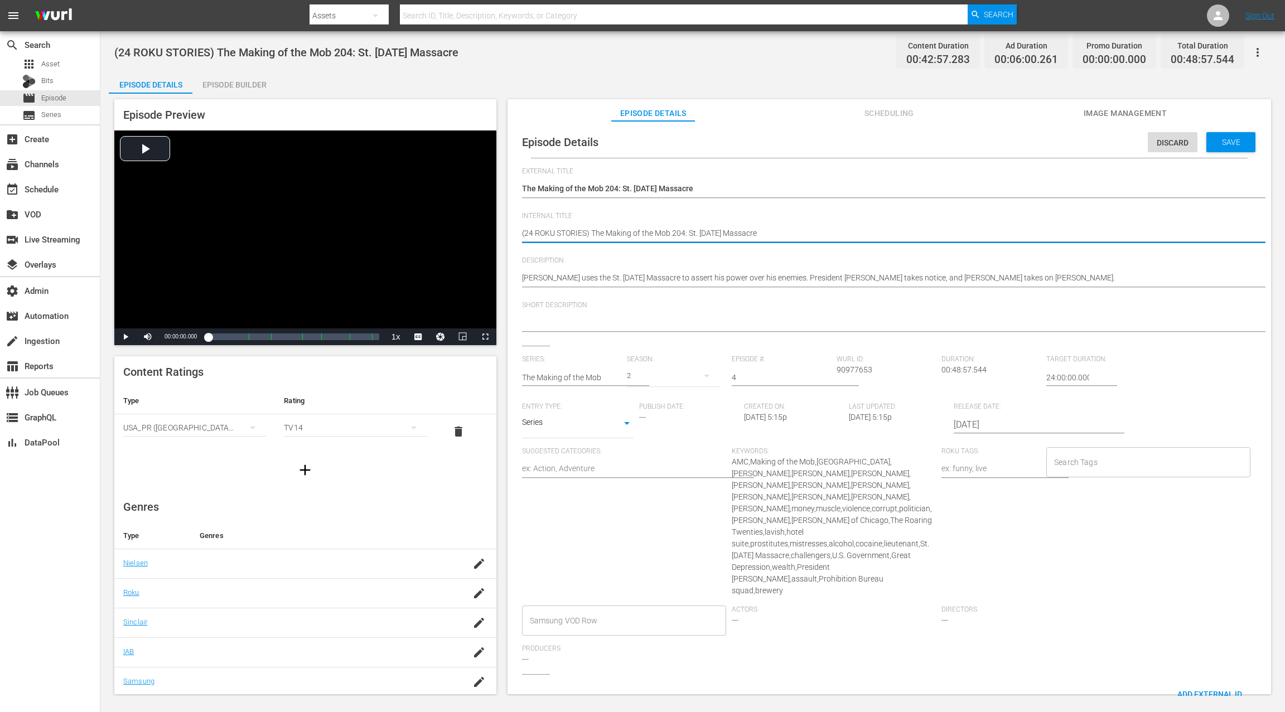
click at [572, 232] on textarea "(24 ROKU STORIES) The Making of the Mob 204: St. [DATE] Massacre" at bounding box center [886, 234] width 729 height 13
paste textarea "IFC PICK"
type textarea "(24 ROKU IFC PICKS) The Making of the Mob 204: St. [DATE] Massacre"
click at [963, 145] on span "Save" at bounding box center [1231, 142] width 36 height 9
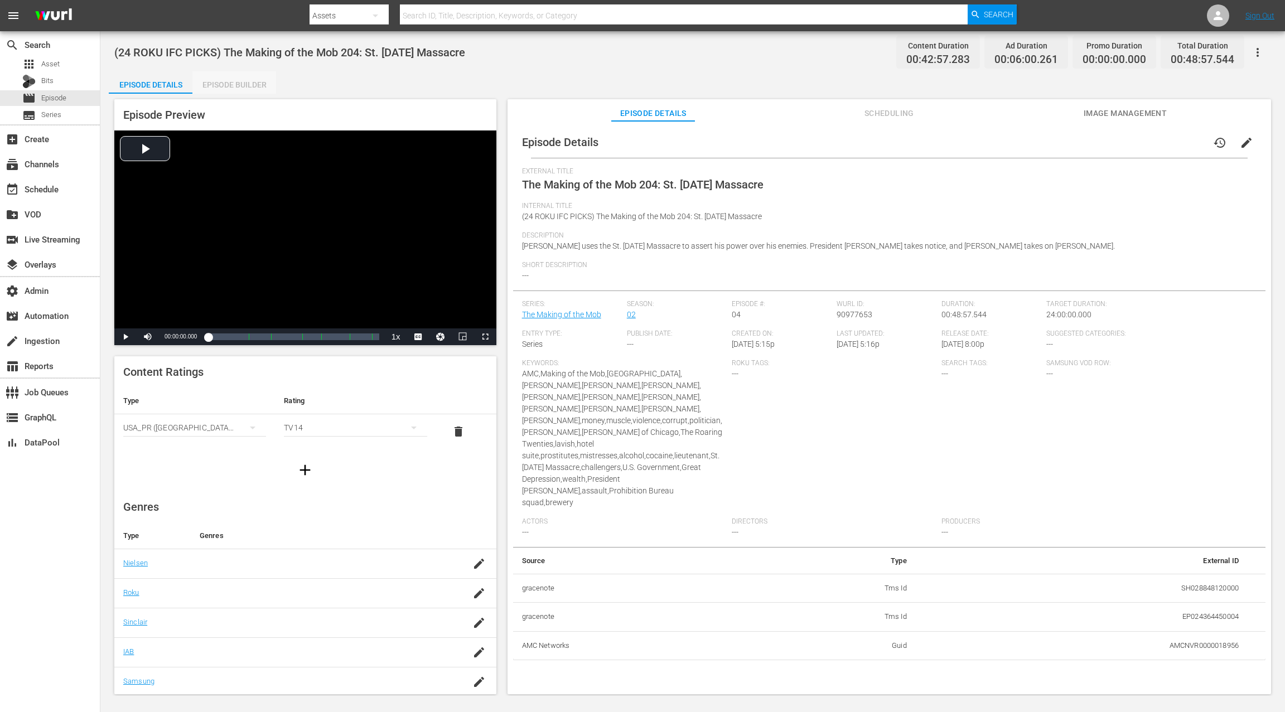
drag, startPoint x: 238, startPoint y: 84, endPoint x: 449, endPoint y: 186, distance: 234.7
click at [238, 84] on div "Episode Builder" at bounding box center [234, 84] width 84 height 27
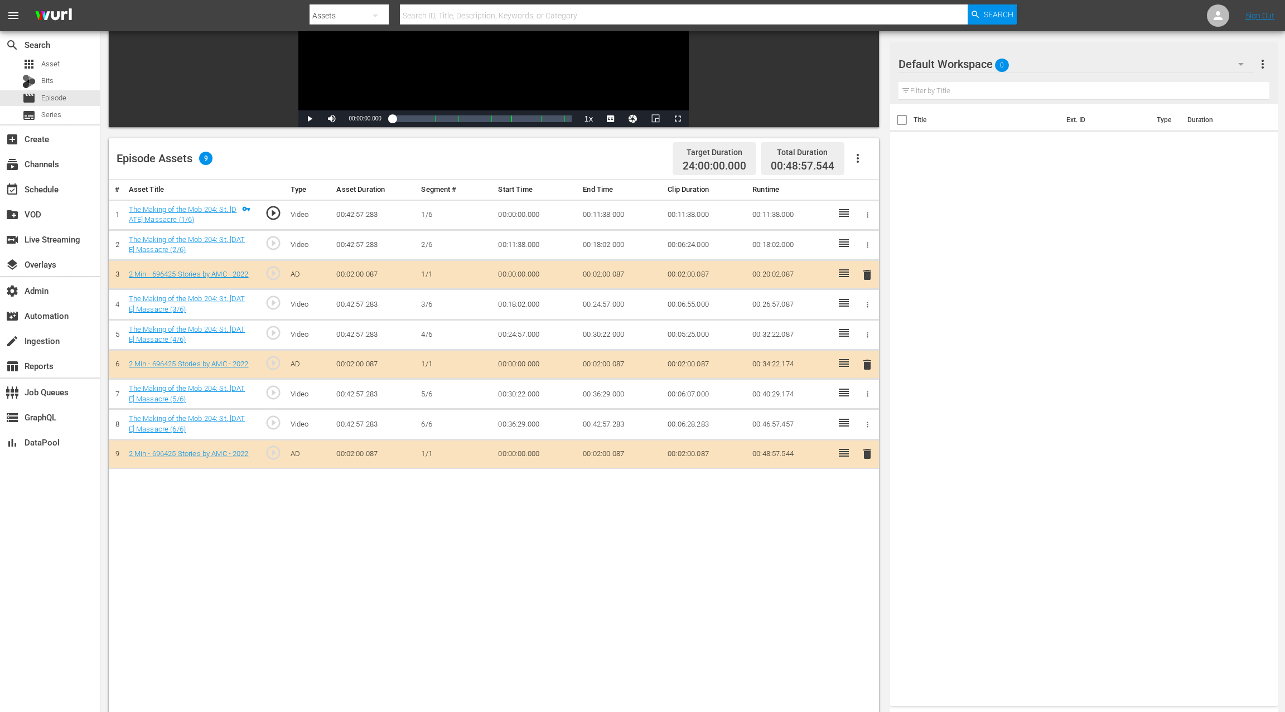
scroll to position [217, 0]
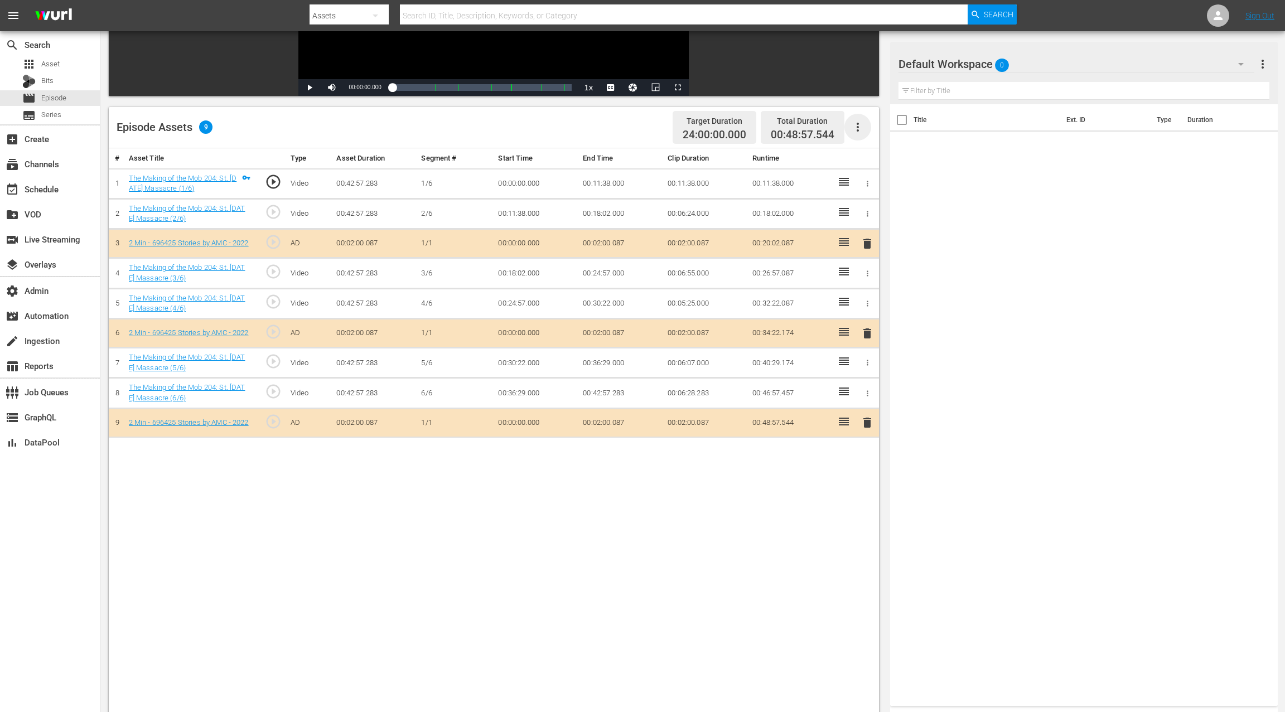
click at [858, 131] on icon "button" at bounding box center [857, 126] width 13 height 13
click at [860, 160] on div "Clear Ads" at bounding box center [891, 157] width 76 height 27
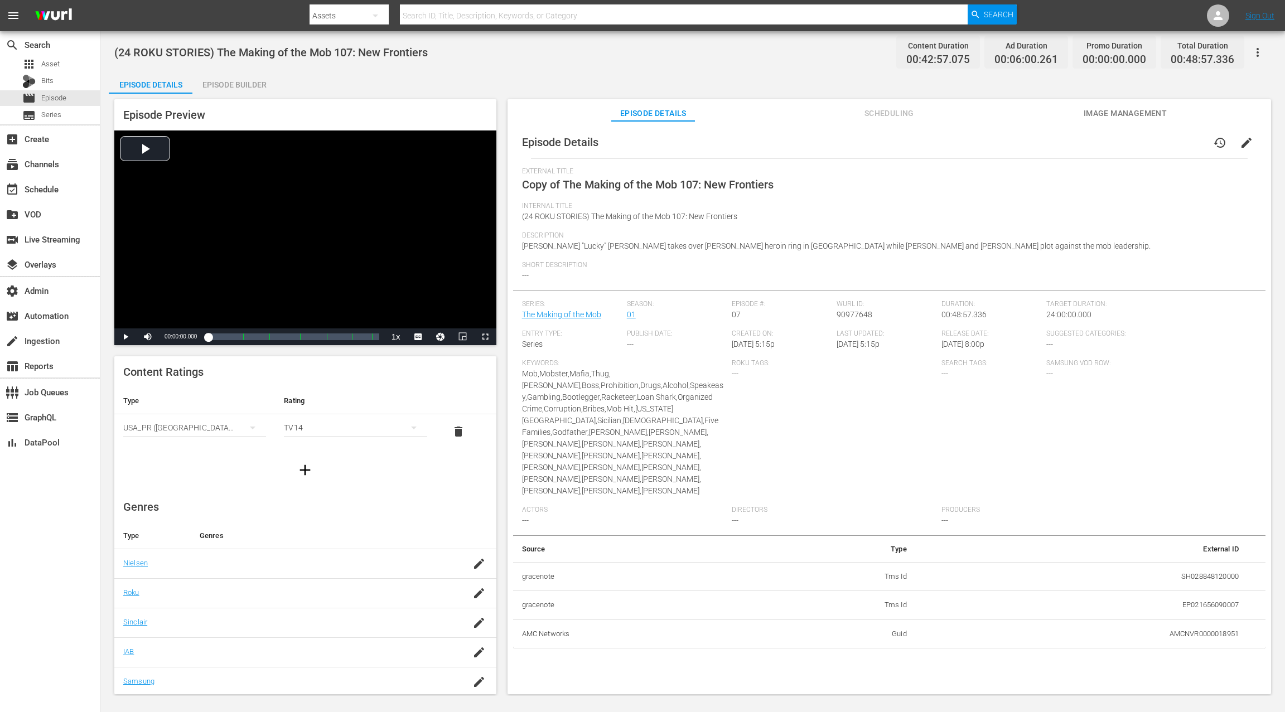
click at [963, 143] on span "edit" at bounding box center [1246, 142] width 13 height 13
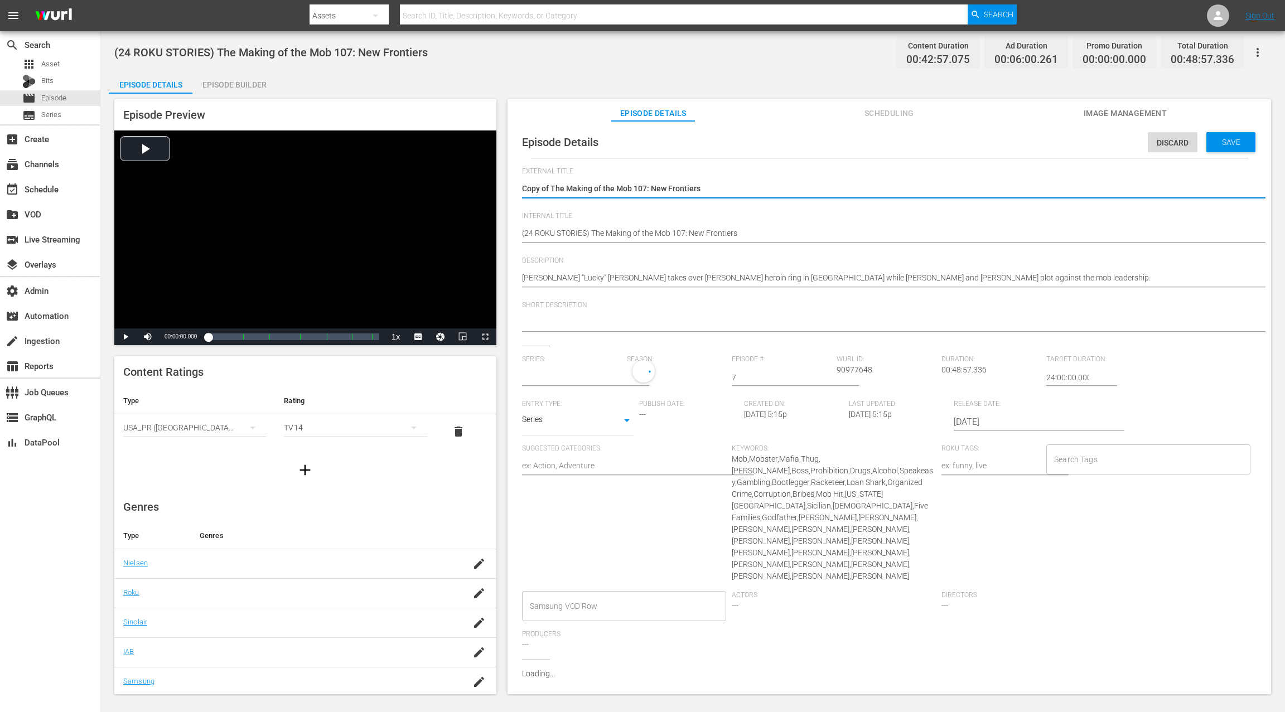
type input "The Making of the Mob"
drag, startPoint x: 549, startPoint y: 190, endPoint x: 496, endPoint y: 191, distance: 53.0
click at [496, 191] on div "Episode Preview Video Player is loading. Play Video Play Mute Current Time 00:0…" at bounding box center [693, 398] width 1168 height 609
type textarea "The Making of the Mob 107: New Frontiers"
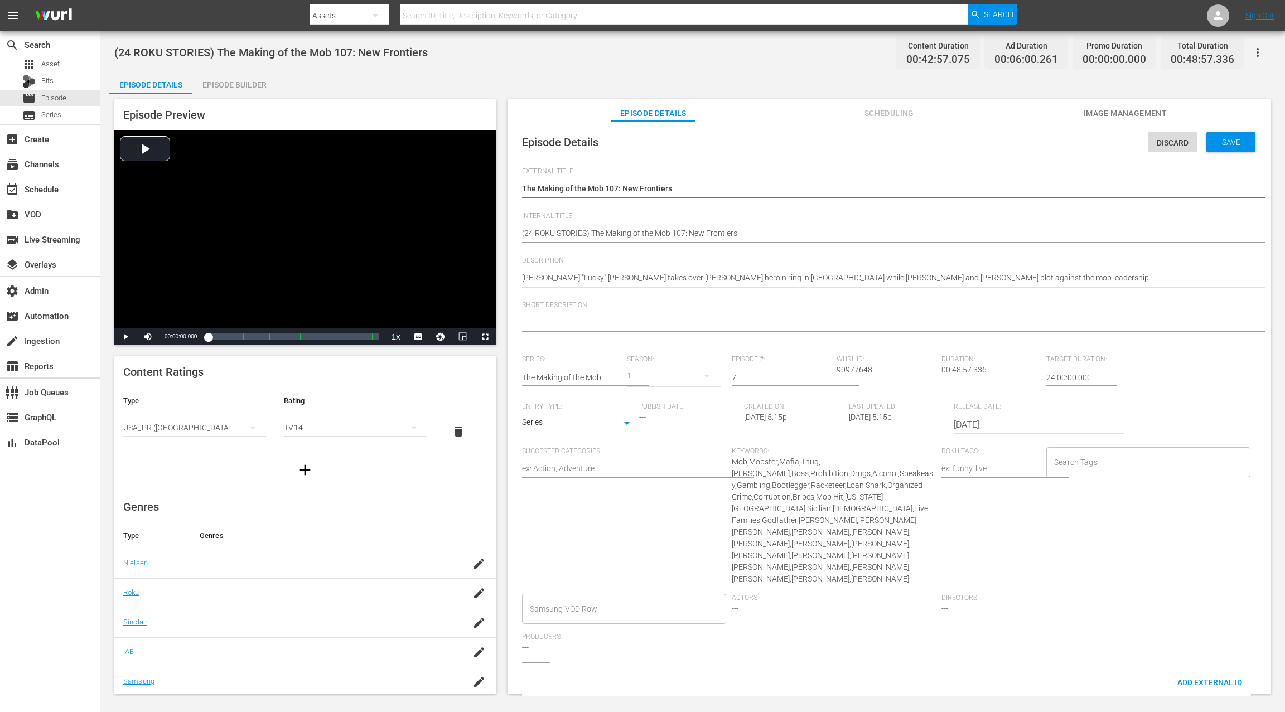
type textarea "The Making of the Mob 107: New Frontiers"
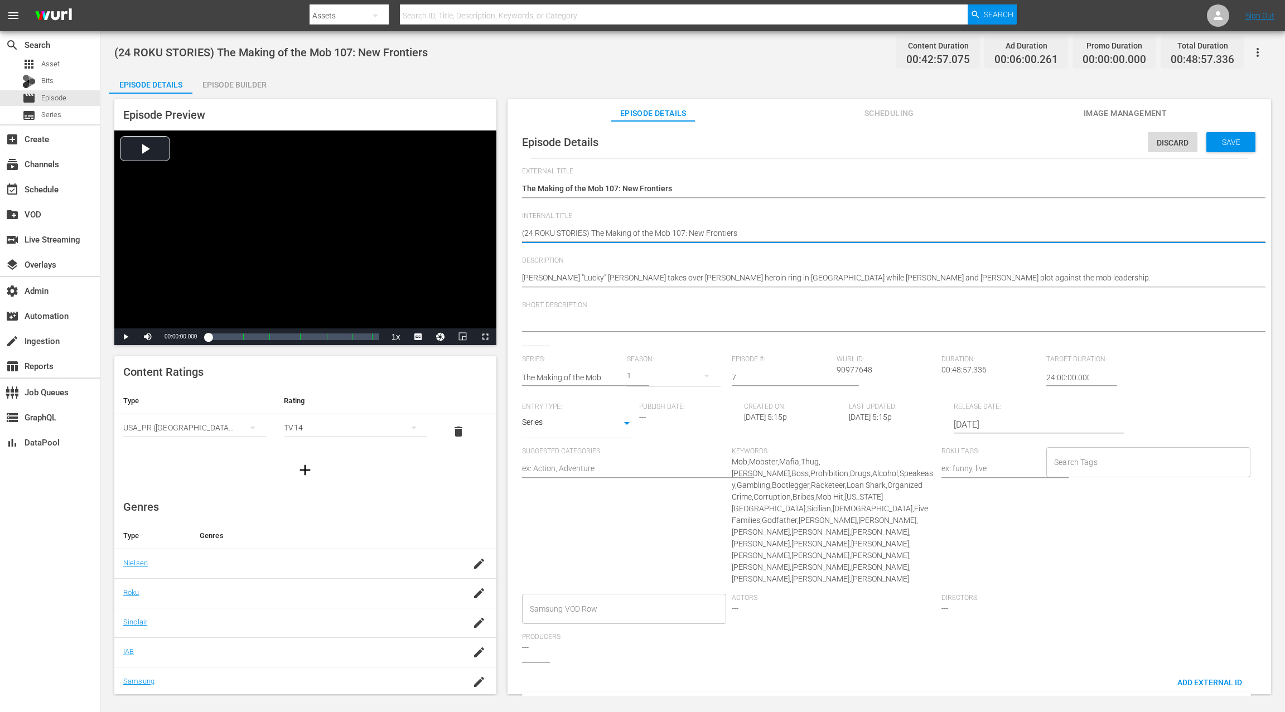
click at [572, 232] on textarea "(24 ROKU STORIES) The Making of the Mob 107: New Frontiers" at bounding box center [886, 234] width 729 height 13
paste textarea "IFC PICK"
type textarea "(24 ROKU IFC PICKS) The Making of the Mob 107: New Frontiers"
click at [963, 147] on div "Save" at bounding box center [1230, 142] width 49 height 20
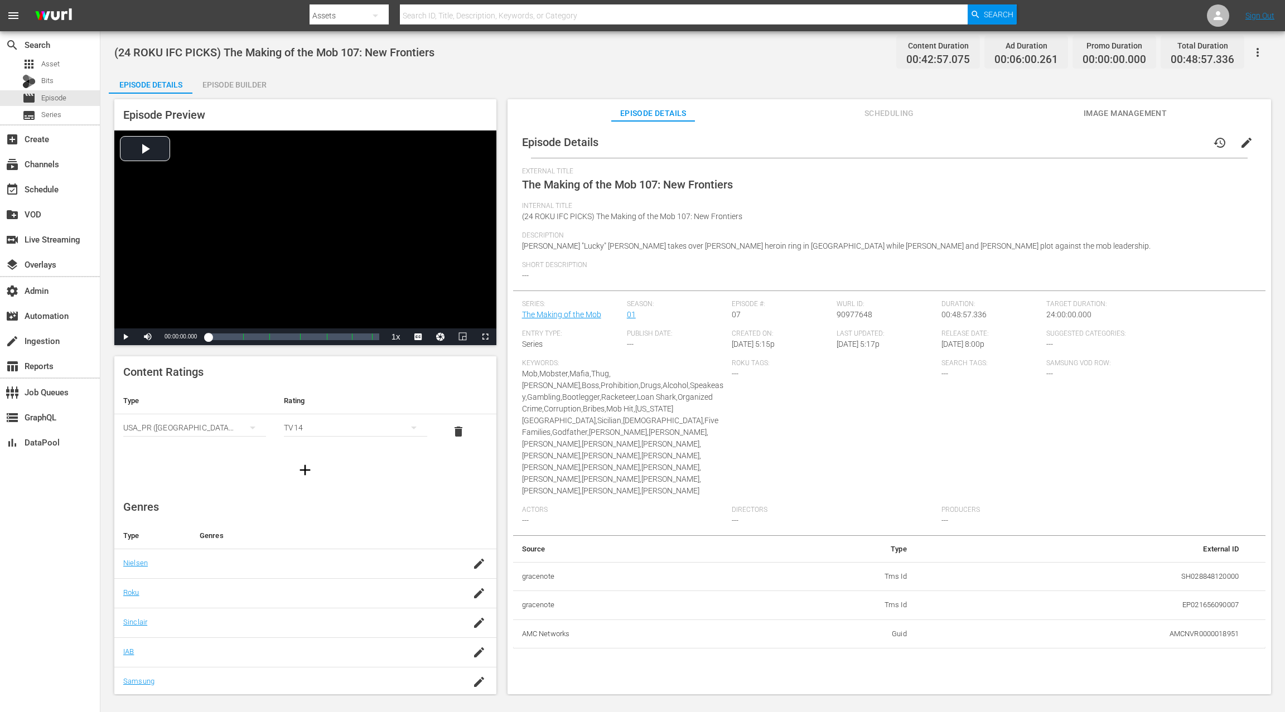
click at [245, 90] on div "Episode Builder" at bounding box center [234, 84] width 84 height 27
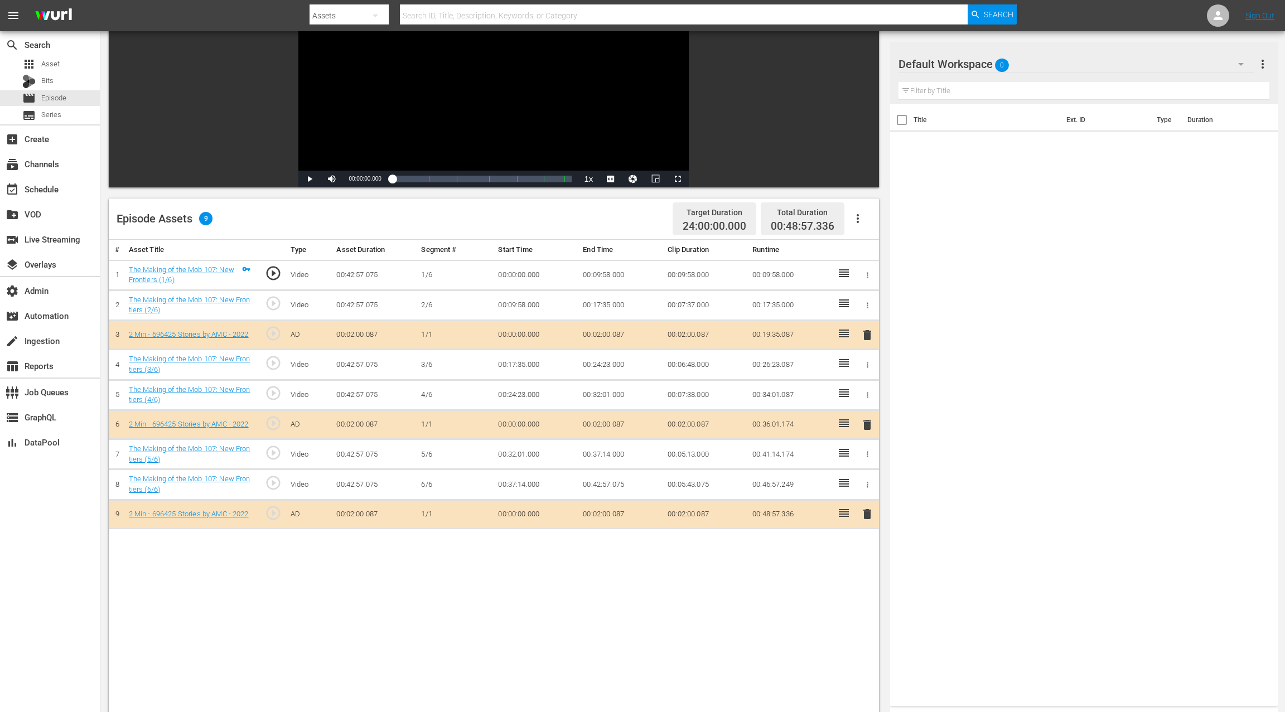
scroll to position [162, 0]
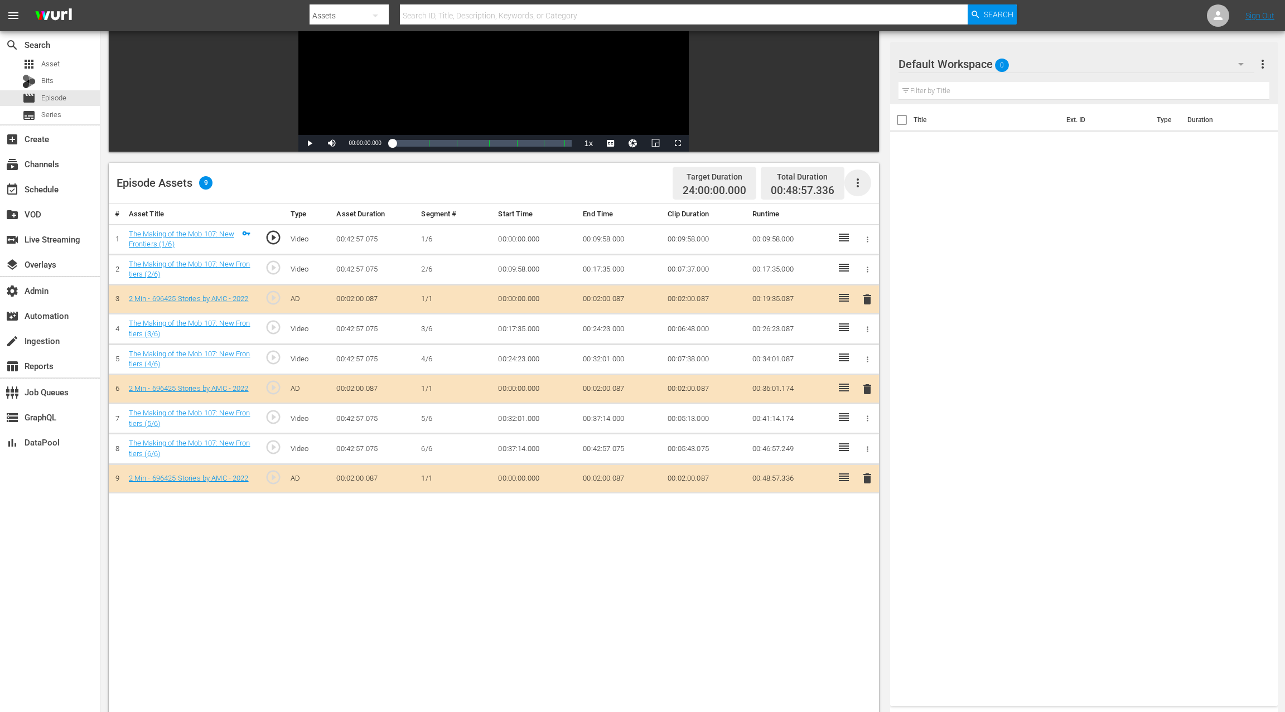
click at [860, 183] on icon "button" at bounding box center [857, 182] width 13 height 13
click at [858, 219] on div "Clear Ads" at bounding box center [891, 213] width 76 height 27
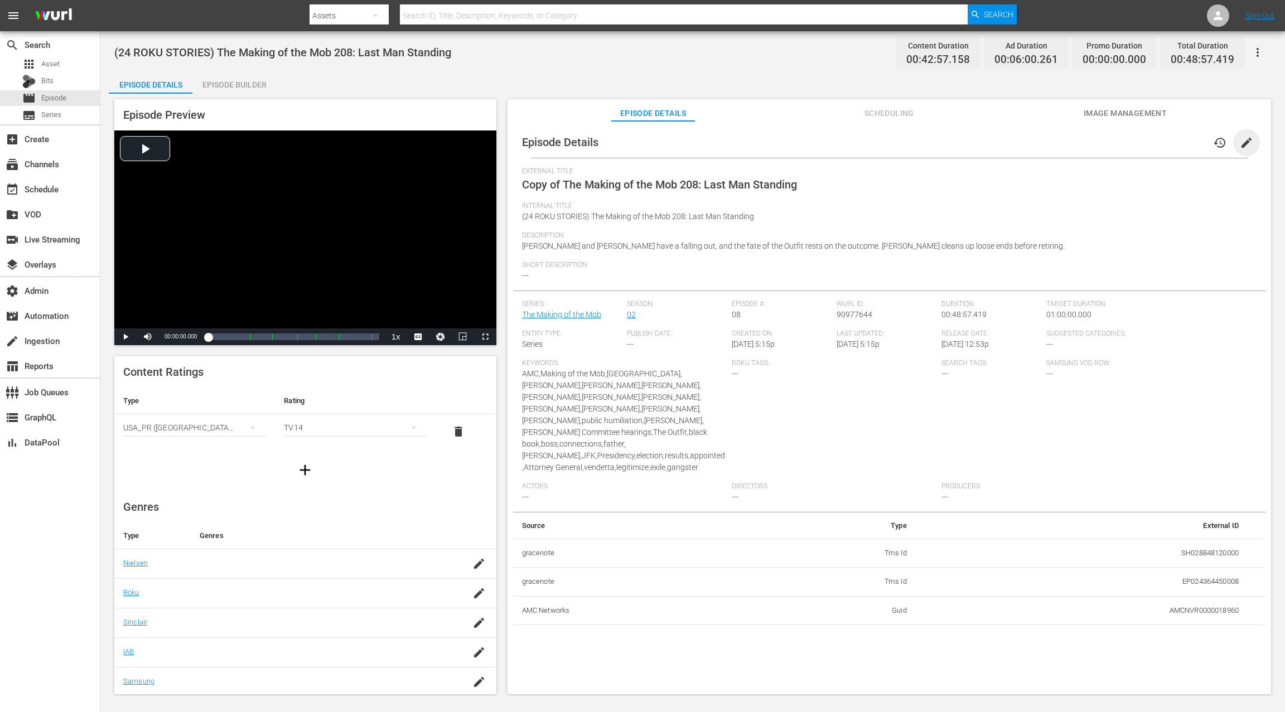
click at [963, 142] on span "edit" at bounding box center [1246, 142] width 13 height 13
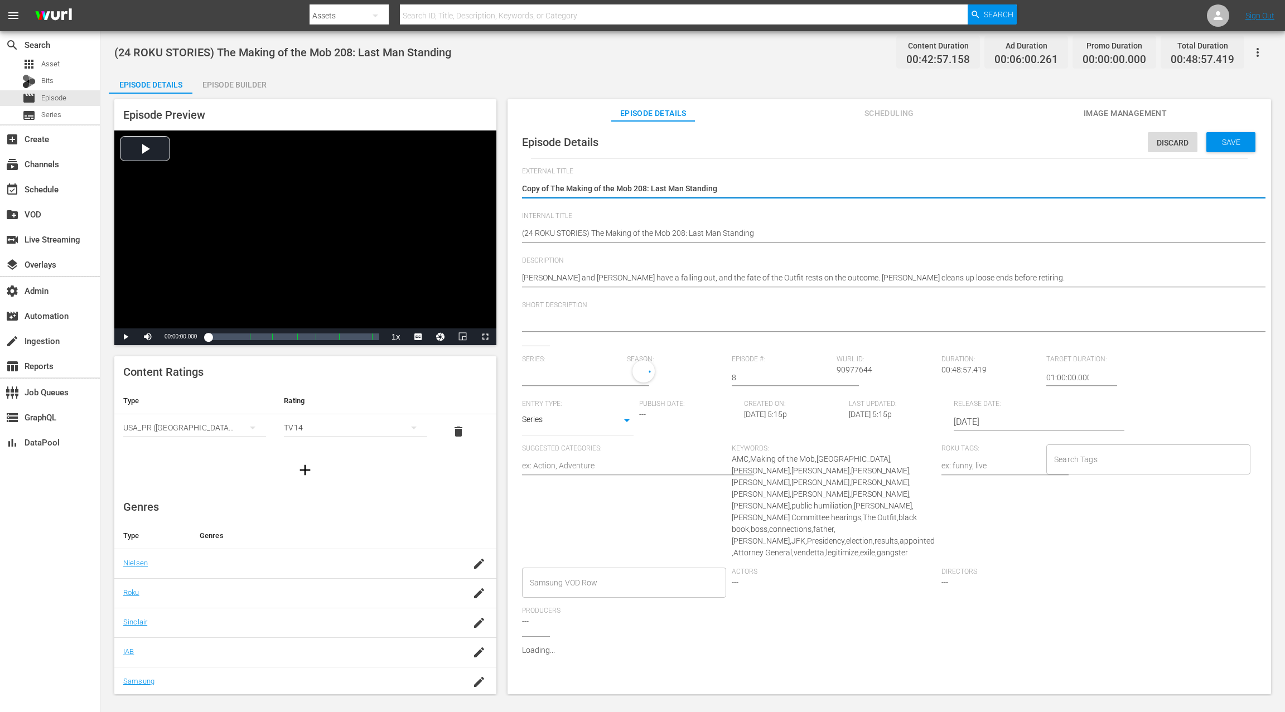
type input "The Making of the Mob"
drag, startPoint x: 553, startPoint y: 187, endPoint x: 506, endPoint y: 190, distance: 46.4
click at [507, 190] on div "Episode Details Discard Save External Title Copy of The Making of the Mob 208: …" at bounding box center [888, 413] width 763 height 584
type textarea "The Making of the Mob 208: Last Man Standing"
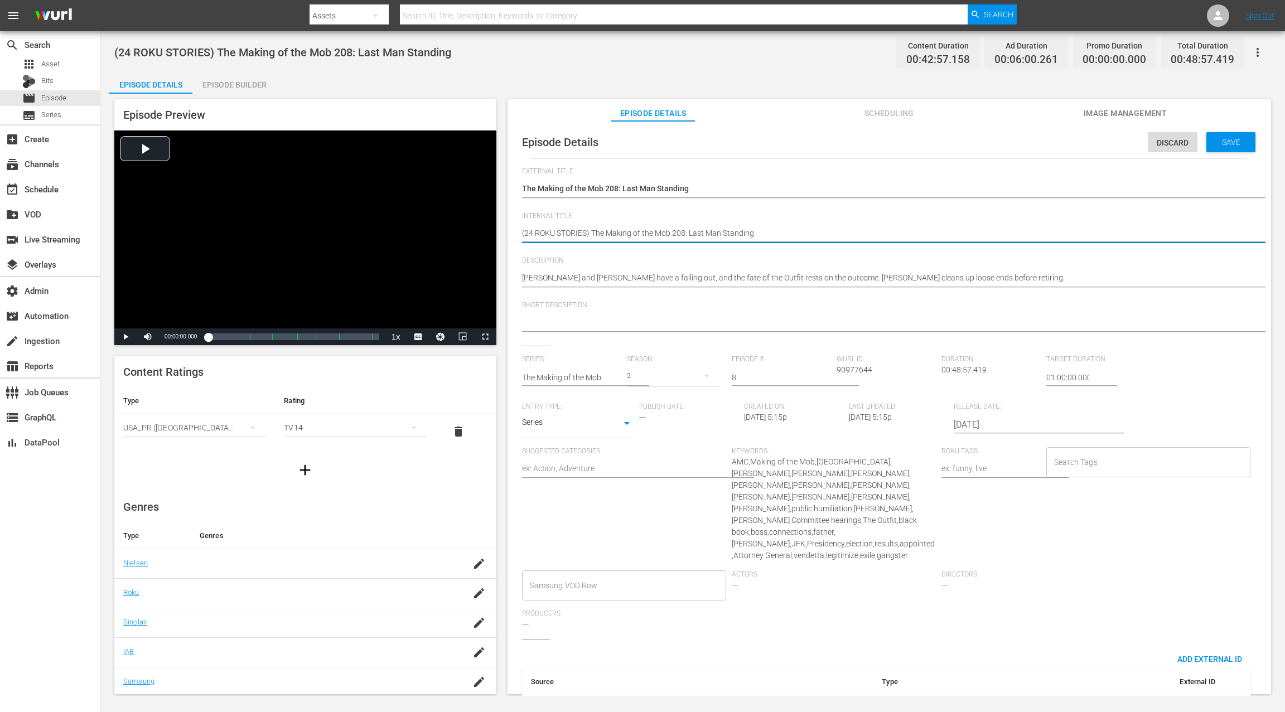
click at [573, 234] on textarea "(24 ROKU STORIES) The Making of the Mob 208: Last Man Standing" at bounding box center [886, 234] width 729 height 13
paste textarea "IFC PICK"
type textarea "(24 ROKU IFC PICKS) The Making of the Mob 208: Last Man Standing"
click at [963, 136] on div "Save" at bounding box center [1230, 142] width 49 height 20
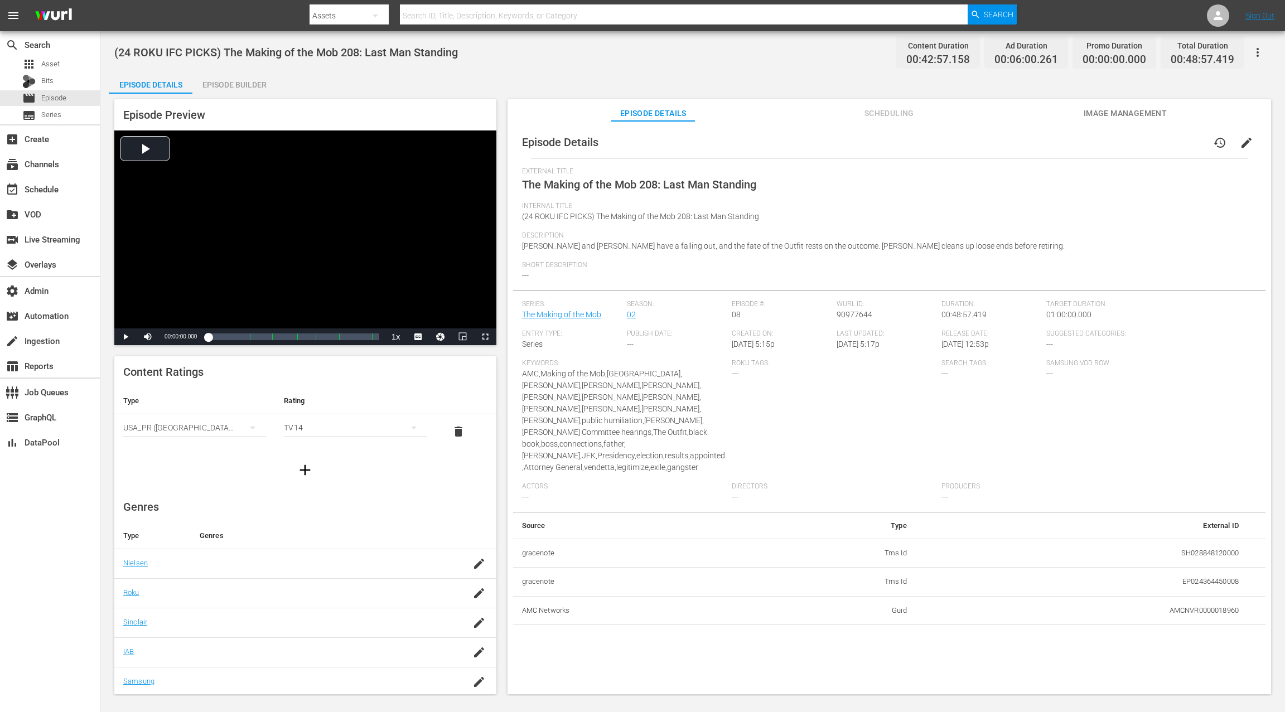
drag, startPoint x: 1235, startPoint y: 144, endPoint x: 1222, endPoint y: 160, distance: 20.2
click at [963, 144] on span "edit" at bounding box center [1246, 142] width 13 height 13
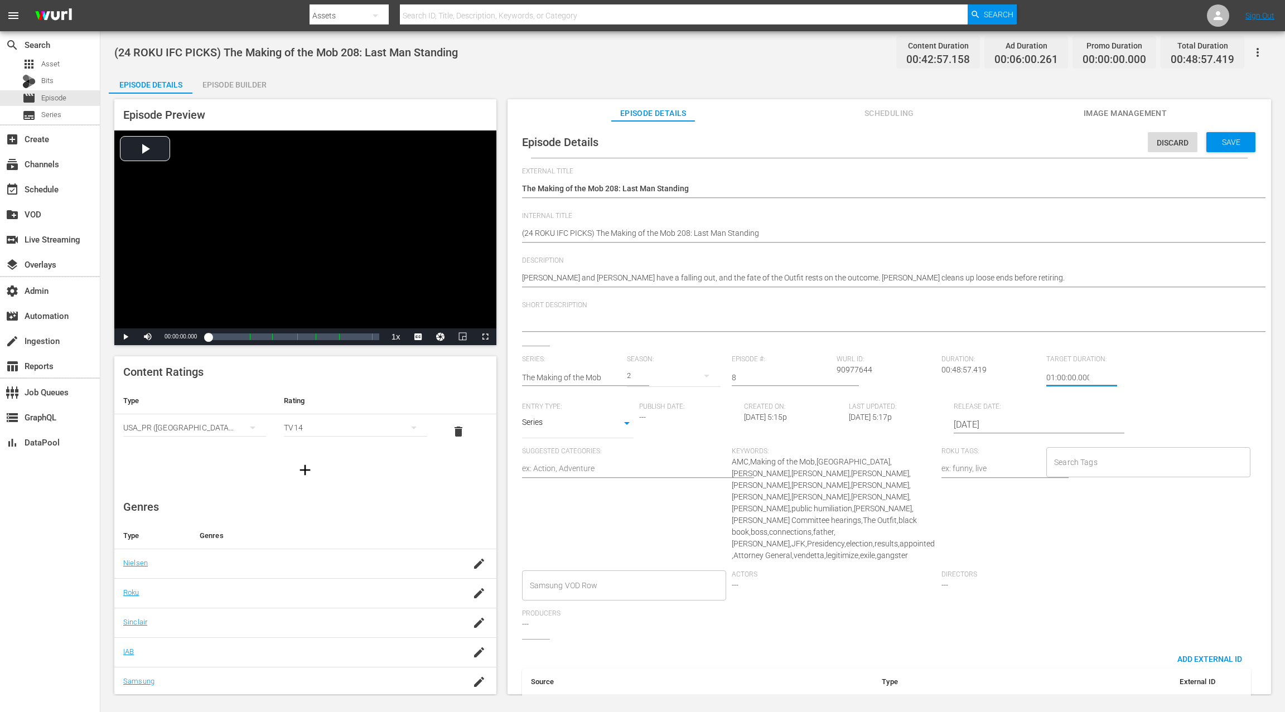
drag, startPoint x: 1048, startPoint y: 376, endPoint x: 1036, endPoint y: 380, distance: 12.3
click at [963, 380] on div "Series: The Making of the Mob Season: 2 Episode #: 8 [PERSON_NAME] ID: 90977644…" at bounding box center [889, 497] width 734 height 284
type input "24:00:00.000"
drag, startPoint x: 1236, startPoint y: 144, endPoint x: 981, endPoint y: 3, distance: 291.5
click at [963, 143] on span "Save" at bounding box center [1231, 142] width 36 height 9
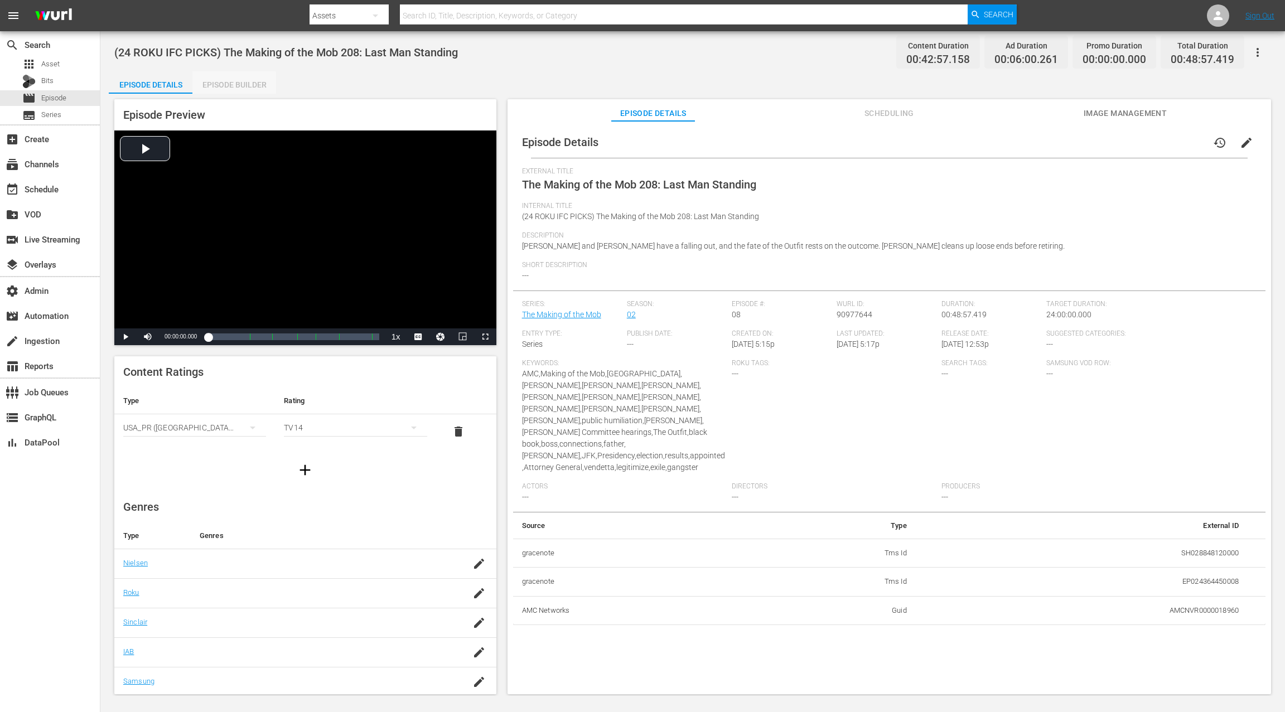
click at [217, 89] on div "Episode Builder" at bounding box center [234, 84] width 84 height 27
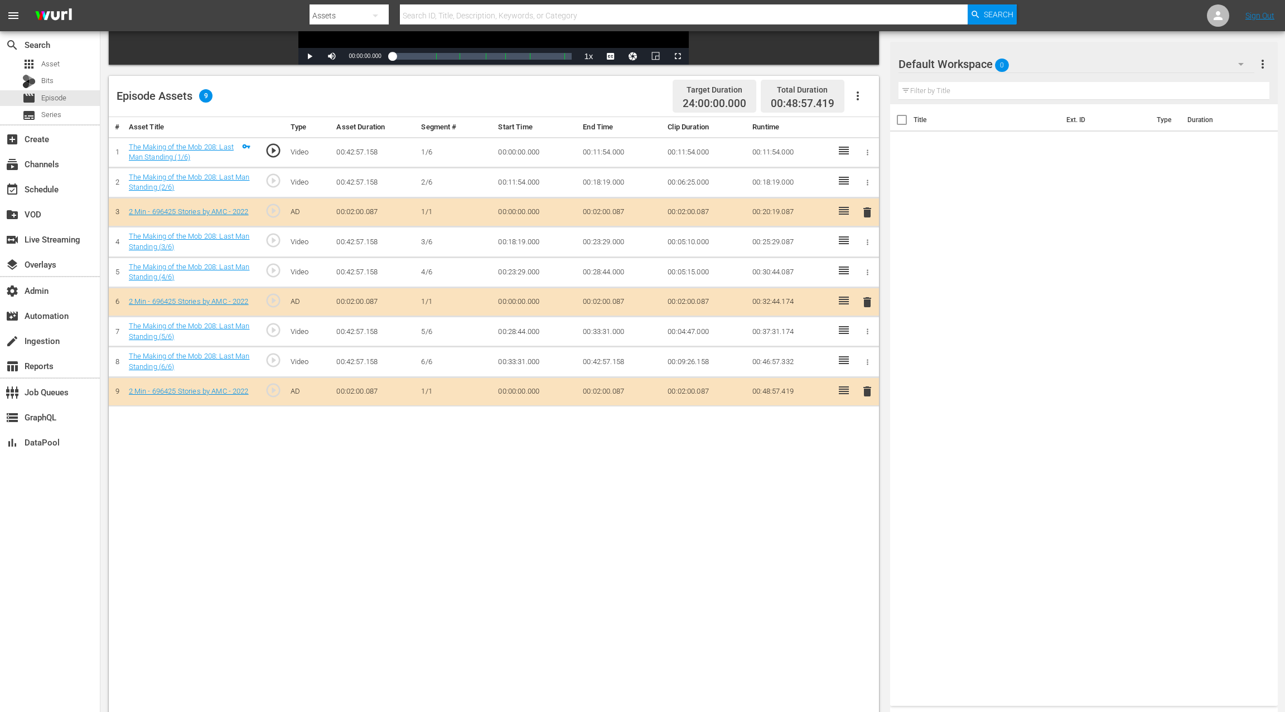
scroll to position [259, 0]
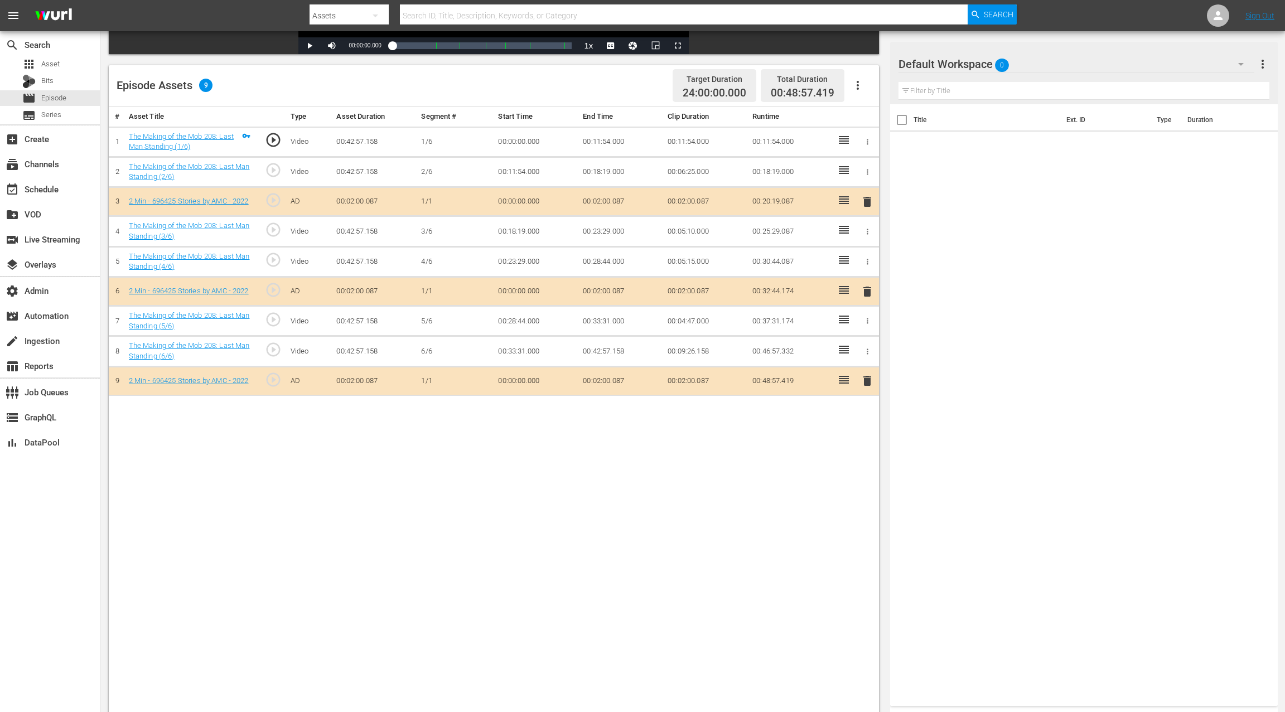
click at [859, 84] on icon "button" at bounding box center [857, 85] width 13 height 13
click at [854, 122] on div "Clear Ads" at bounding box center [891, 116] width 76 height 27
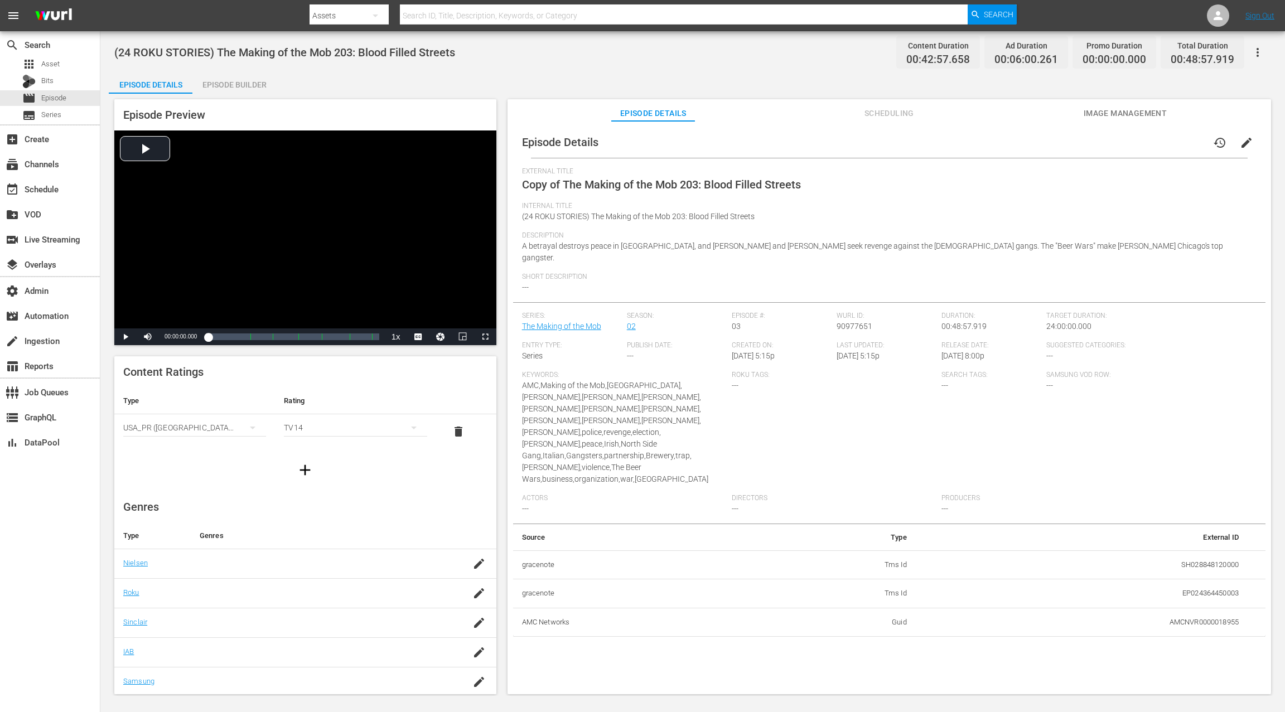
click at [963, 146] on button "edit" at bounding box center [1246, 142] width 27 height 27
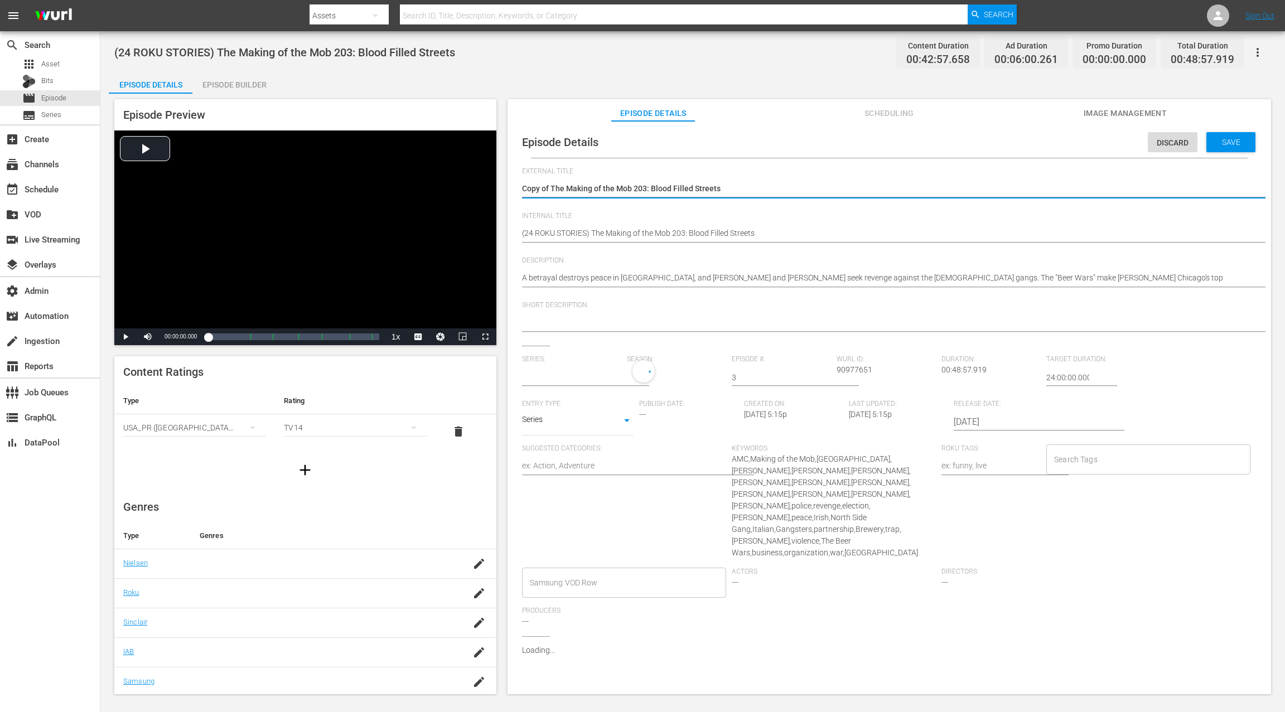
type input "The Making of the Mob"
drag, startPoint x: 541, startPoint y: 190, endPoint x: 518, endPoint y: 189, distance: 22.9
click at [518, 189] on div "Episode Details Discard Save External Title Copy of The Making of the Mob 203: …" at bounding box center [889, 459] width 752 height 664
type textarea "The Making of the Mob 203: Blood Filled Streets"
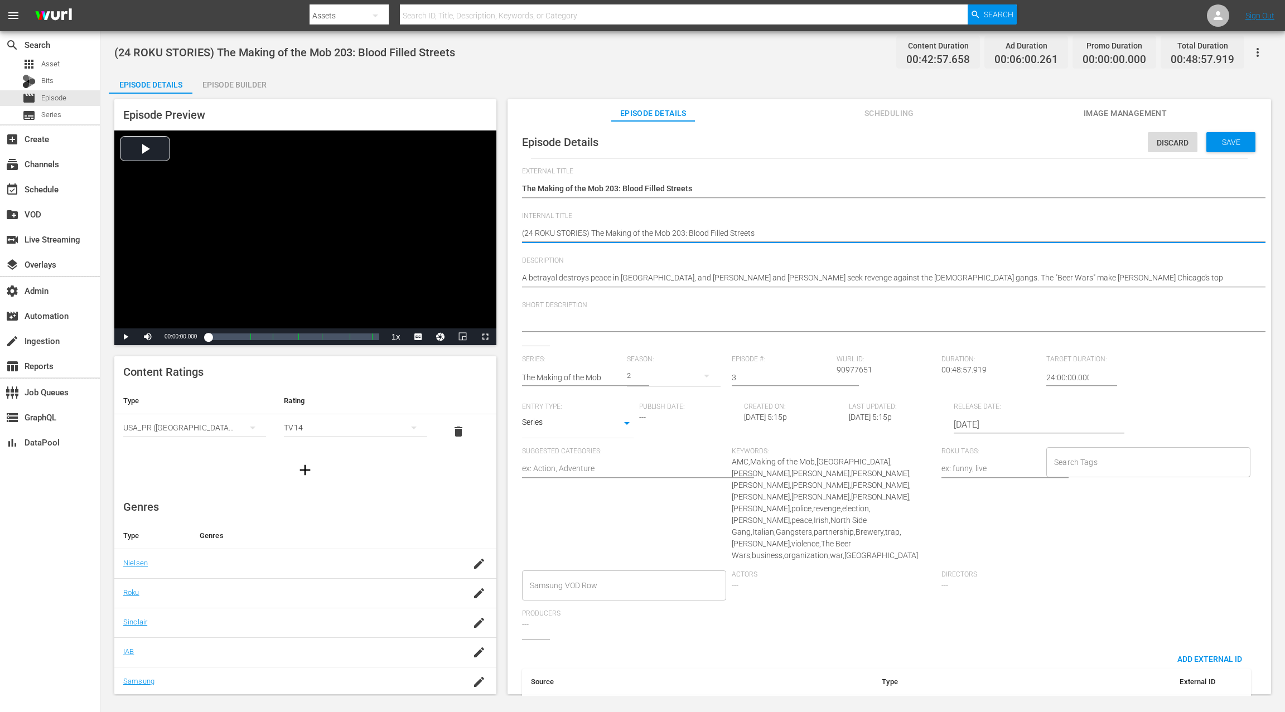
click at [568, 229] on textarea "(24 ROKU STORIES) The Making of the Mob 203: Blood Filled Streets" at bounding box center [886, 234] width 729 height 13
paste textarea "IFC PICK"
type textarea "(24 ROKU IFC PICKS) The Making of the Mob 203: Blood Filled Streets"
drag, startPoint x: 1225, startPoint y: 144, endPoint x: 1015, endPoint y: 58, distance: 226.3
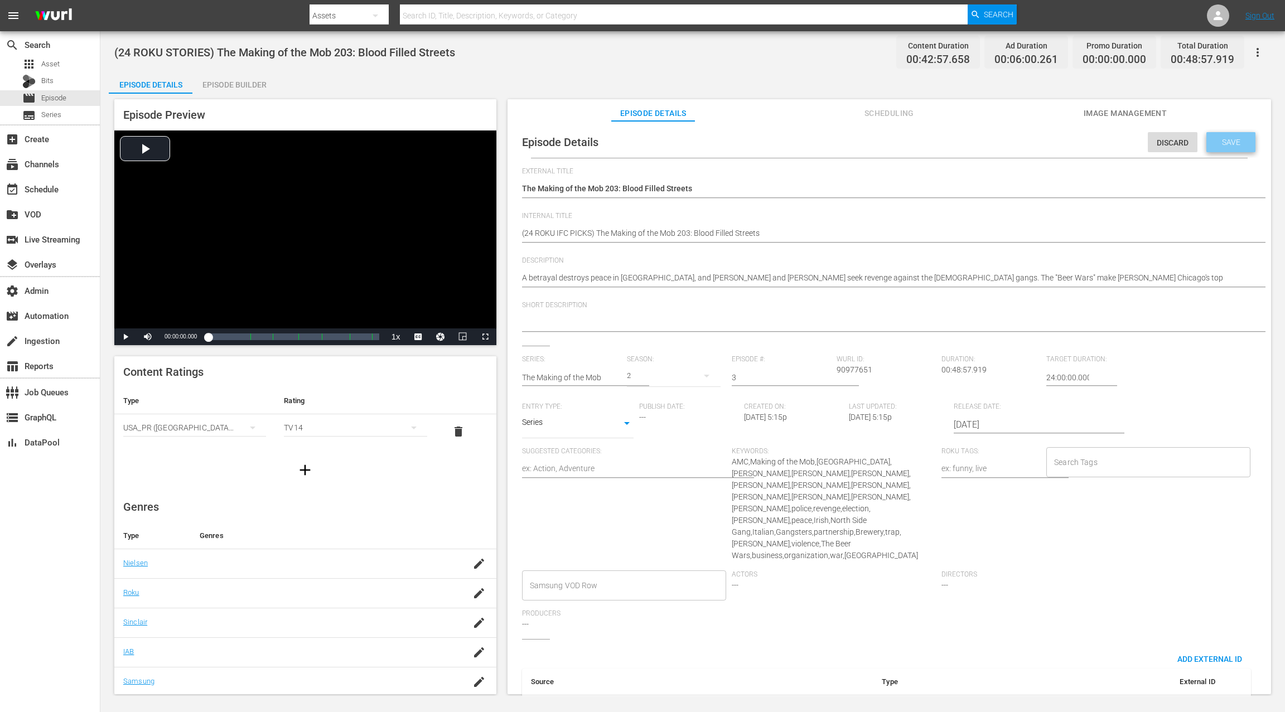
click at [963, 144] on span "Save" at bounding box center [1231, 142] width 36 height 9
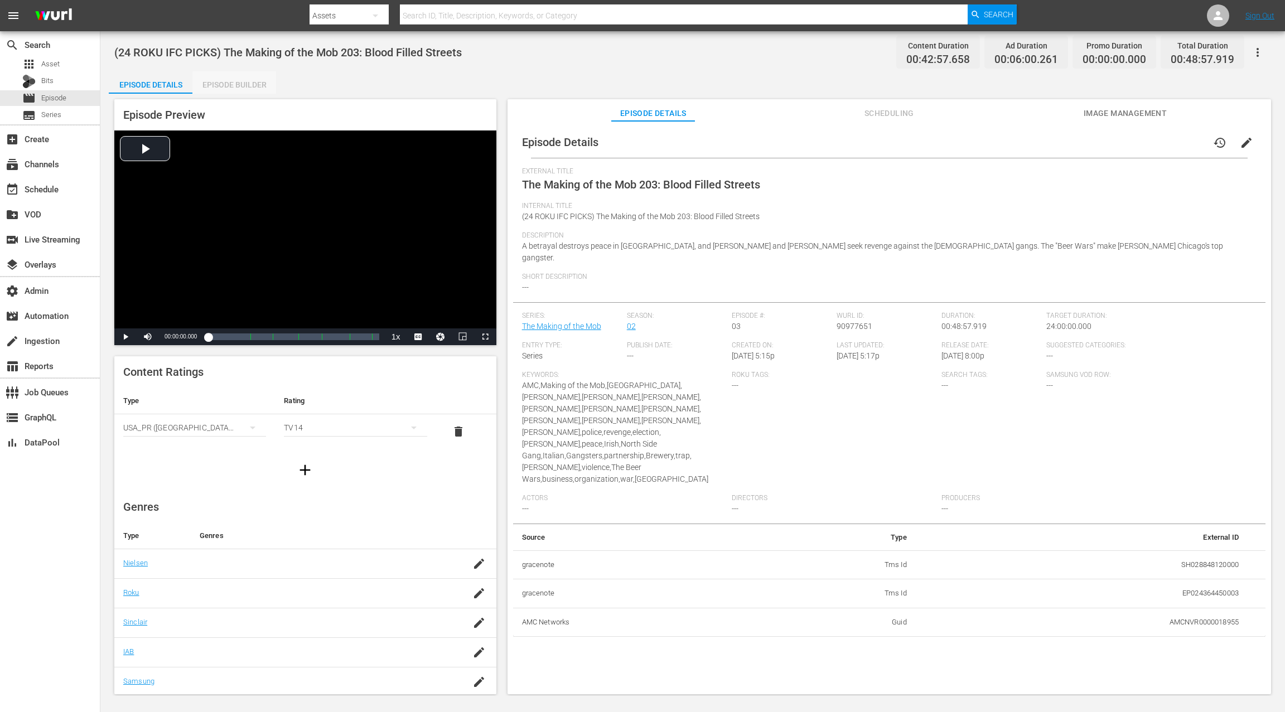
drag, startPoint x: 242, startPoint y: 87, endPoint x: 500, endPoint y: 201, distance: 281.8
click at [242, 87] on div "Episode Builder" at bounding box center [234, 84] width 84 height 27
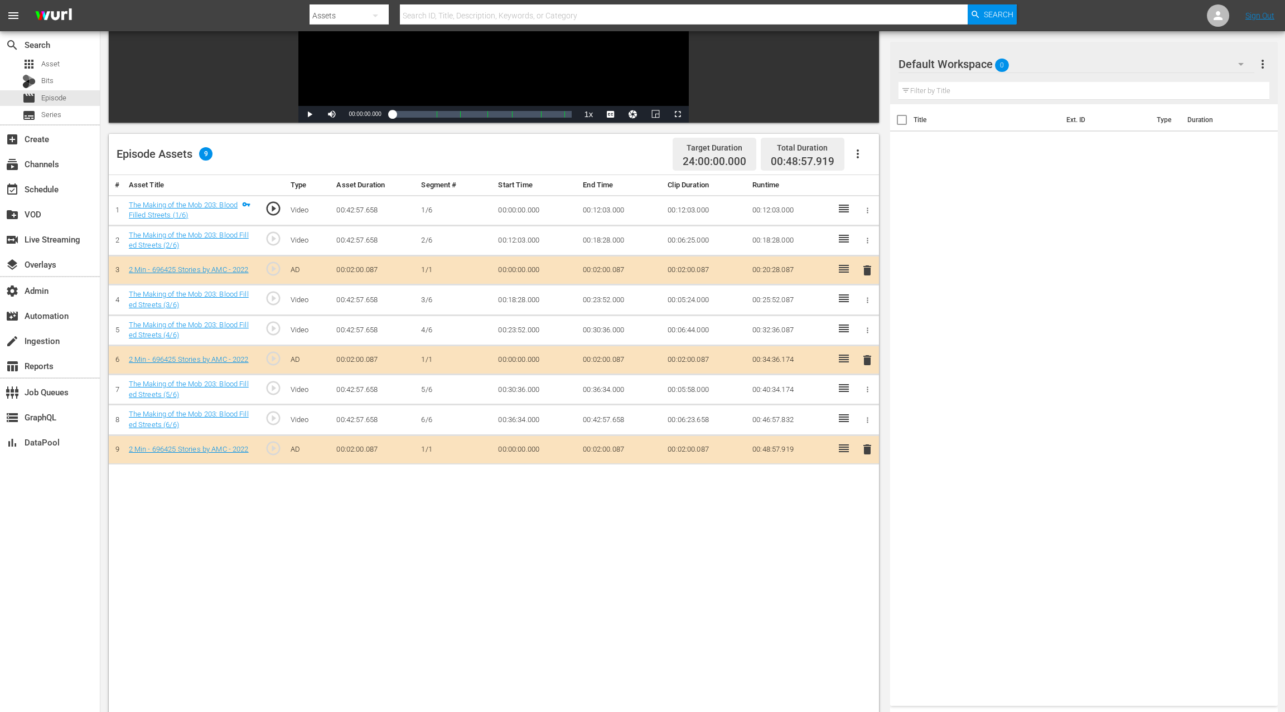
scroll to position [264, 0]
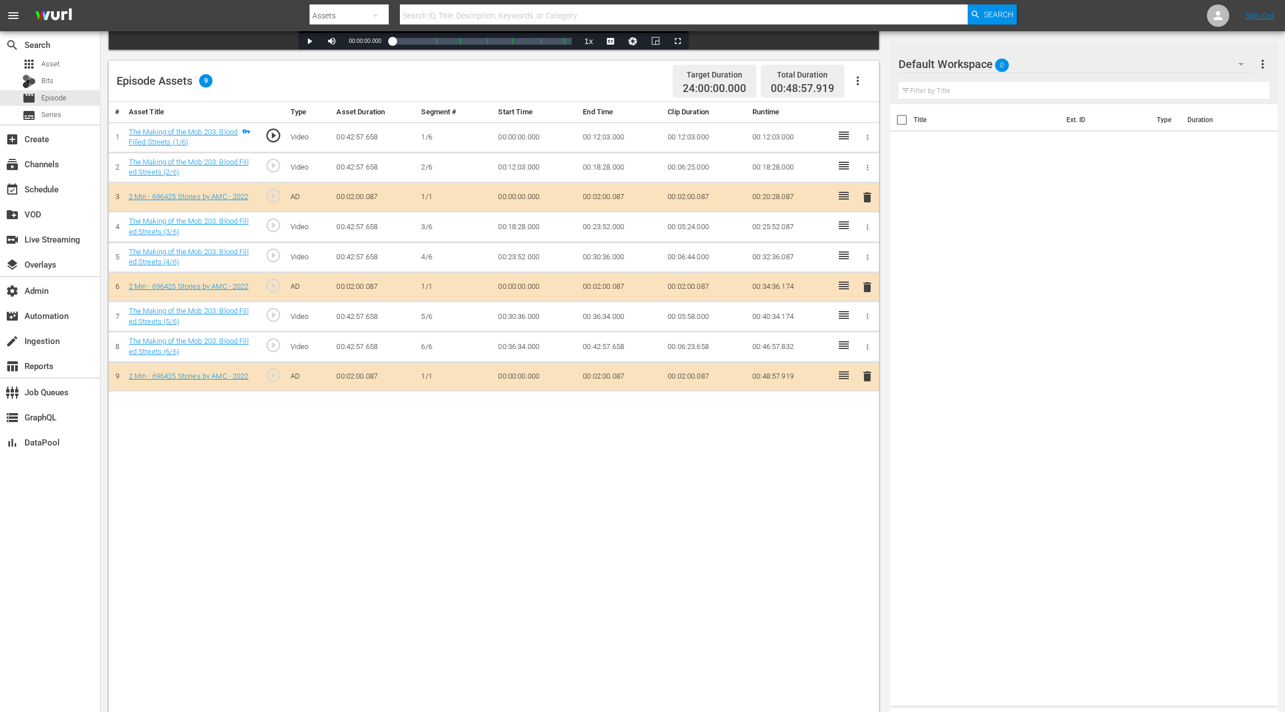
click at [857, 85] on icon "button" at bounding box center [857, 80] width 13 height 13
click at [874, 113] on div "Clear Ads" at bounding box center [891, 112] width 76 height 27
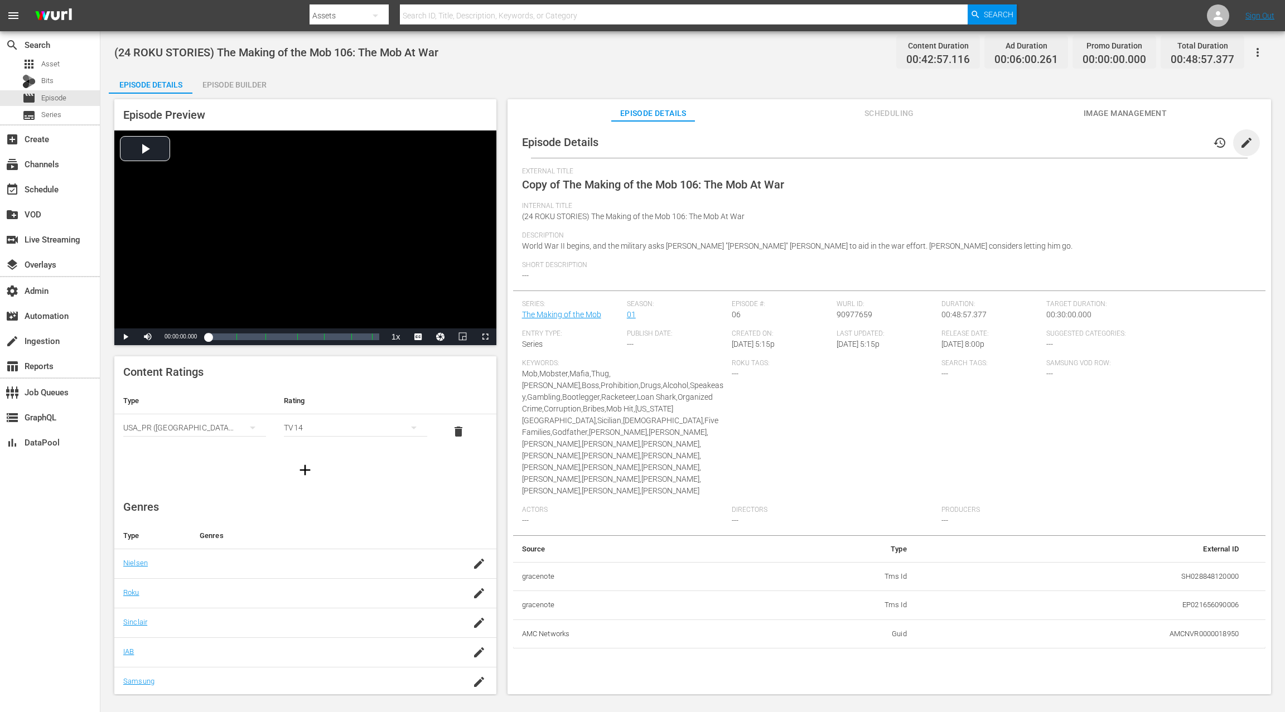
click at [963, 142] on span "edit" at bounding box center [1246, 142] width 13 height 13
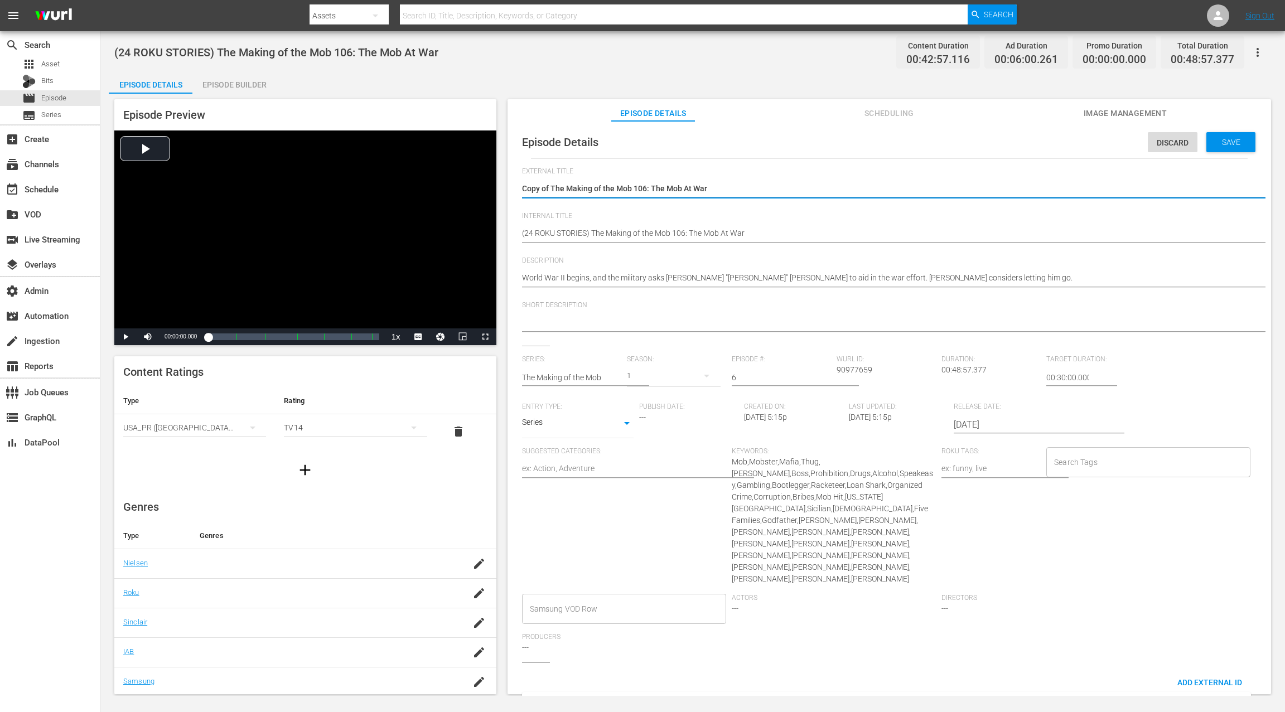
drag, startPoint x: 551, startPoint y: 187, endPoint x: 510, endPoint y: 192, distance: 41.6
click at [510, 192] on div "Episode Details Discard Save External Title Copy of The Making of the Mob 106: …" at bounding box center [888, 413] width 763 height 584
type textarea "The Making of the Mob 106: The Mob At War"
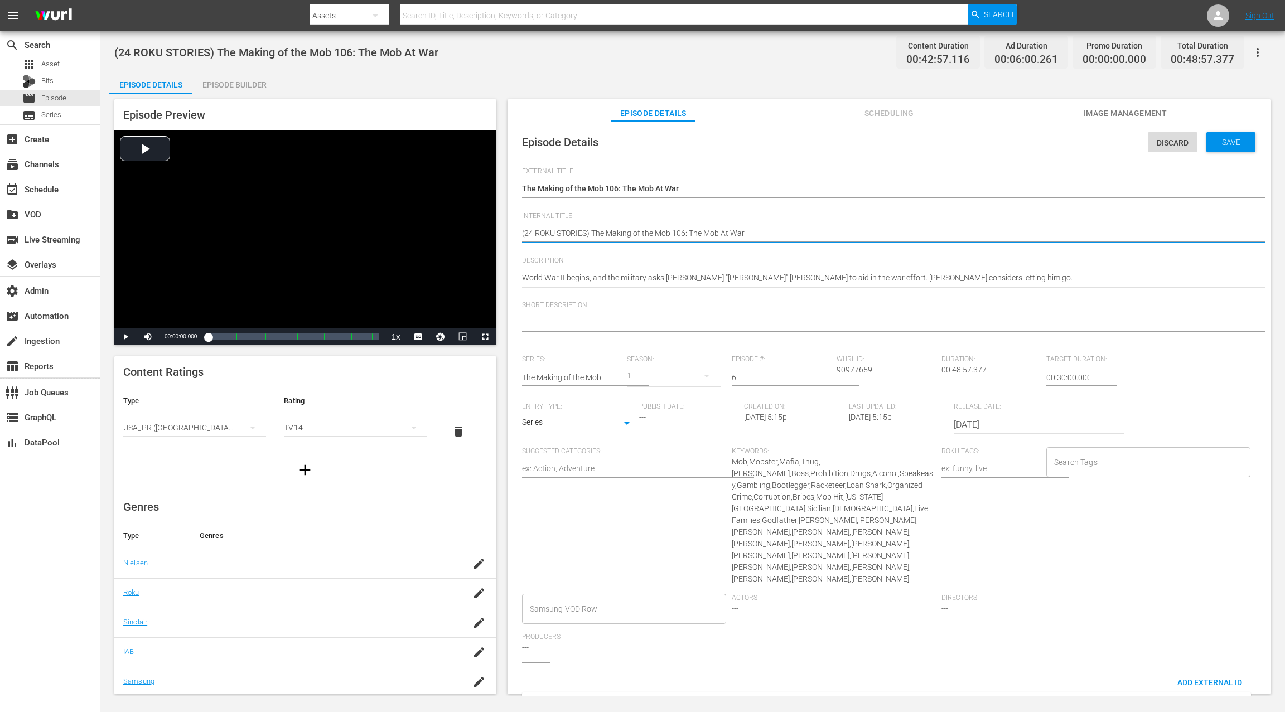
click at [573, 234] on textarea "(24 ROKU STORIES) The Making of the Mob 106: The Mob At War" at bounding box center [886, 234] width 729 height 13
paste textarea "IFC PICKS"
type textarea "(24 ROKU STOIFC PICKSRIES) The Making of the Mob 106: The Mob At War"
click at [963, 140] on span "Discard" at bounding box center [1173, 142] width 50 height 9
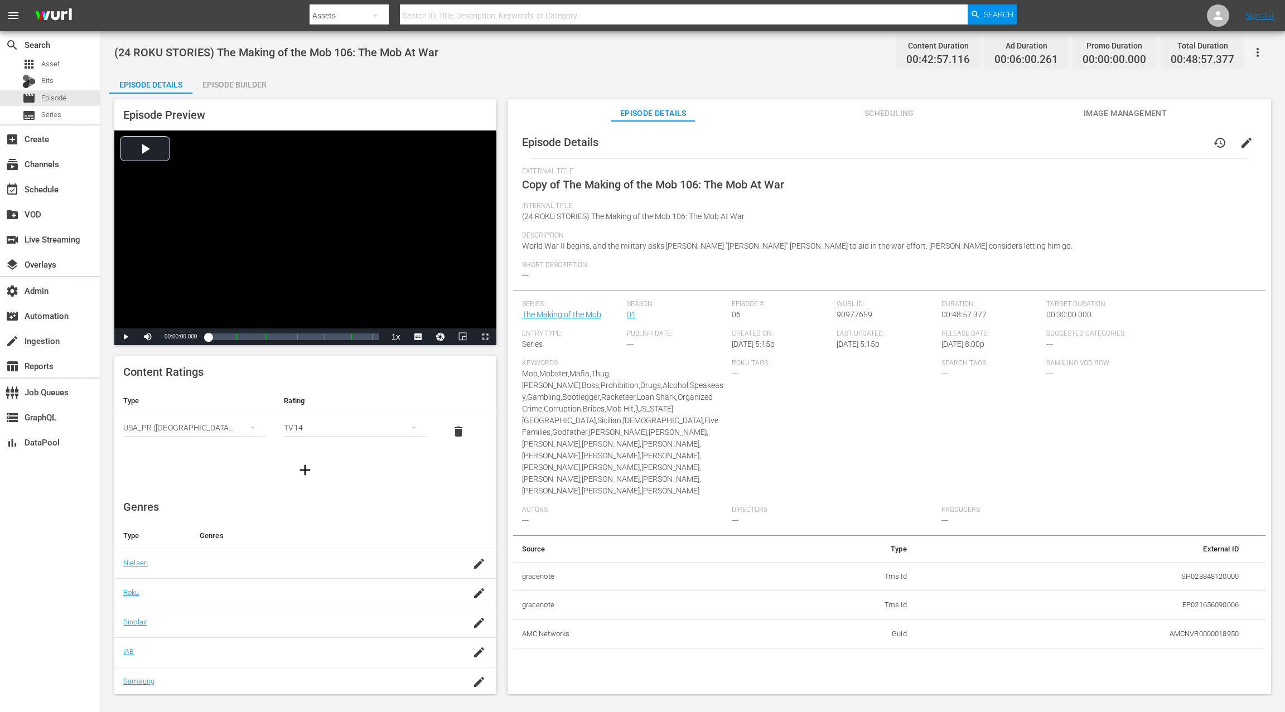
click at [963, 145] on span "edit" at bounding box center [1246, 142] width 13 height 13
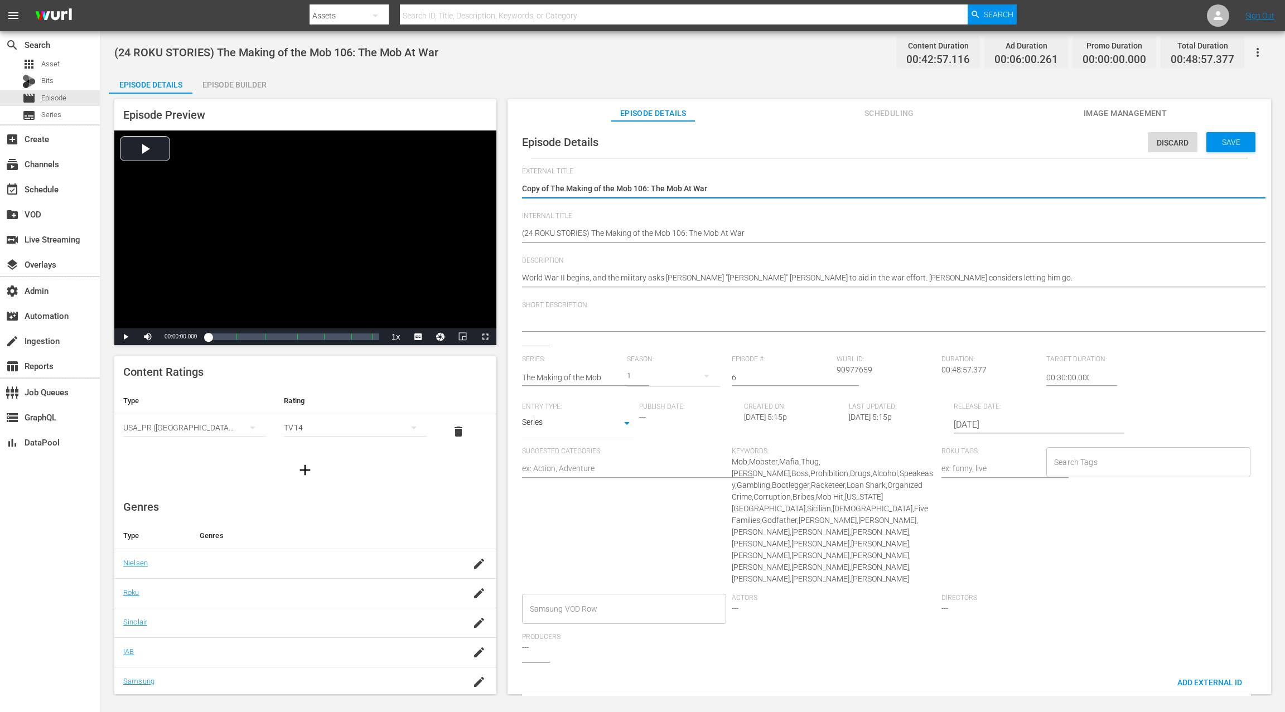
click at [549, 187] on textarea "Copy of The Making of the Mob 106: The Mob At War" at bounding box center [886, 189] width 729 height 13
drag, startPoint x: 550, startPoint y: 186, endPoint x: 516, endPoint y: 190, distance: 34.2
click at [516, 190] on div "Episode Details Discard Save External Title Copy of The Making of the Mob 106: …" at bounding box center [889, 470] width 752 height 687
type textarea "The Making of the Mob 106: The Mob At War"
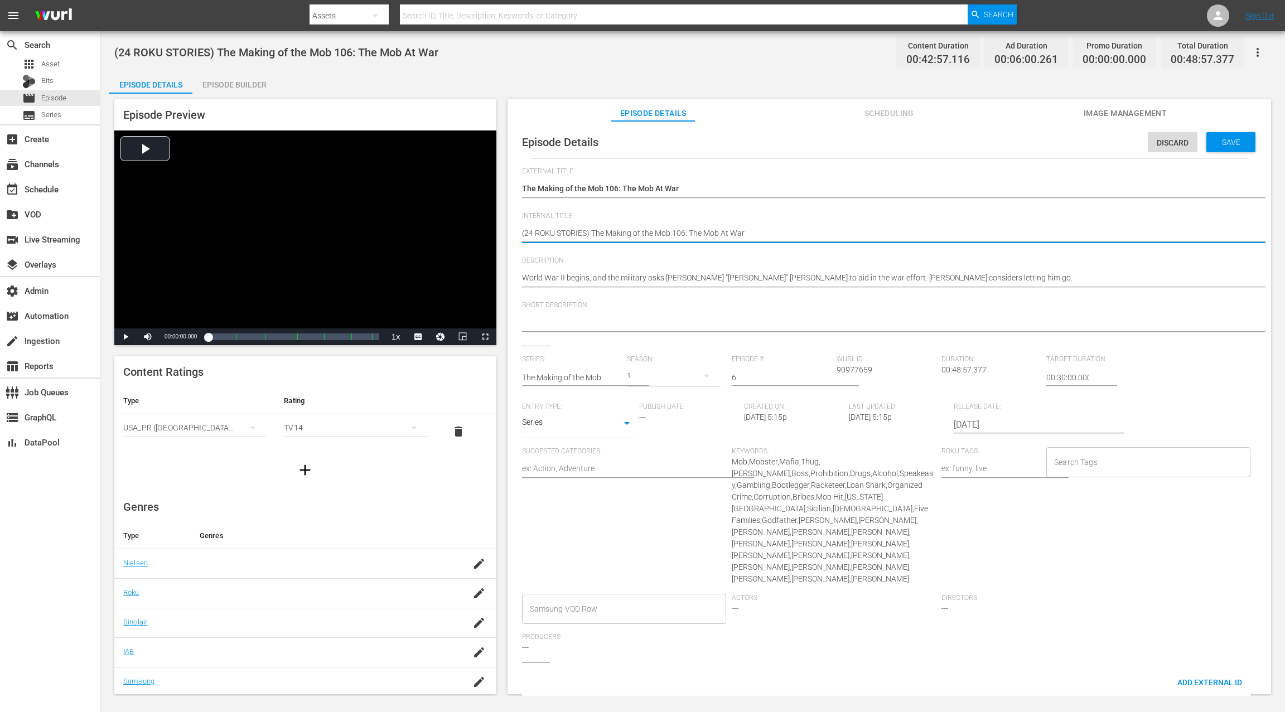
click at [571, 233] on textarea "(24 ROKU STORIES) The Making of the Mob 106: The Mob At War" at bounding box center [886, 234] width 729 height 13
paste textarea "IFC PICK"
type textarea "(24 ROKU IFC PICKS) The Making of the Mob 106: The Mob At War"
drag, startPoint x: 1049, startPoint y: 378, endPoint x: 1038, endPoint y: 380, distance: 11.8
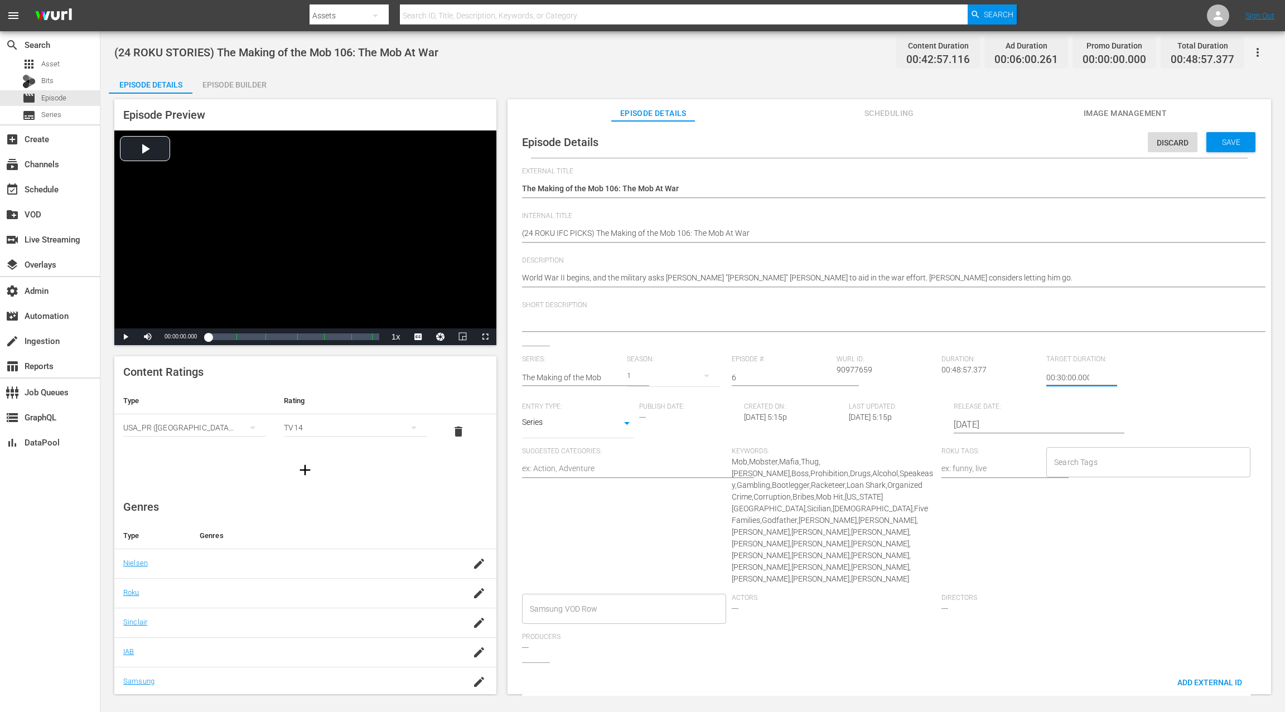
click at [963, 380] on div "Series: The Making of the Mob Season: 1 Episode #: 6 [PERSON_NAME] ID: 90977659…" at bounding box center [889, 508] width 734 height 307
type input "24:30:00.000"
click at [963, 142] on span "Save" at bounding box center [1231, 142] width 36 height 9
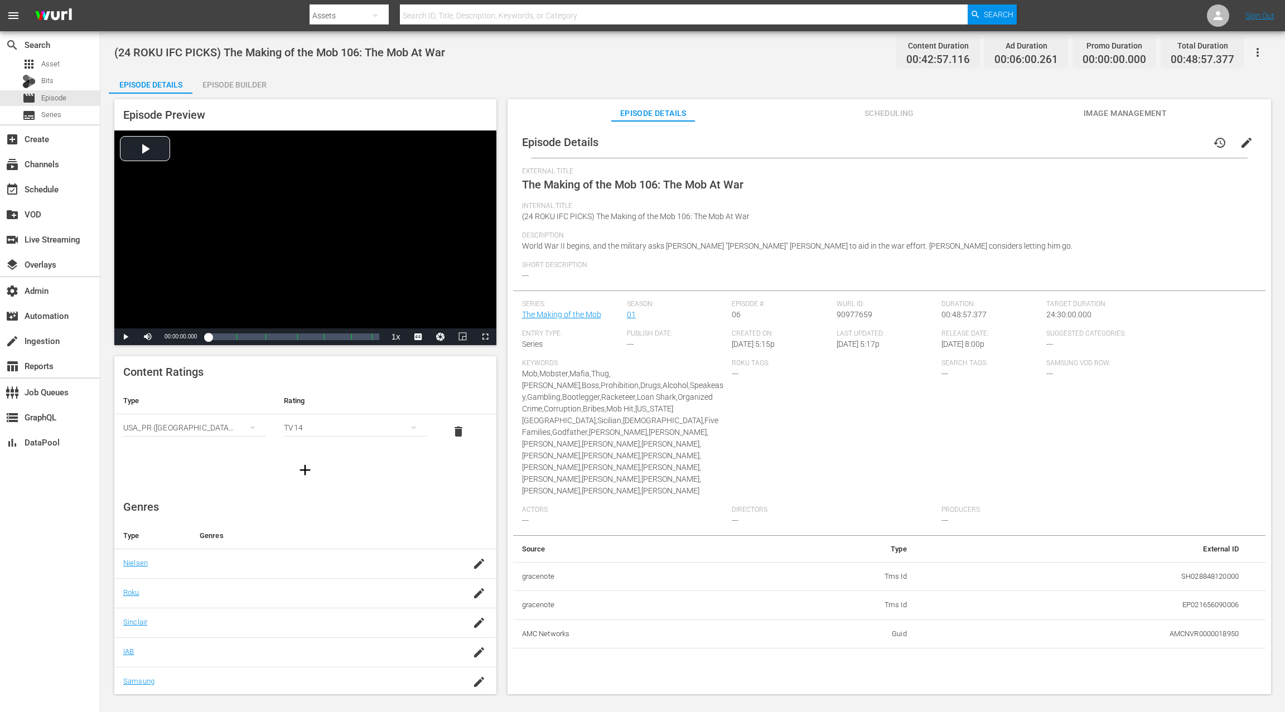
drag, startPoint x: 216, startPoint y: 85, endPoint x: 318, endPoint y: 119, distance: 107.6
click at [216, 85] on div "Episode Builder" at bounding box center [234, 84] width 84 height 27
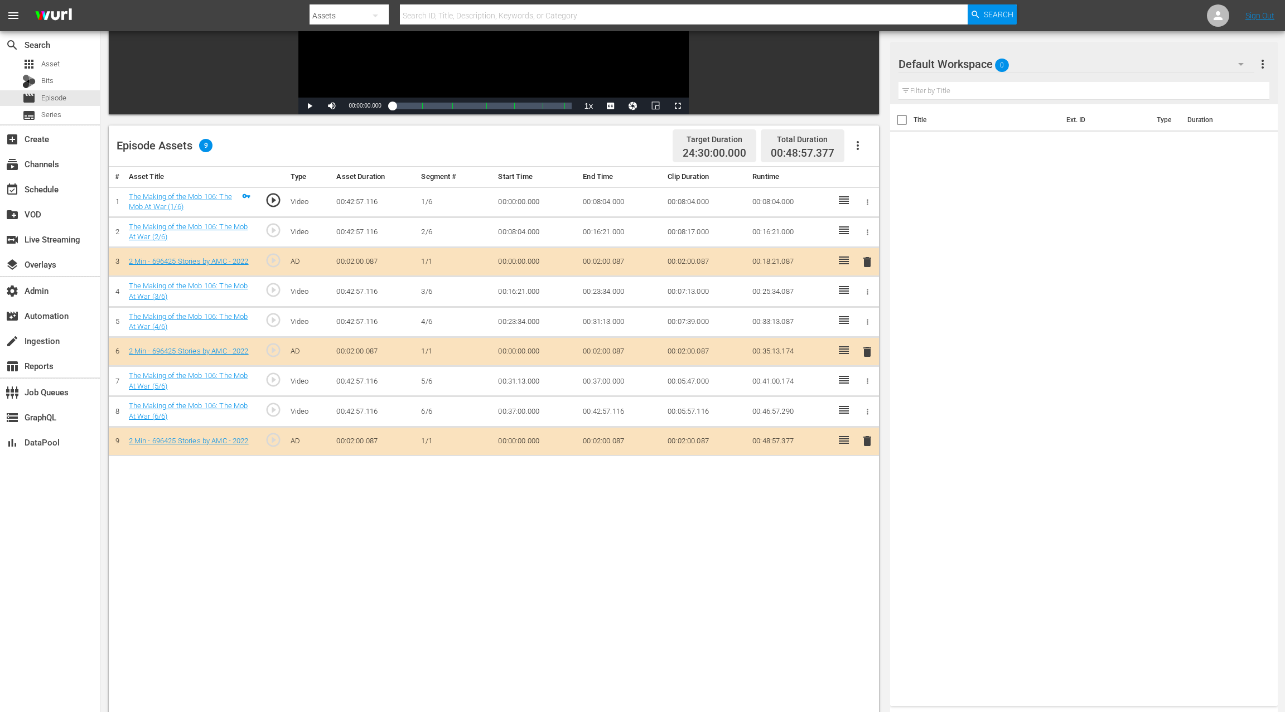
scroll to position [211, 0]
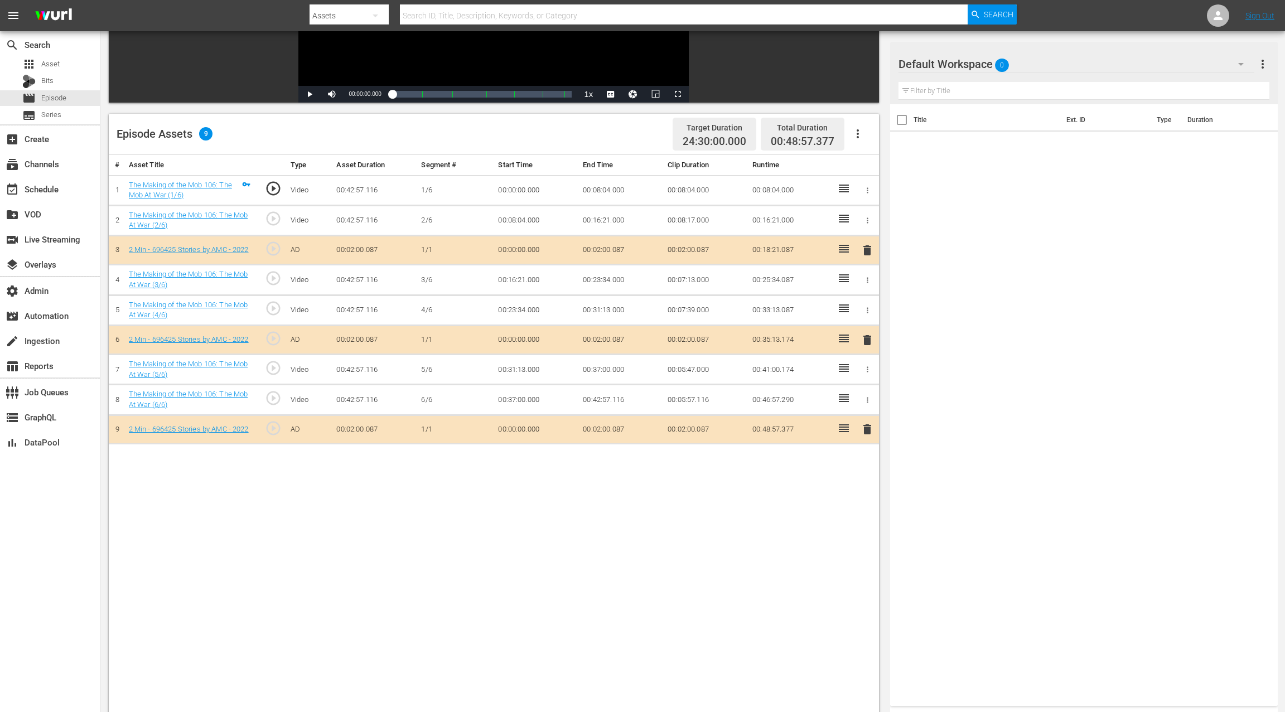
click at [856, 139] on icon "button" at bounding box center [857, 133] width 13 height 13
click at [876, 176] on div "Clear Ads" at bounding box center [891, 164] width 76 height 27
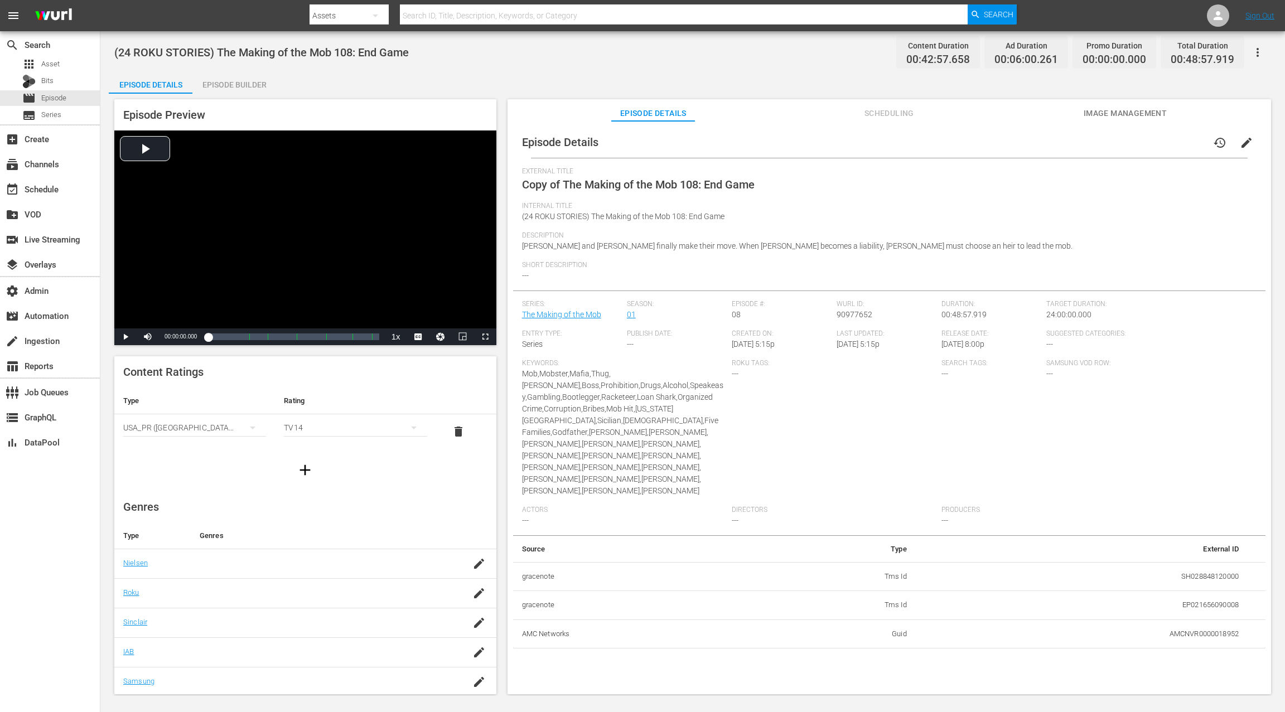
click at [963, 139] on span "edit" at bounding box center [1246, 142] width 13 height 13
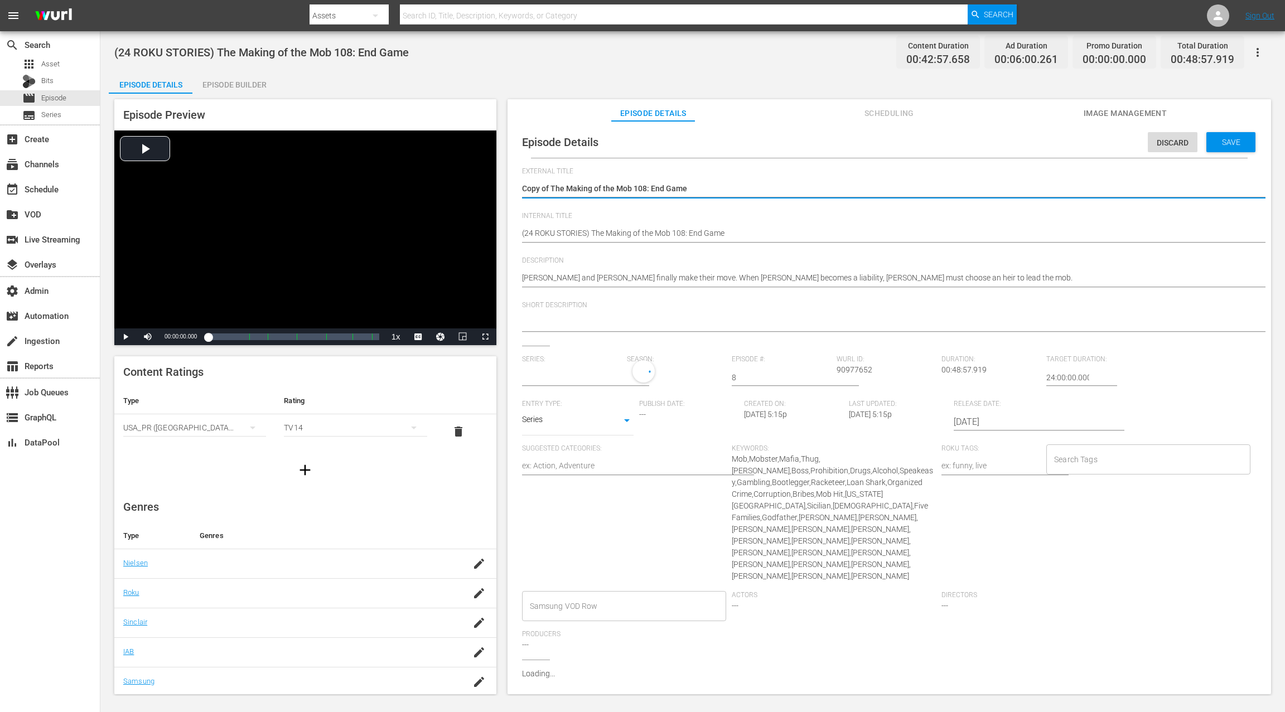
type input "The Making of the Mob"
drag, startPoint x: 551, startPoint y: 188, endPoint x: 512, endPoint y: 188, distance: 39.0
click at [513, 188] on div "Episode Details Discard Save External Title Copy of The Making of the Mob 108: …" at bounding box center [889, 470] width 752 height 687
type textarea "The Making of the Mob 108: End Game"
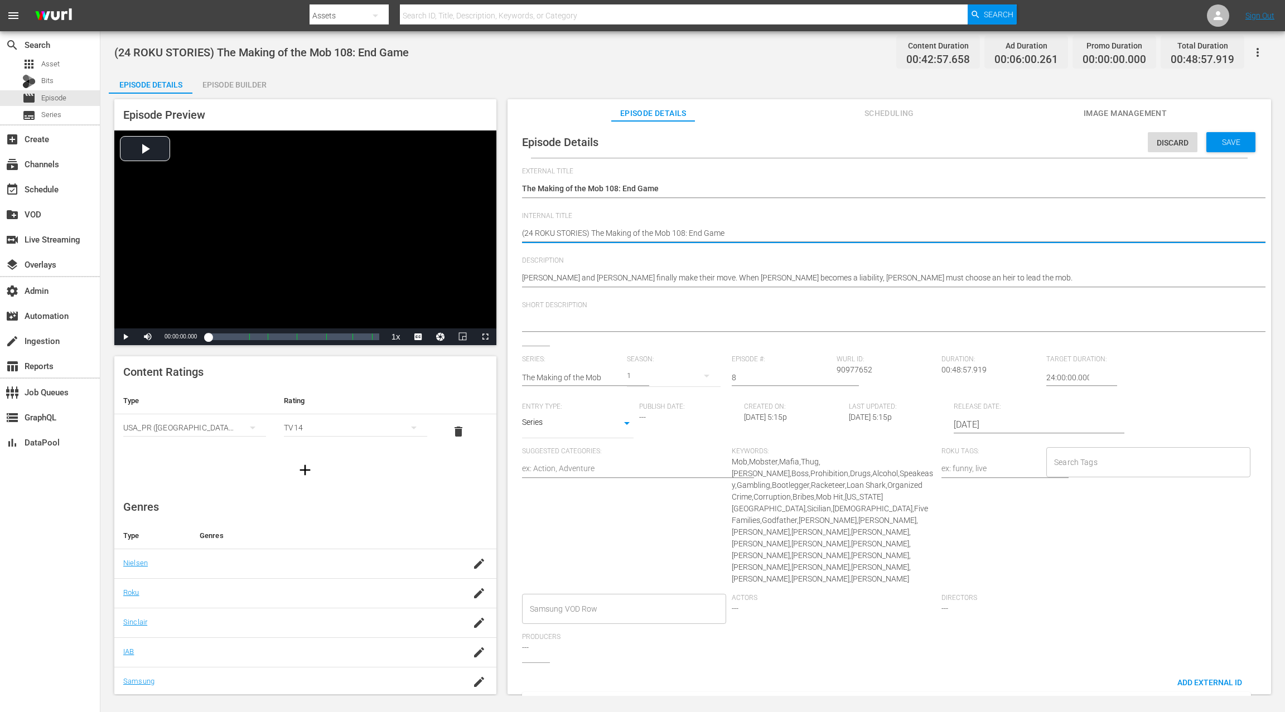
click at [568, 235] on textarea "(24 ROKU STORIES) The Making of the Mob 108: End Game" at bounding box center [886, 234] width 729 height 13
paste textarea "IFC PICK"
type textarea "(24 ROKU IFC PICKS) The Making of the Mob 108: End Game"
click at [963, 145] on span "Save" at bounding box center [1231, 142] width 36 height 9
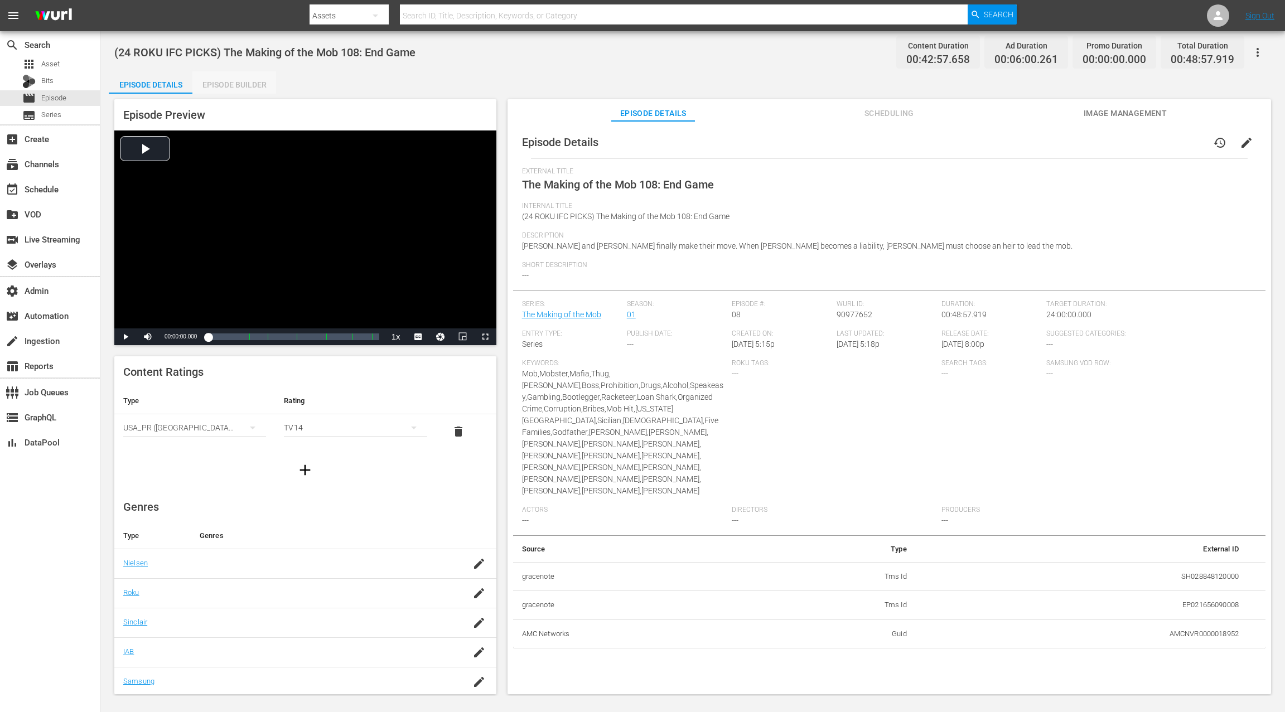
click at [244, 84] on div "Episode Builder" at bounding box center [234, 84] width 84 height 27
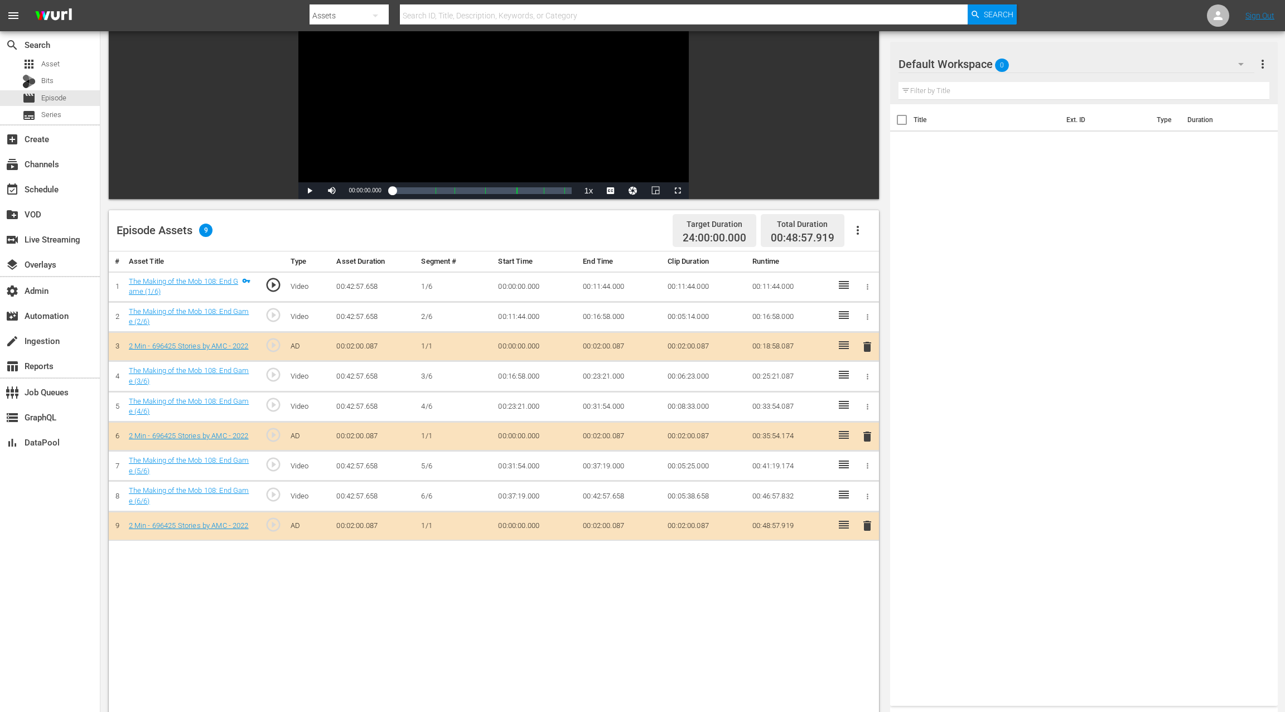
scroll to position [143, 0]
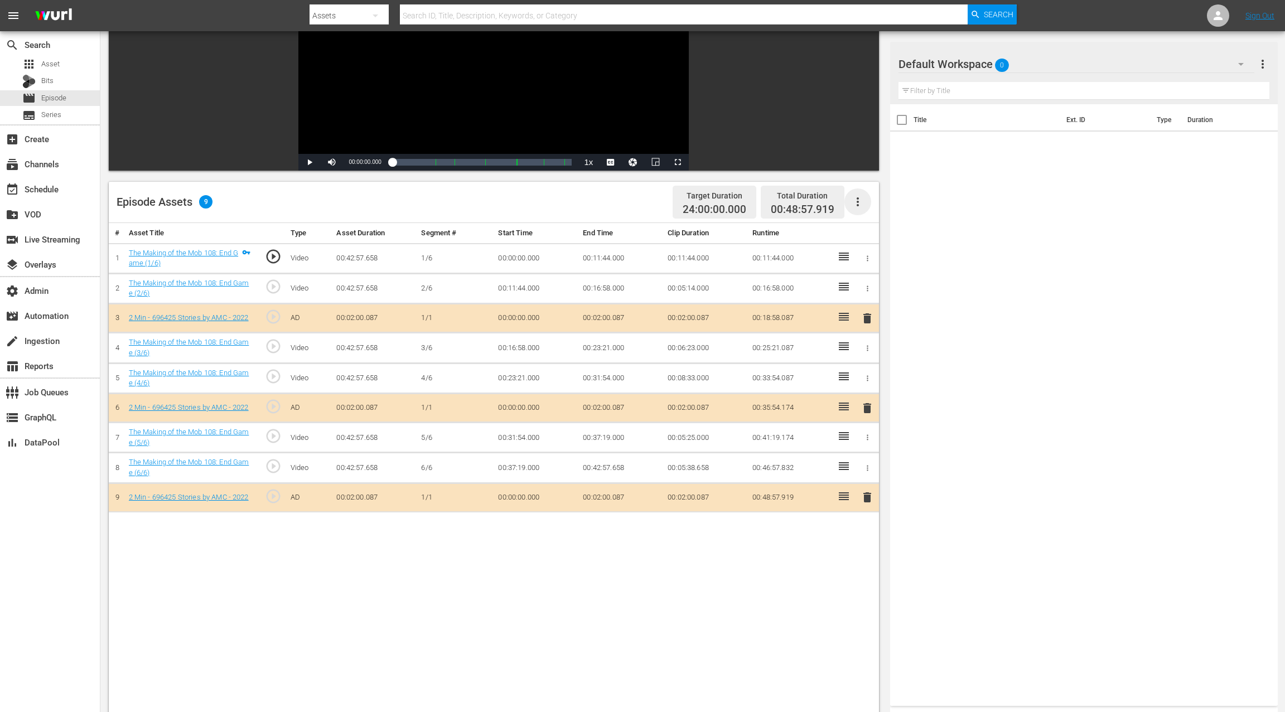
click at [857, 206] on icon "button" at bounding box center [858, 201] width 2 height 9
drag, startPoint x: 869, startPoint y: 239, endPoint x: 857, endPoint y: 318, distance: 80.7
click at [869, 239] on div "Clear Ads" at bounding box center [891, 233] width 76 height 27
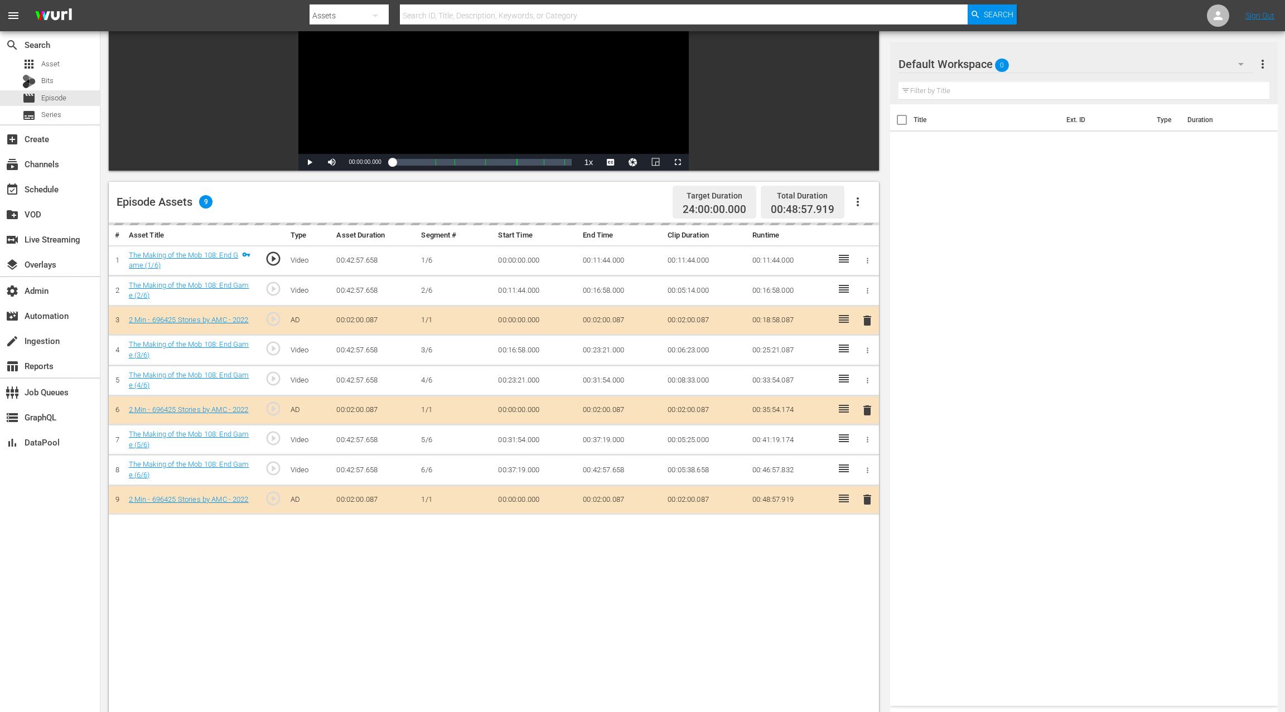
scroll to position [136, 0]
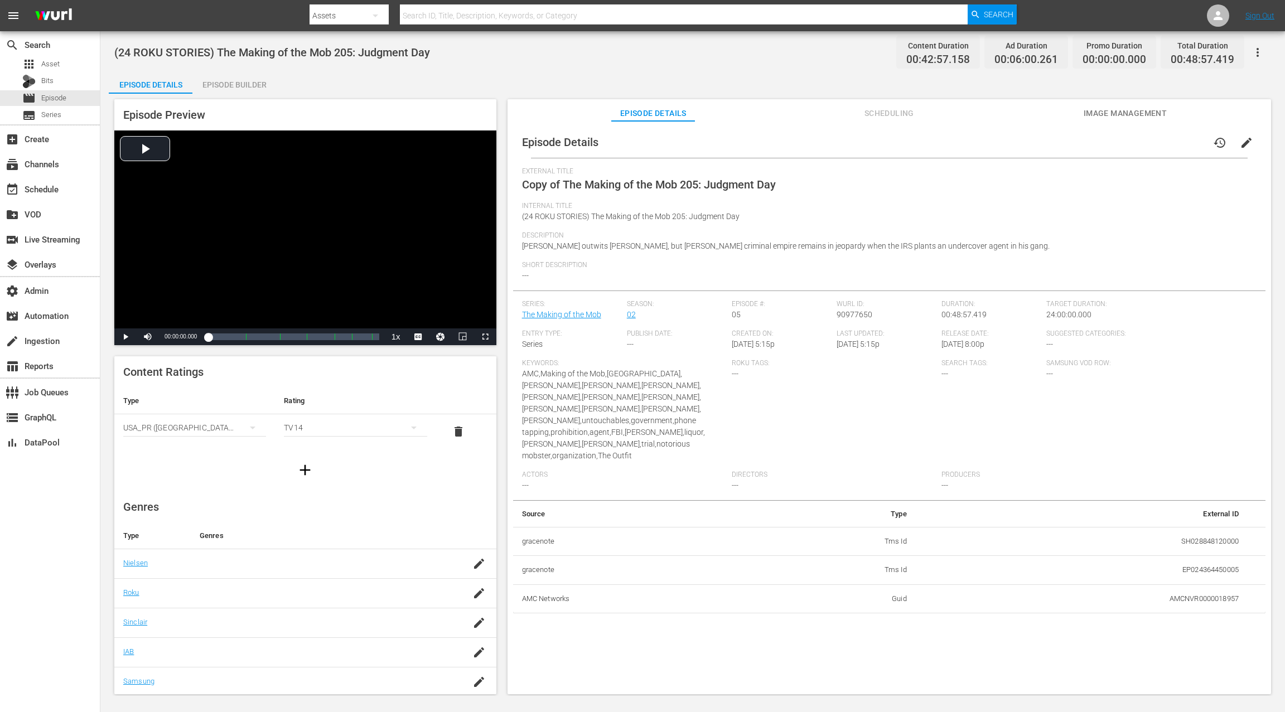
click at [963, 141] on span "edit" at bounding box center [1246, 142] width 13 height 13
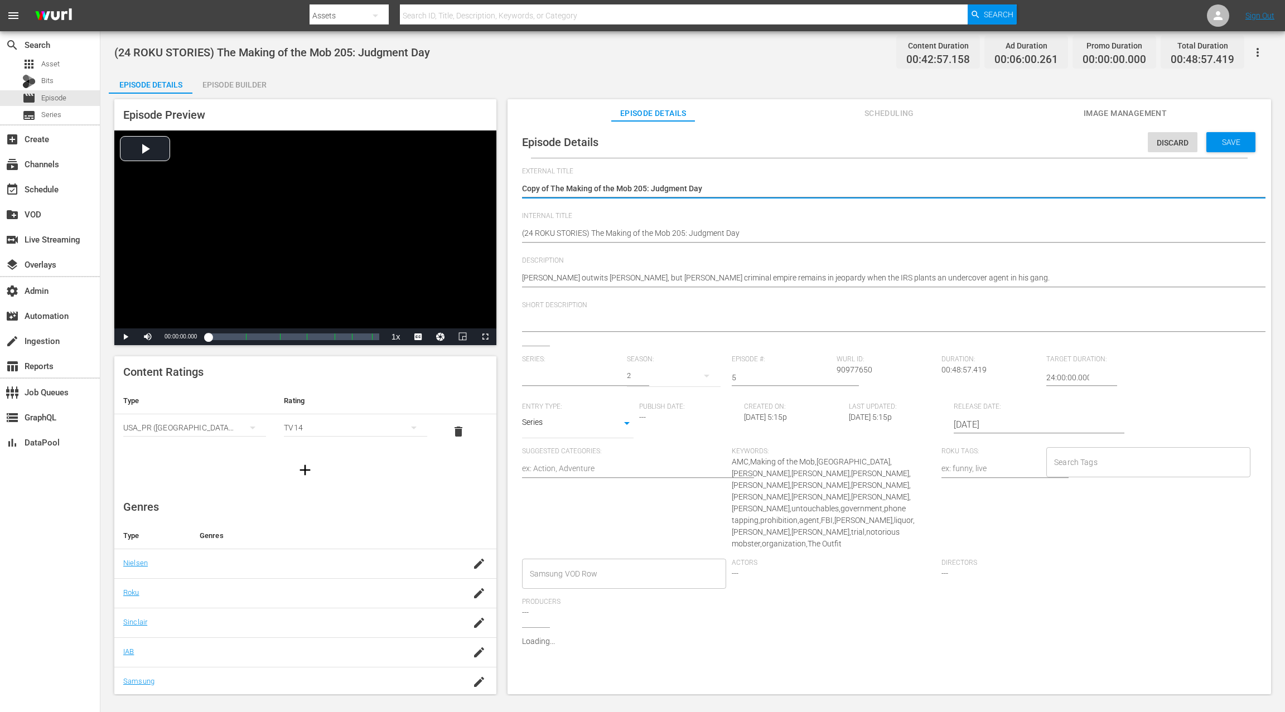
type input "The Making of the Mob"
drag, startPoint x: 550, startPoint y: 190, endPoint x: 518, endPoint y: 191, distance: 32.4
click at [518, 191] on div "Episode Details Discard Save External Title Copy of The Making of the Mob 205: …" at bounding box center [889, 453] width 752 height 652
type textarea "The Making of the Mob 205: Judgment Day"
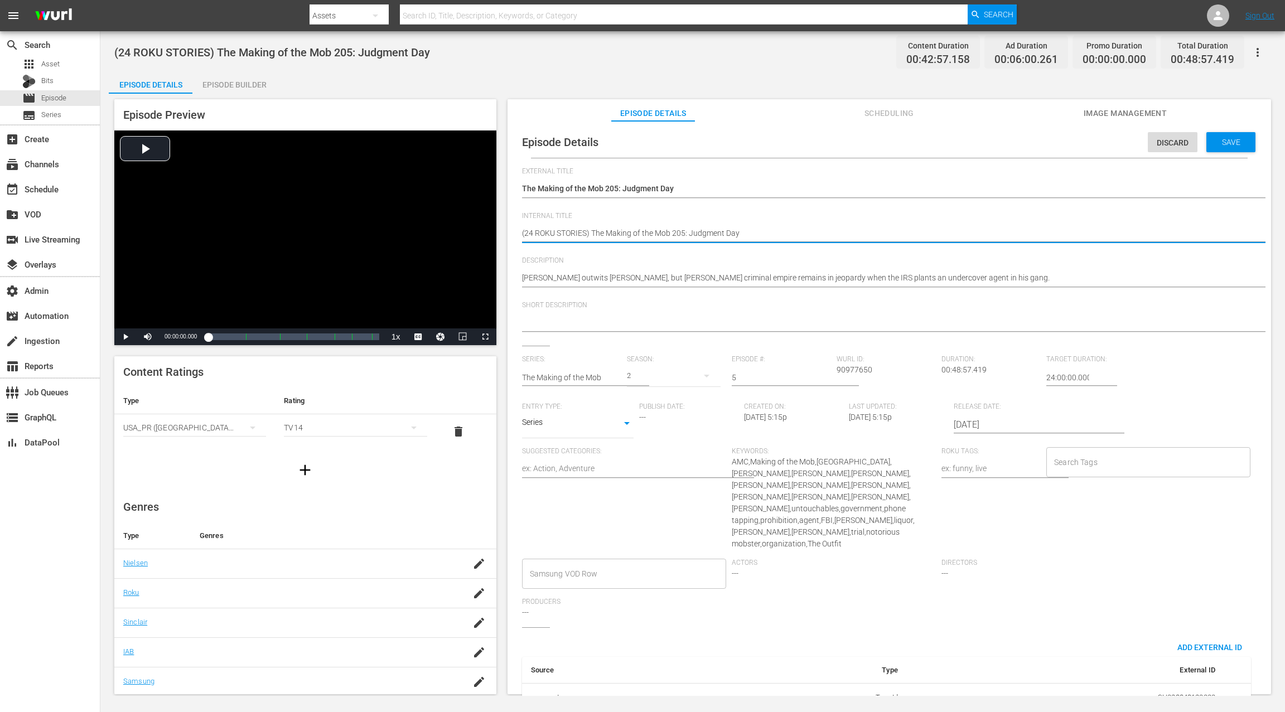
click at [565, 230] on textarea "(24 ROKU STORIES) The Making of the Mob 205: Judgment Day" at bounding box center [886, 234] width 729 height 13
paste textarea "IFC PICK"
type textarea "(24 ROKU IFC PICKS) The Making of the Mob 205: Judgment Day"
drag, startPoint x: 1231, startPoint y: 144, endPoint x: 1032, endPoint y: 87, distance: 207.0
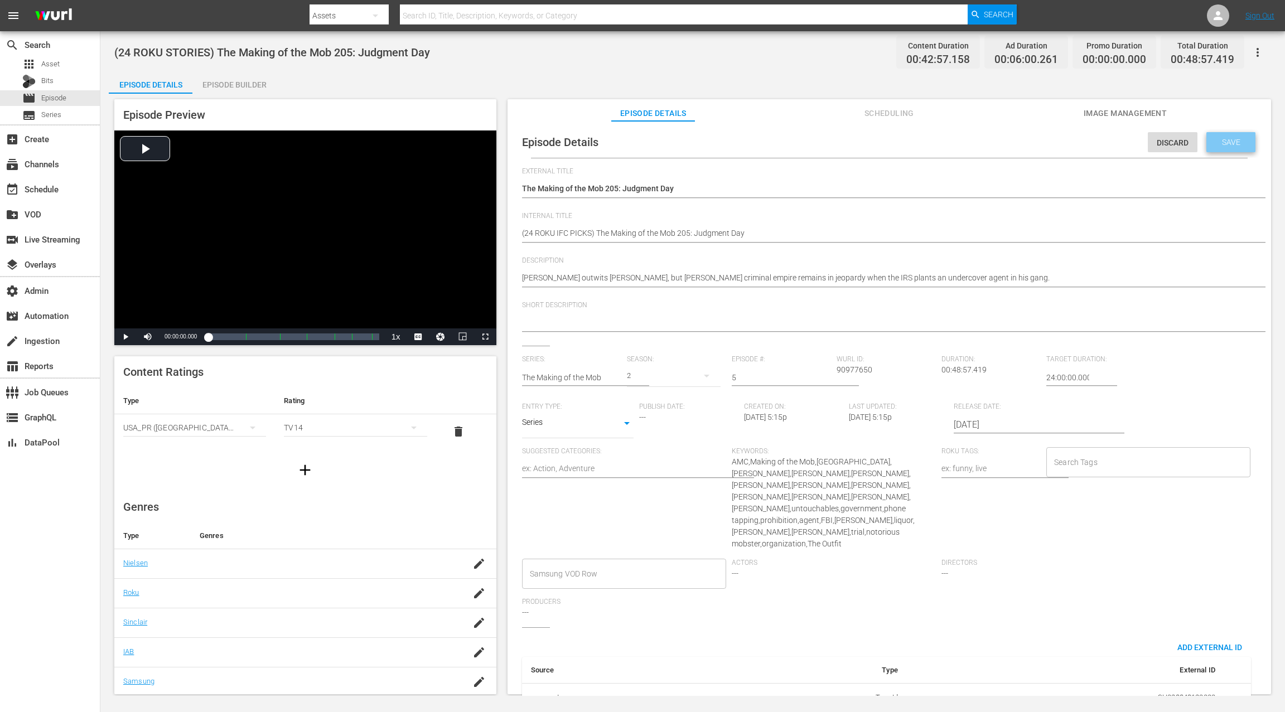
click at [963, 144] on span "Save" at bounding box center [1231, 142] width 36 height 9
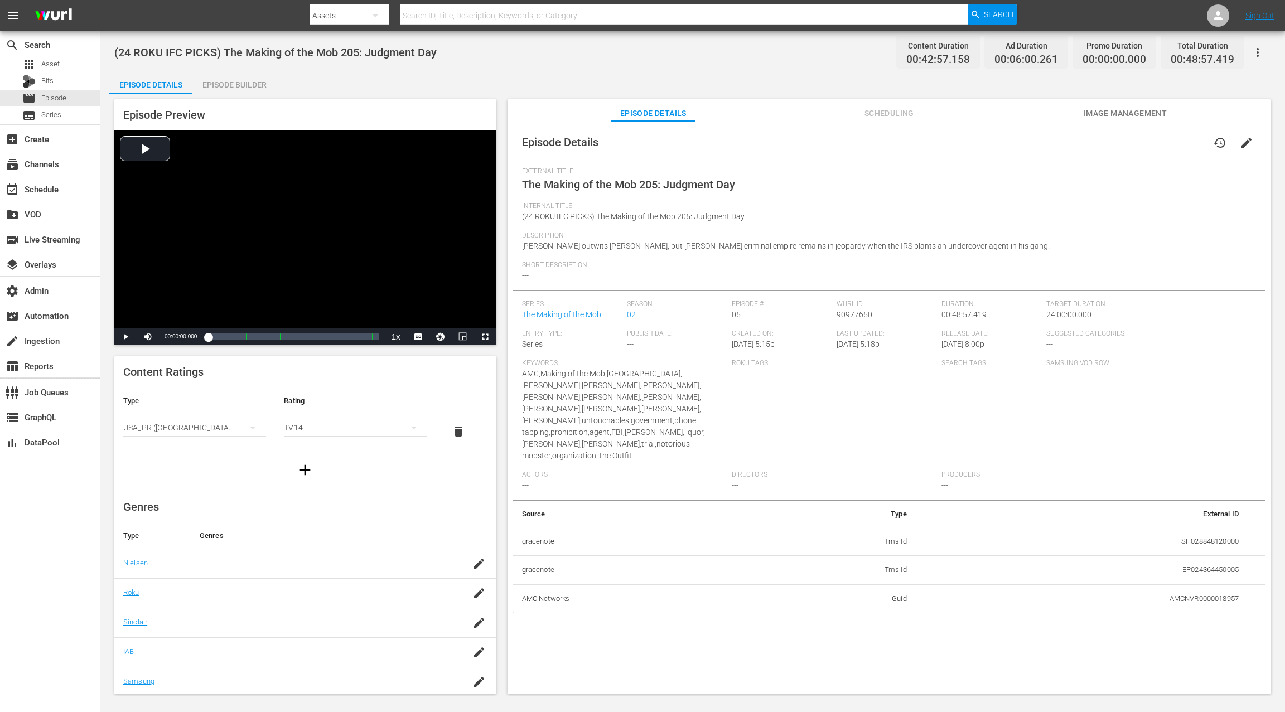
click at [229, 85] on div "Episode Builder" at bounding box center [234, 84] width 84 height 27
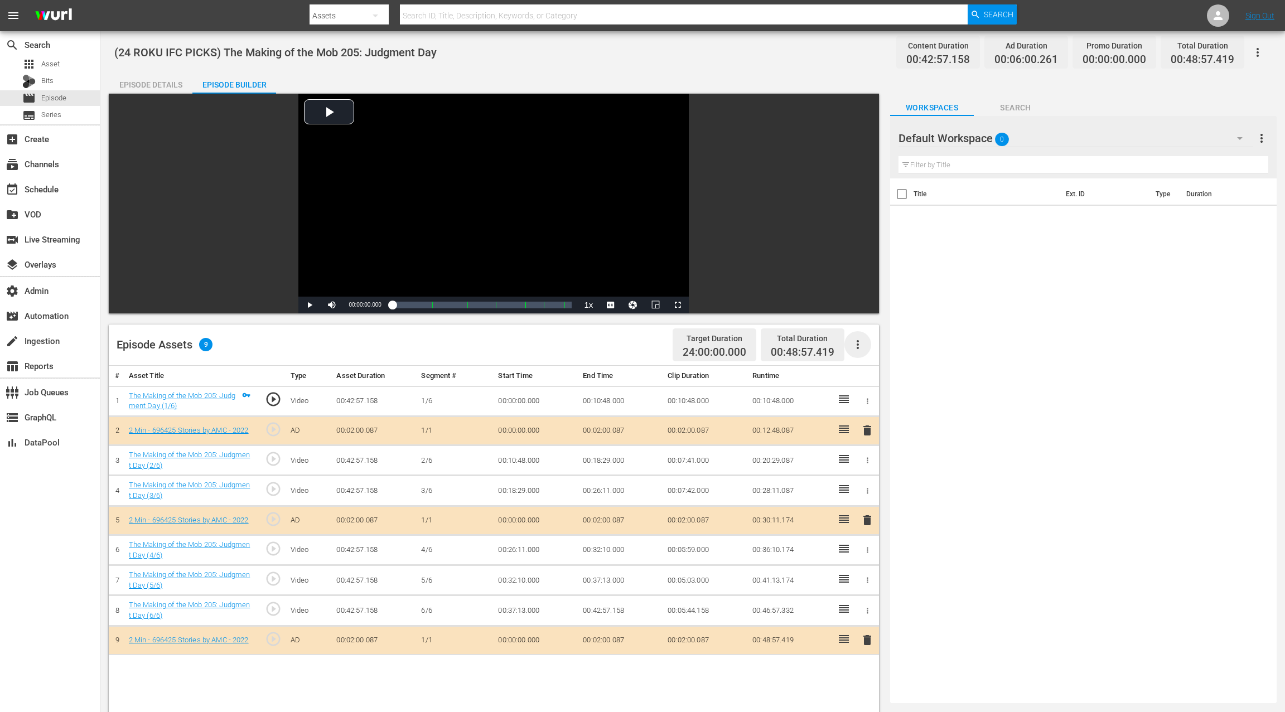
click at [858, 346] on icon "button" at bounding box center [857, 344] width 13 height 13
click at [875, 377] on div "Clear Ads" at bounding box center [891, 375] width 76 height 27
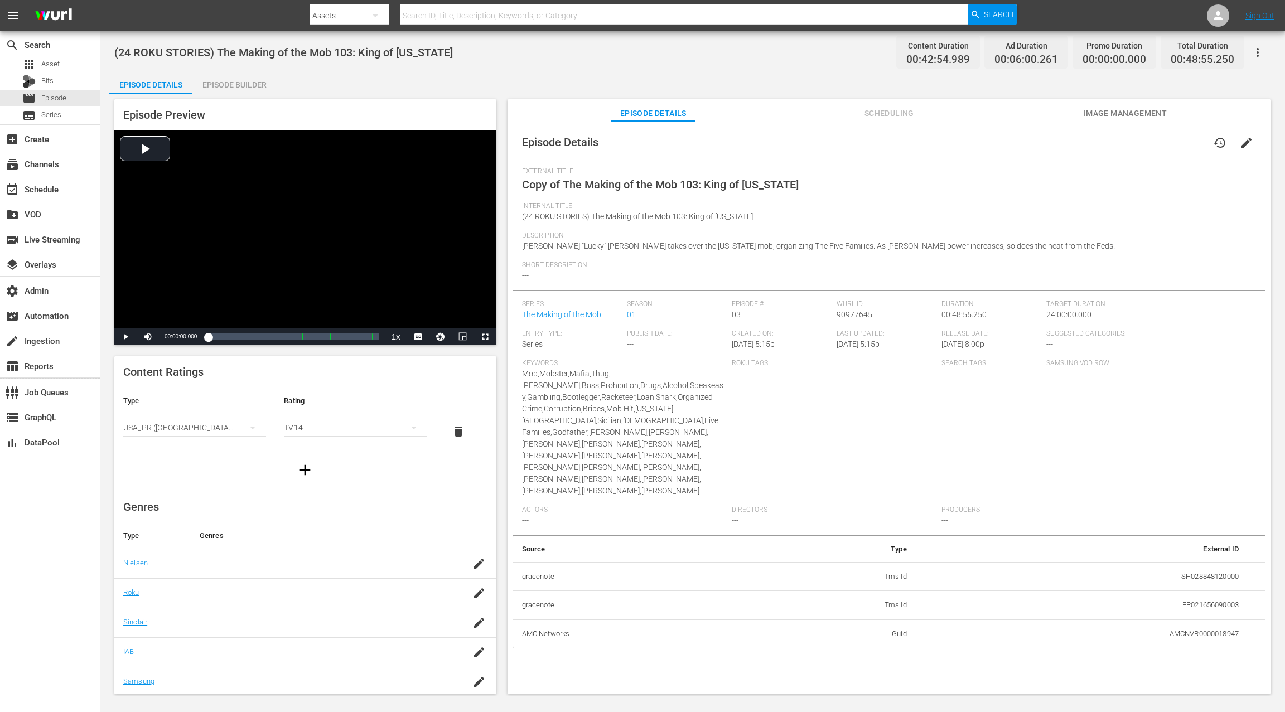
click at [963, 143] on button "edit" at bounding box center [1246, 142] width 27 height 27
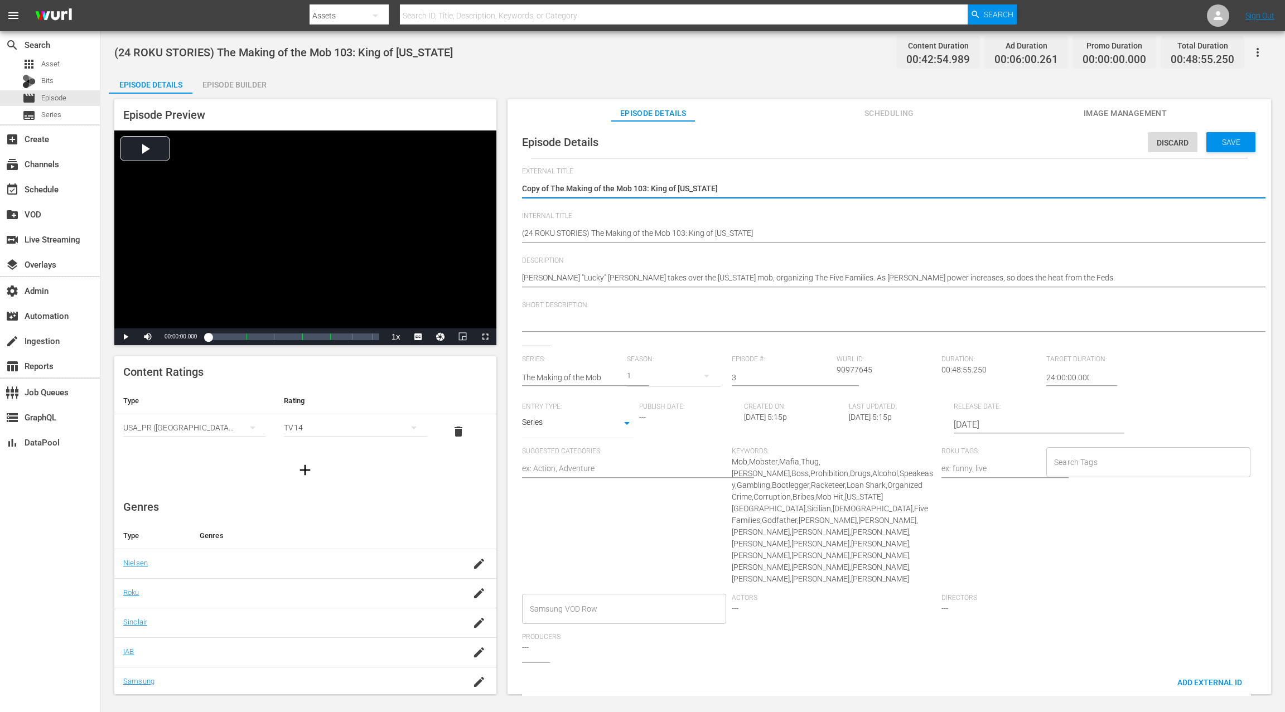
drag, startPoint x: 550, startPoint y: 186, endPoint x: 510, endPoint y: 190, distance: 40.8
click at [510, 190] on div "Episode Details Discard Save External Title Copy of The Making of the Mob 103: …" at bounding box center [888, 413] width 763 height 584
type textarea "The Making of the Mob 103: King of [US_STATE]"
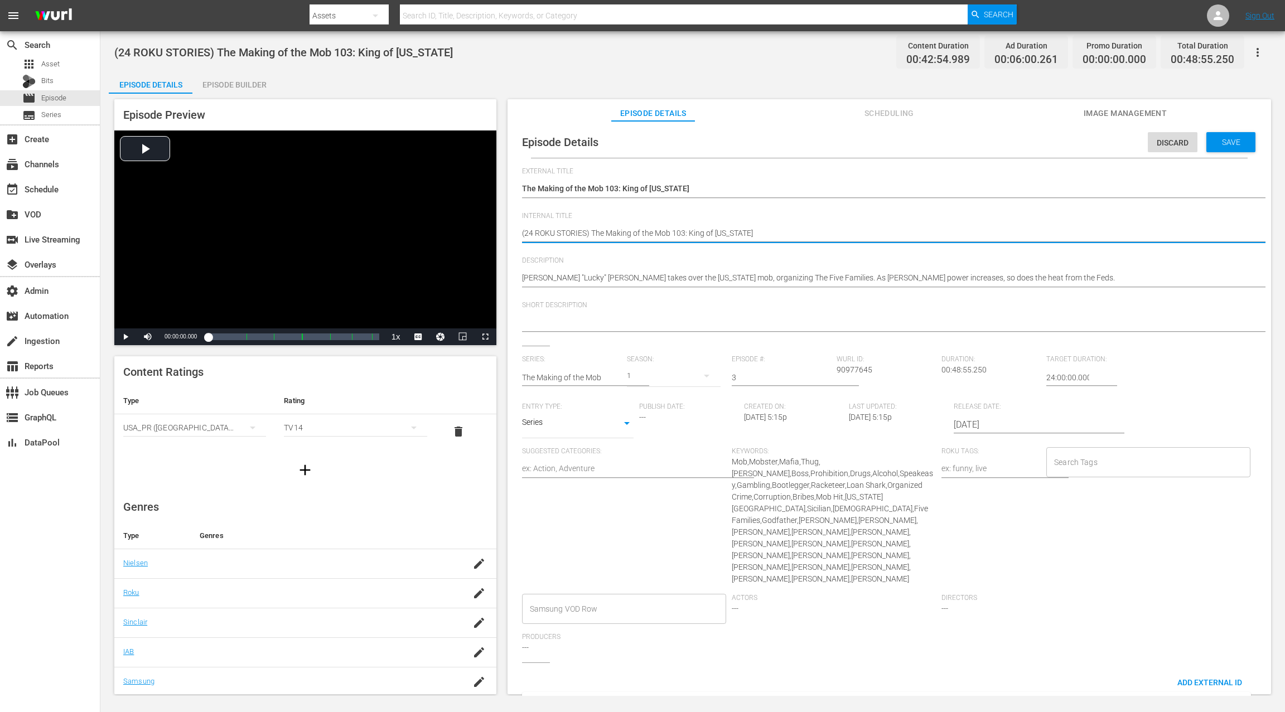
click at [567, 233] on textarea "(24 ROKU STORIES) The Making of the Mob 103: King of [US_STATE]" at bounding box center [886, 234] width 729 height 13
paste textarea "IFC PICK"
type textarea "(24 ROKU IFC PICKS) The Making of the Mob 103: King of [US_STATE]"
click at [963, 141] on span "Save" at bounding box center [1231, 142] width 36 height 9
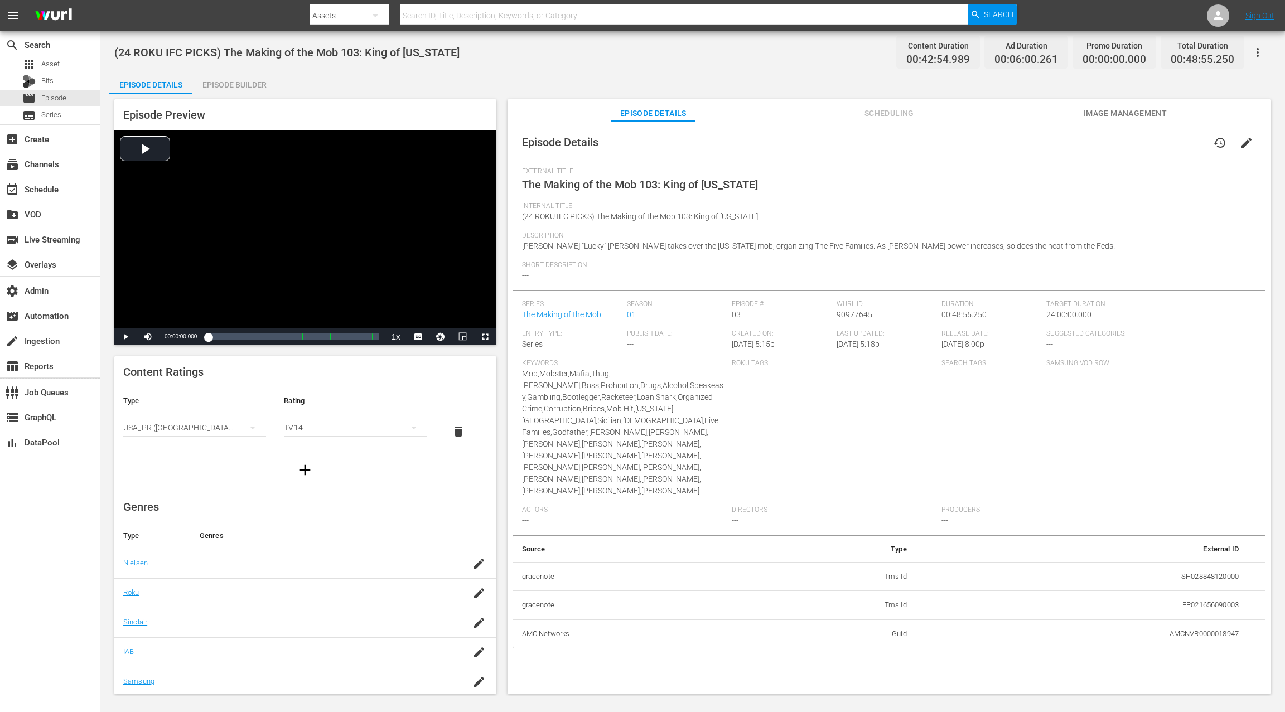
drag, startPoint x: 225, startPoint y: 87, endPoint x: 277, endPoint y: 106, distance: 55.2
click at [226, 87] on div "Episode Builder" at bounding box center [234, 84] width 84 height 27
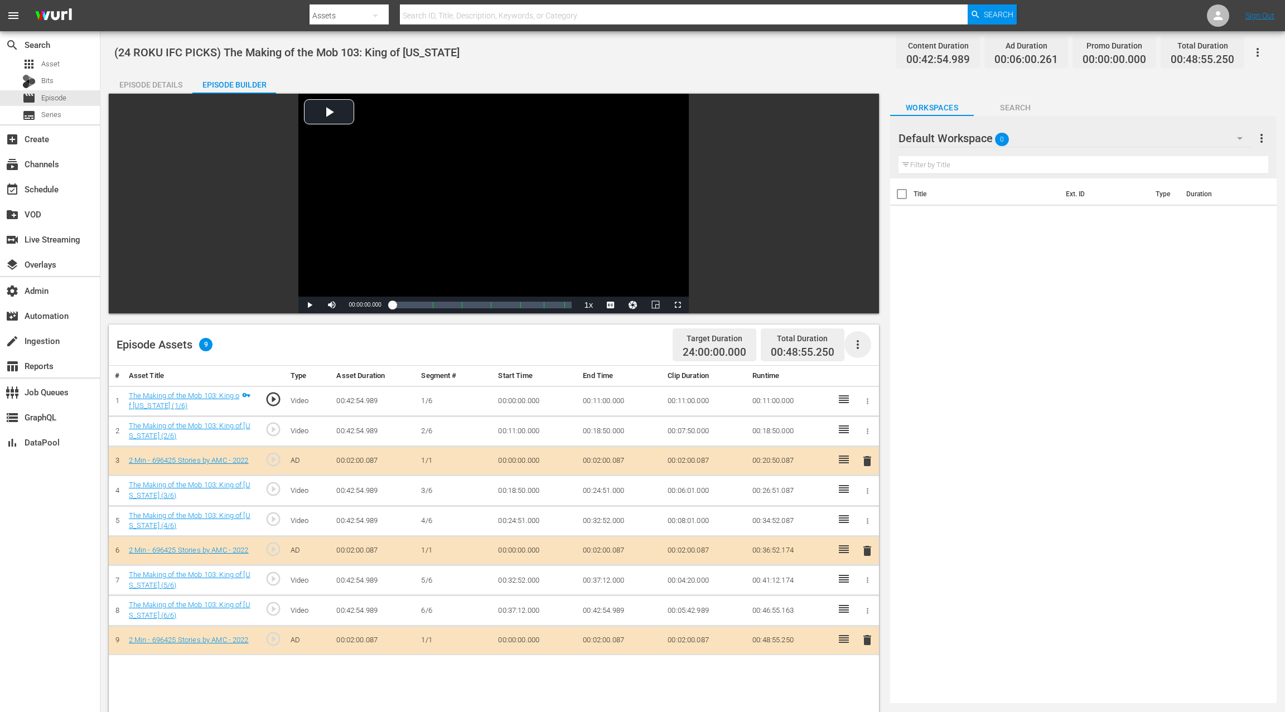
click at [859, 345] on icon "button" at bounding box center [857, 344] width 13 height 13
click at [881, 375] on div "Clear Ads" at bounding box center [891, 375] width 76 height 27
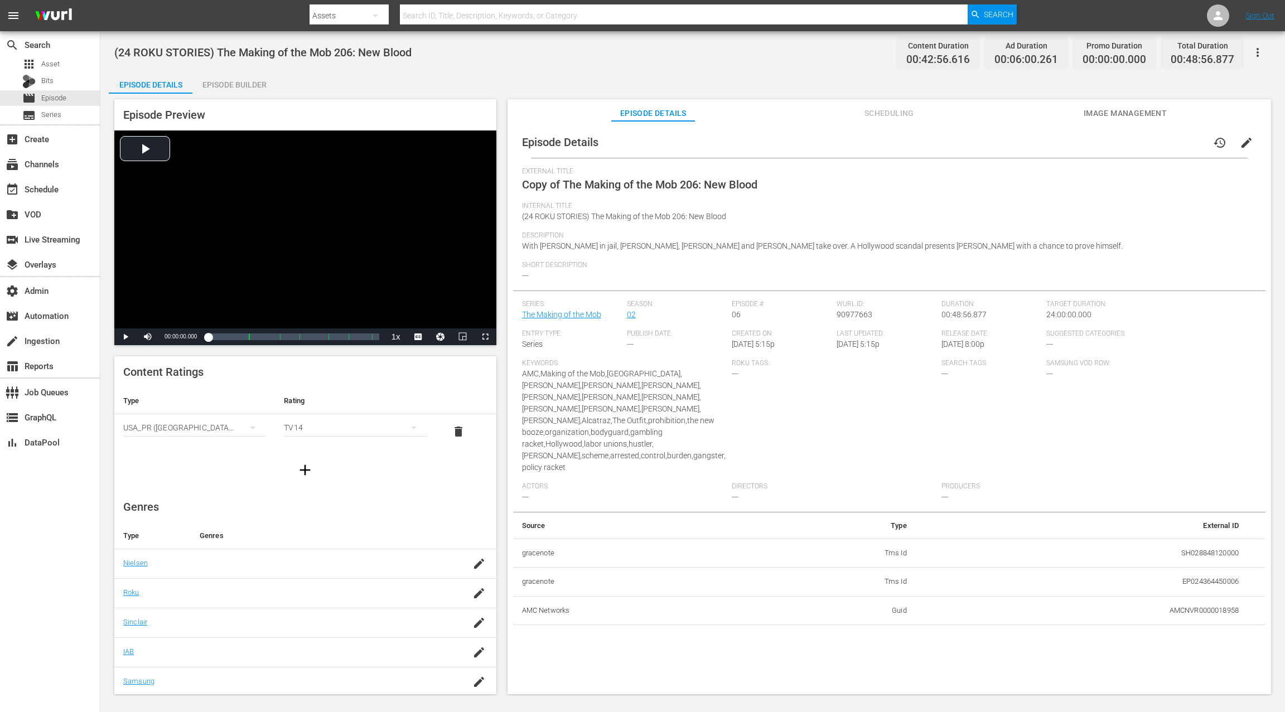
click at [963, 141] on button "edit" at bounding box center [1246, 142] width 27 height 27
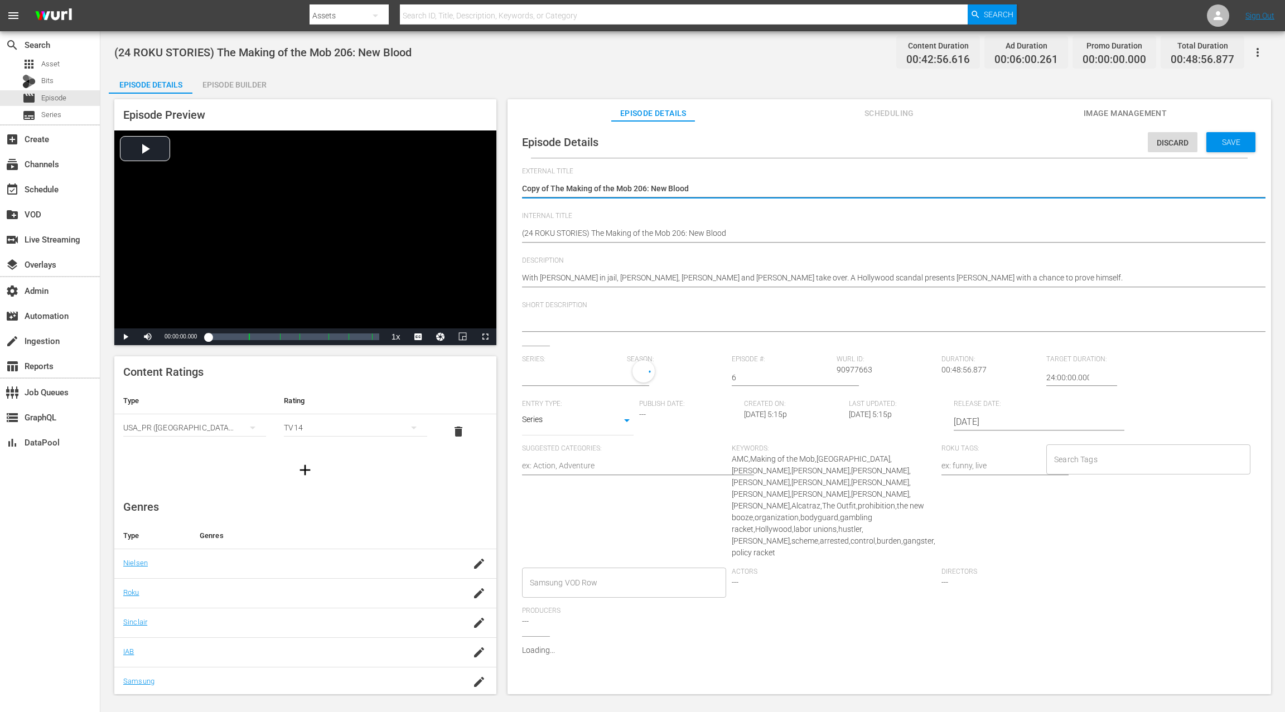
type input "The Making of the Mob"
drag, startPoint x: 550, startPoint y: 190, endPoint x: 514, endPoint y: 190, distance: 36.2
click at [514, 190] on div "Episode Details Discard Save External Title Copy of The Making of the Mob 206: …" at bounding box center [889, 459] width 752 height 664
type textarea "The Making of the Mob 206: New Blood"
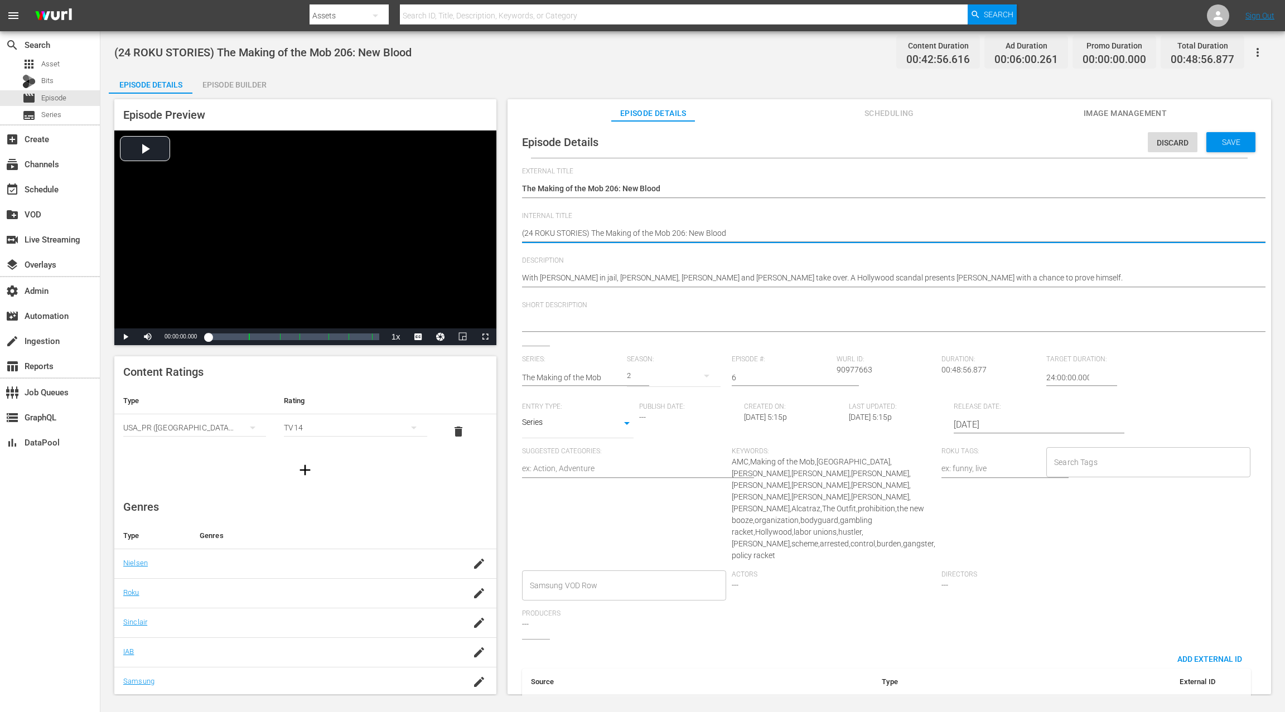
click at [564, 234] on textarea "(24 ROKU STORIES) The Making of the Mob 206: New Blood" at bounding box center [886, 234] width 729 height 13
paste textarea "IFC PICK"
type textarea "(24 ROKU IFC PICKS) The Making of the Mob 206: New Blood"
click at [963, 144] on span "Save" at bounding box center [1231, 142] width 36 height 9
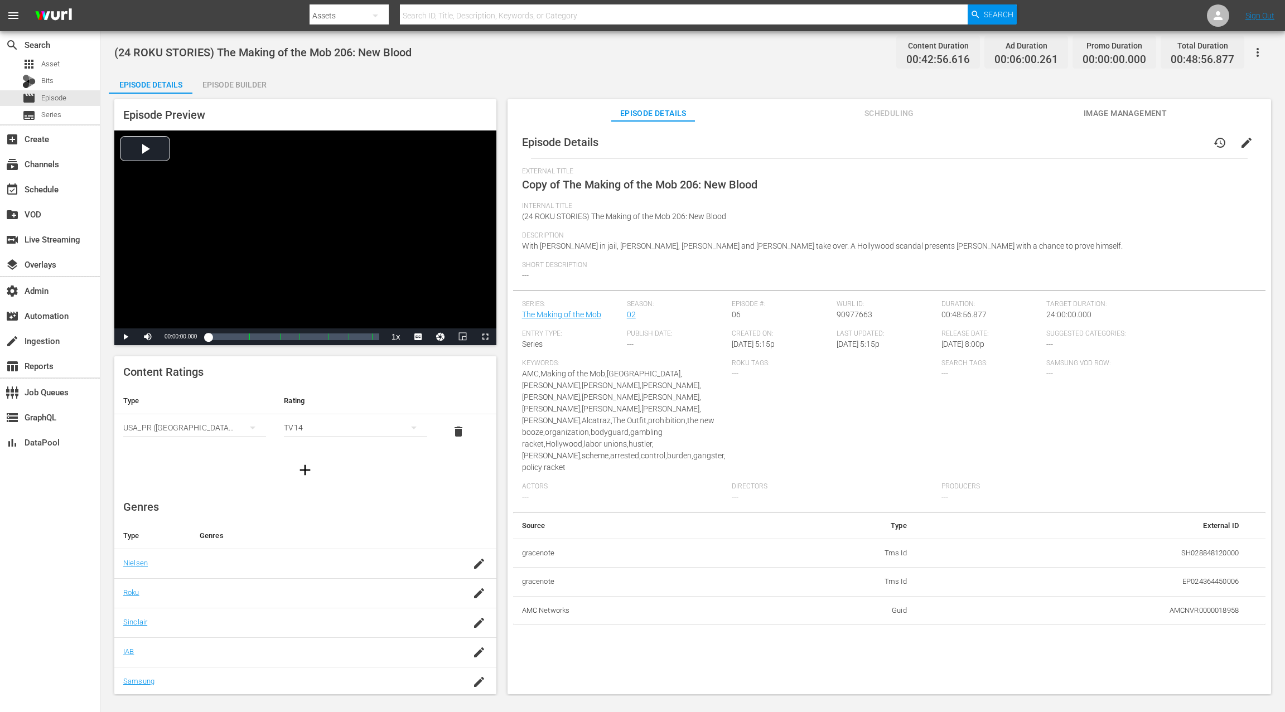
click at [234, 88] on div "Episode Builder" at bounding box center [234, 84] width 84 height 27
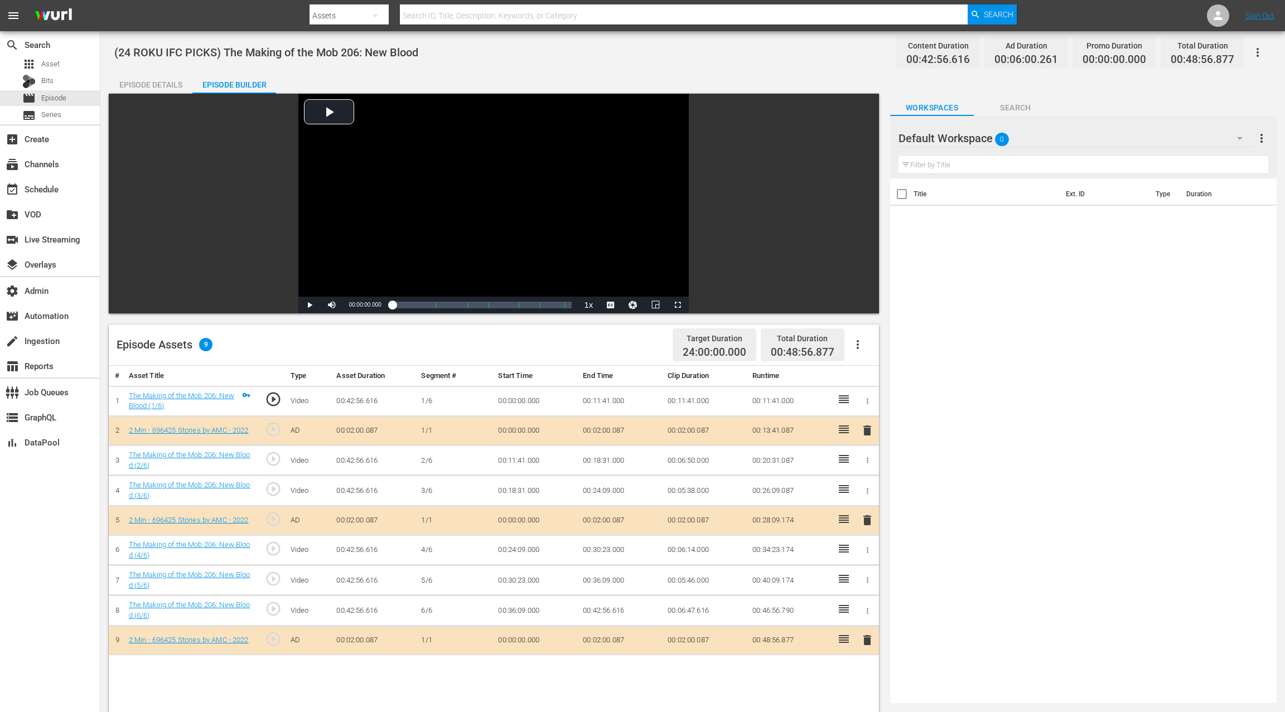
click at [854, 347] on icon "button" at bounding box center [857, 344] width 13 height 13
click at [882, 373] on div "Clear Ads" at bounding box center [891, 375] width 76 height 27
click at [857, 345] on icon "button" at bounding box center [858, 344] width 2 height 9
drag, startPoint x: 864, startPoint y: 374, endPoint x: 802, endPoint y: 369, distance: 61.6
click at [864, 374] on div "Clear Ads" at bounding box center [891, 375] width 76 height 27
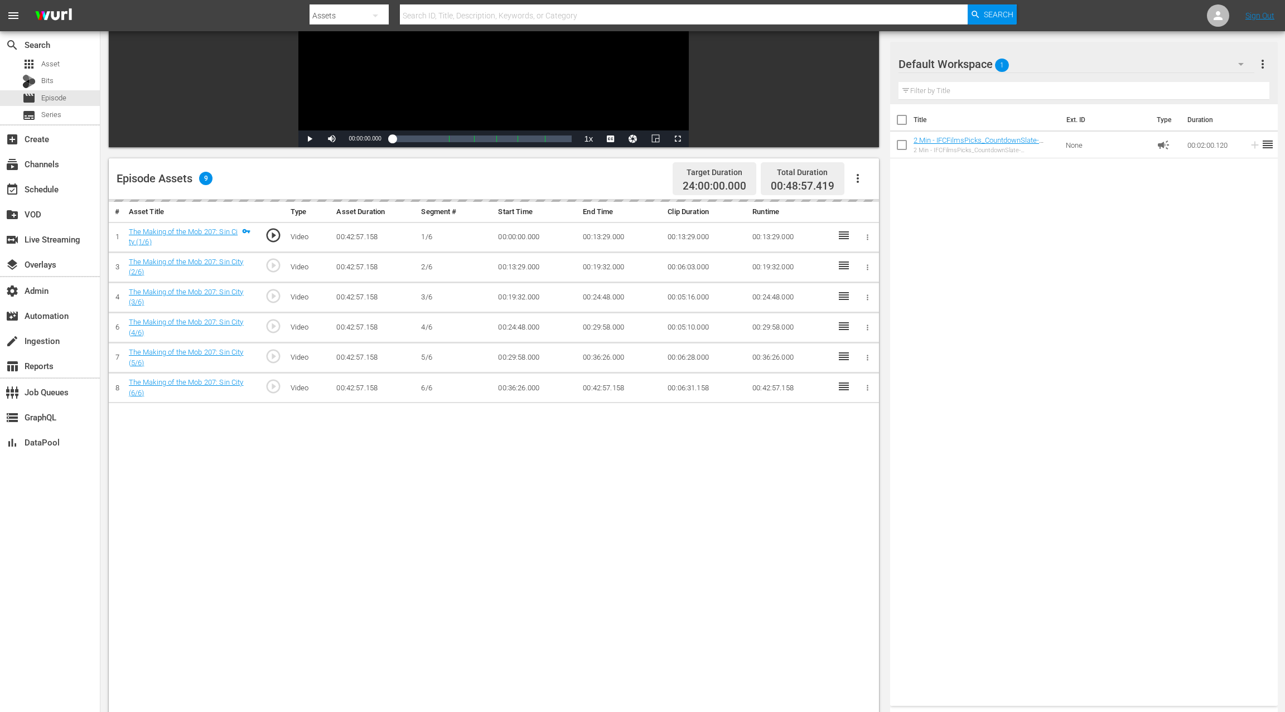
scroll to position [171, 0]
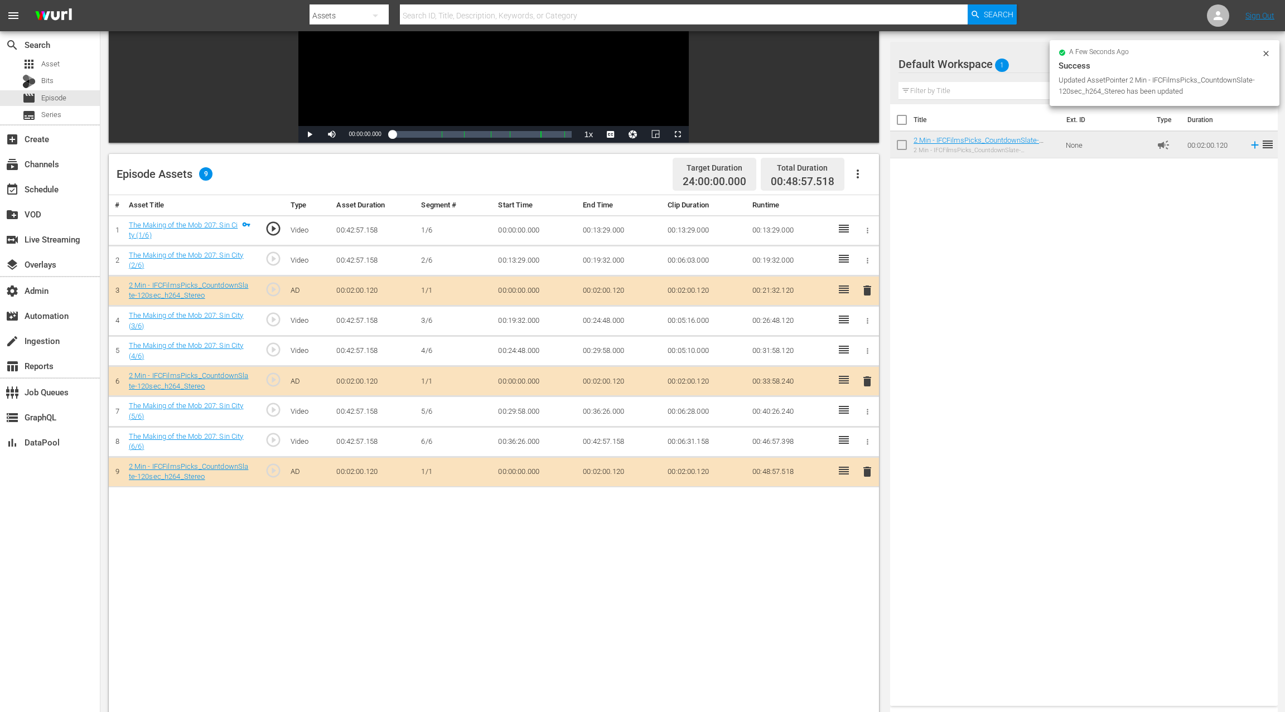
drag, startPoint x: 928, startPoint y: 144, endPoint x: 777, endPoint y: 0, distance: 208.6
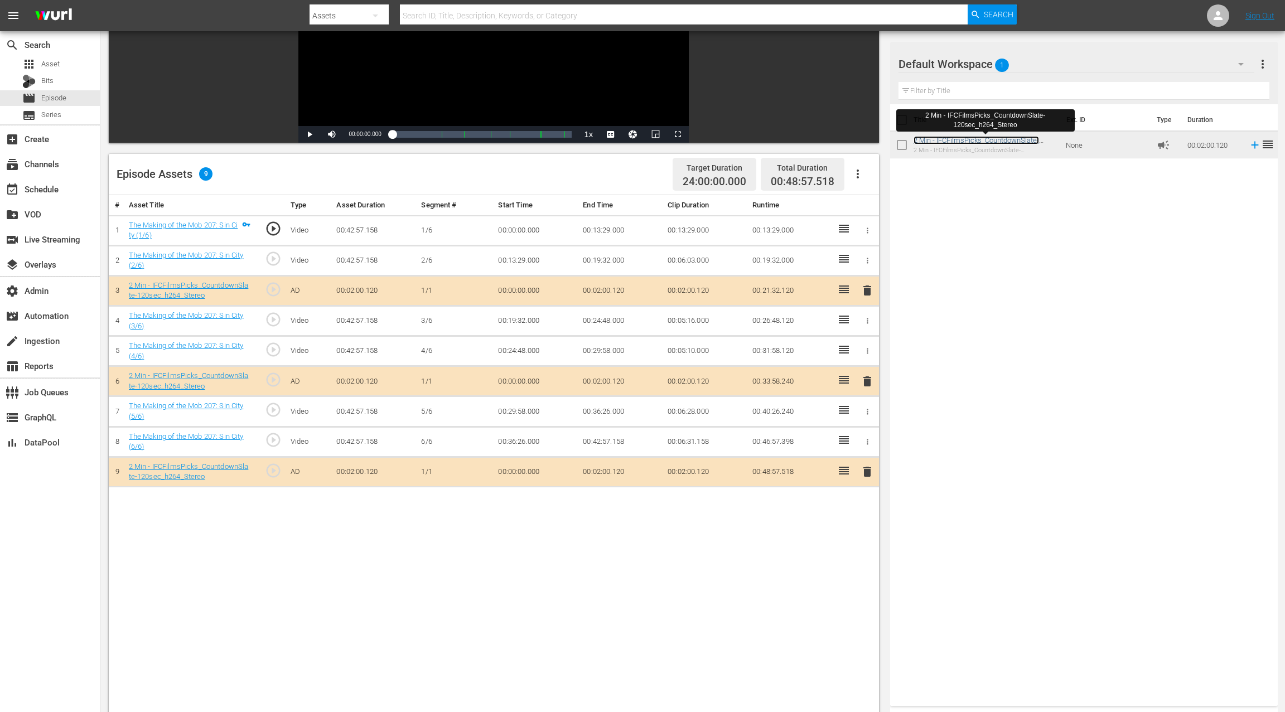
scroll to position [0, 0]
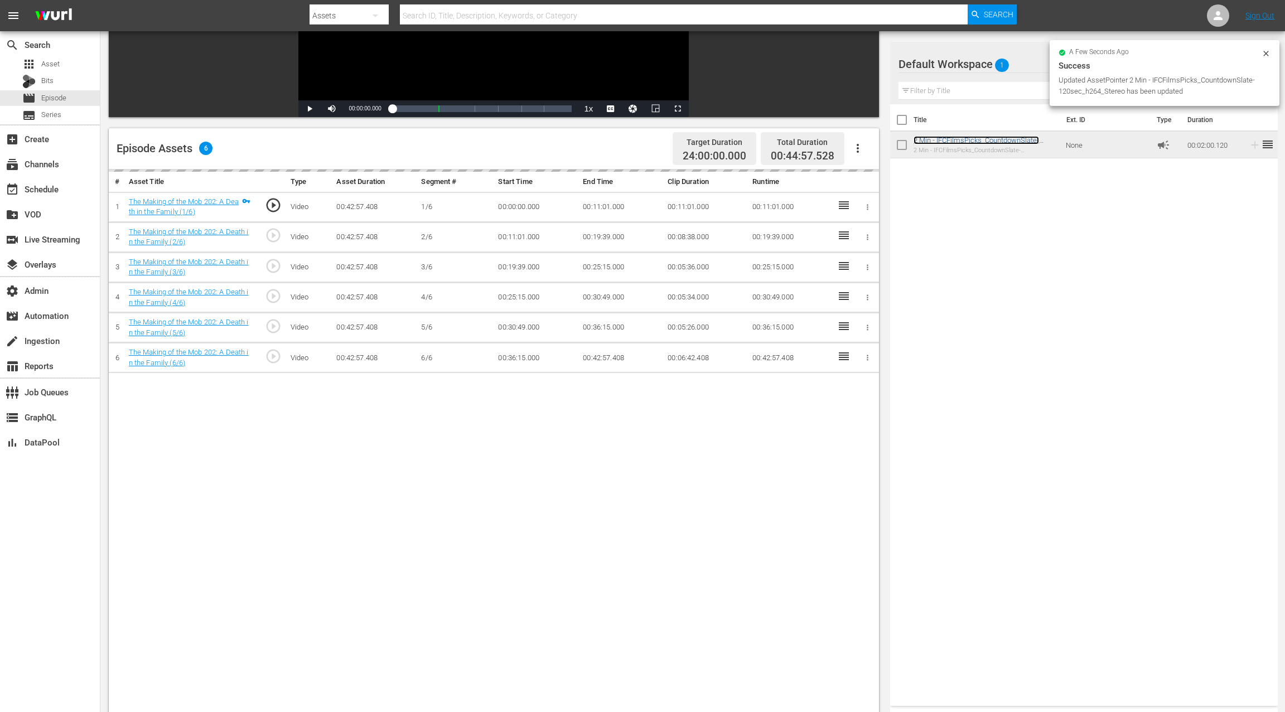
scroll to position [234, 0]
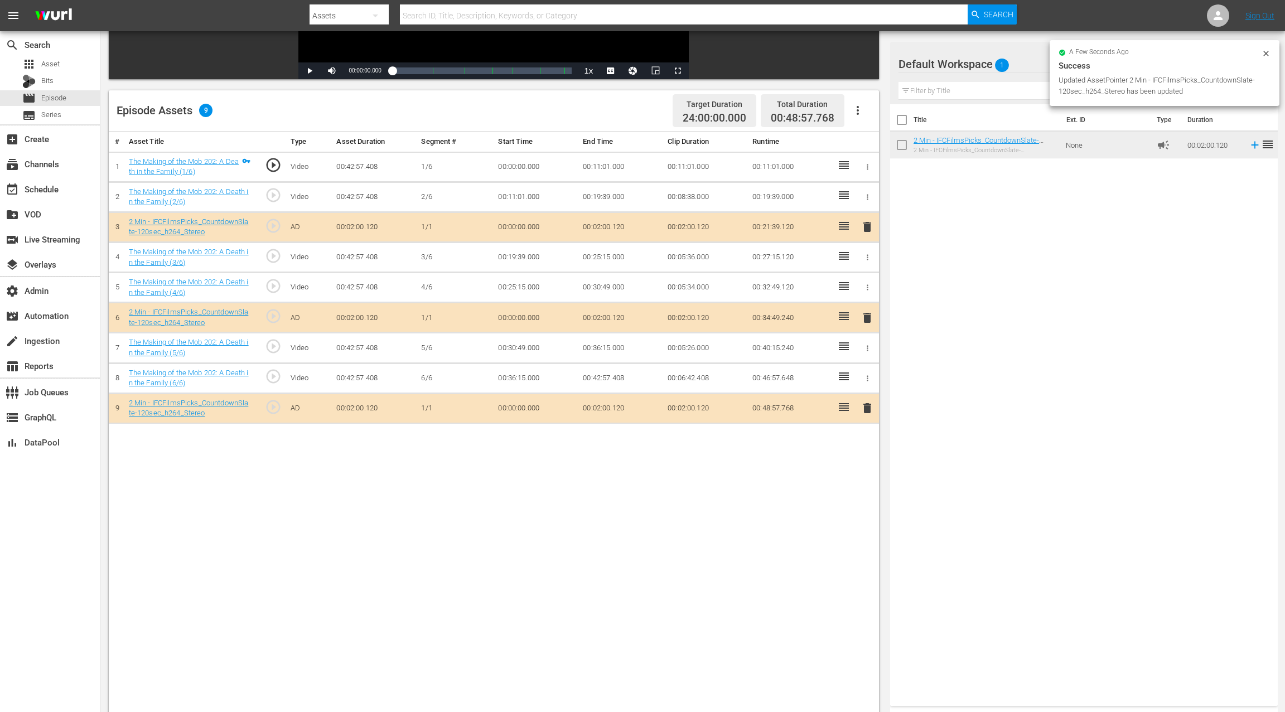
drag, startPoint x: 924, startPoint y: 146, endPoint x: 826, endPoint y: 1, distance: 174.8
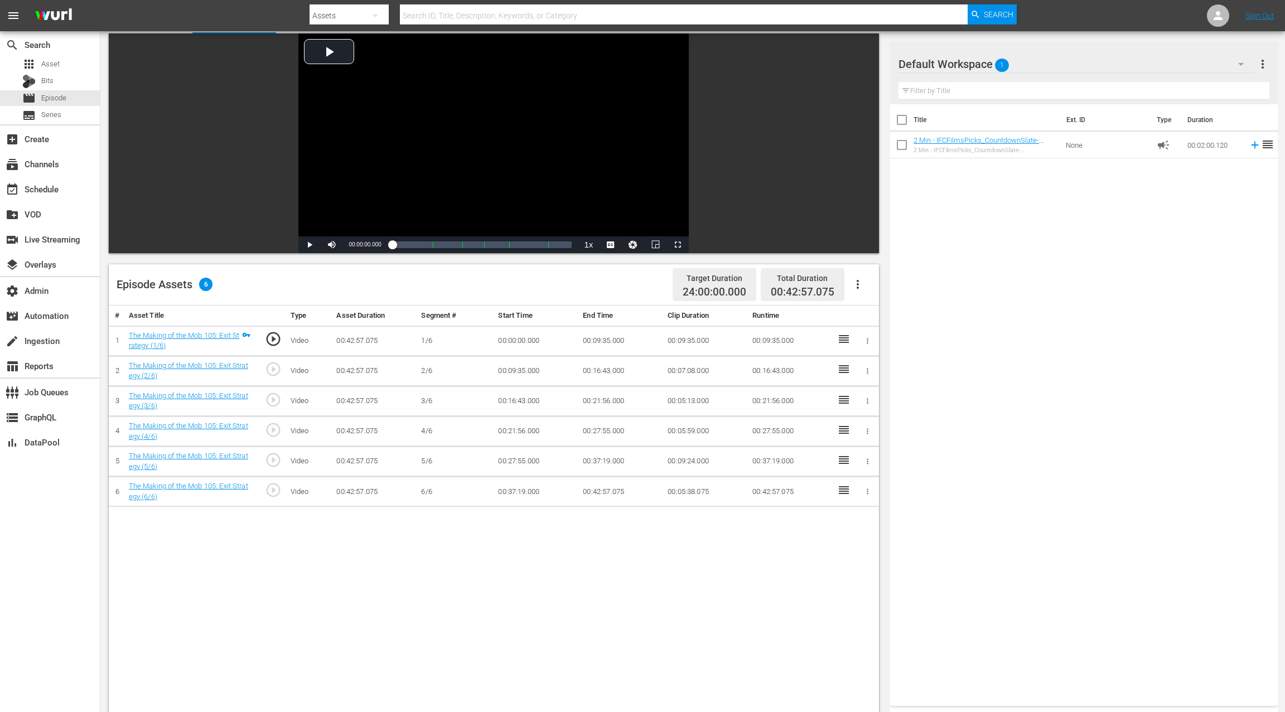
scroll to position [166, 0]
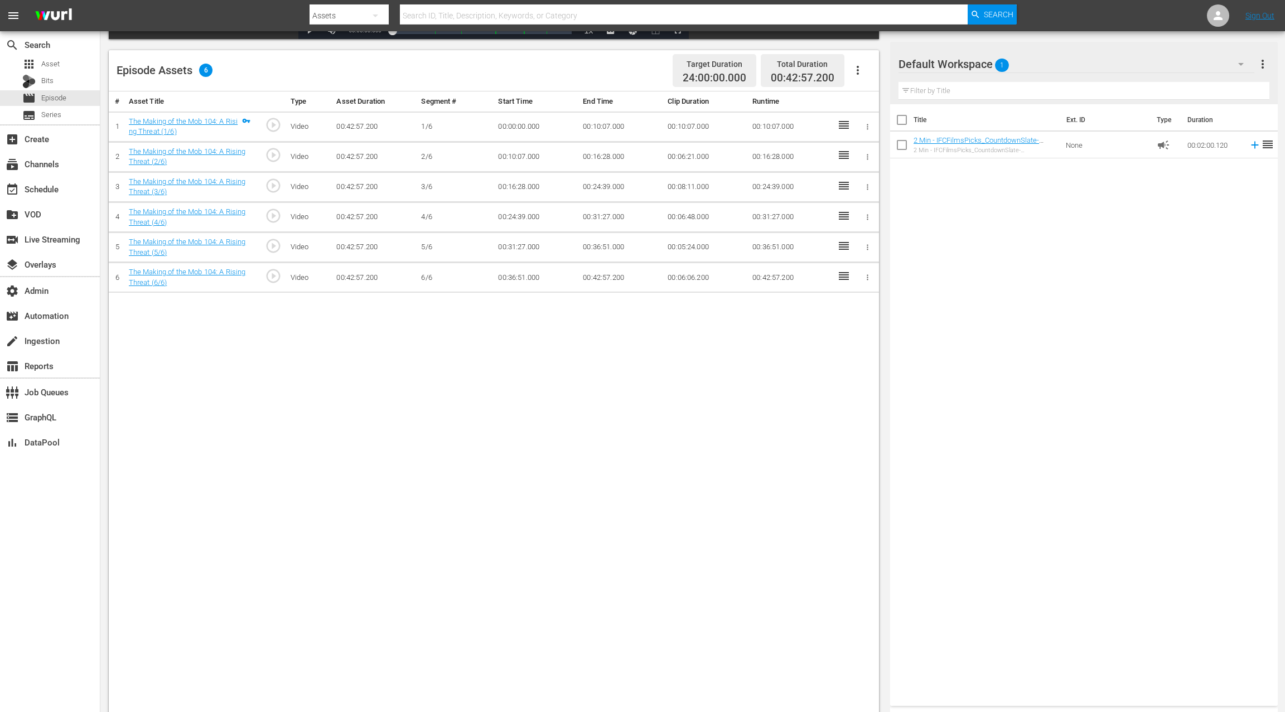
scroll to position [288, 0]
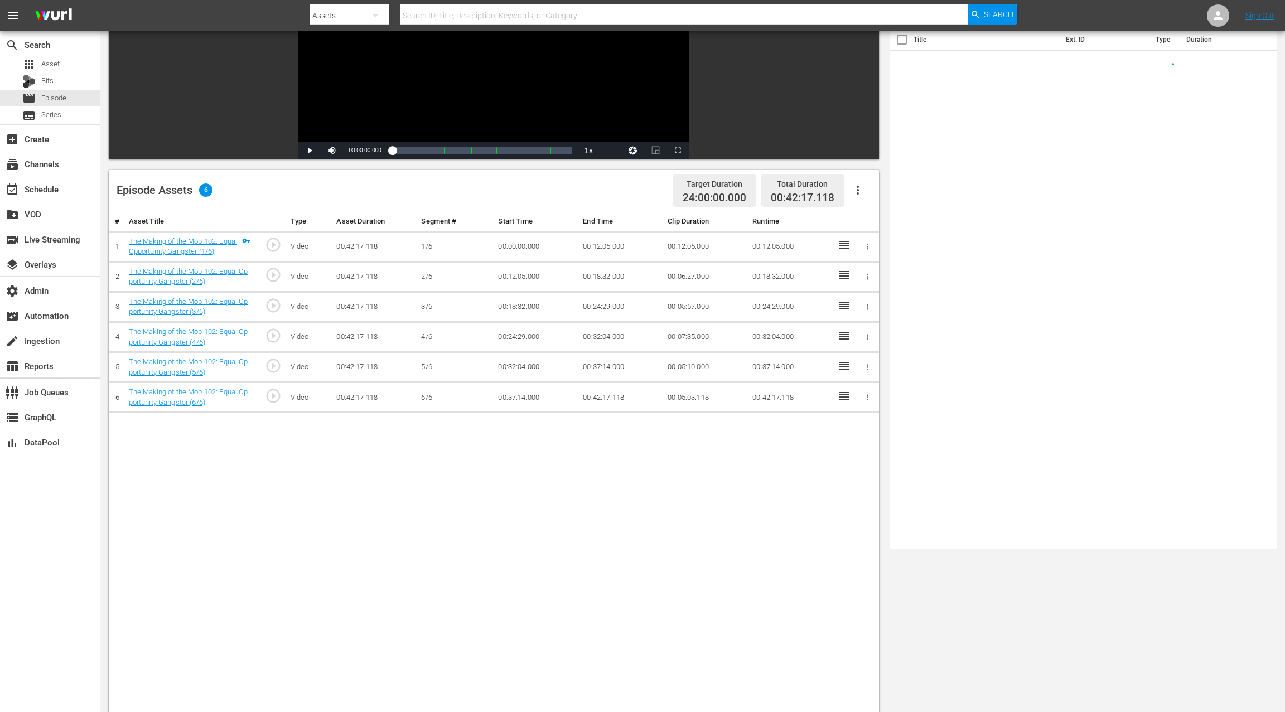
scroll to position [206, 0]
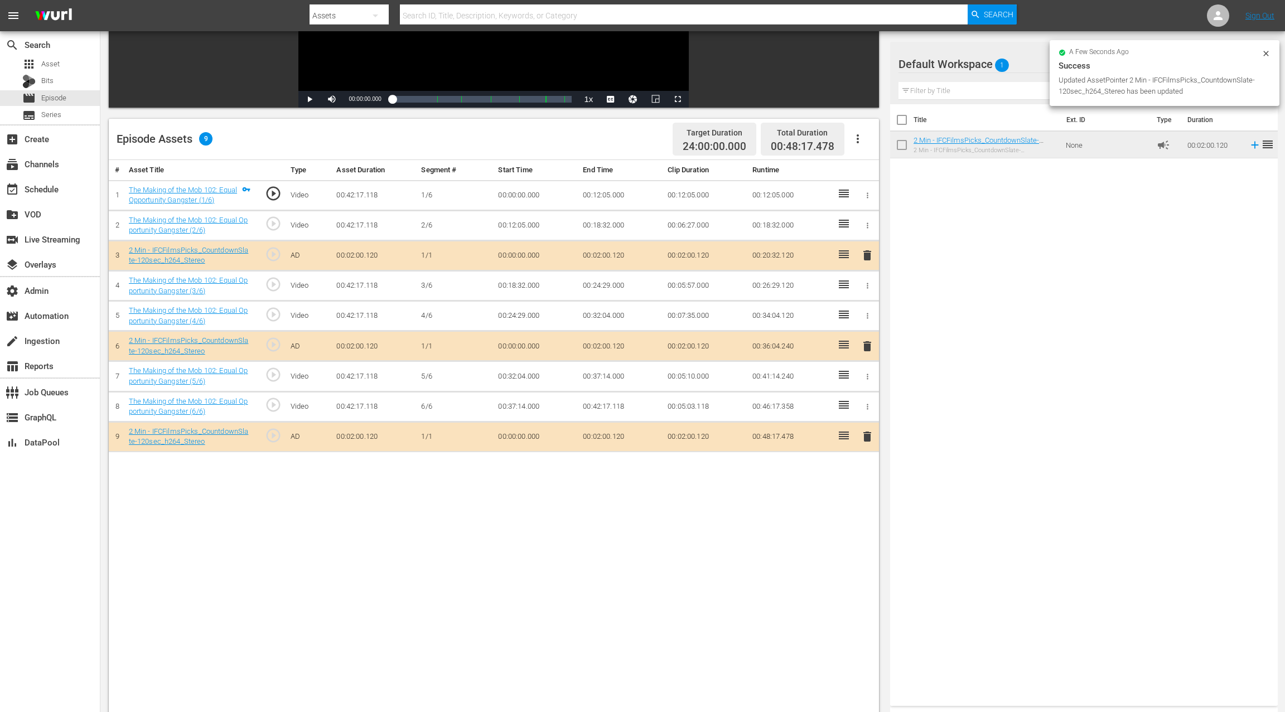
drag, startPoint x: 917, startPoint y: 144, endPoint x: 840, endPoint y: 1, distance: 163.4
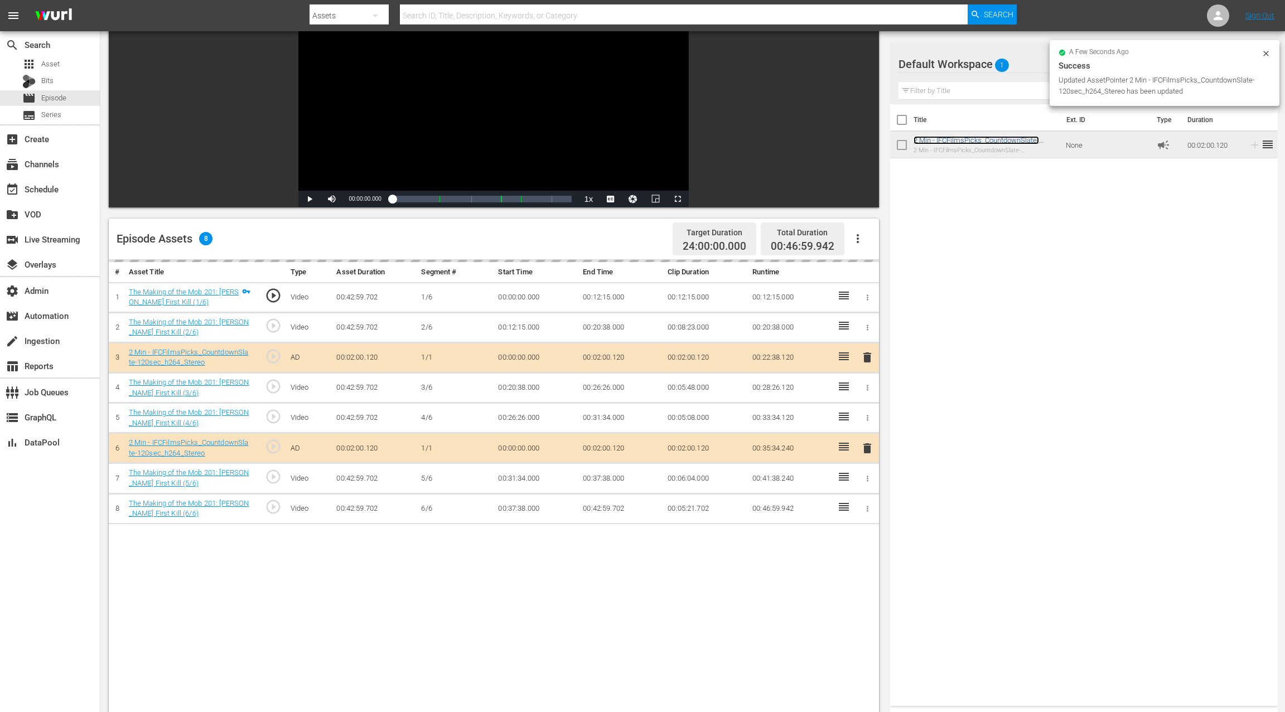
scroll to position [80, 0]
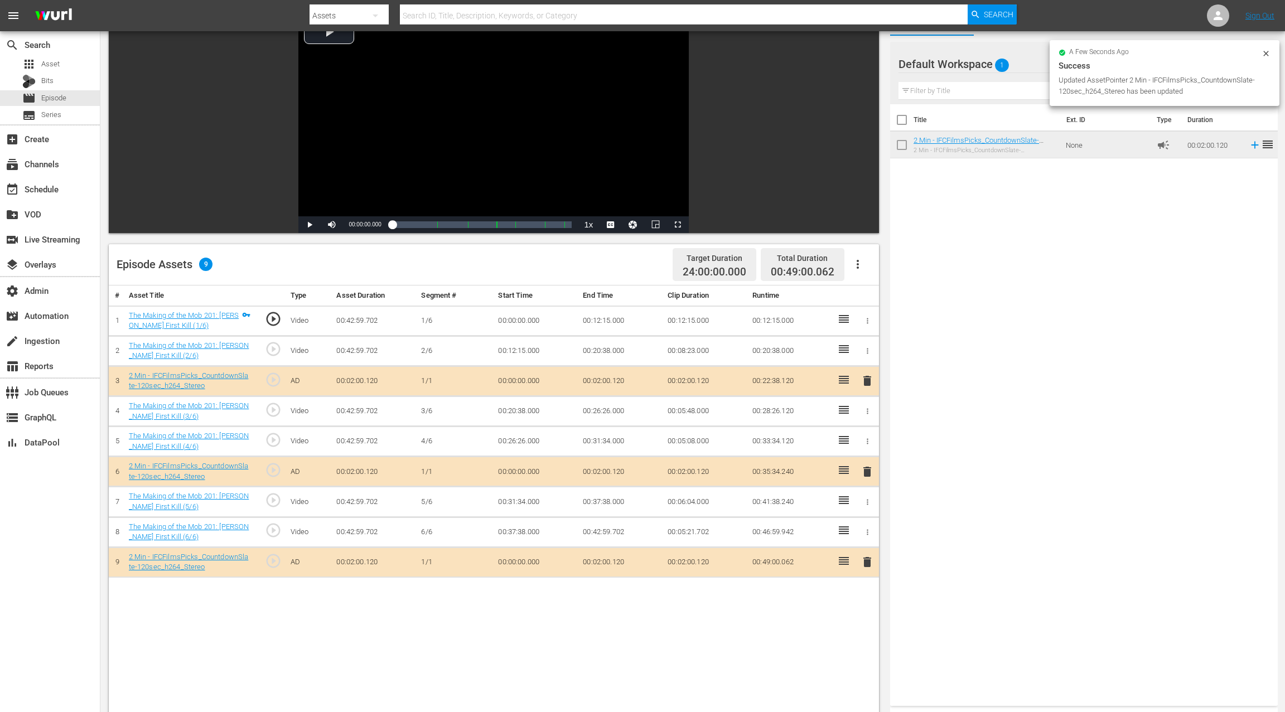
drag, startPoint x: 944, startPoint y: 142, endPoint x: 816, endPoint y: 3, distance: 189.0
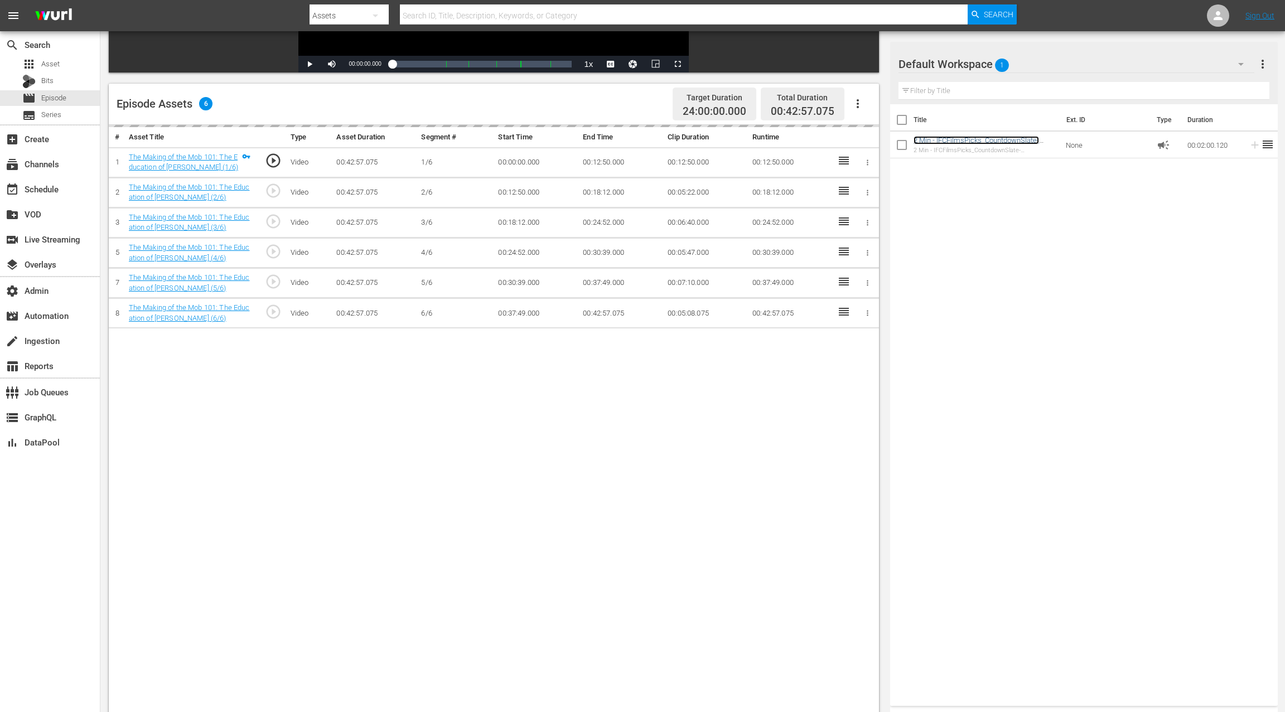
scroll to position [250, 0]
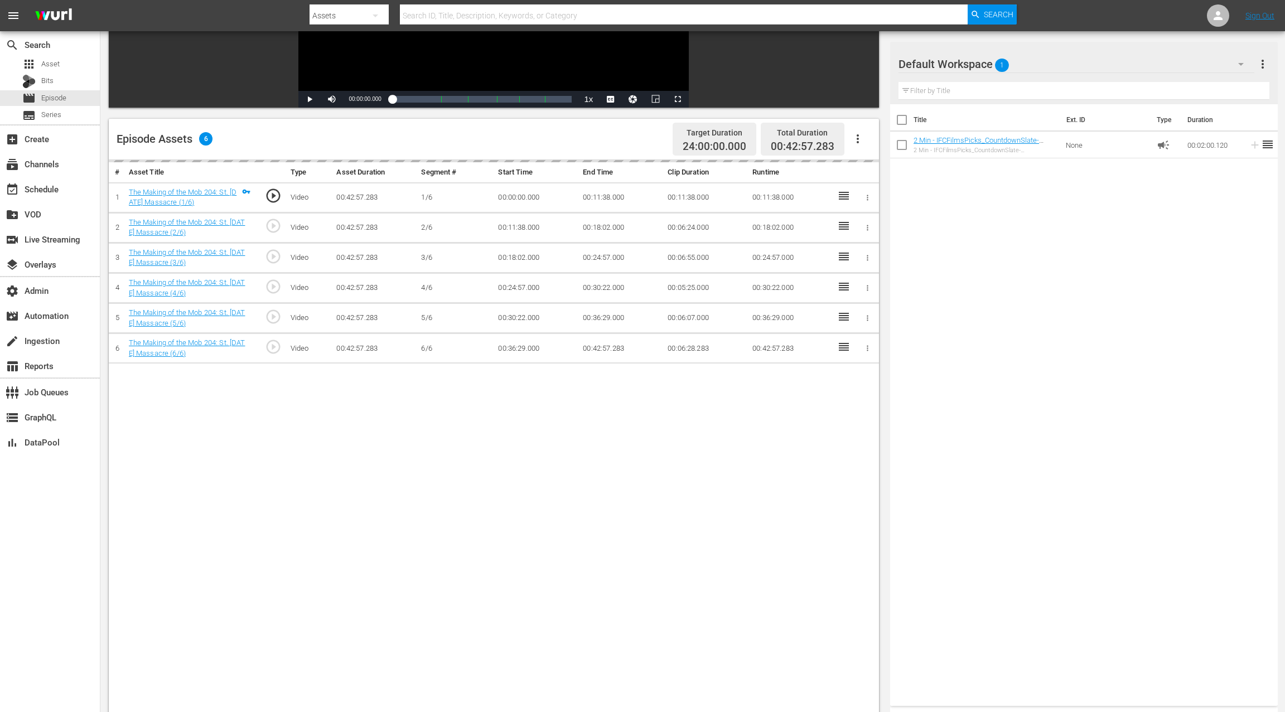
scroll to position [224, 0]
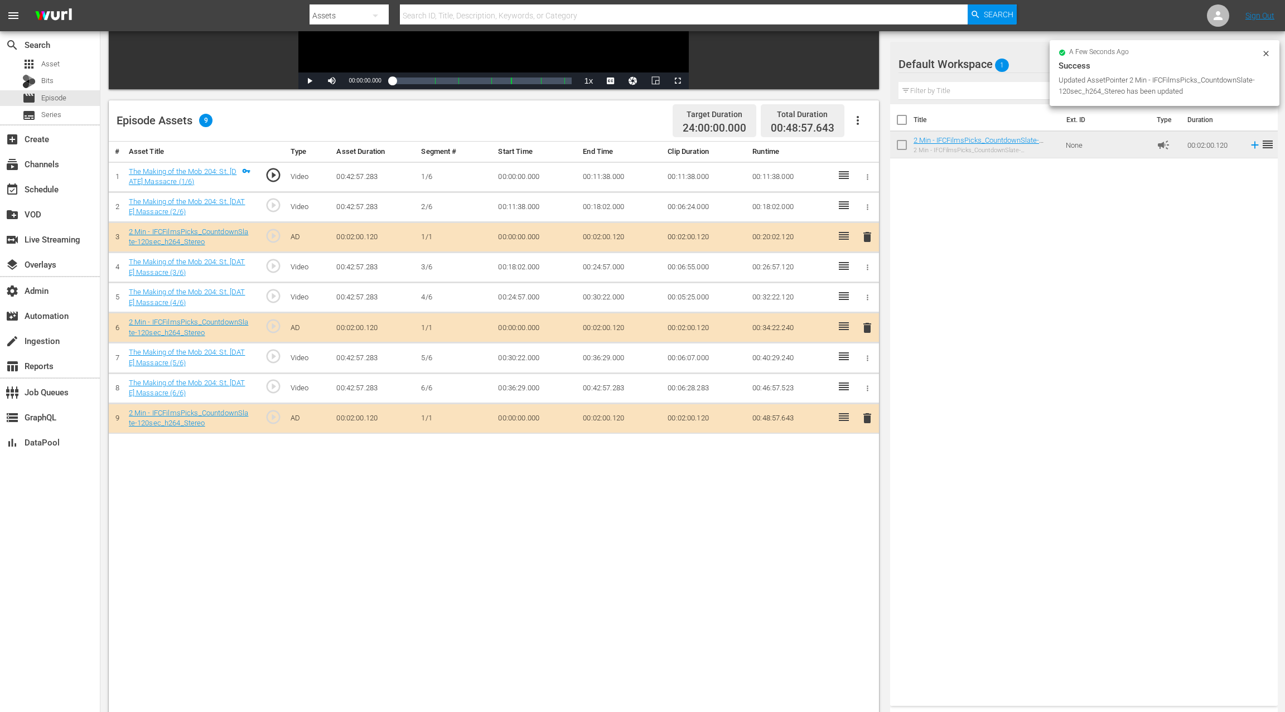
drag, startPoint x: 920, startPoint y: 143, endPoint x: 734, endPoint y: 1, distance: 233.9
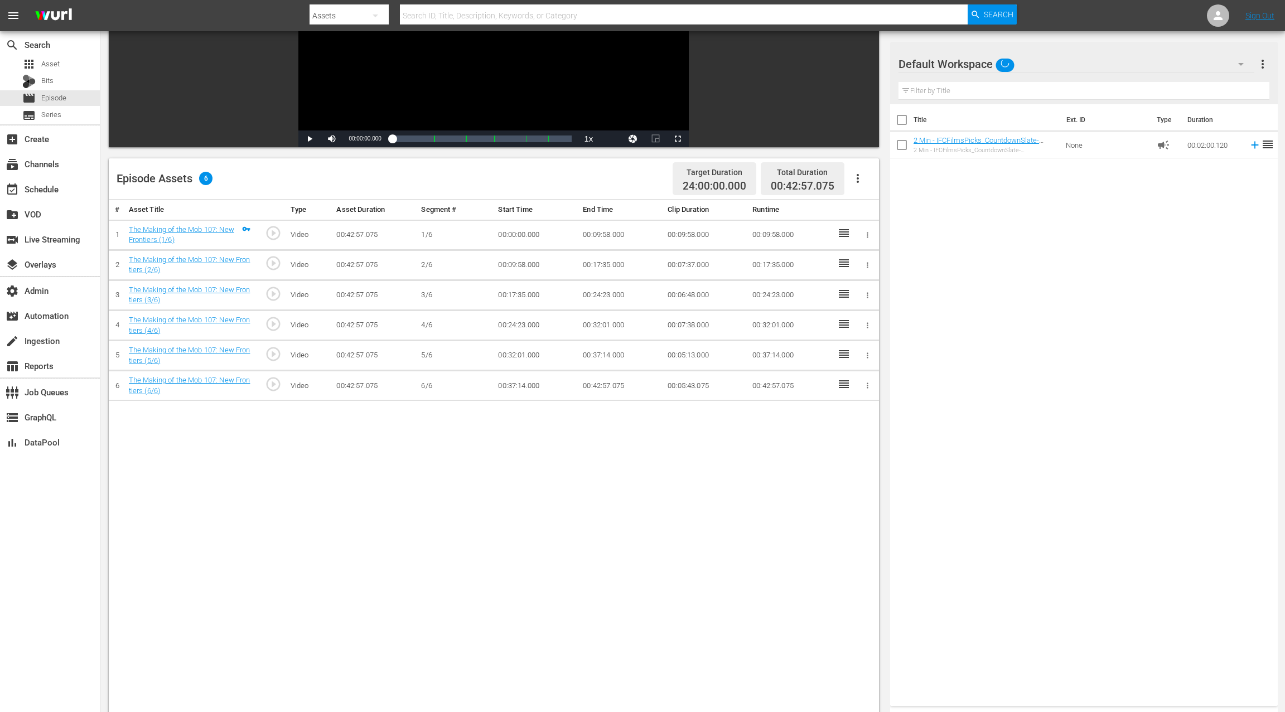
scroll to position [246, 0]
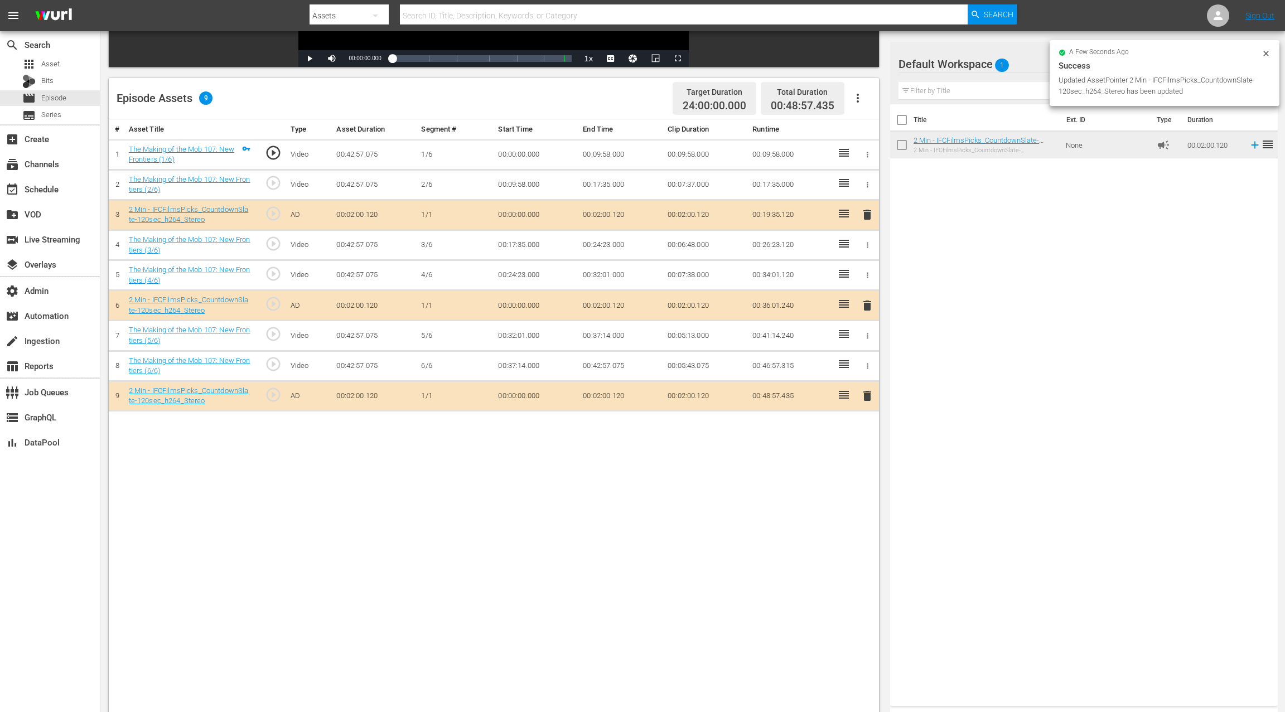
drag, startPoint x: 917, startPoint y: 143, endPoint x: 846, endPoint y: 4, distance: 155.4
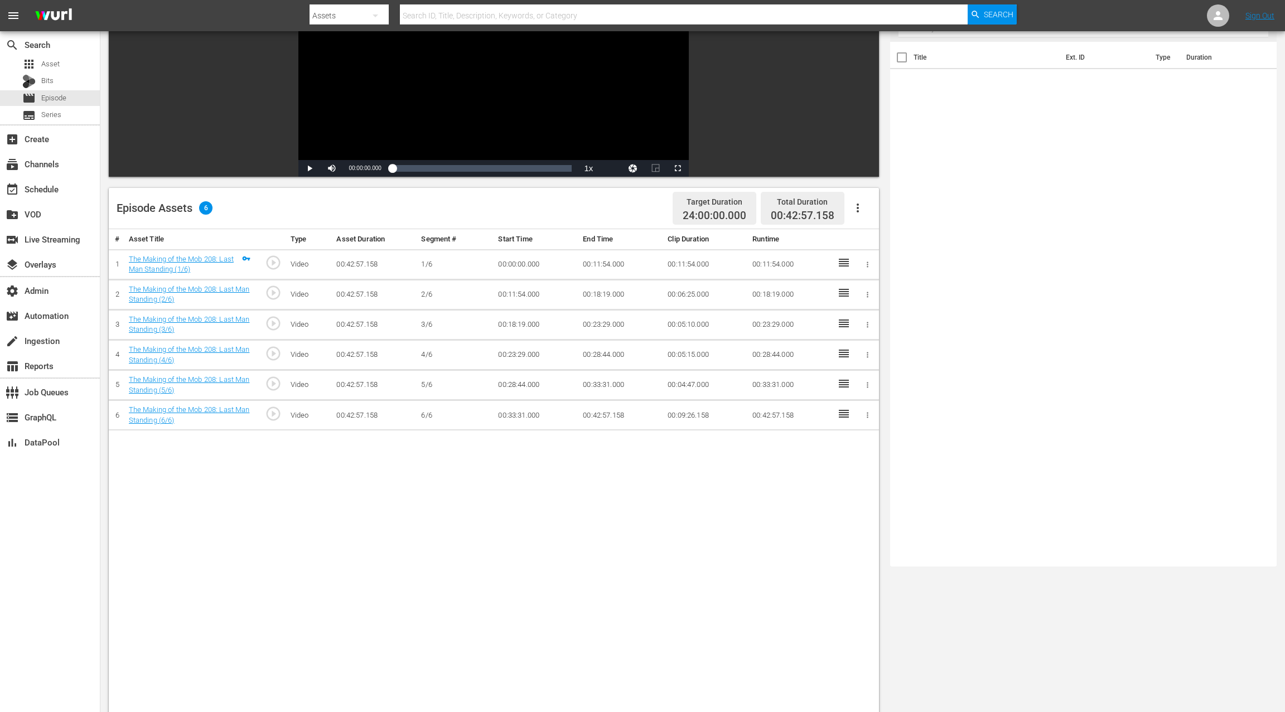
scroll to position [178, 0]
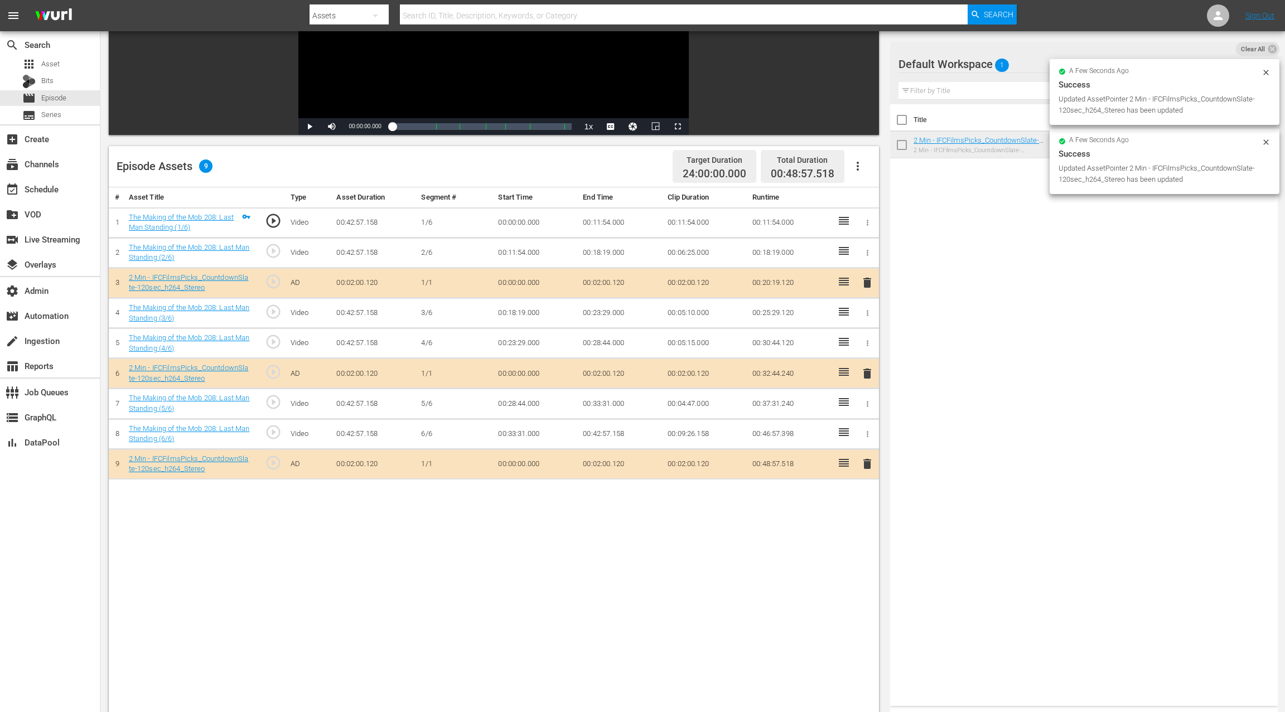
drag, startPoint x: 931, startPoint y: 151, endPoint x: 837, endPoint y: 3, distance: 175.3
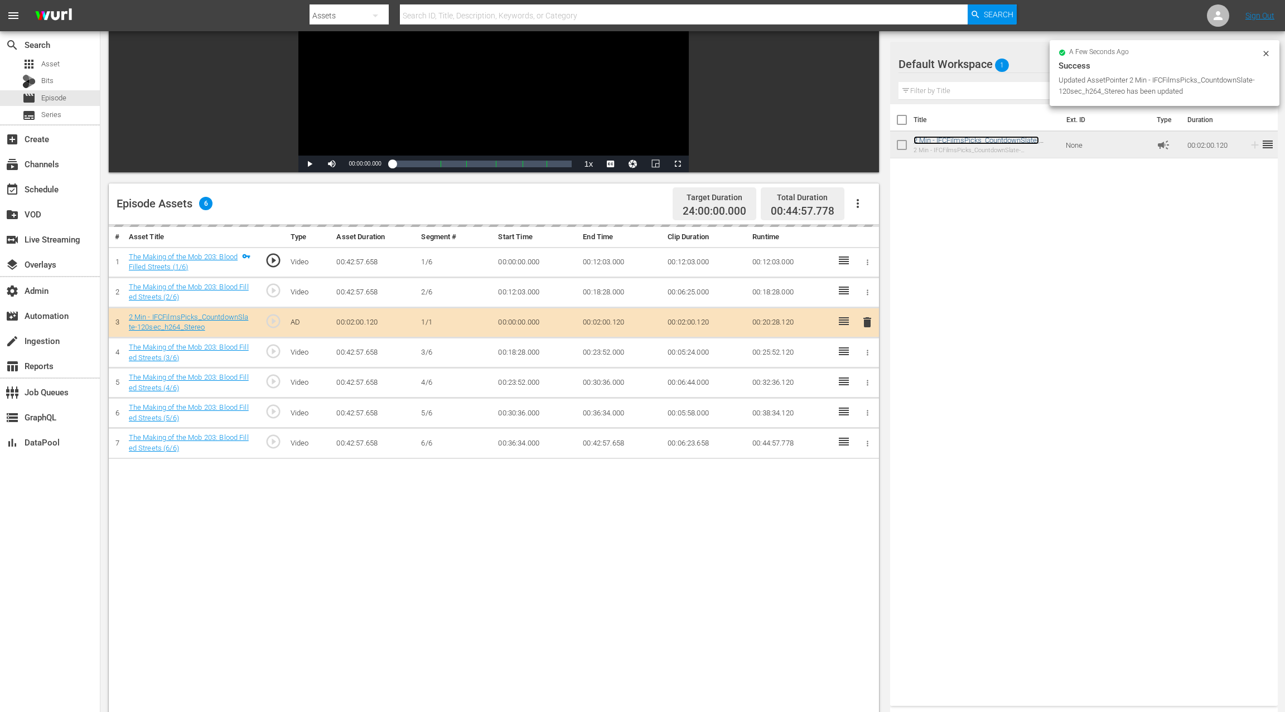
scroll to position [172, 0]
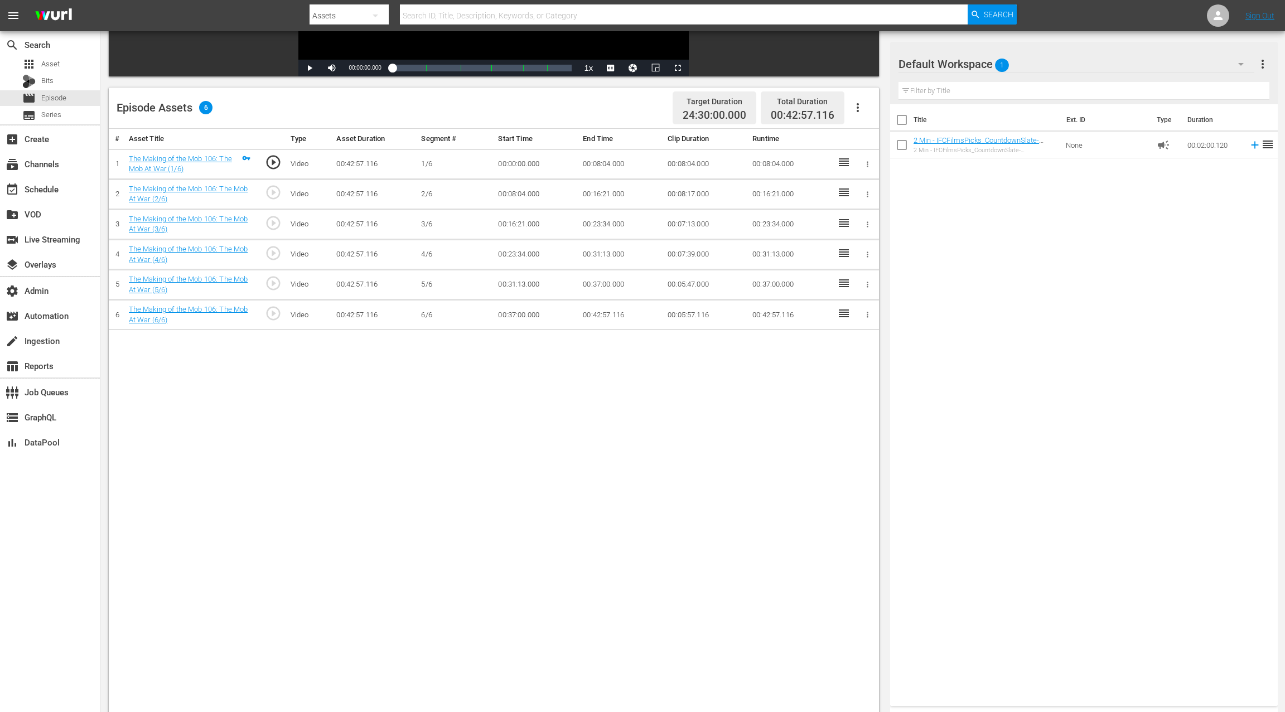
scroll to position [259, 0]
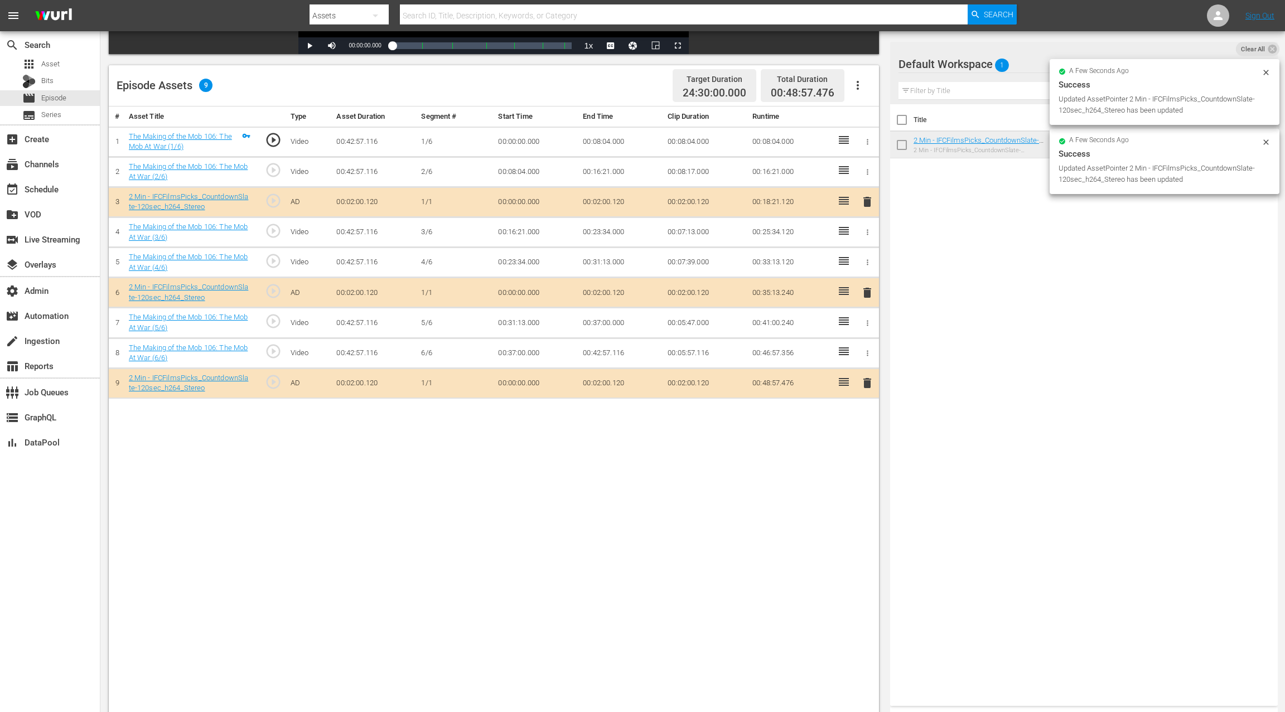
drag, startPoint x: 930, startPoint y: 147, endPoint x: 846, endPoint y: 0, distance: 169.3
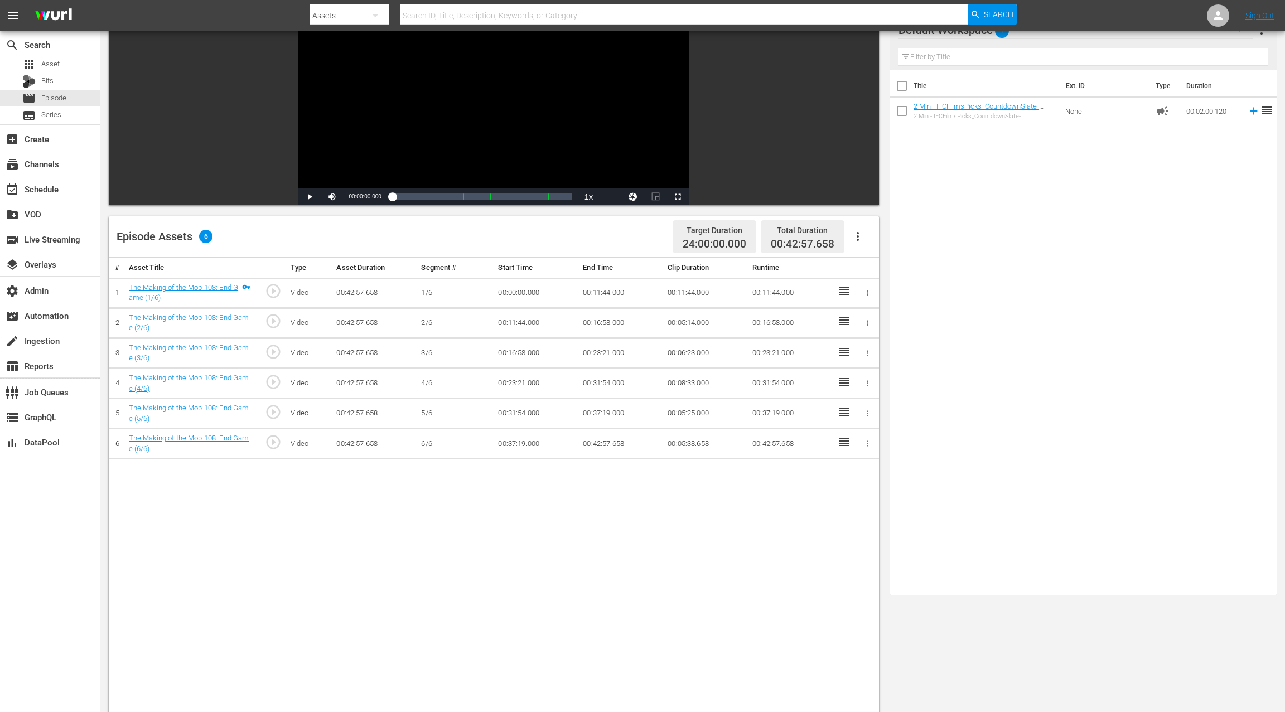
scroll to position [164, 0]
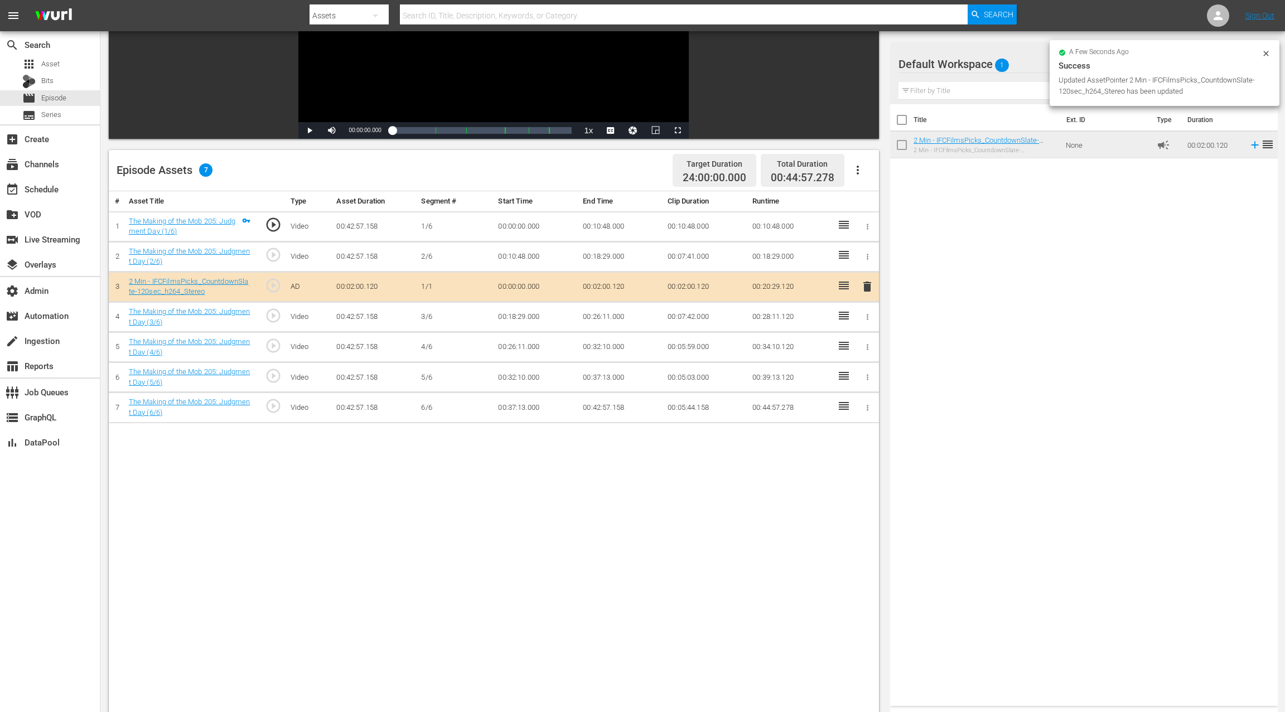
scroll to position [222, 0]
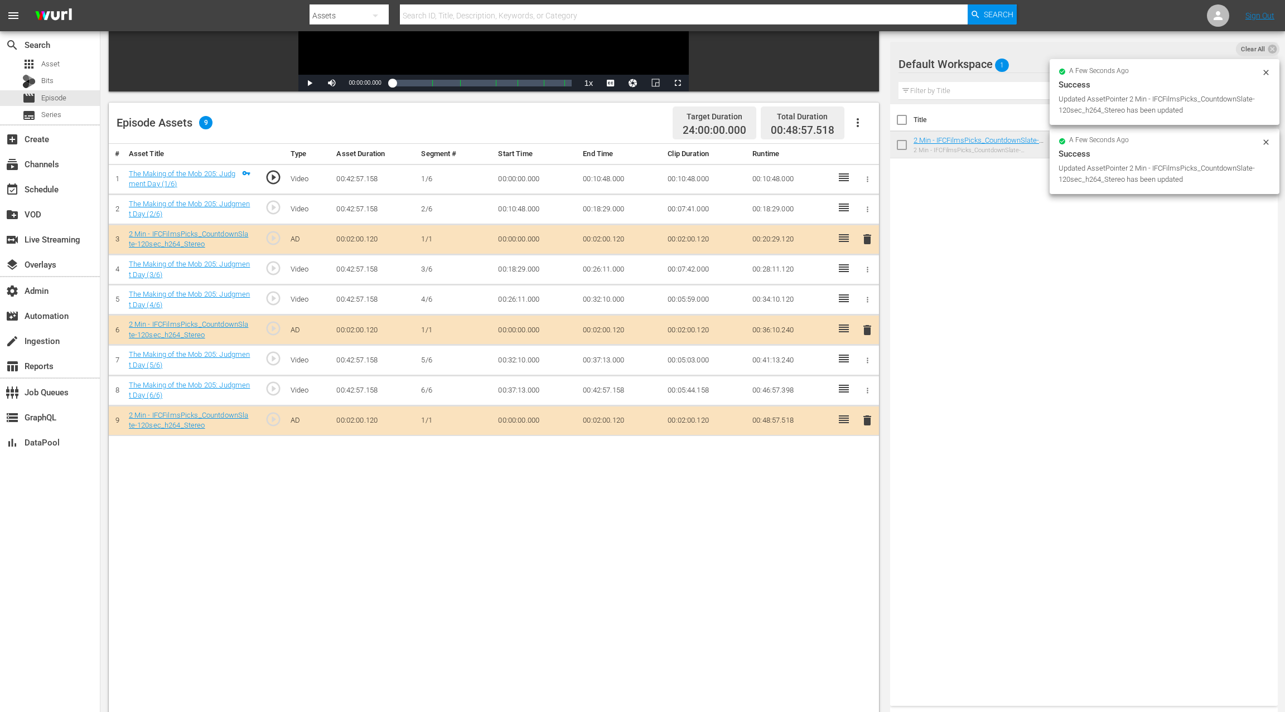
drag, startPoint x: 940, startPoint y: 146, endPoint x: 899, endPoint y: 1, distance: 150.4
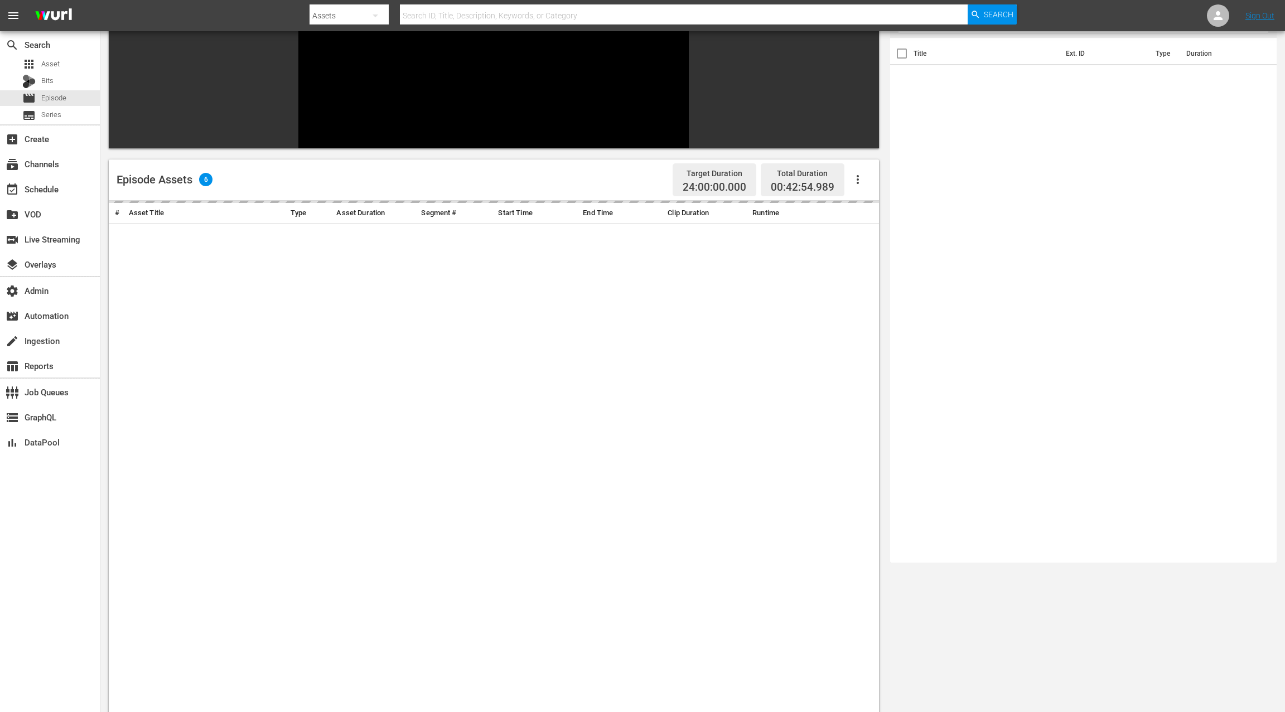
scroll to position [188, 0]
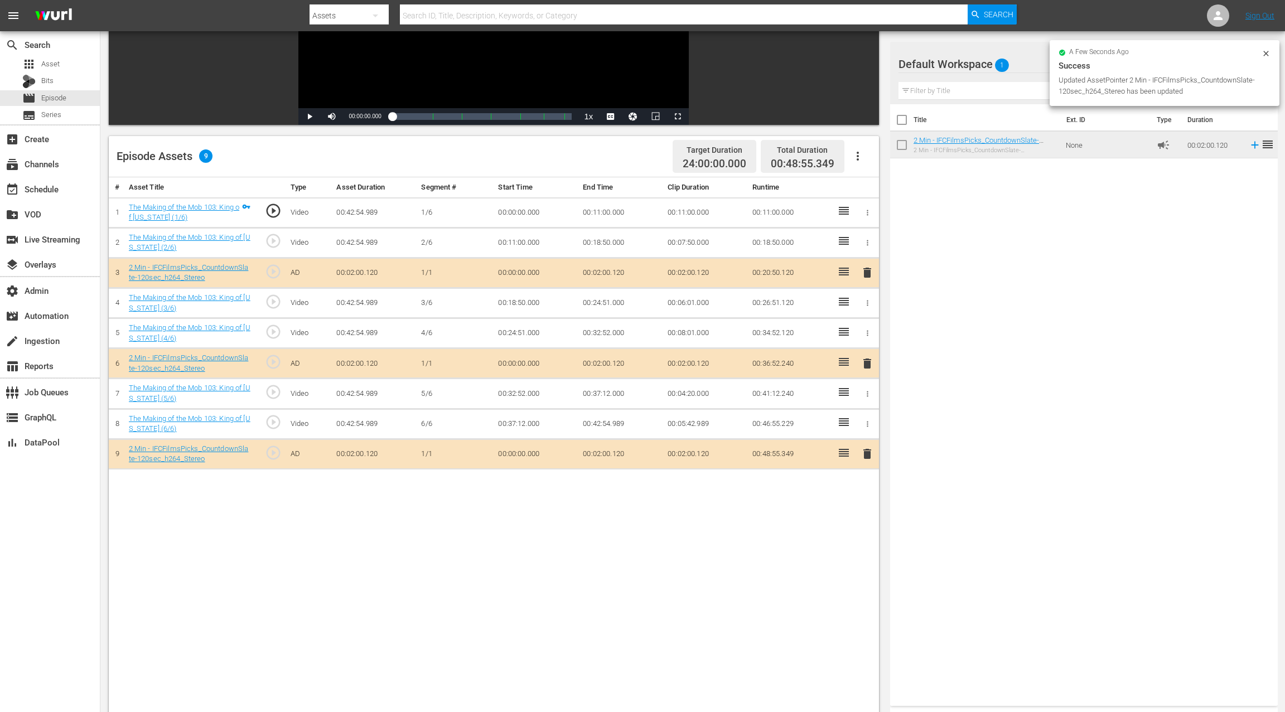
drag, startPoint x: 923, startPoint y: 140, endPoint x: 863, endPoint y: 2, distance: 150.8
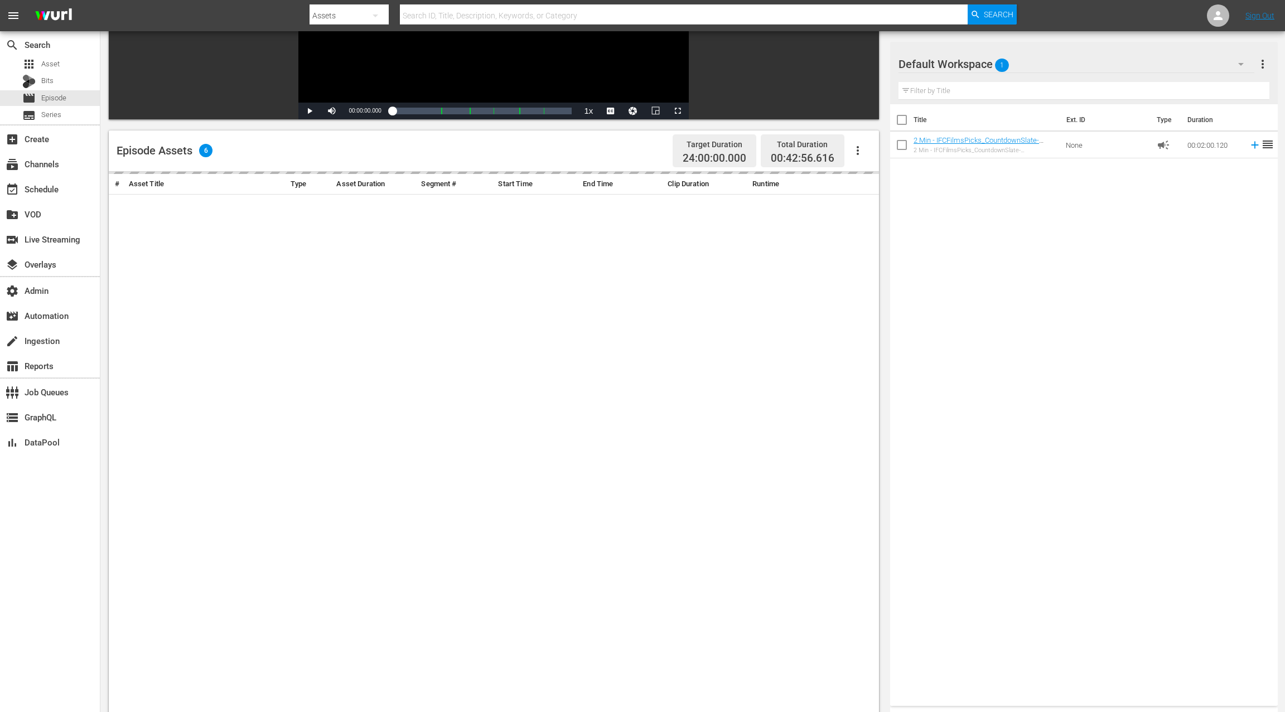
scroll to position [210, 0]
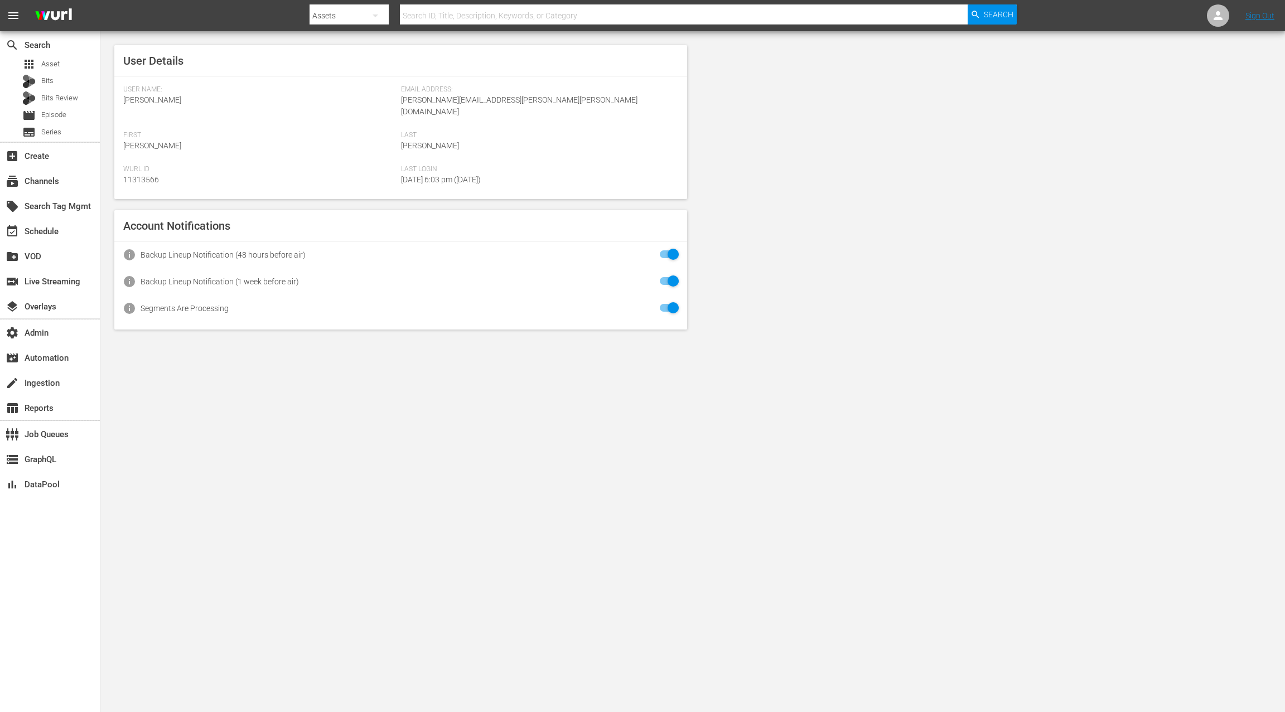
click at [1095, 16] on nav "menu Search By Assets Search ID, Title, Description, Keywords, or Category Sear…" at bounding box center [642, 15] width 1285 height 31
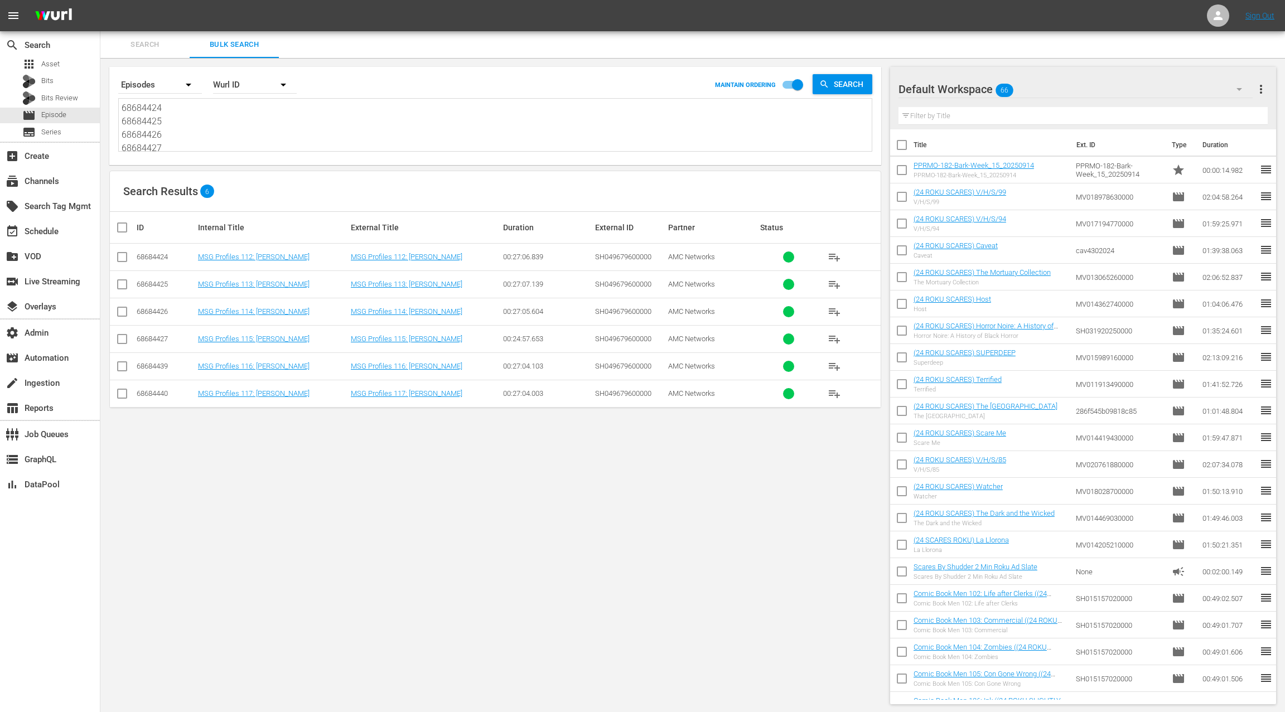
click at [130, 106] on textarea "68684424 68684425 68684426 68684427 68684439 68684440" at bounding box center [497, 126] width 750 height 51
drag, startPoint x: 152, startPoint y: 113, endPoint x: 183, endPoint y: 153, distance: 51.2
click at [183, 153] on div "Search By Episodes Order By [PERSON_NAME] ID MAINTAIN ORDERING Search 68684424 …" at bounding box center [495, 116] width 772 height 98
paste textarea "AMCNFL0000005273TV AMCNFL0000002727TV AMCNVR0000069647"
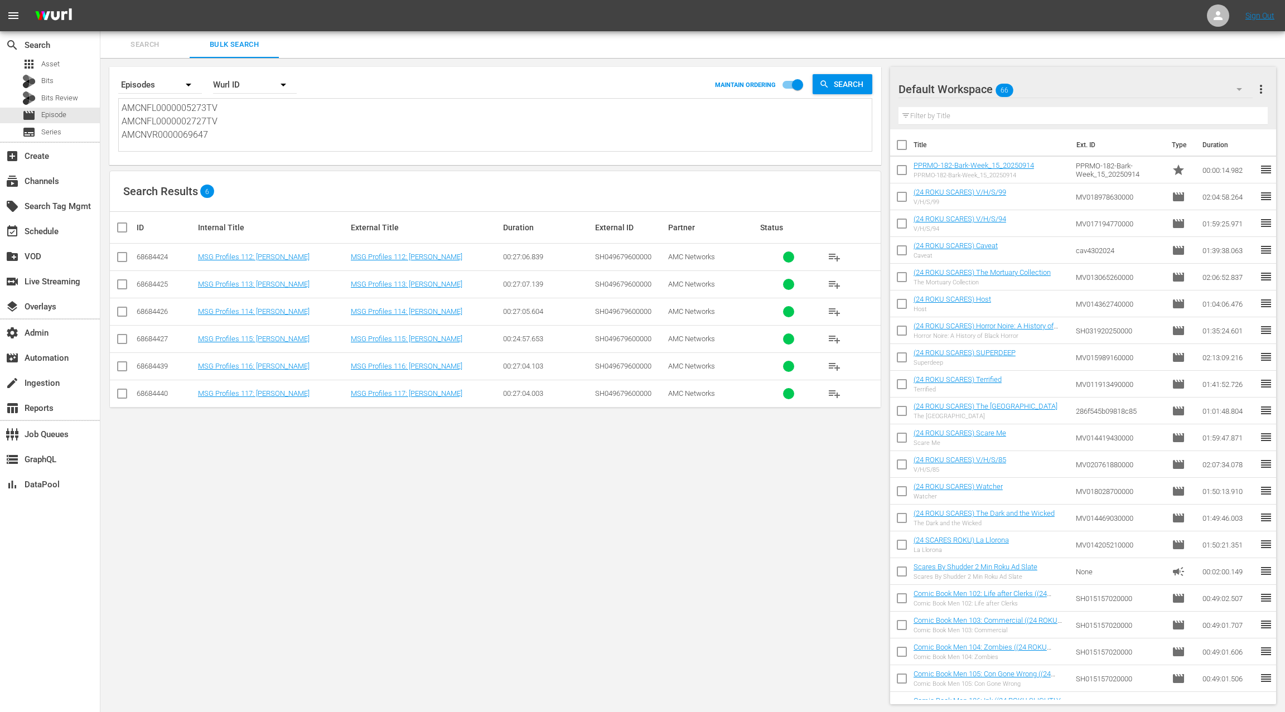
scroll to position [0, 0]
click at [237, 91] on div "Wurl ID" at bounding box center [255, 84] width 84 height 31
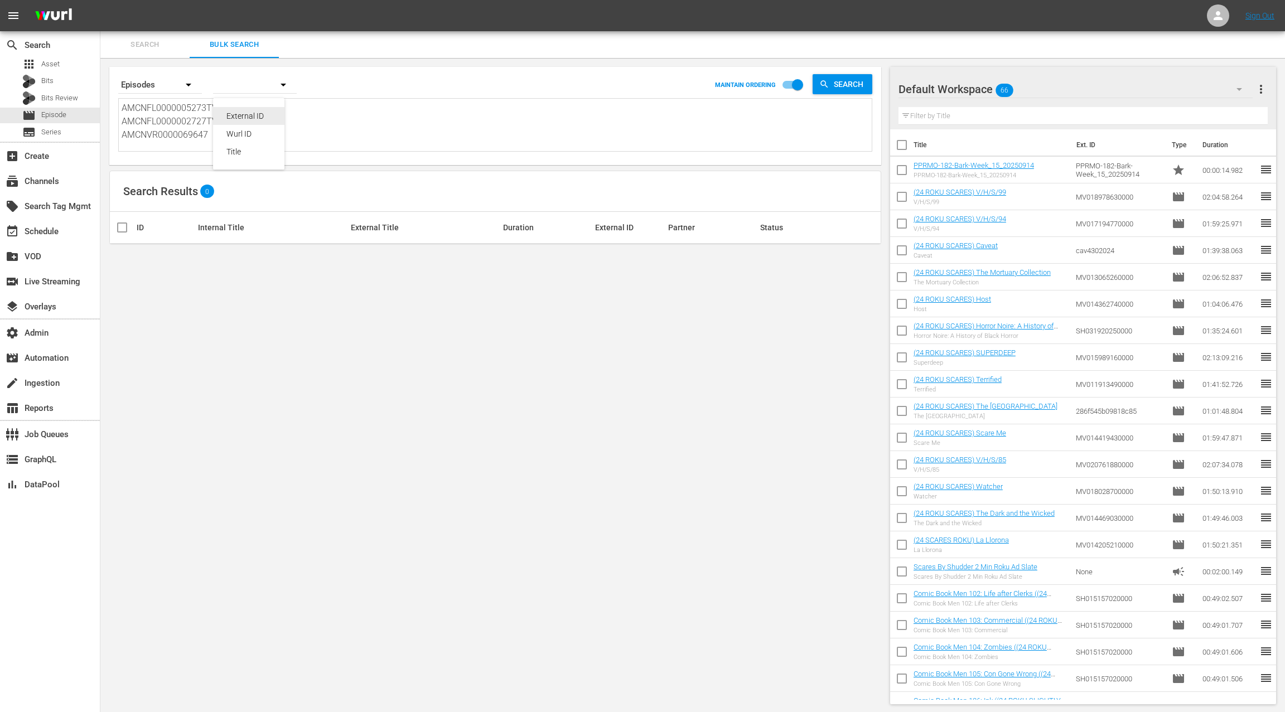
click at [260, 119] on div "External ID" at bounding box center [248, 116] width 45 height 18
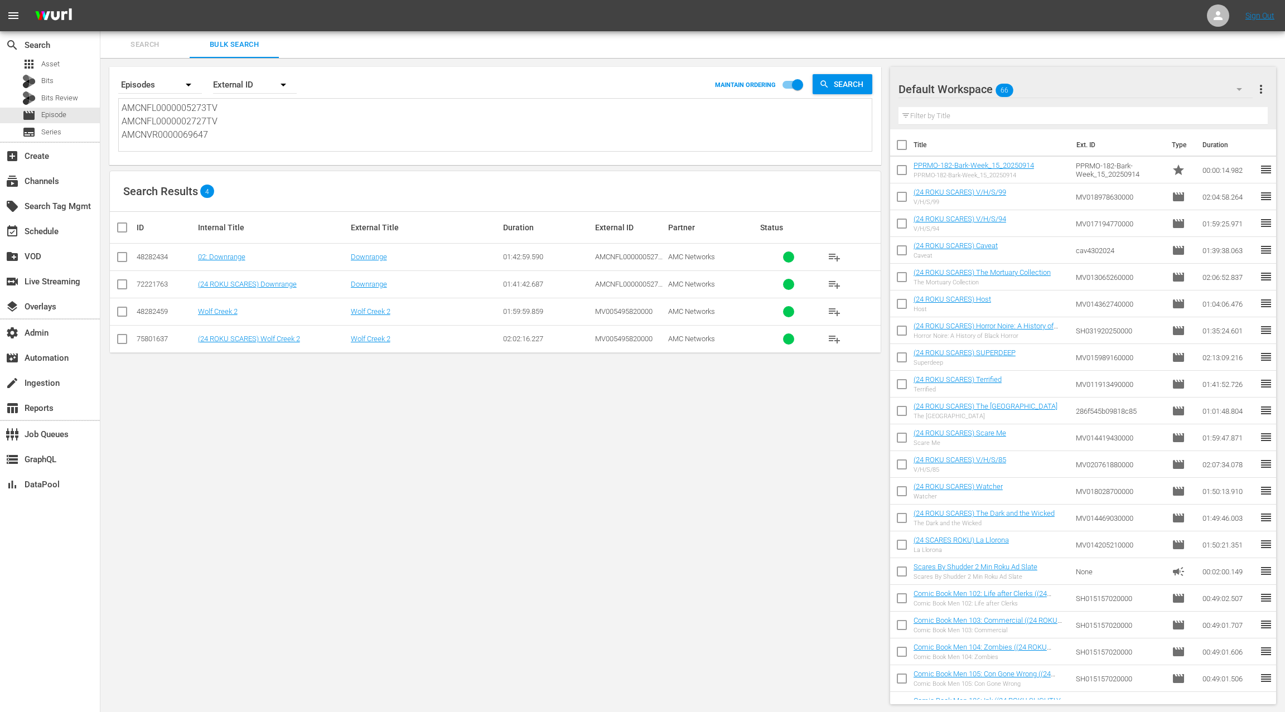
scroll to position [1, 0]
click at [178, 120] on textarea "AMCNFL0000005273TV AMCNFL0000002727TV AMCNVR0000069647" at bounding box center [497, 125] width 750 height 51
drag, startPoint x: 178, startPoint y: 120, endPoint x: 198, endPoint y: 122, distance: 20.1
click at [198, 122] on textarea "AMCNFL0000005273TV AMCNFL0000002727TV AMCNVR0000069647" at bounding box center [497, 125] width 750 height 51
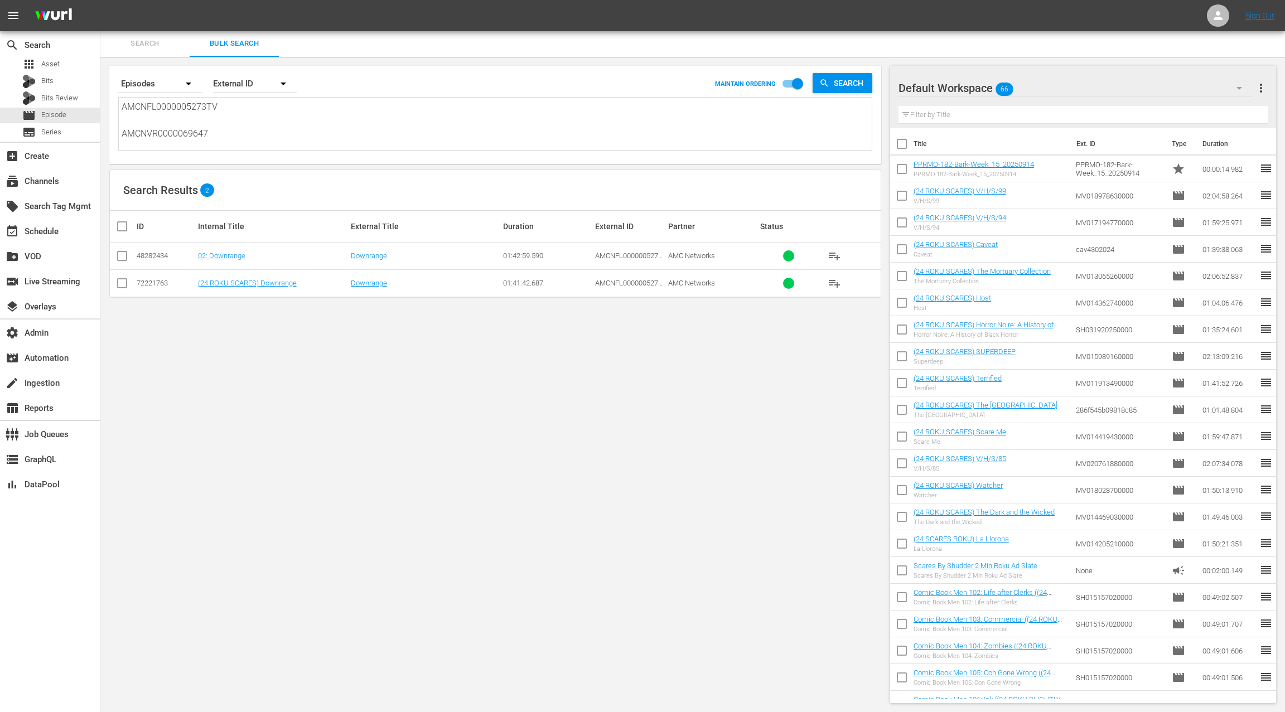
click at [189, 134] on textarea "AMCNFL0000005273TV AMCNVR0000069647" at bounding box center [497, 125] width 750 height 51
click at [176, 107] on textarea "AMCNFL0000005273TV AMCNVR0000069647" at bounding box center [497, 125] width 750 height 51
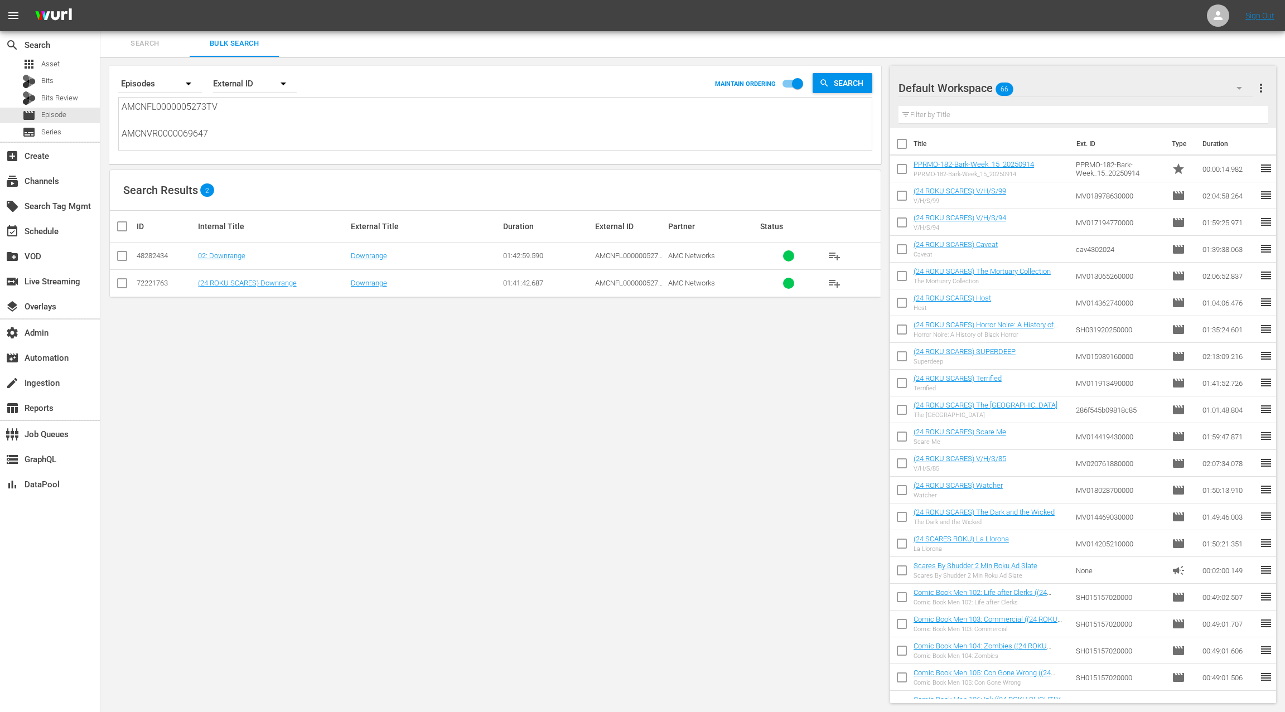
drag, startPoint x: 176, startPoint y: 107, endPoint x: 200, endPoint y: 134, distance: 36.3
click at [200, 134] on textarea "AMCNFL0000005273TV AMCNVR0000069647" at bounding box center [497, 125] width 750 height 51
paste textarea "AMCNFL0000002727TV"
click at [190, 105] on textarea "AMCNFL0000005273TV AMCNFL0000002727TV AMCNVR0000069647" at bounding box center [497, 125] width 750 height 51
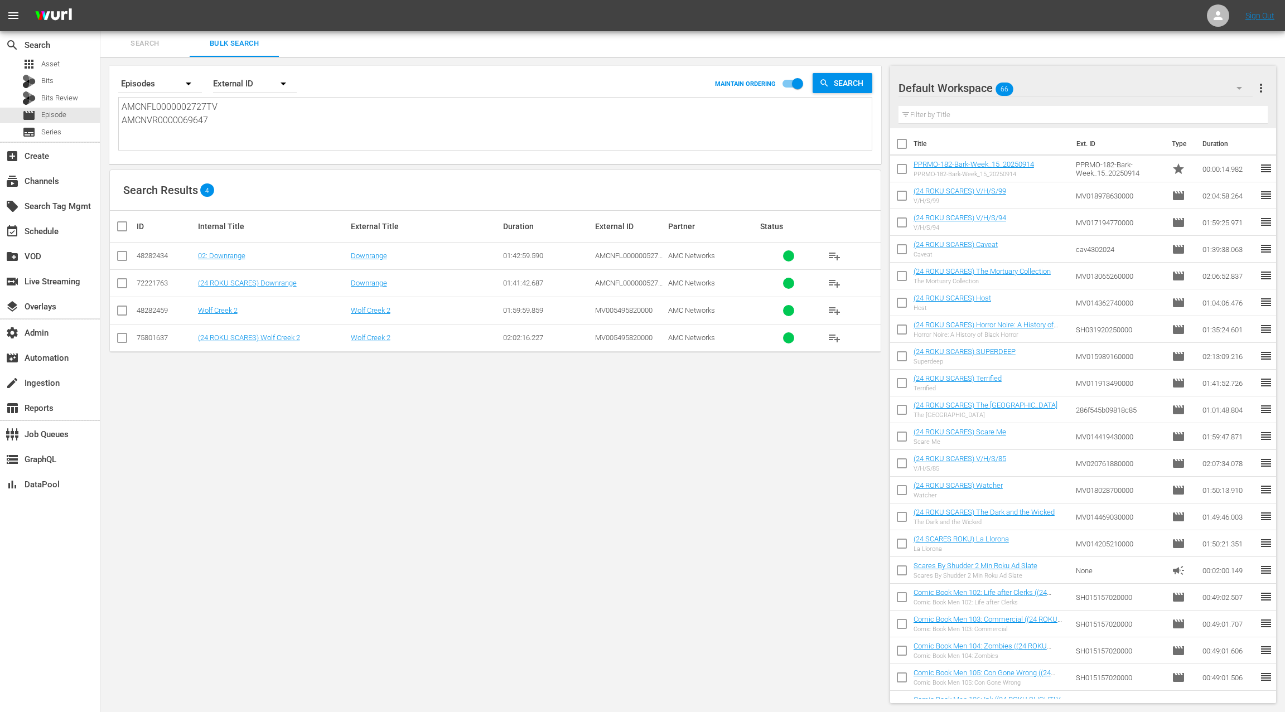
click at [192, 135] on textarea "AMCNFL0000002727TV AMCNVR0000069647" at bounding box center [497, 125] width 750 height 51
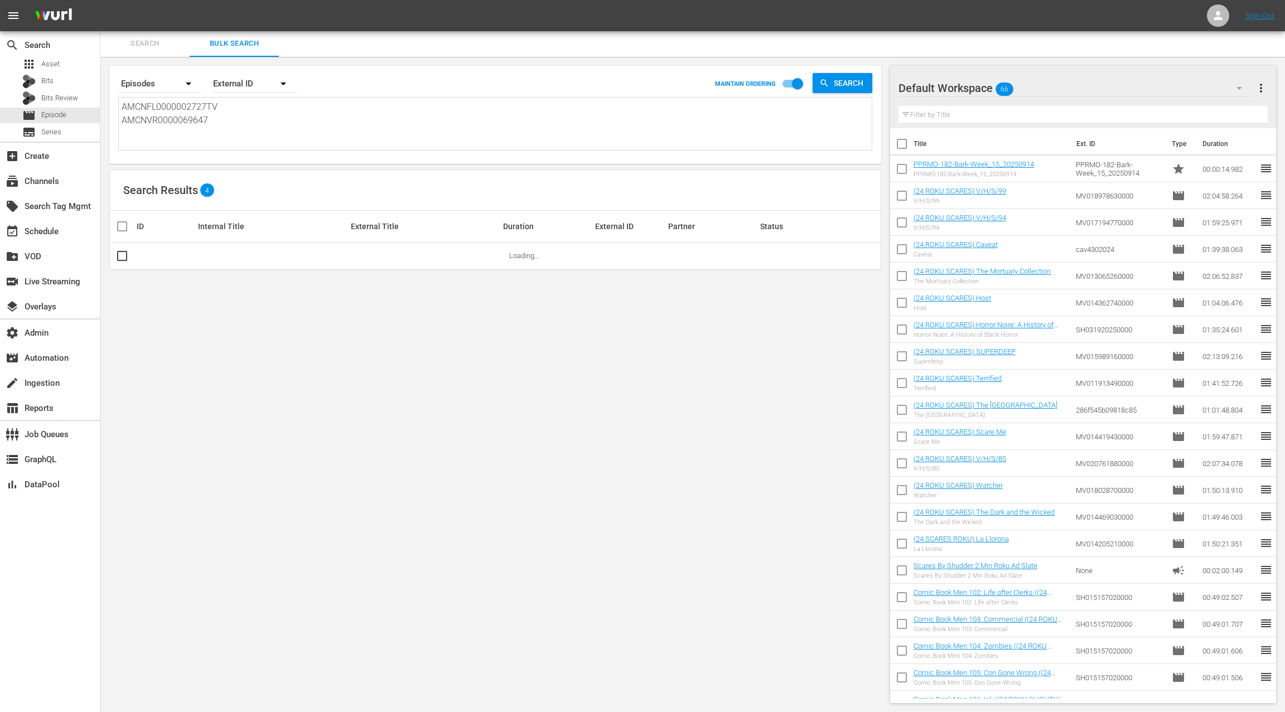
type textarea "AMCNFL0000002727TV"
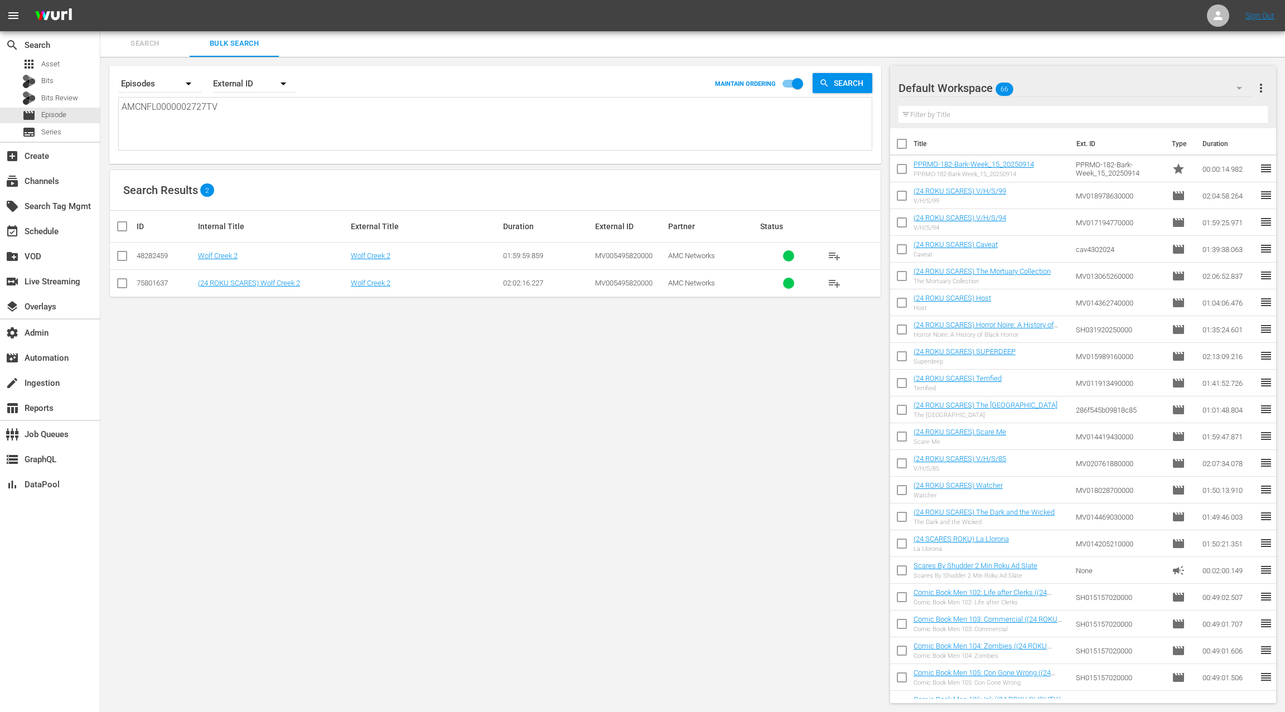
click at [186, 120] on textarea "AMCNFL0000002727TV" at bounding box center [497, 125] width 750 height 51
paste textarea "AMCNFL0000005273TV AMCNFL0000002727TV AMCNVR0000069647"
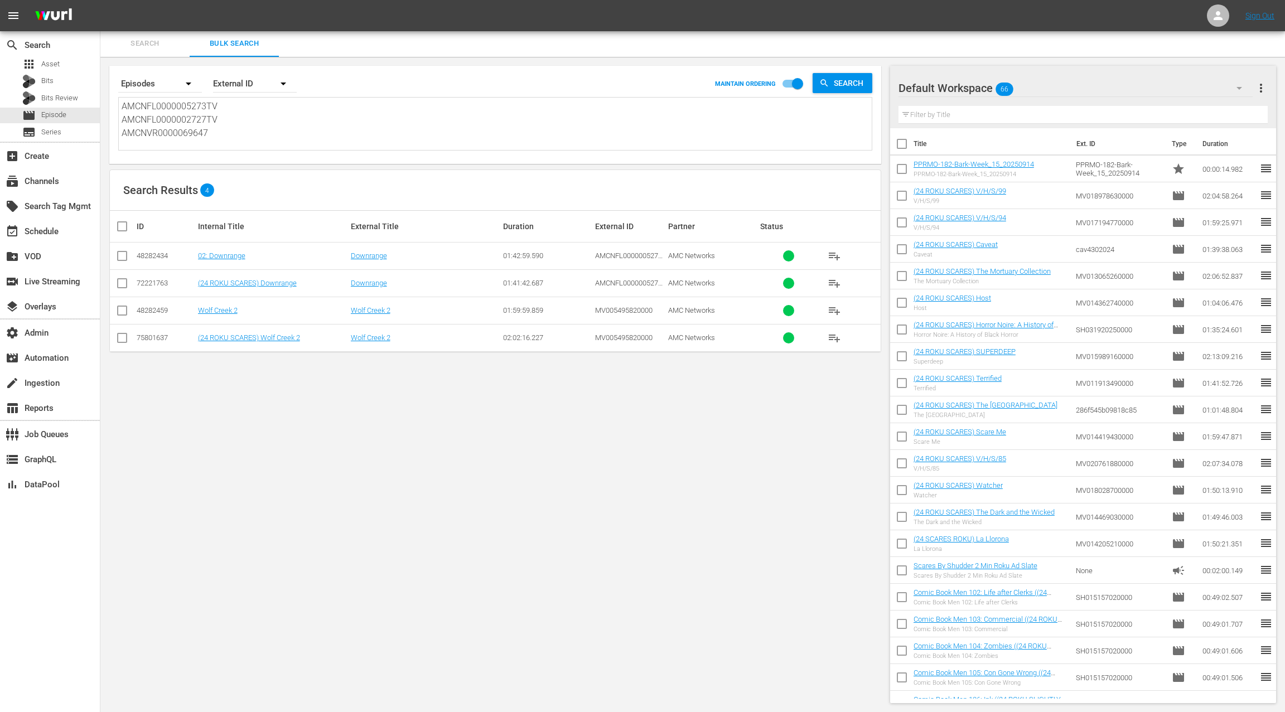
click at [138, 115] on textarea "AMCNFL0000005273TV AMCNFL0000002727TV AMCNVR0000069647" at bounding box center [497, 125] width 750 height 51
drag, startPoint x: 138, startPoint y: 115, endPoint x: 229, endPoint y: 136, distance: 93.2
click at [229, 136] on textarea "AMCNFL0000005273TV AMCNFL0000002727TV AMCNVR0000069647" at bounding box center [497, 125] width 750 height 51
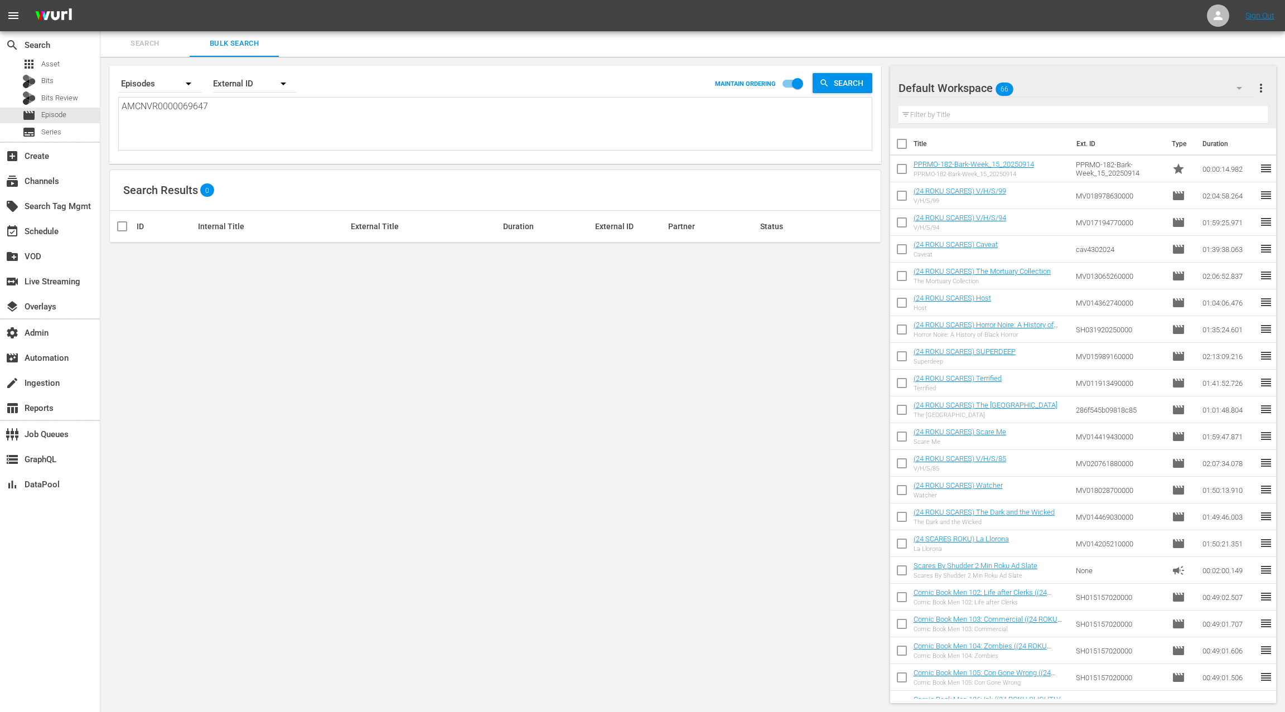
click at [144, 105] on textarea "AMCNVR0000069647" at bounding box center [497, 125] width 750 height 51
paste textarea "FL0000005273TV AMCNFL0000002727TV"
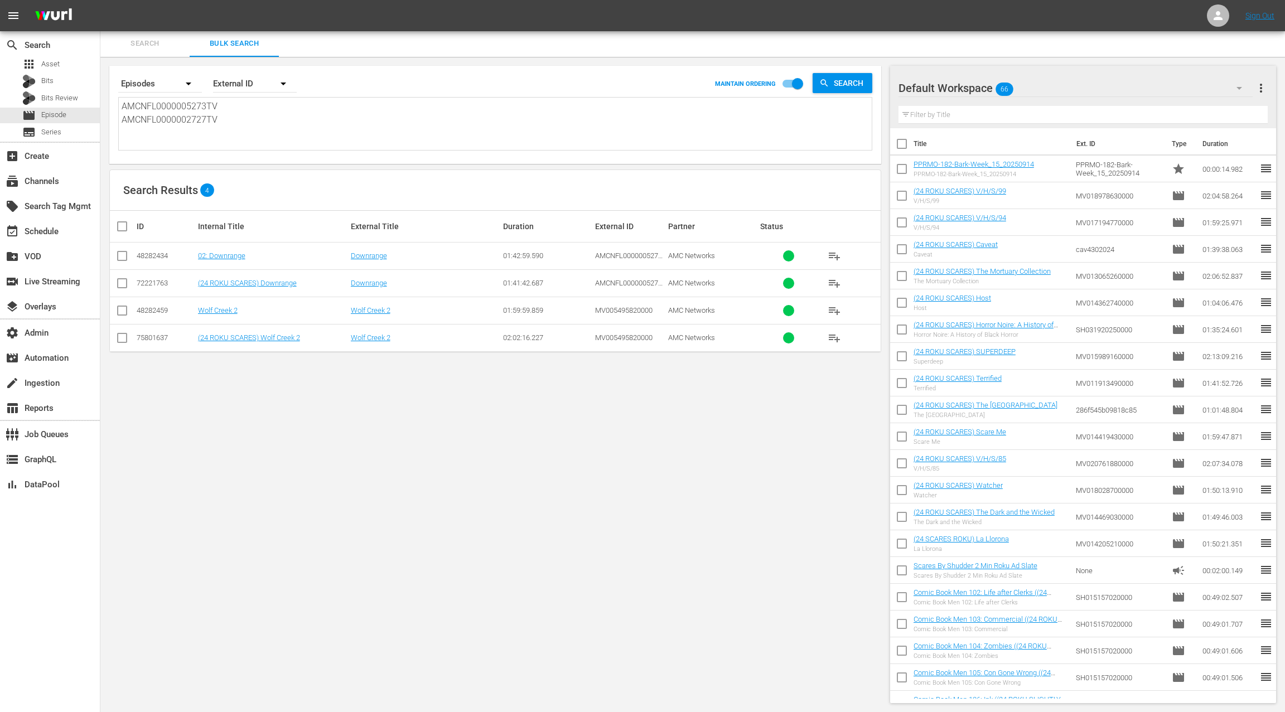
click at [185, 105] on textarea "AMCNFL0000005273TV AMCNFL0000002727TV" at bounding box center [497, 125] width 750 height 51
type textarea "AMCNFL0000005273TV AMCNFL0000002727TV"
